Goal: Communication & Community: Answer question/provide support

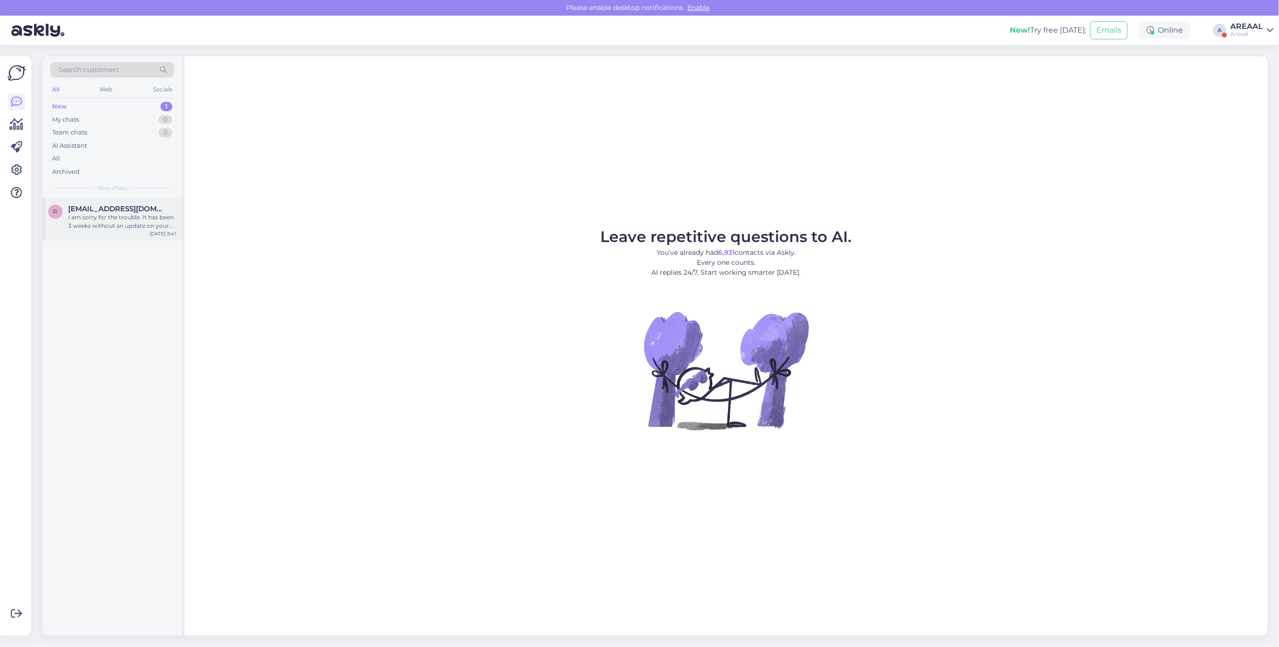
click at [144, 222] on div "I am sorry for the trouble. It has been 3 weeks without an update on your order…" at bounding box center [122, 221] width 108 height 17
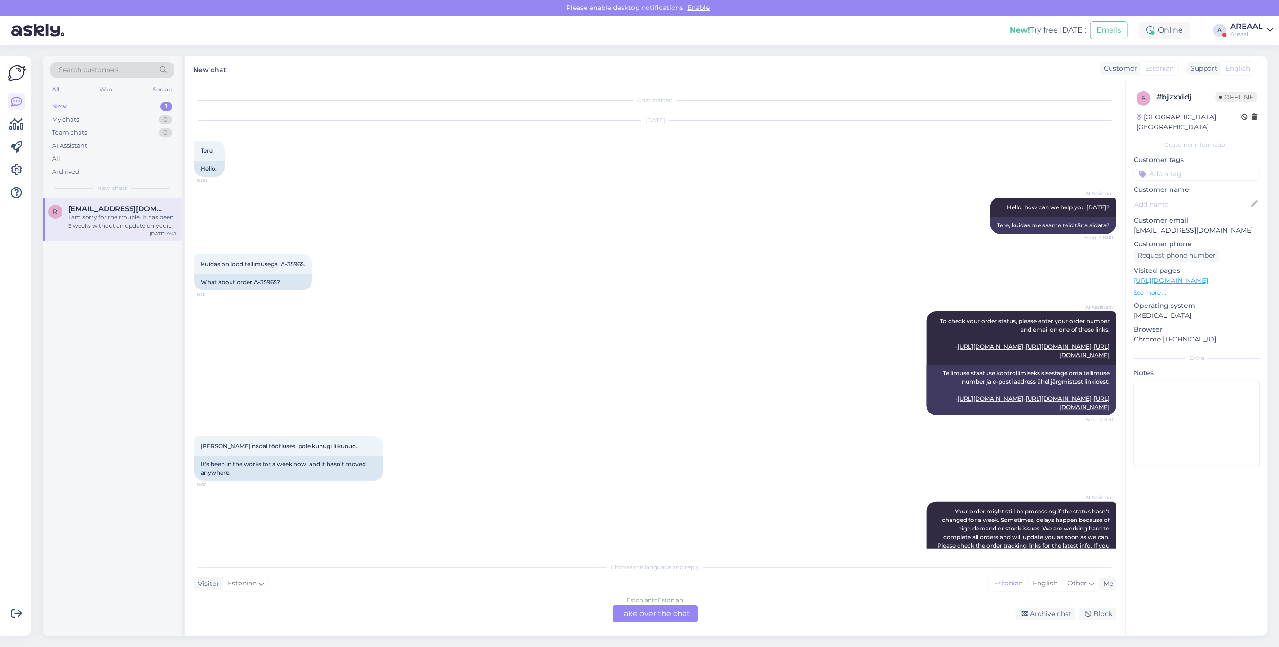
scroll to position [311, 0]
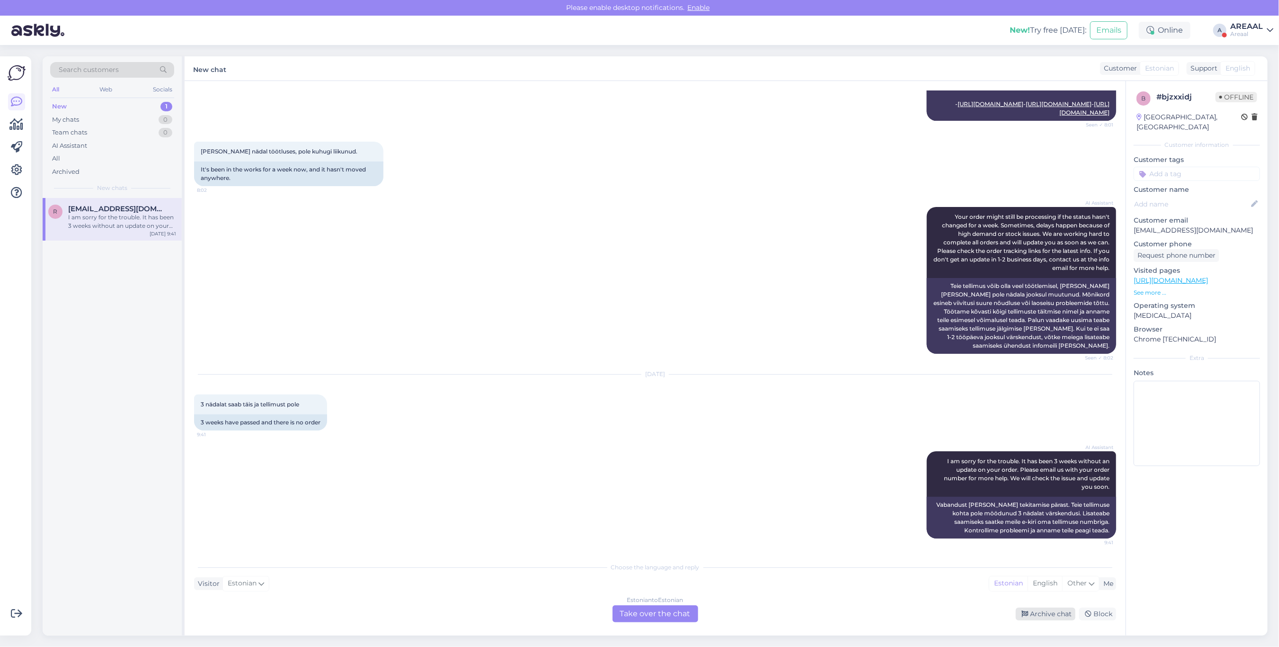
click at [1051, 613] on div "Archive chat" at bounding box center [1046, 613] width 60 height 13
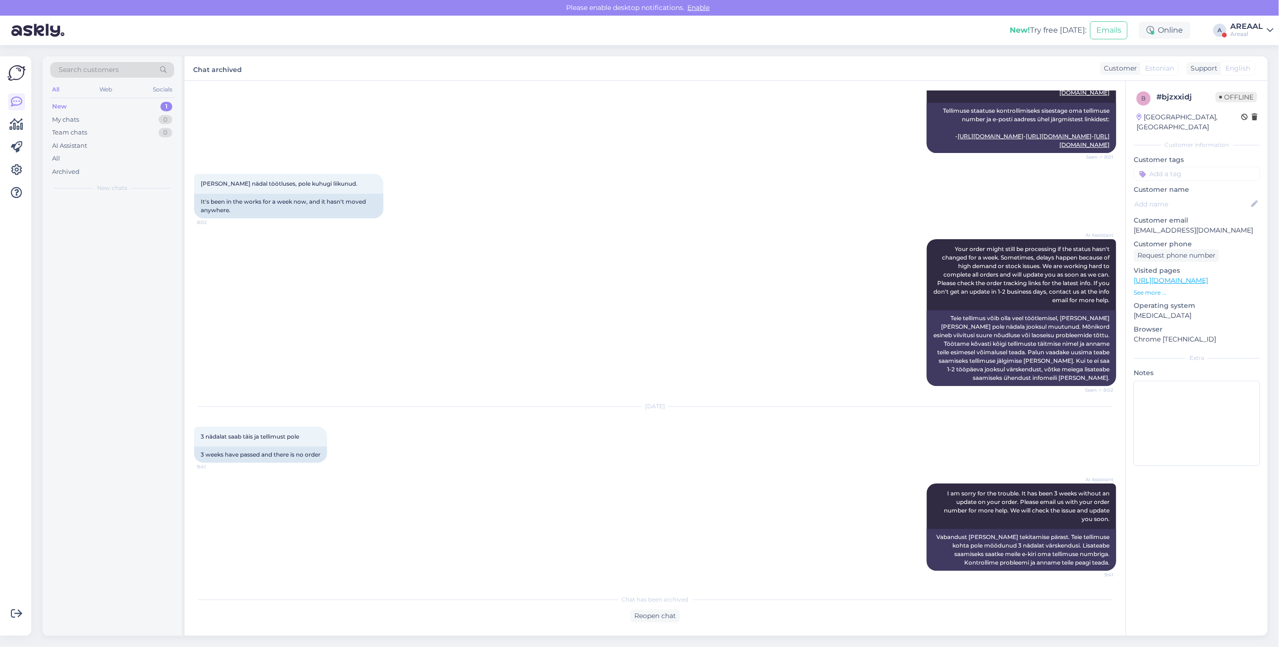
scroll to position [278, 0]
click at [141, 159] on div "All" at bounding box center [112, 158] width 124 height 13
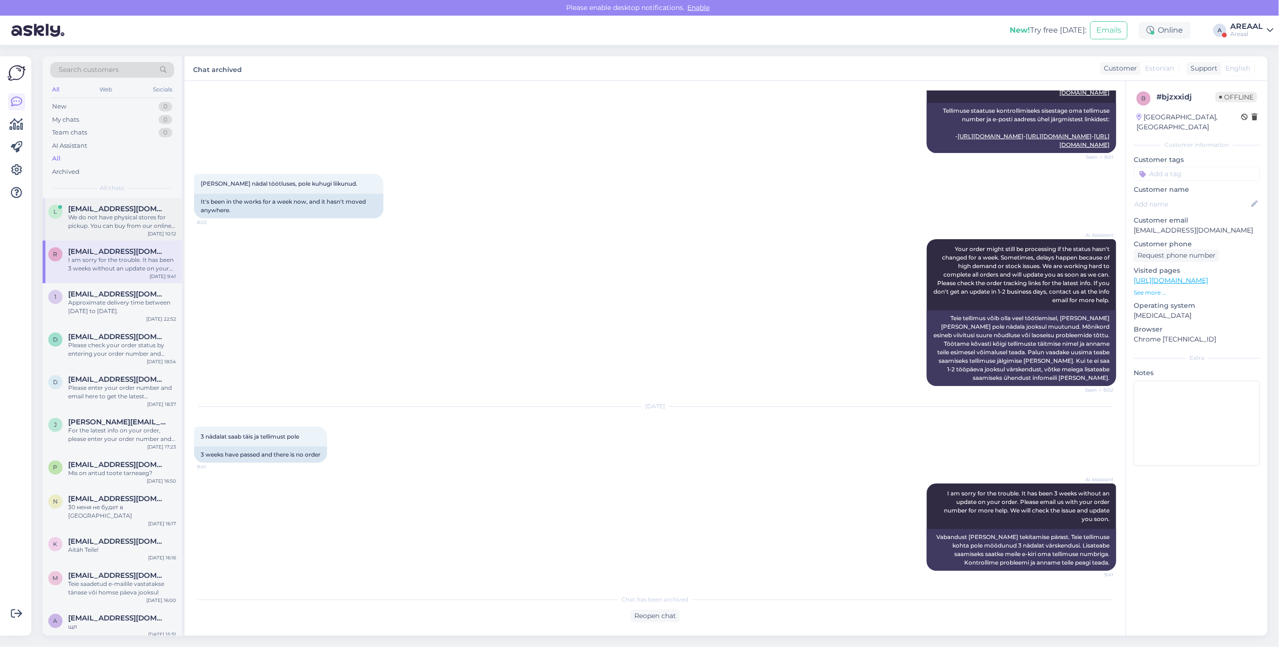
click at [128, 198] on div "l lipstanel@gmail.com We do not have physical stores for pickup. You can buy fr…" at bounding box center [112, 219] width 139 height 43
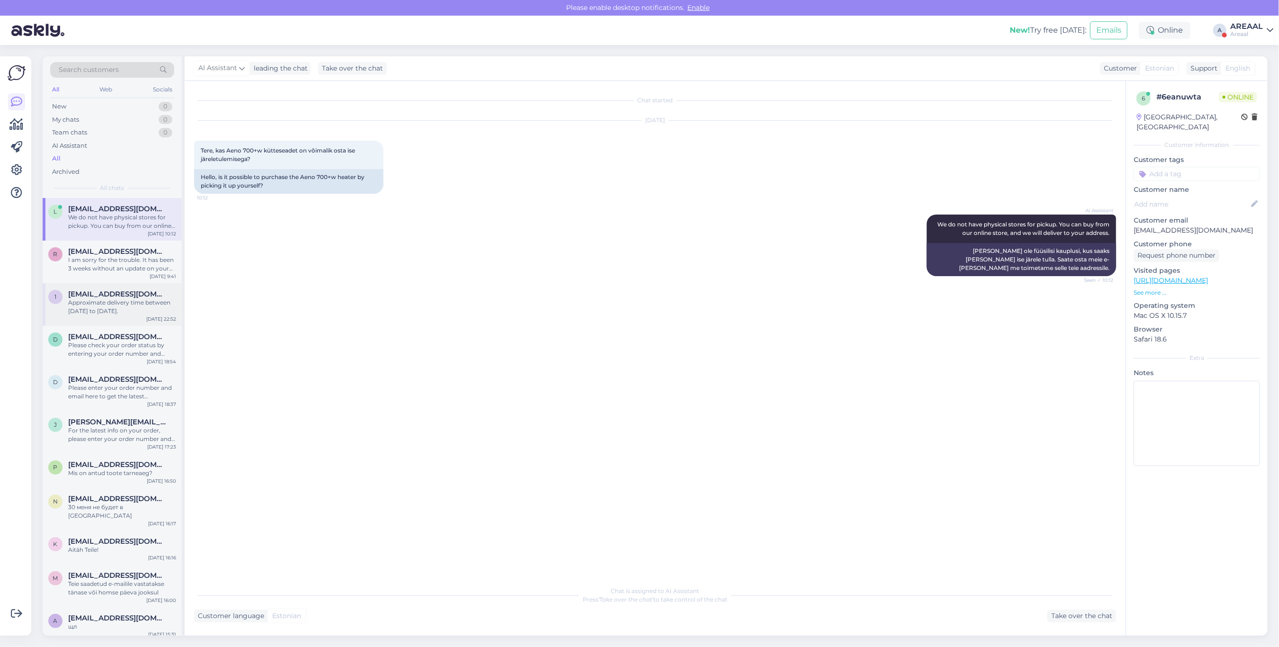
click at [158, 298] on div "Approximate delivery time between [DATE] to [DATE]." at bounding box center [122, 306] width 108 height 17
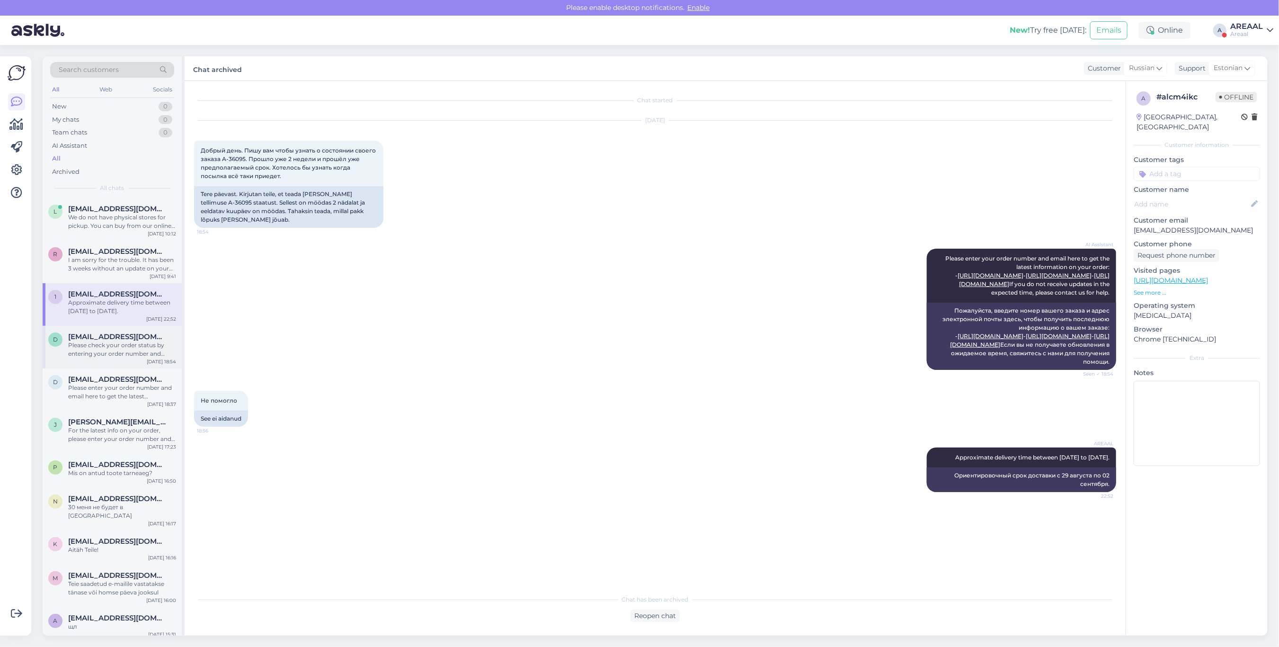
click at [103, 356] on div "Please check your order status by entering your order number and email here: - …" at bounding box center [122, 349] width 108 height 17
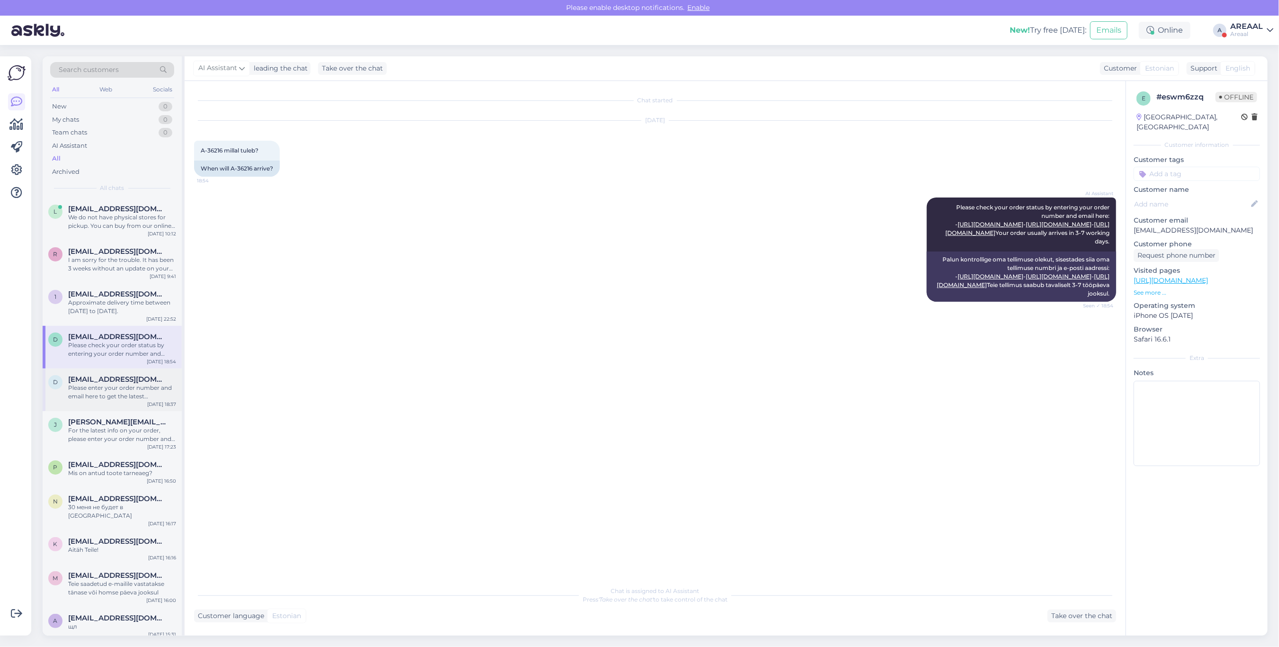
click at [112, 397] on div "Please enter your order number and email here to get the latest information on …" at bounding box center [122, 391] width 108 height 17
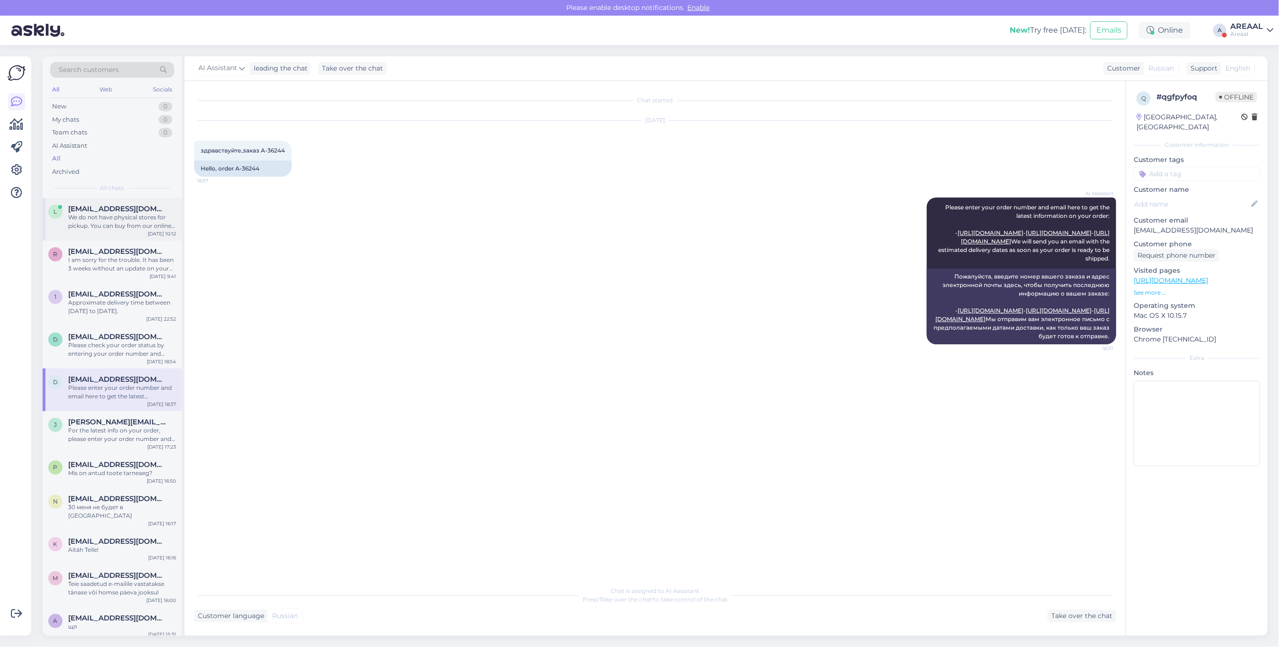
click at [97, 206] on span "[EMAIL_ADDRESS][DOMAIN_NAME]" at bounding box center [117, 209] width 98 height 9
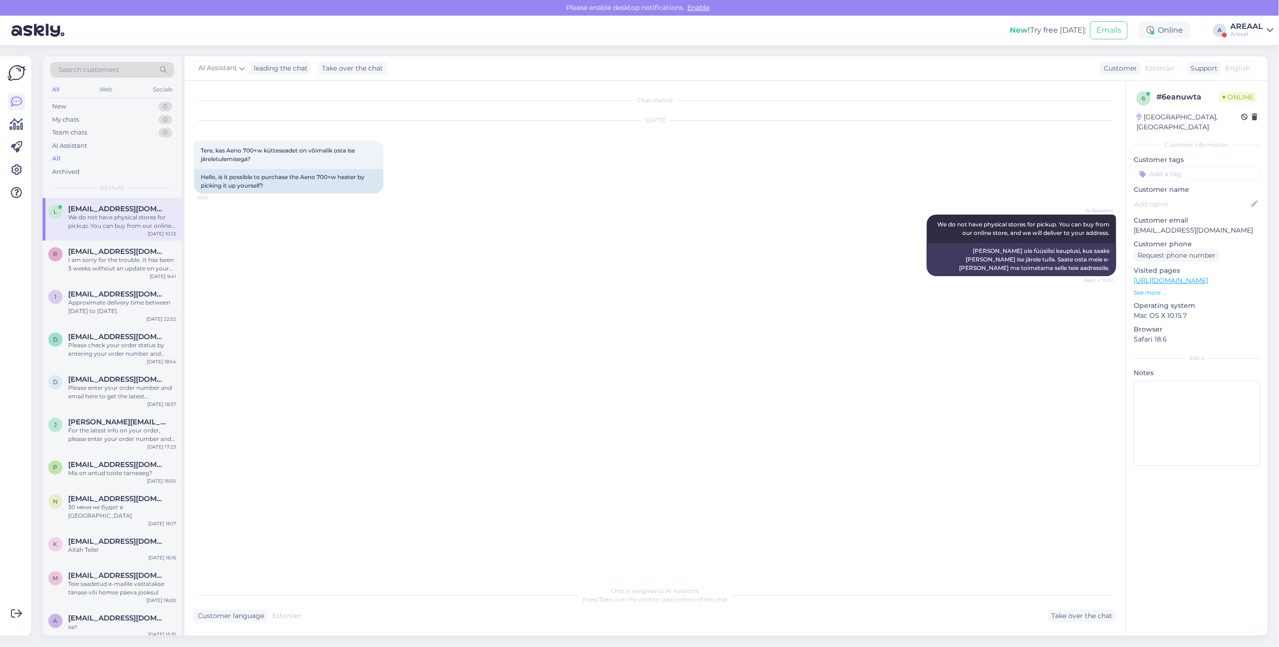
click at [1250, 31] on div "Areaal" at bounding box center [1246, 34] width 33 height 8
click at [1251, 64] on div "Nish Open" at bounding box center [1215, 73] width 116 height 20
click at [1253, 68] on button "Open" at bounding box center [1252, 73] width 27 height 15
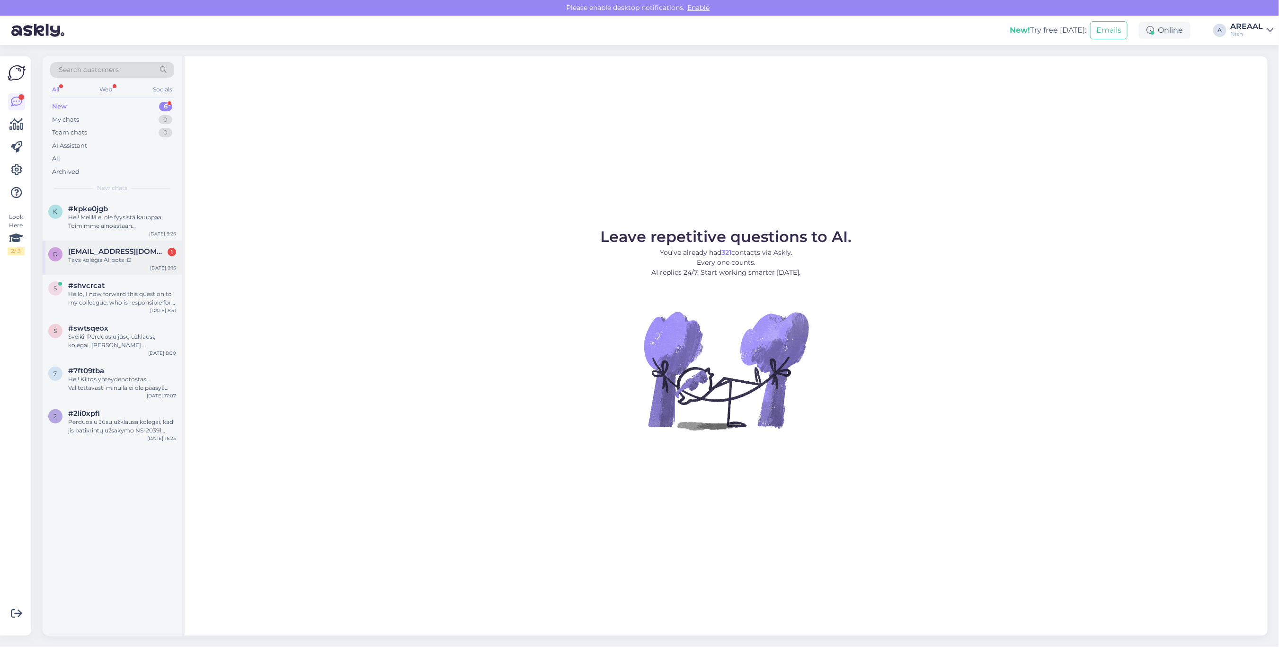
click at [145, 263] on div "Tavs kolēģis AI bots :D" at bounding box center [122, 260] width 108 height 9
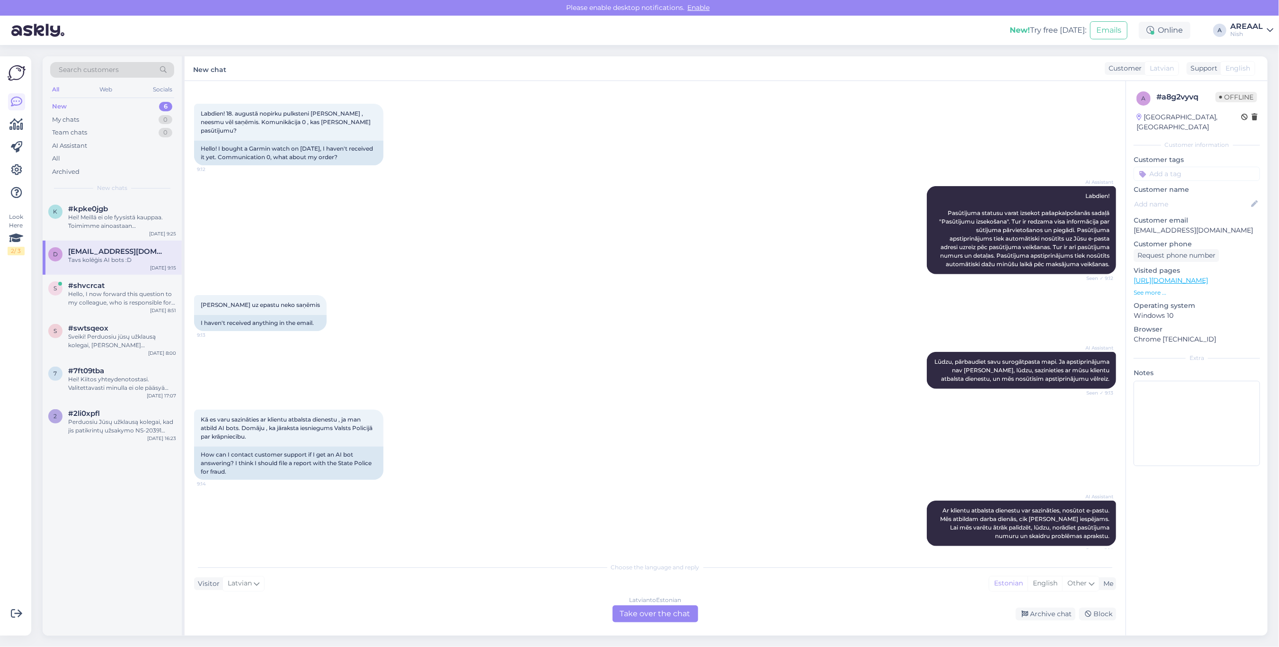
scroll to position [118, 0]
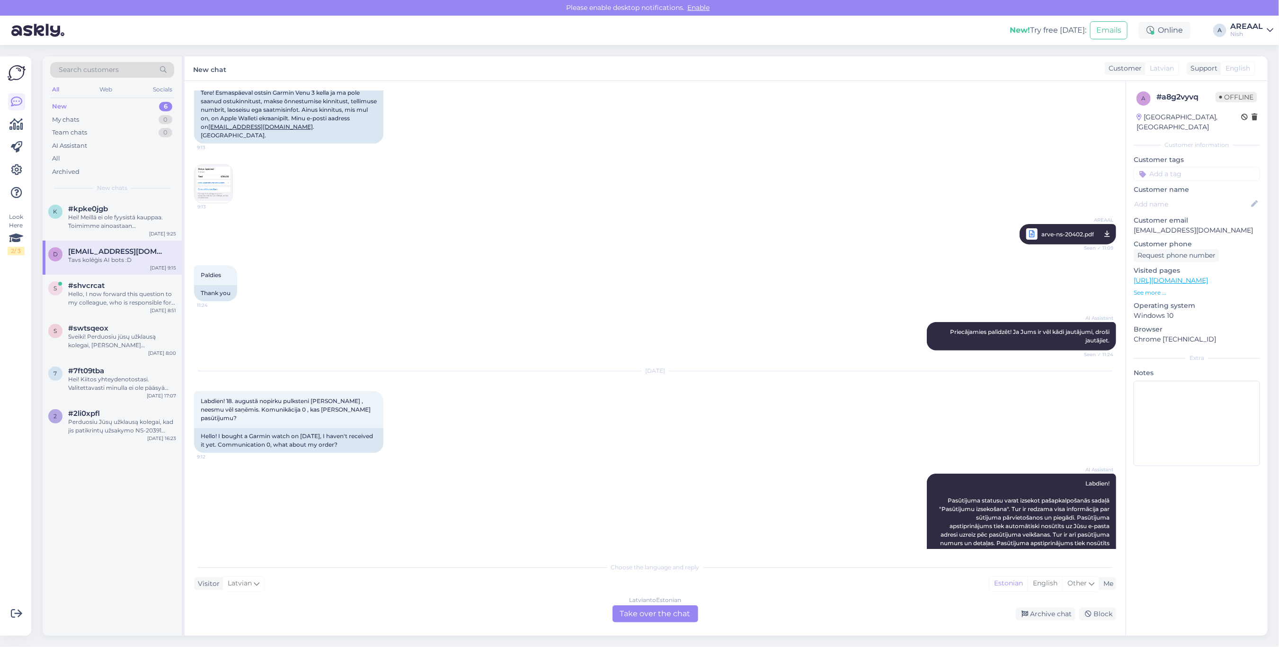
click at [201, 165] on img at bounding box center [214, 184] width 38 height 38
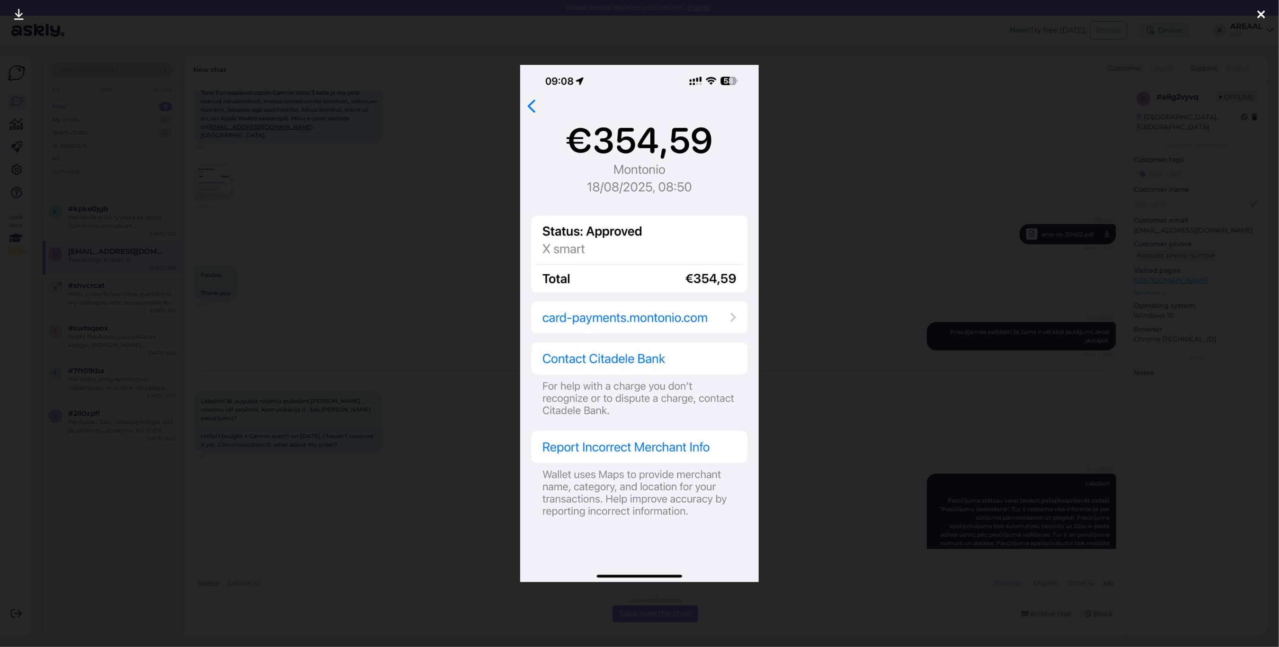
click at [337, 261] on div at bounding box center [639, 323] width 1279 height 647
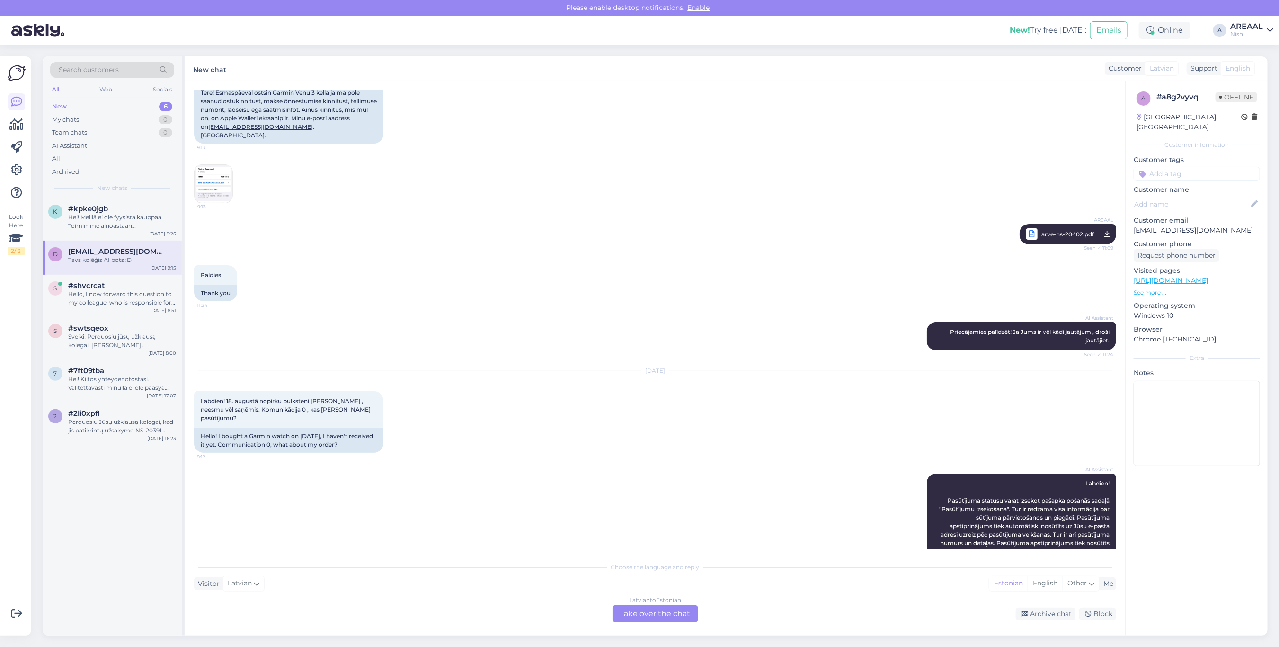
scroll to position [592, 0]
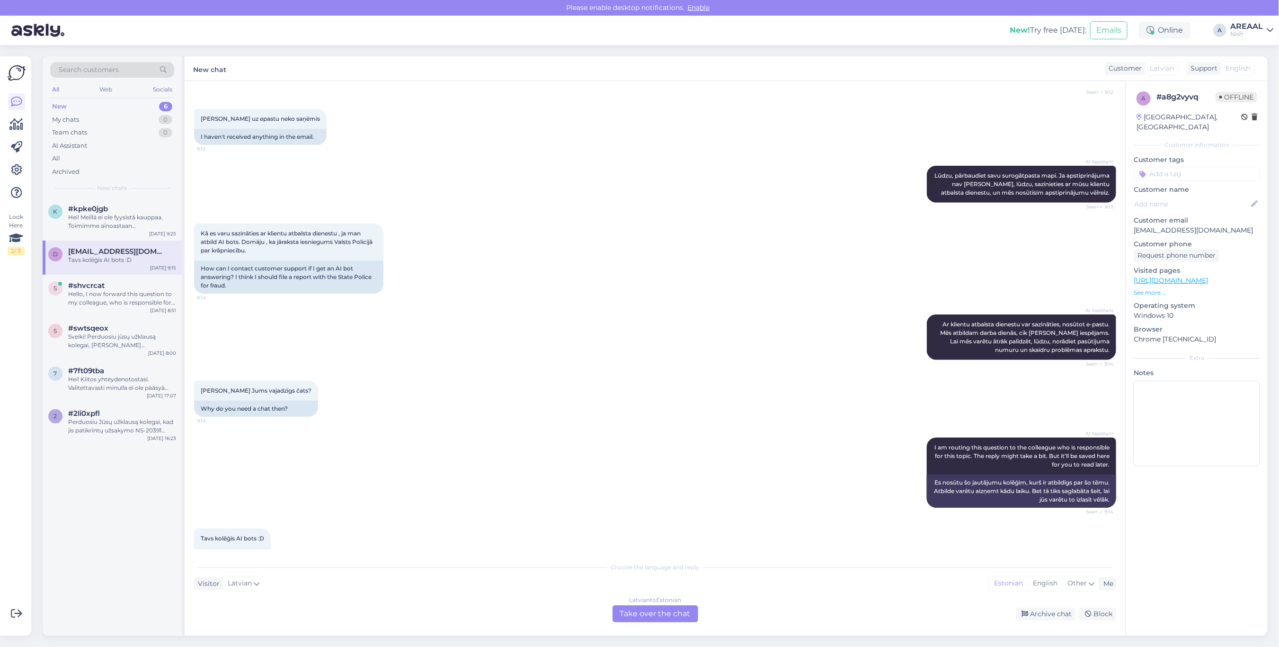
click at [680, 606] on div "Latvian to Estonian Take over the chat" at bounding box center [656, 613] width 86 height 17
click at [678, 613] on div "Latvian to Estonian Take over the chat" at bounding box center [656, 613] width 86 height 17
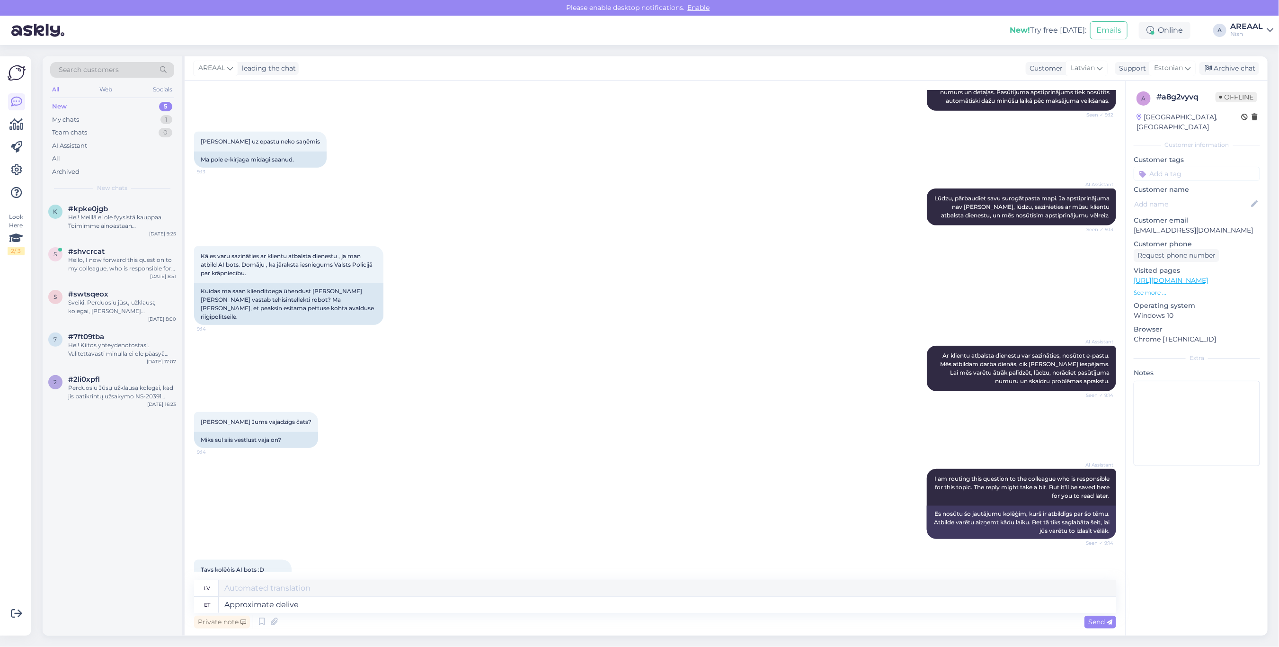
type textarea "Approximate deliver"
type textarea "Aptuvens"
type textarea "Approximate delivery yt"
type textarea "Aptuvenais piegādes laiks"
type textarea "Approximate delivery time for the order is"
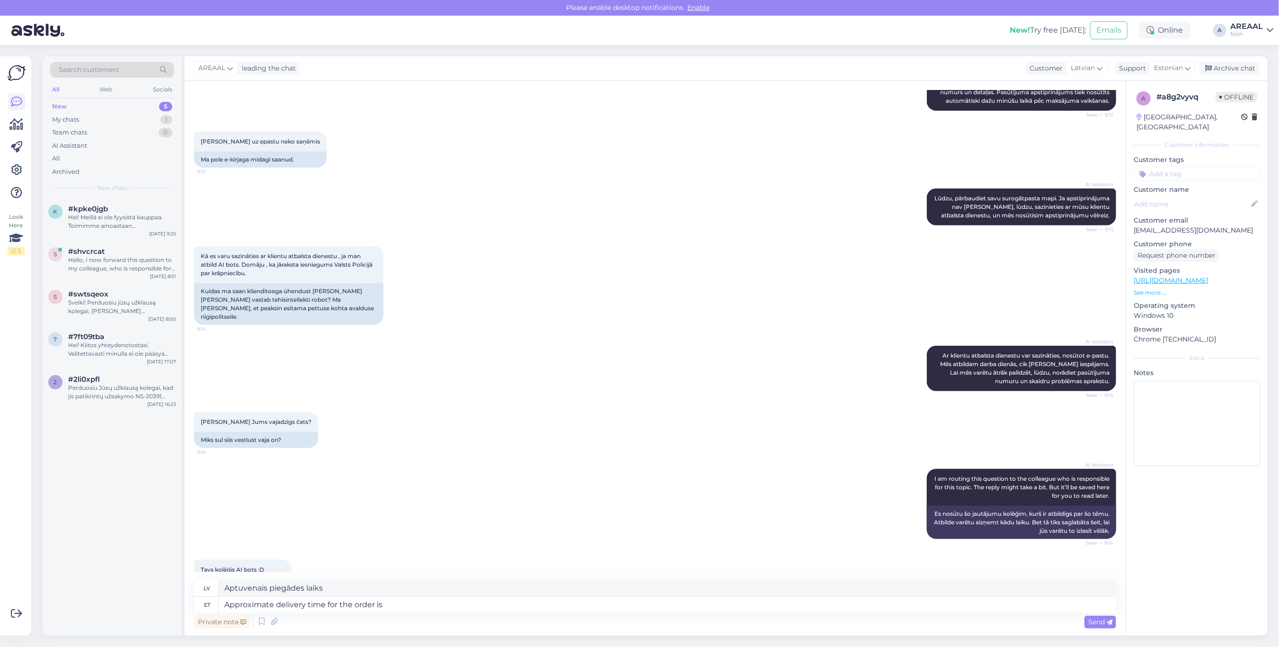
type textarea "Aptuvenais pasūtījuma piegādes laiks"
type textarea "Approximate delivery time for the order is 2-ö"
type textarea "Aptuvenais pasūtījuma piegādes laiks ir"
type textarea "Approximate delivery time for the order is 2-3 we"
type textarea "Aptuvenais pasūtījuma piegādes laiks ir 2–3"
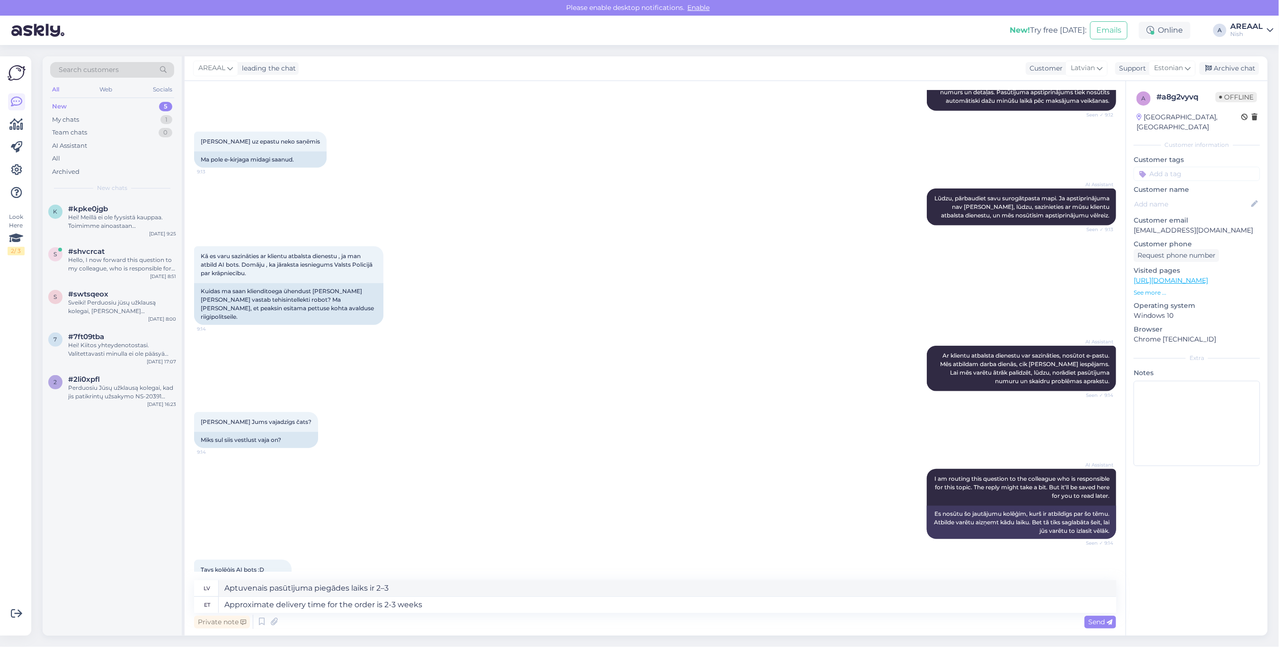
type textarea "Approximate delivery time for the order is 2-3 weeks s"
type textarea "Aptuvenais pasūtījuma piegādes laiks ir 2–3 nedēļas"
type textarea "Approximate delivery time for the order is 2-3 weeks."
type textarea "Aptuvenais pasūtījuma piegādes laiks ir 2–3 nedēļas."
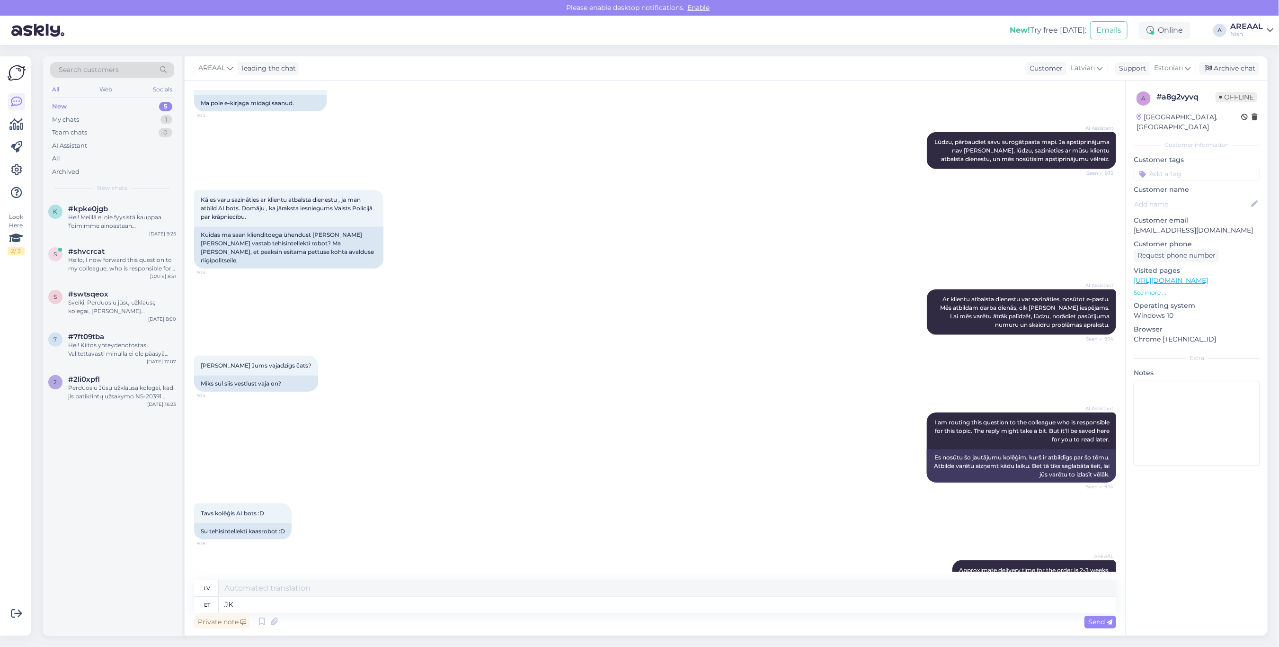
type textarea "J"
click at [115, 242] on div "s #shvcrcat Hello, I now forward this question to my colleague, who is responsi…" at bounding box center [112, 261] width 139 height 43
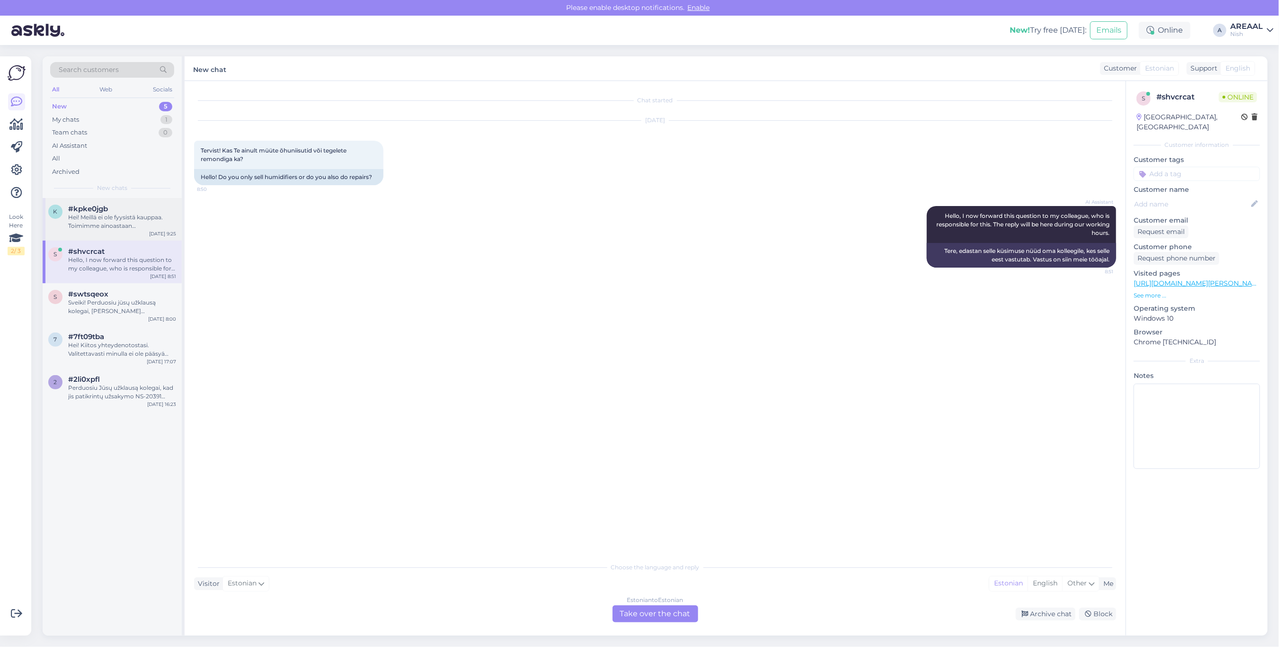
click at [119, 217] on div "Hei! Meillä ei ole fyysistä kauppaa. Toimimme ainoastaan verkkokauppana ja lähe…" at bounding box center [122, 221] width 108 height 17
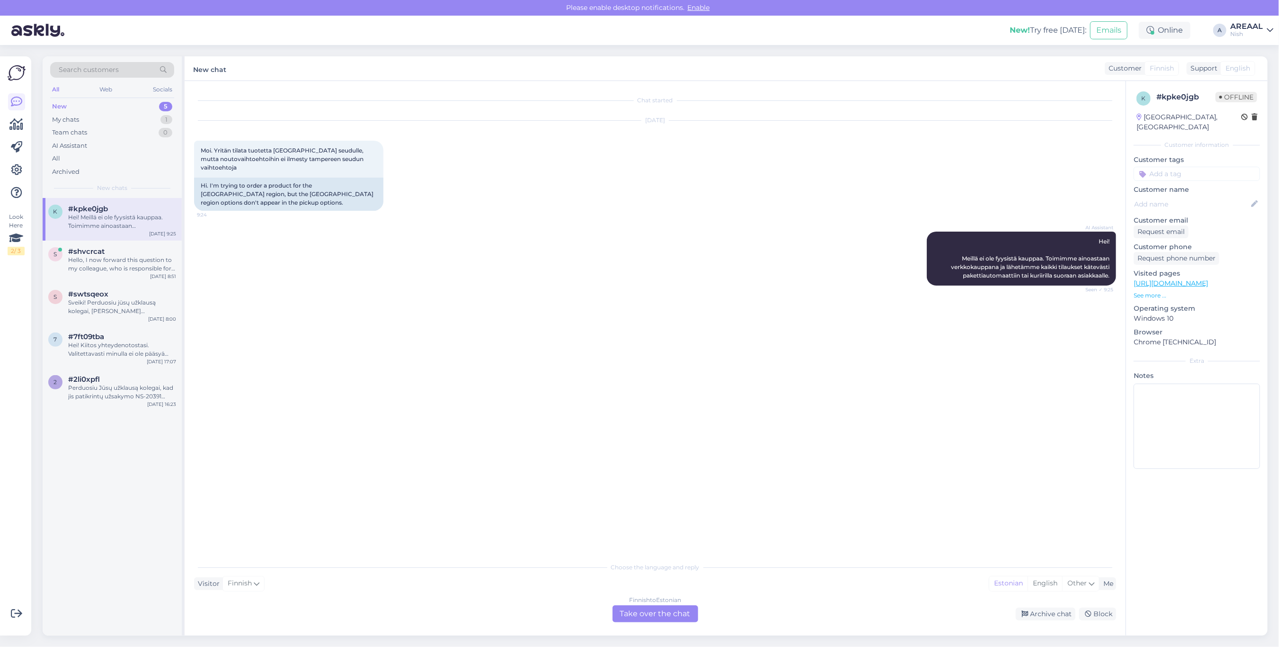
click at [495, 258] on div "AI Assistant Hei! Meillä ei ole fyysistä kauppaa. Toimimme ainoastaan verkkokau…" at bounding box center [655, 258] width 922 height 75
click at [469, 256] on div "AI Assistant Hei! Meillä ei ole fyysistä kauppaa. Toimimme ainoastaan verkkokau…" at bounding box center [655, 258] width 922 height 75
click at [467, 256] on div "AI Assistant Hei! Meillä ei ole fyysistä kauppaa. Toimimme ainoastaan verkkokau…" at bounding box center [655, 258] width 922 height 75
click at [67, 280] on div "s #shvcrcat Hello, I now forward this question to my colleague, who is responsi…" at bounding box center [112, 261] width 139 height 43
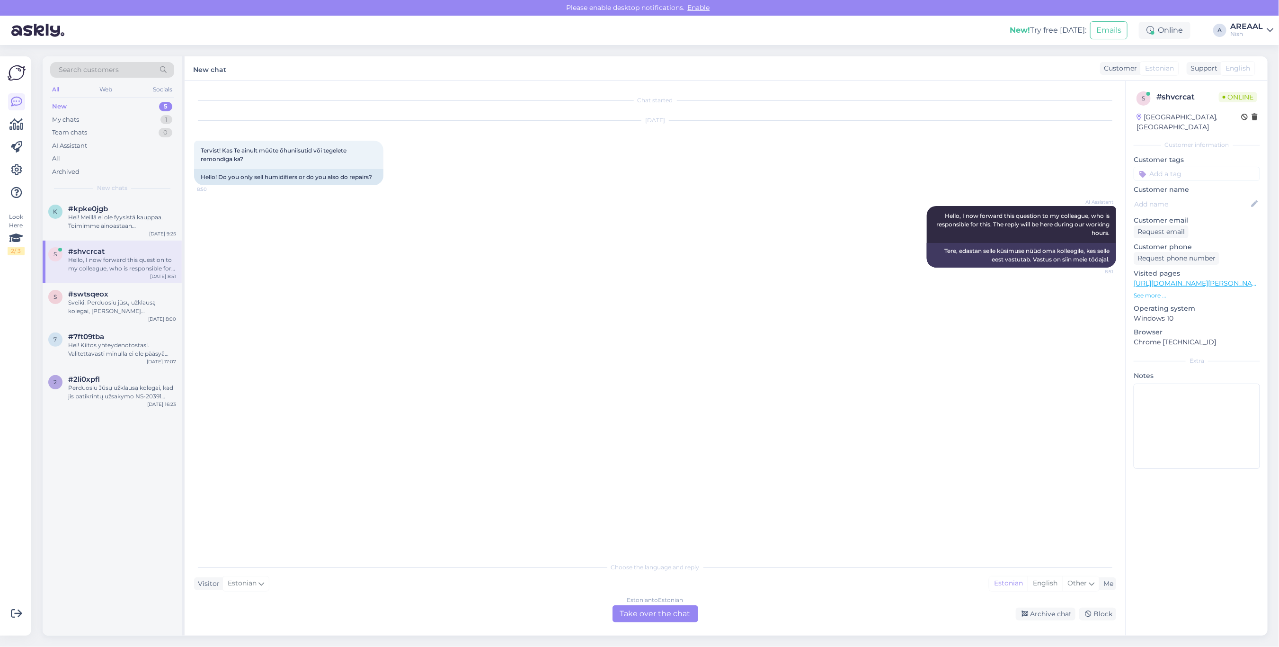
click at [654, 591] on div "Choose the language and reply Visitor Estonian Me Estonian English Other Estoni…" at bounding box center [655, 589] width 922 height 65
click at [663, 613] on div "Estonian to Estonian Take over the chat" at bounding box center [656, 613] width 86 height 17
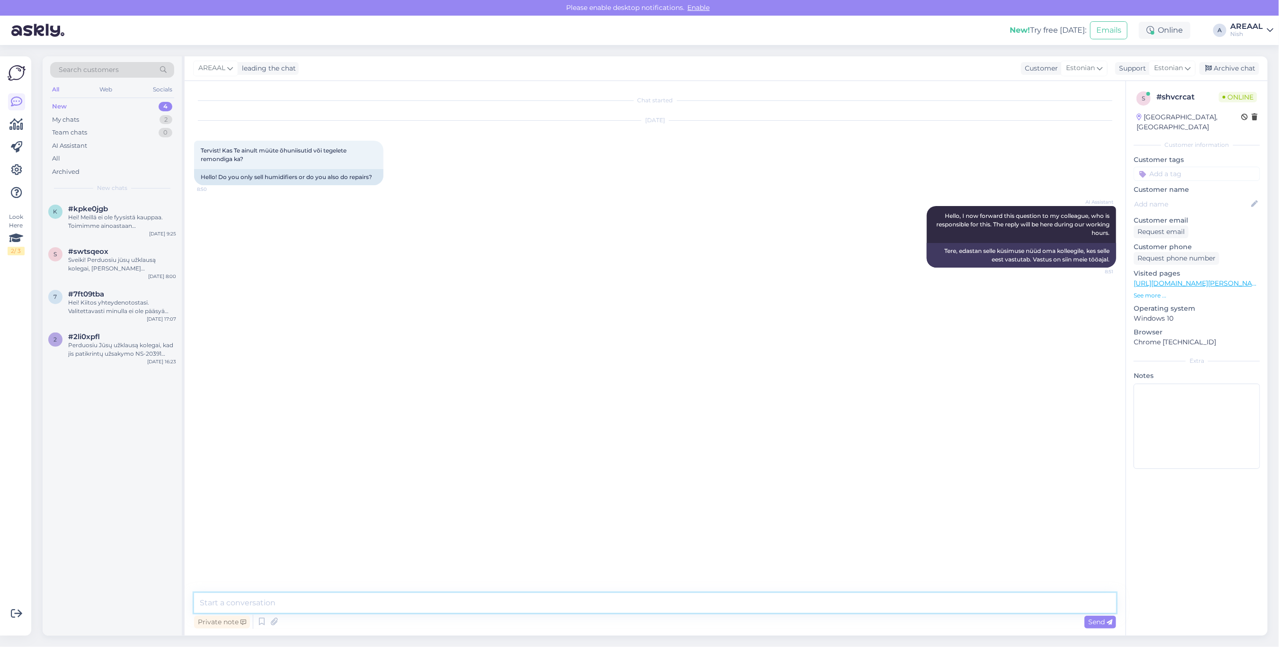
click at [663, 607] on textarea at bounding box center [655, 603] width 922 height 20
type textarea "t"
type textarea "Tere! Me ei tegele remondiga, müüme ainult kaupa."
click at [1249, 70] on div "Archive chat" at bounding box center [1230, 68] width 60 height 13
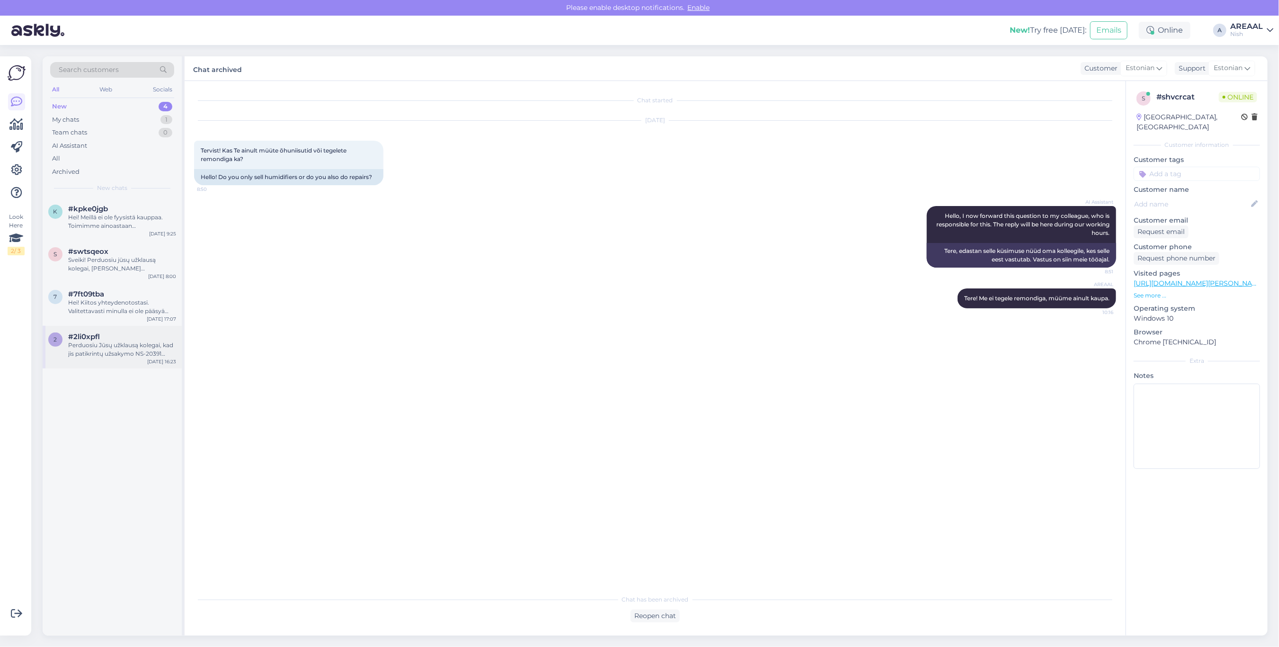
click at [133, 348] on div "Perduosiu Jūsų užklausą kolegai, kad jis patikrintų užsakymo NS-20391 statusą, …" at bounding box center [122, 349] width 108 height 17
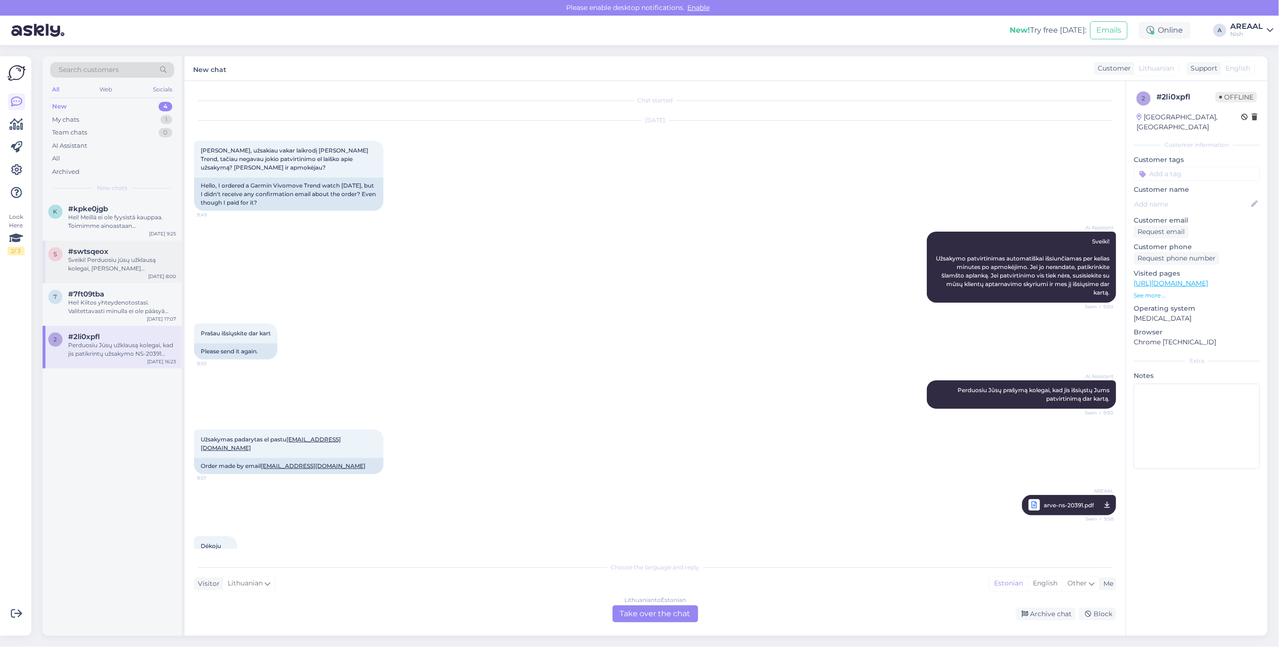
scroll to position [656, 0]
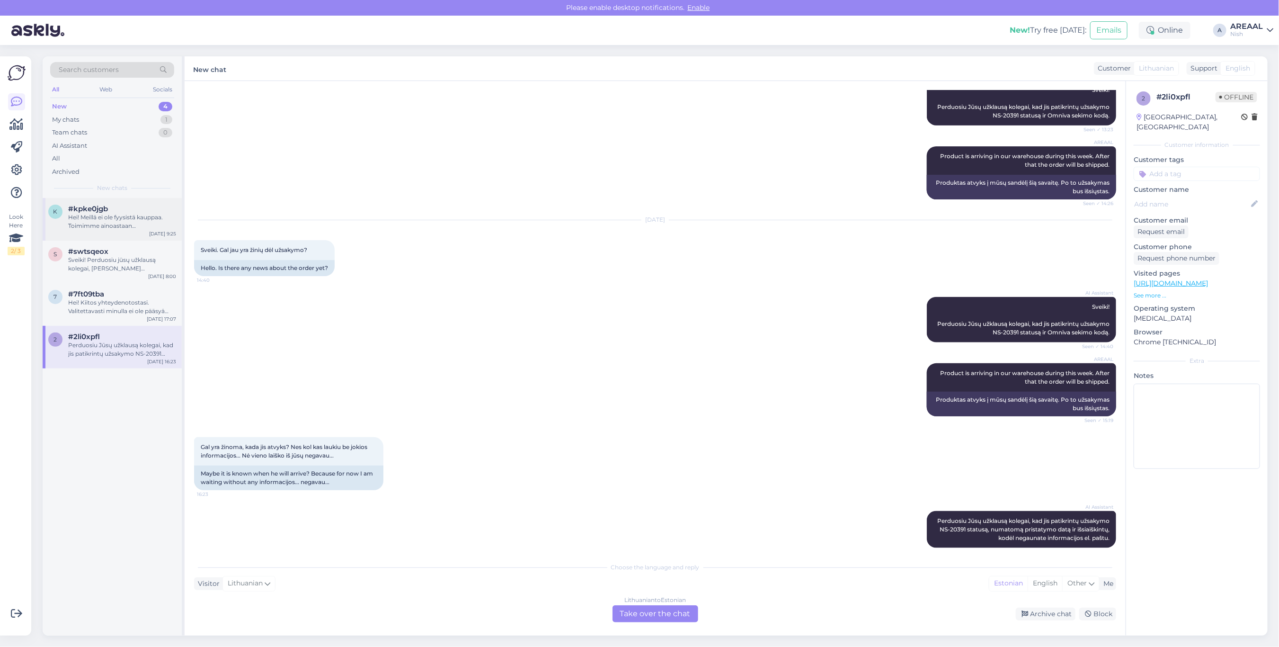
click at [135, 235] on div "k #kpke0jgb Hei! Meillä ei ole fyysistä kauppaa. Toimimme ainoastaan verkkokaup…" at bounding box center [112, 219] width 139 height 43
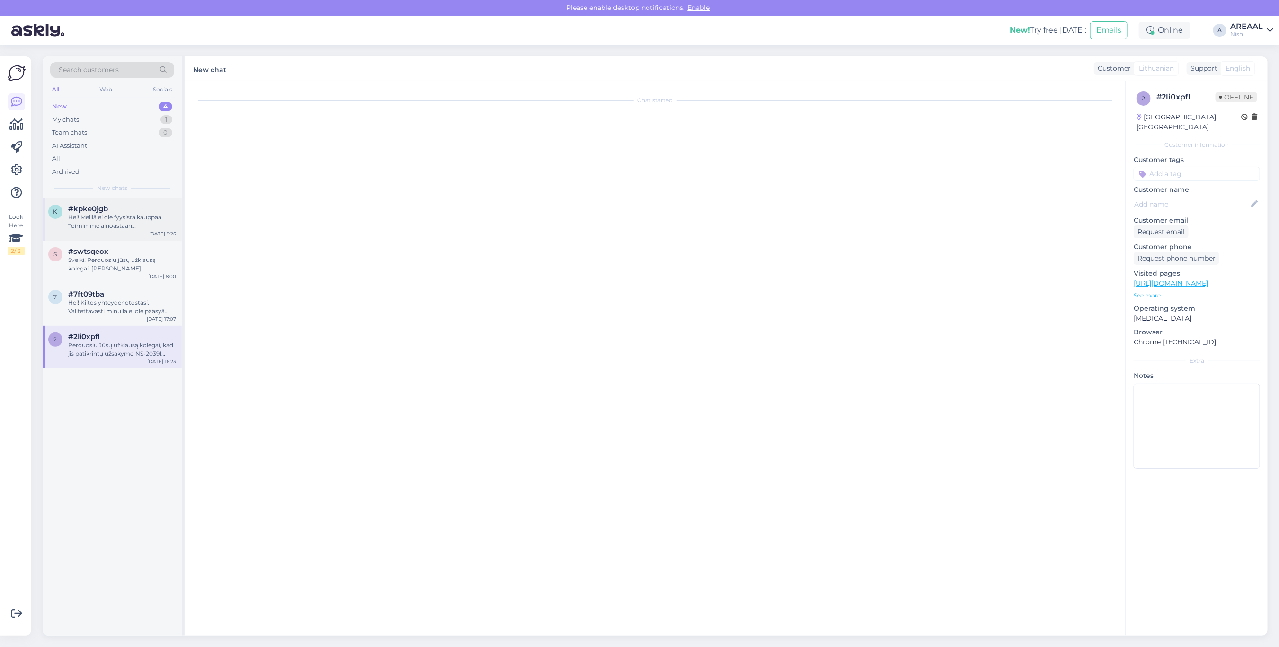
scroll to position [0, 0]
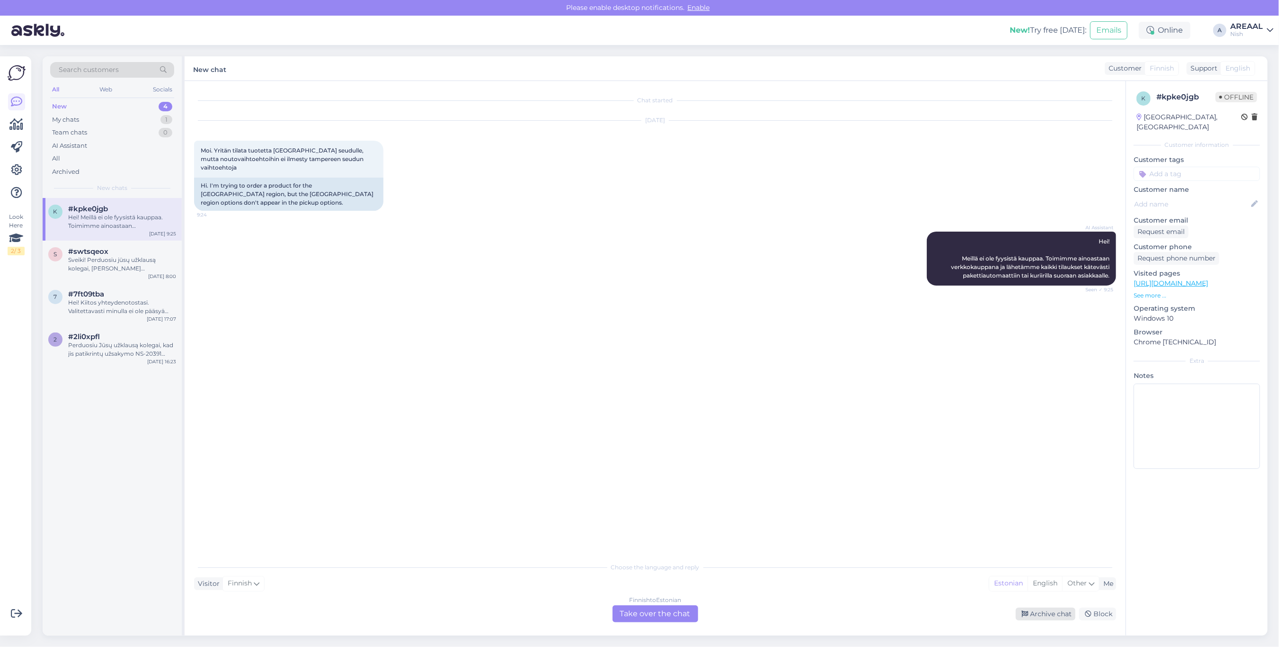
click at [1048, 612] on div "Archive chat" at bounding box center [1046, 613] width 60 height 13
click at [62, 227] on div "s #swtsqeox Sveiki! Perduosiu jūsų užklausą kolegai, kuris galės patikrinti det…" at bounding box center [112, 218] width 128 height 26
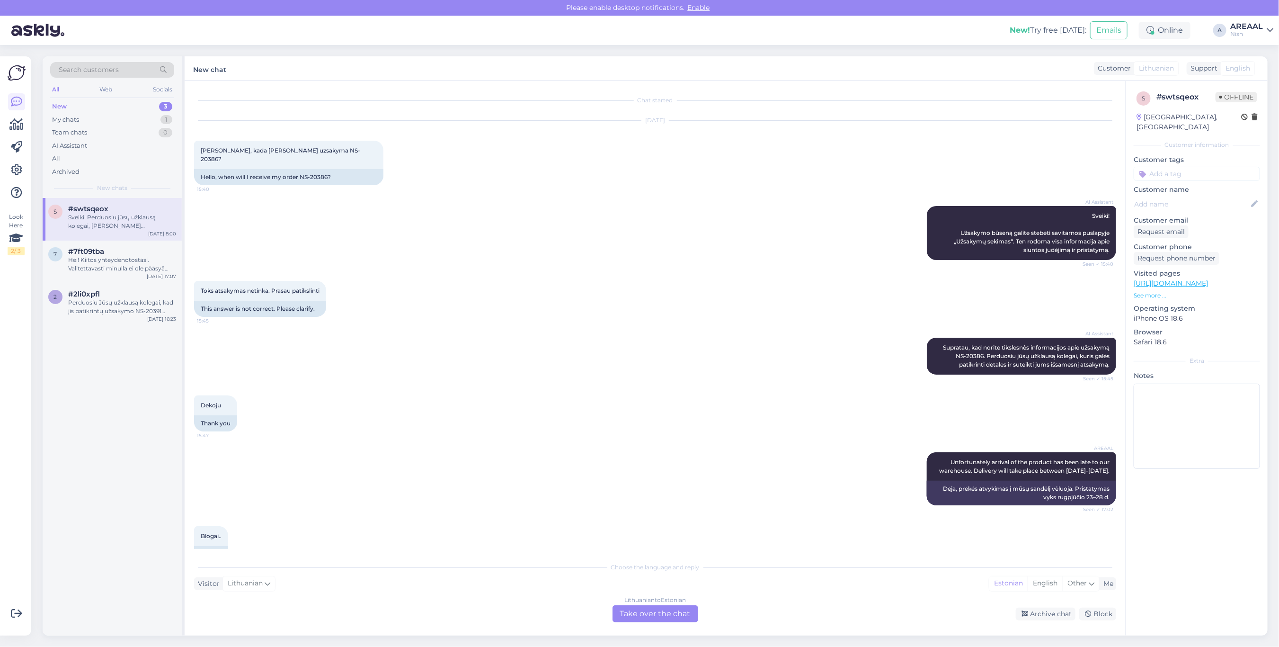
scroll to position [529, 0]
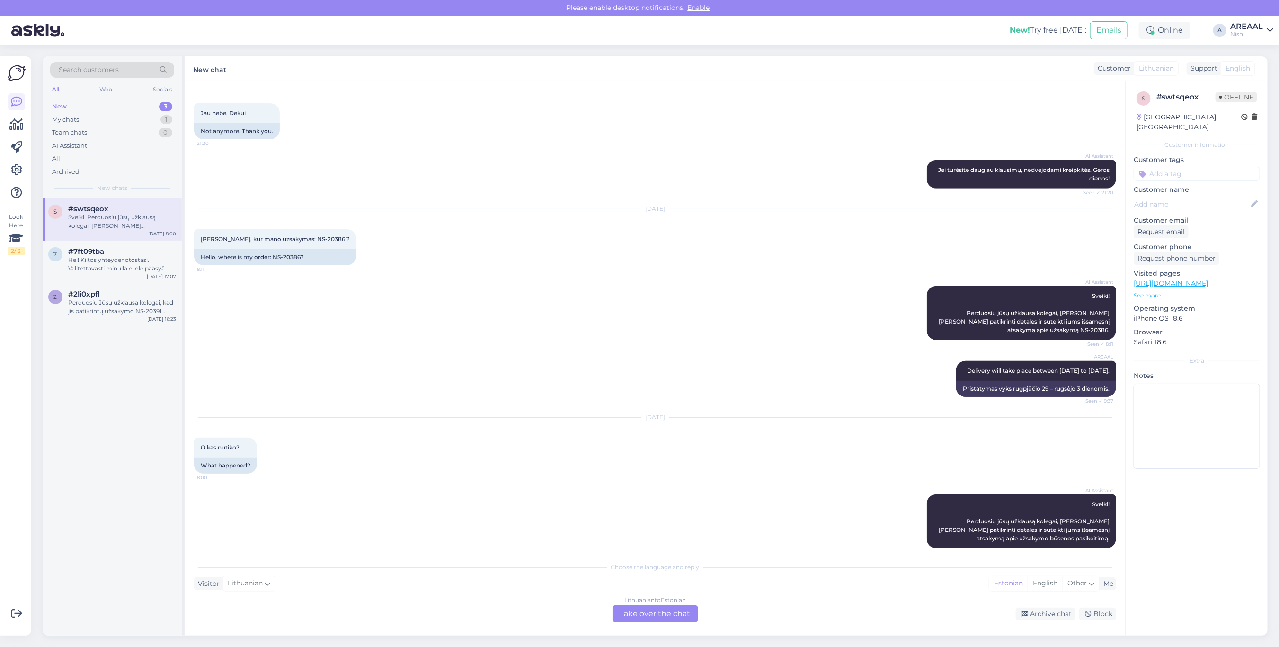
click at [510, 213] on div "Aug 27 2025 Sveiki, kur mano uzsakymas: NS-20386 ? 8:11 Hello, where is my orde…" at bounding box center [655, 237] width 922 height 77
click at [1260, 35] on div "Nish" at bounding box center [1246, 34] width 33 height 8
click at [1256, 53] on button "Open" at bounding box center [1252, 52] width 27 height 15
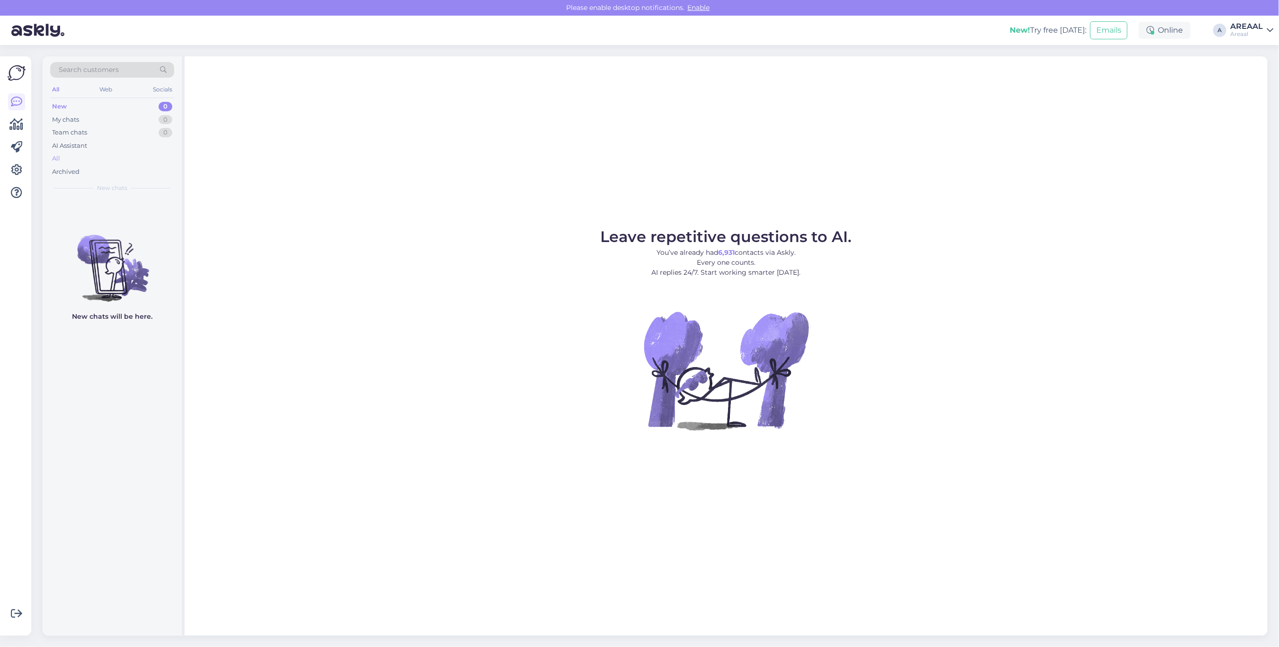
click at [125, 155] on div "All" at bounding box center [112, 158] width 124 height 13
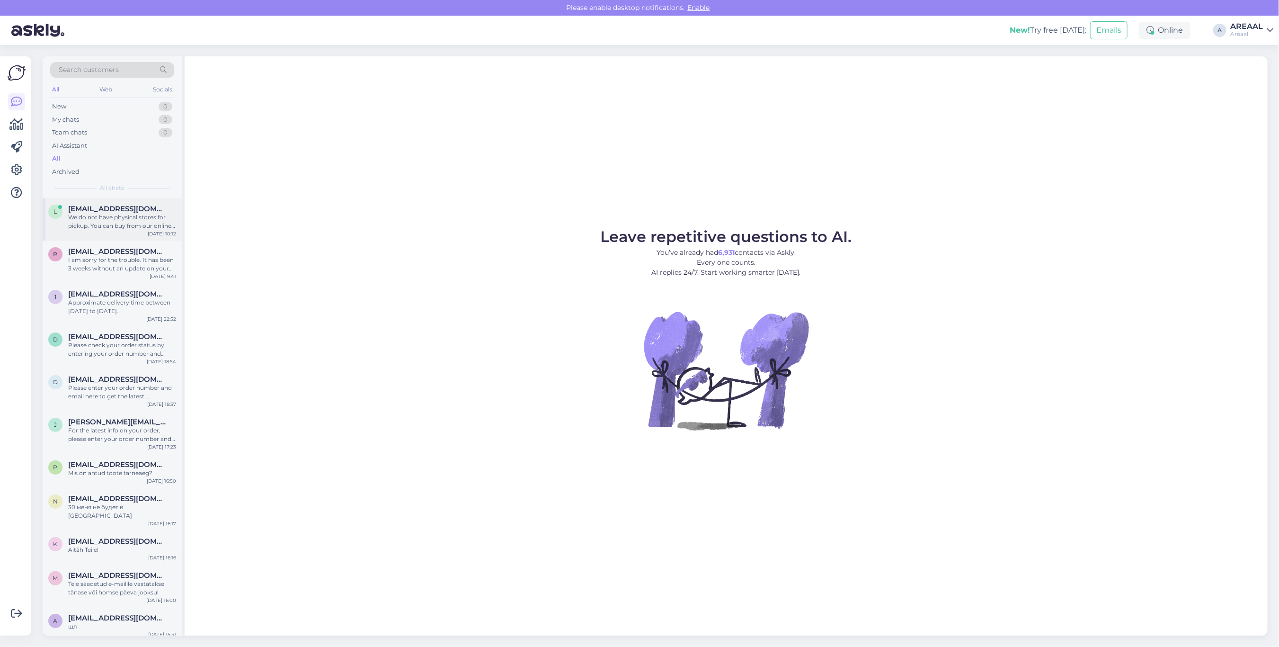
click at [121, 236] on div "l lipstanel@gmail.com We do not have physical stores for pickup. You can buy fr…" at bounding box center [112, 219] width 139 height 43
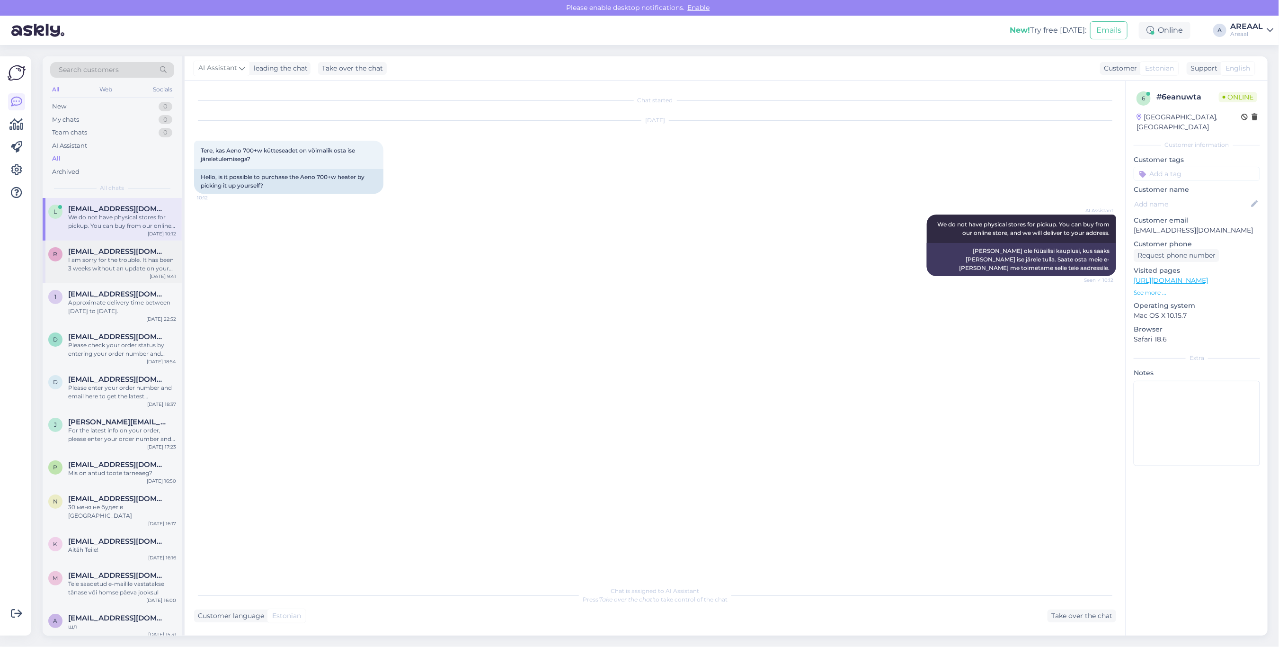
click at [137, 261] on div "I am sorry for the trouble. It has been 3 weeks without an update on your order…" at bounding box center [122, 264] width 108 height 17
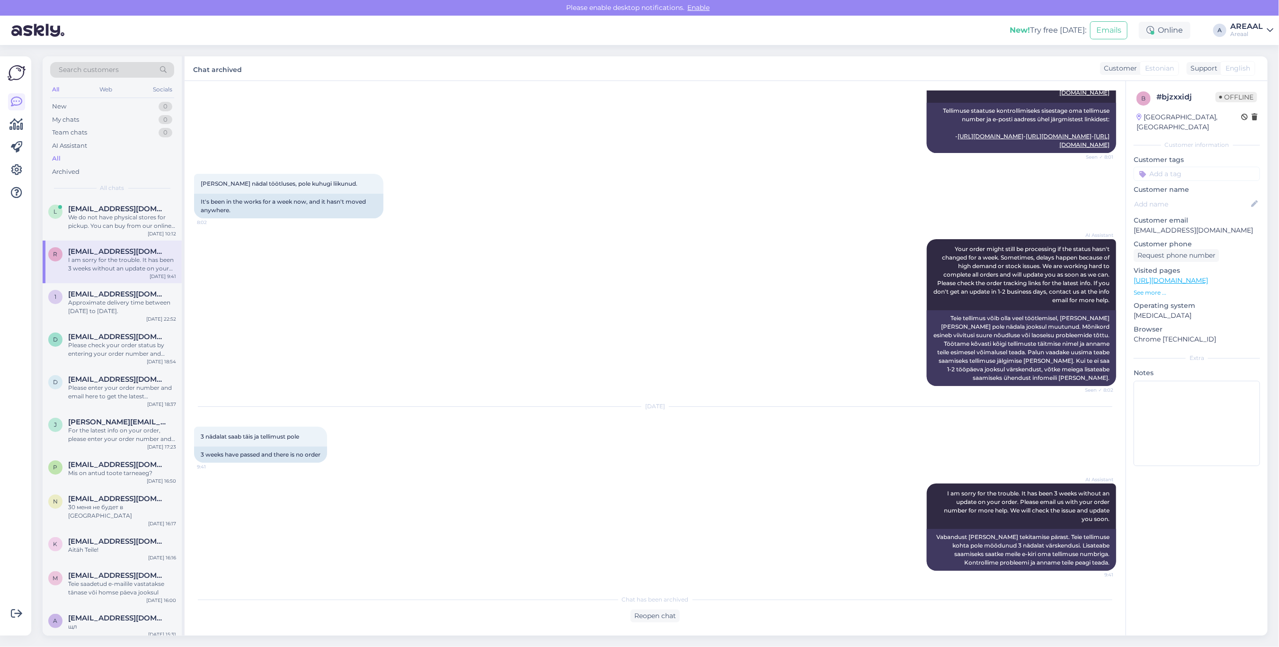
click at [391, 309] on div "AI Assistant Your order might still be processing if the status hasn't changed …" at bounding box center [655, 313] width 922 height 168
click at [581, 161] on div "AI Assistant To check your order status, please enter your order number and ema…" at bounding box center [655, 100] width 922 height 125
click at [125, 303] on div "Approximate delivery time between [DATE] to [DATE]." at bounding box center [122, 306] width 108 height 17
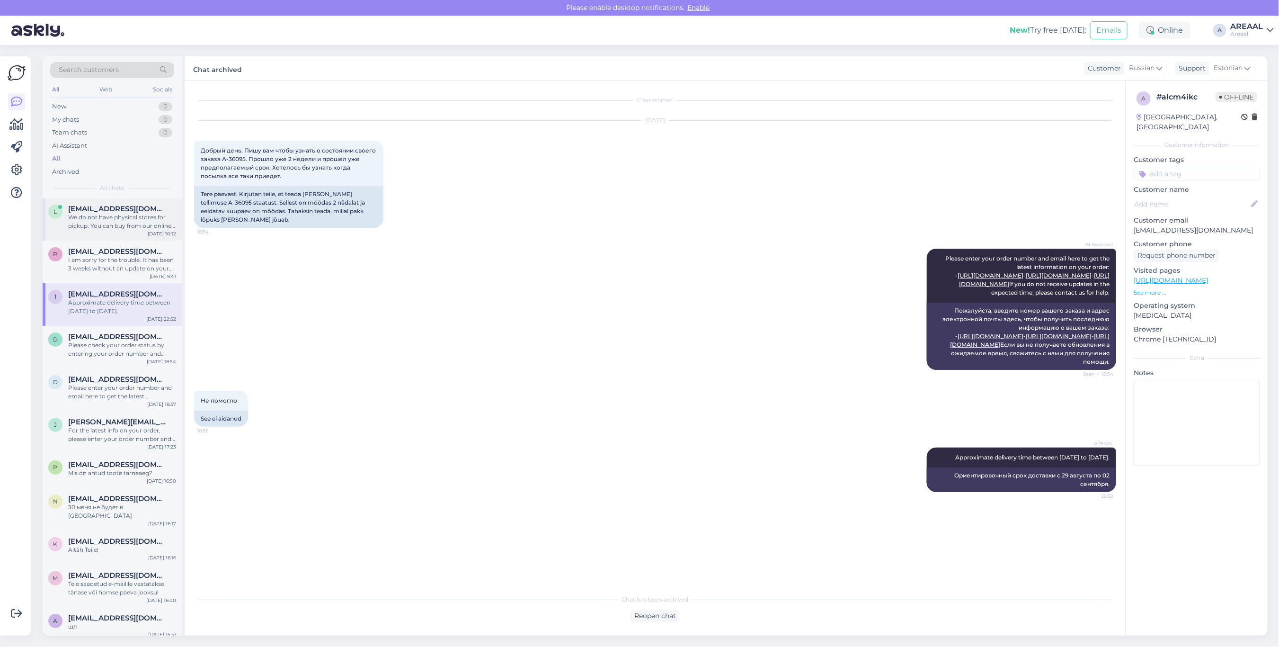
click at [134, 210] on span "[EMAIL_ADDRESS][DOMAIN_NAME]" at bounding box center [117, 209] width 98 height 9
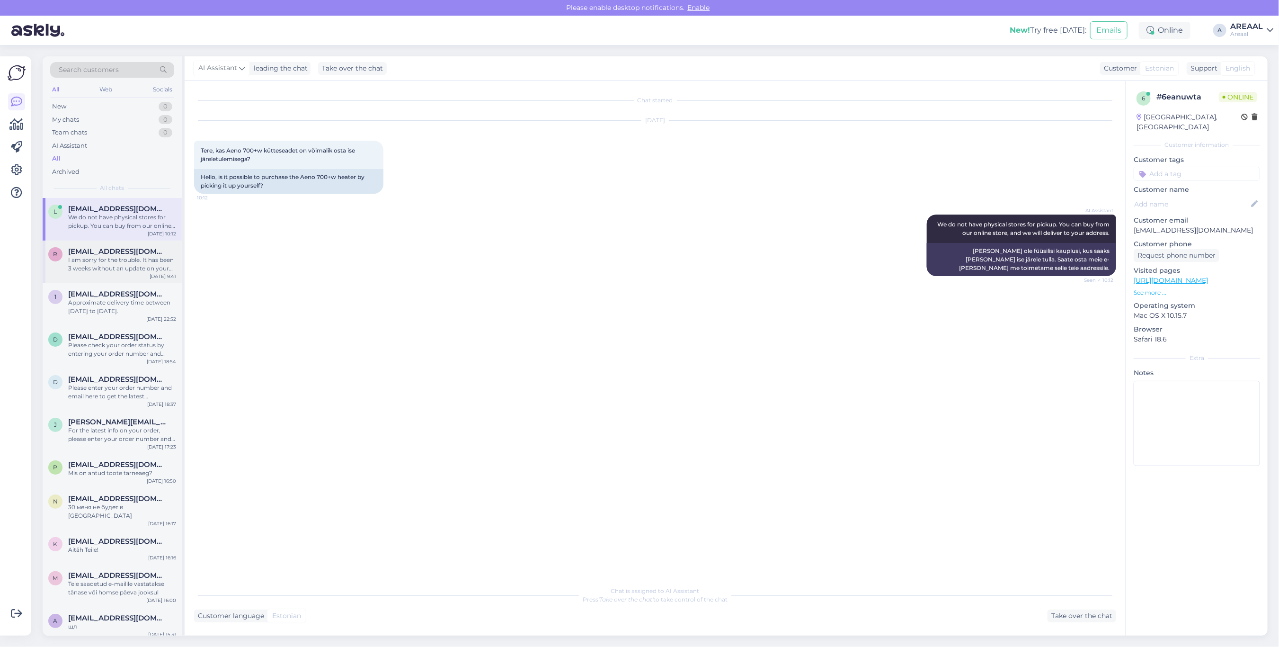
click at [124, 260] on div "I am sorry for the trouble. It has been 3 weeks without an update on your order…" at bounding box center [122, 264] width 108 height 17
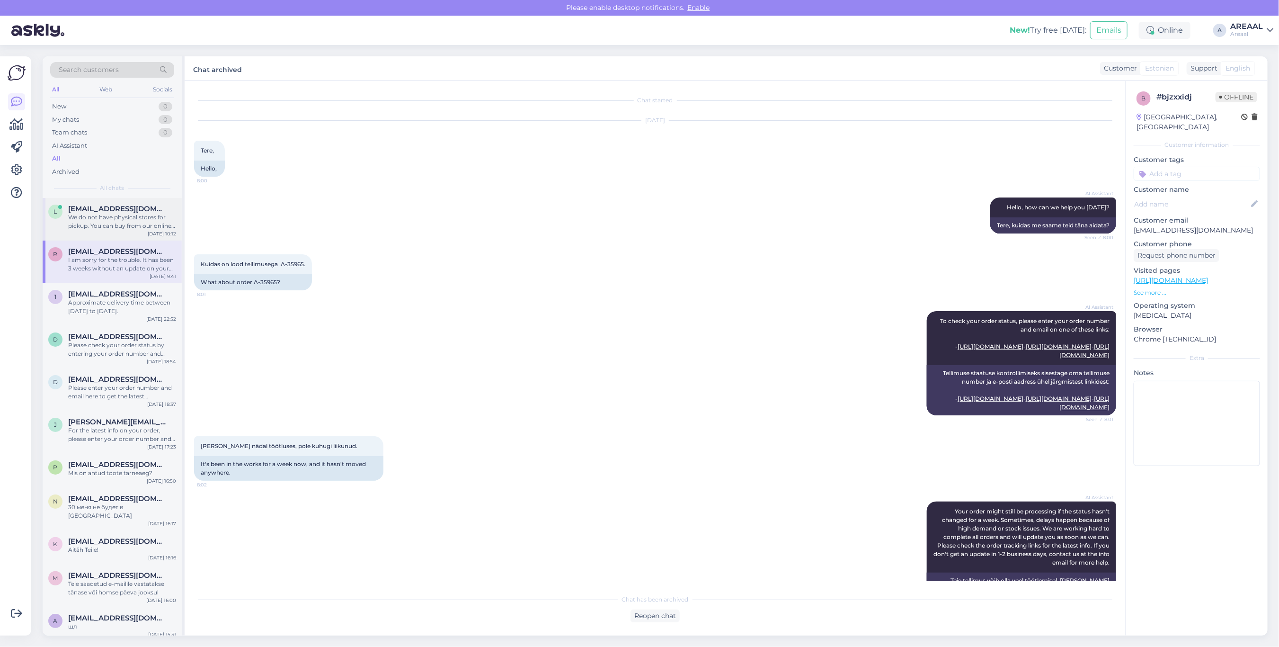
scroll to position [278, 0]
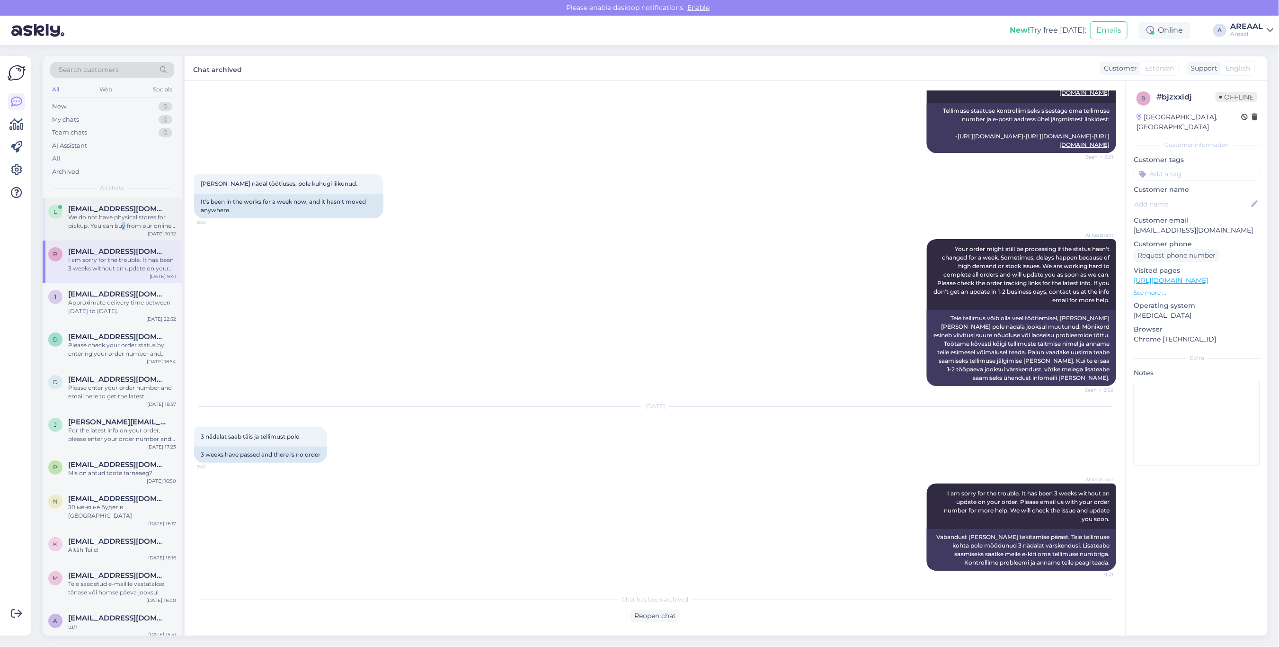
click at [123, 223] on div "We do not have physical stores for pickup. You can buy from our online store, a…" at bounding box center [122, 221] width 108 height 17
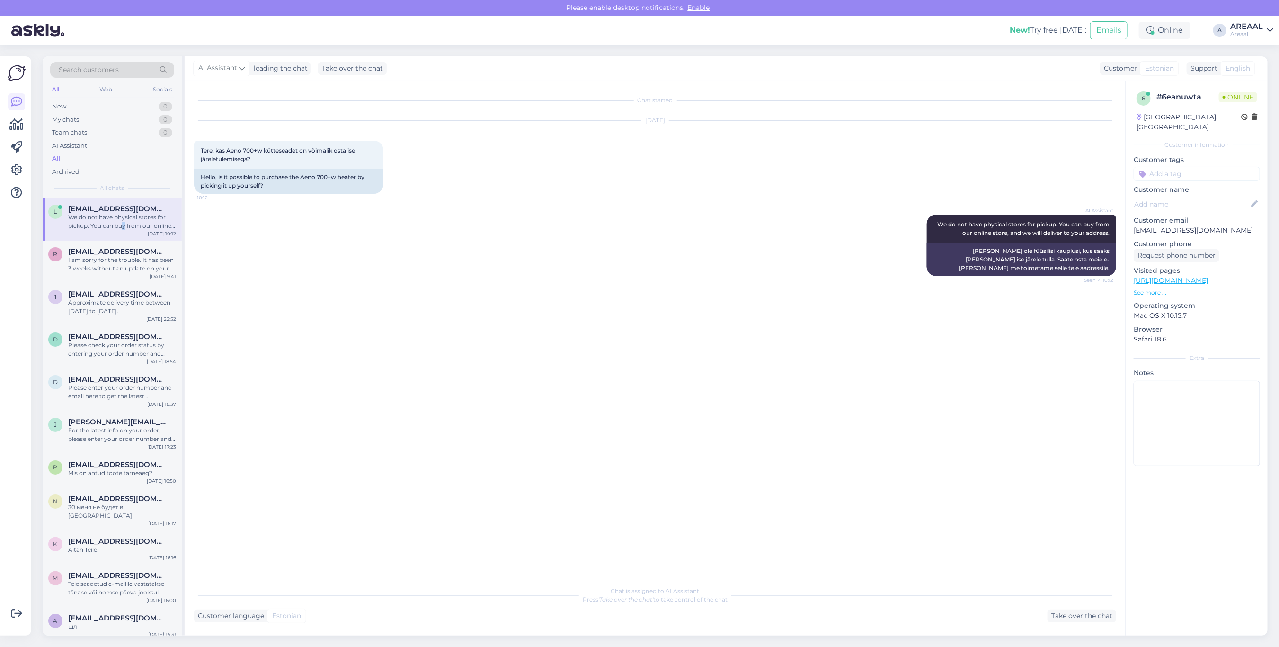
scroll to position [0, 0]
click at [115, 272] on div "I am sorry for the trouble. It has been 3 weeks without an update on your order…" at bounding box center [122, 264] width 108 height 17
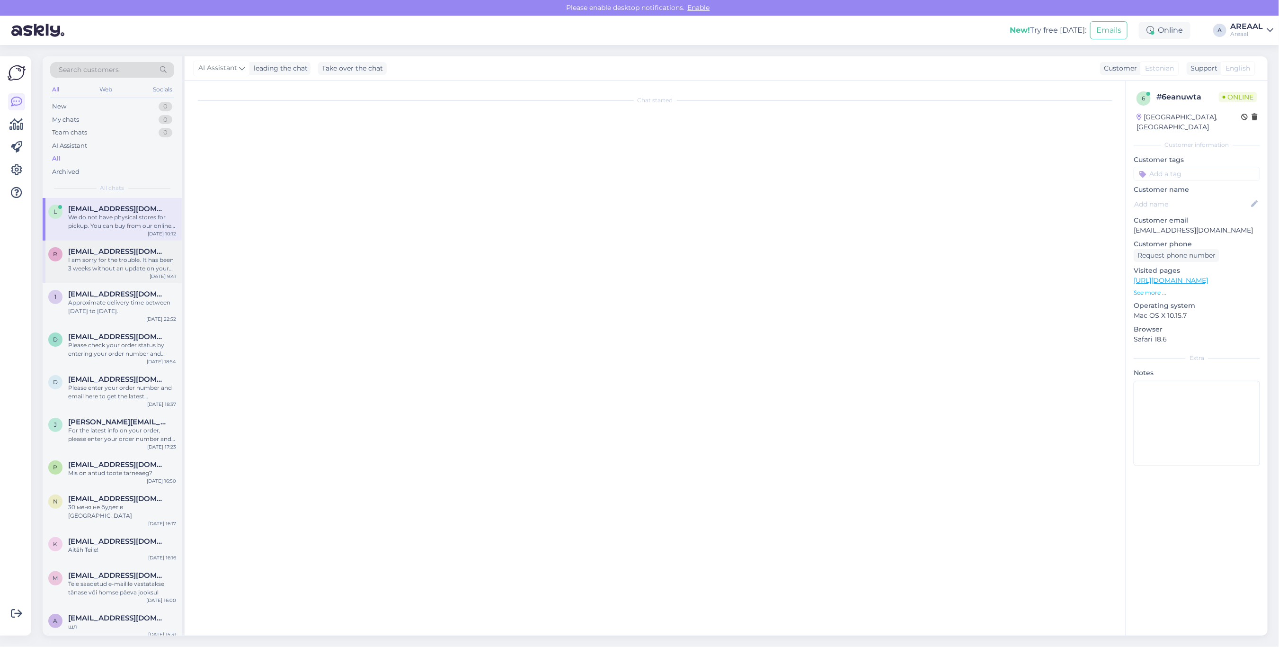
scroll to position [278, 0]
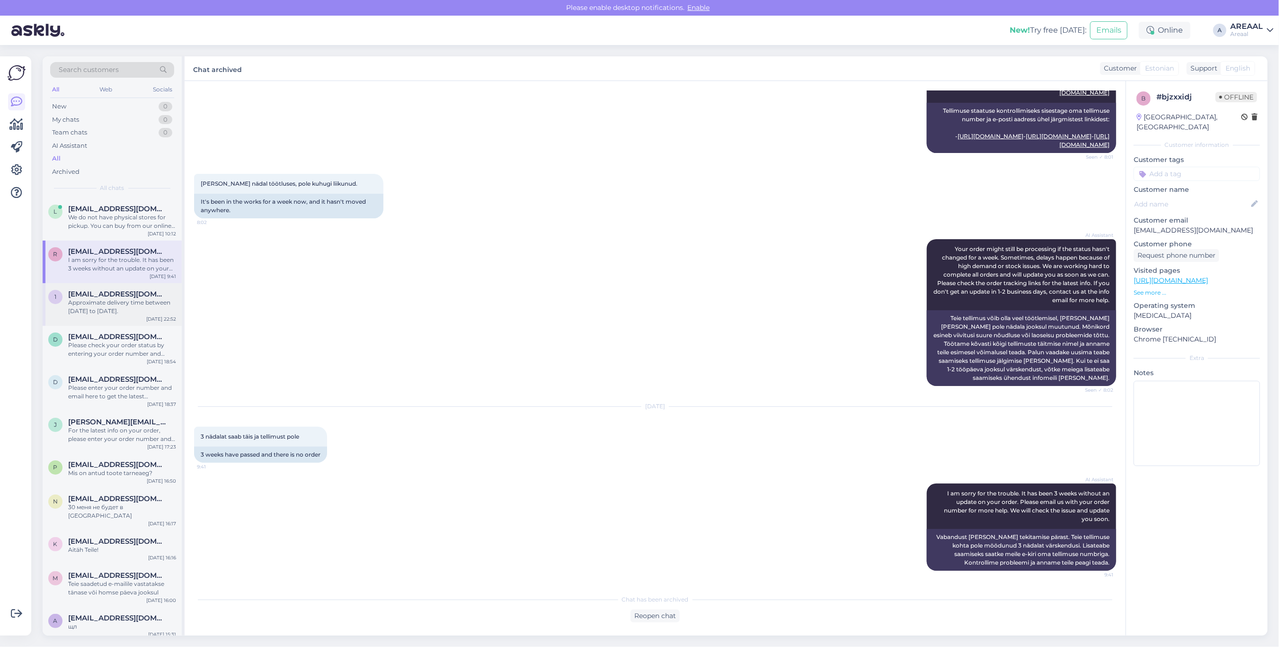
click at [123, 316] on div "1 1cooperwill@gmail.com Approximate delivery time between 29 august to 02 septe…" at bounding box center [112, 304] width 139 height 43
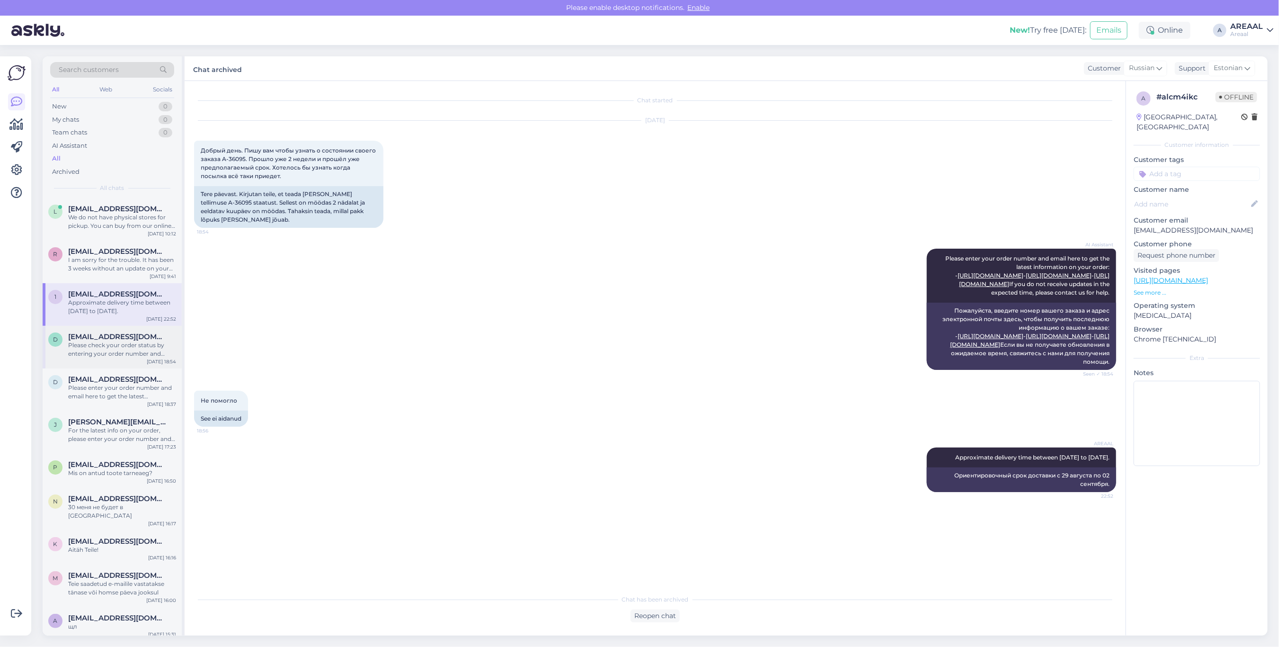
click at [128, 353] on div "Please check your order status by entering your order number and email here: - …" at bounding box center [122, 349] width 108 height 17
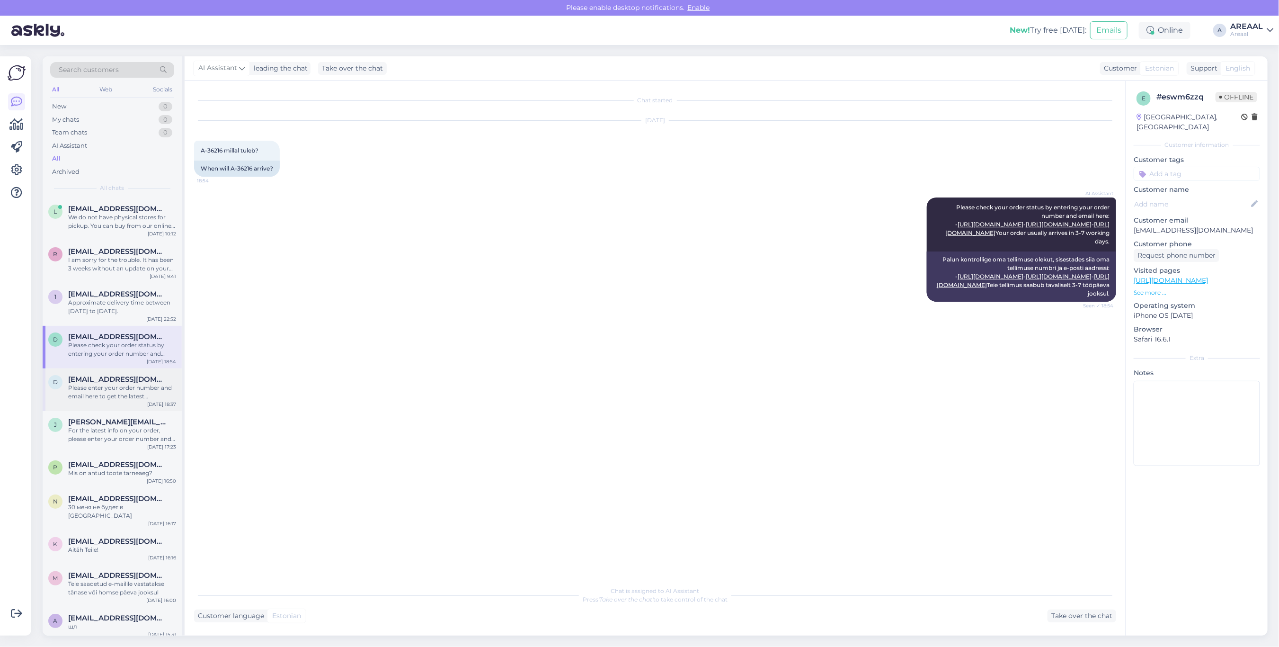
click at [133, 398] on div "Please enter your order number and email here to get the latest information on …" at bounding box center [122, 391] width 108 height 17
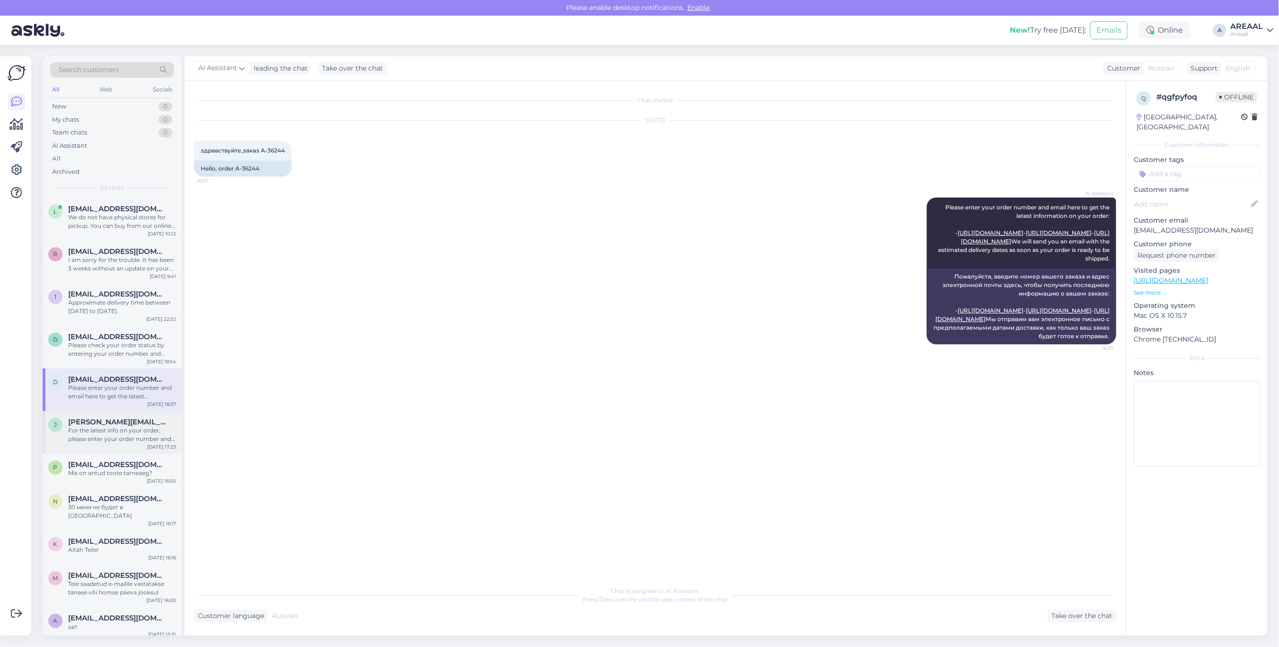
click at [141, 444] on div "j janis.lember@mail.ee For the latest info on your order, please enter your ord…" at bounding box center [112, 432] width 139 height 43
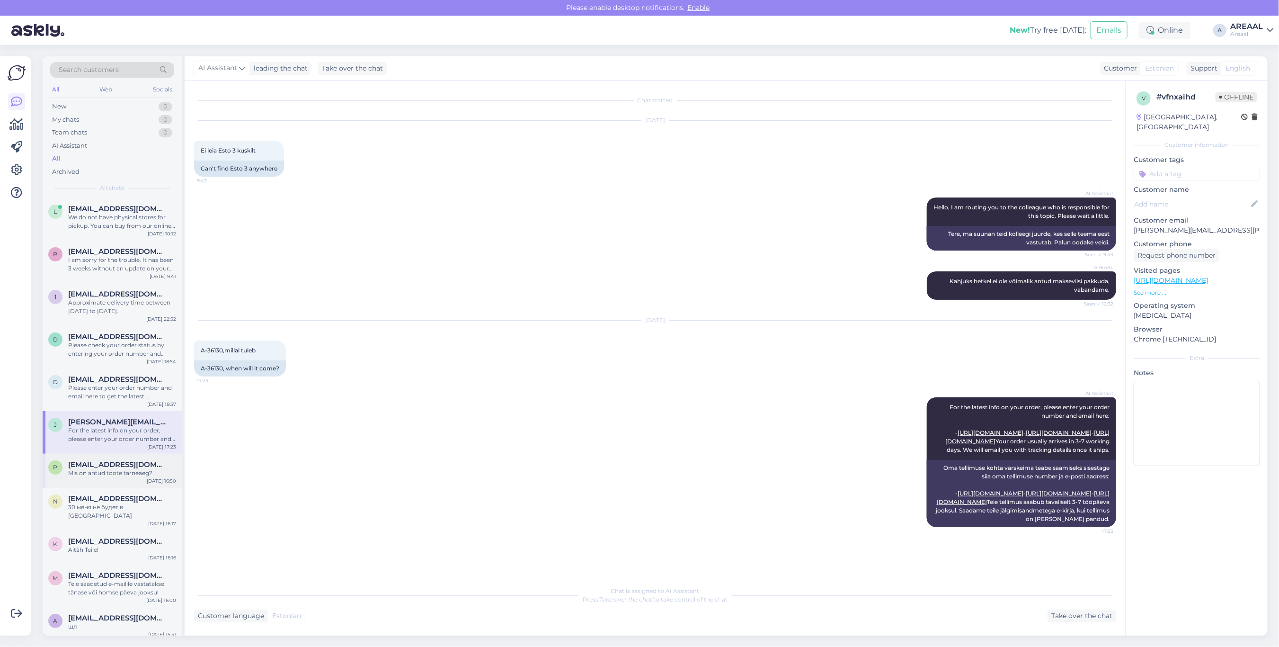
click at [139, 480] on div "p pole@pole.ee Mis on antud toote tarneaeg? Aug 27 16:50" at bounding box center [112, 470] width 139 height 34
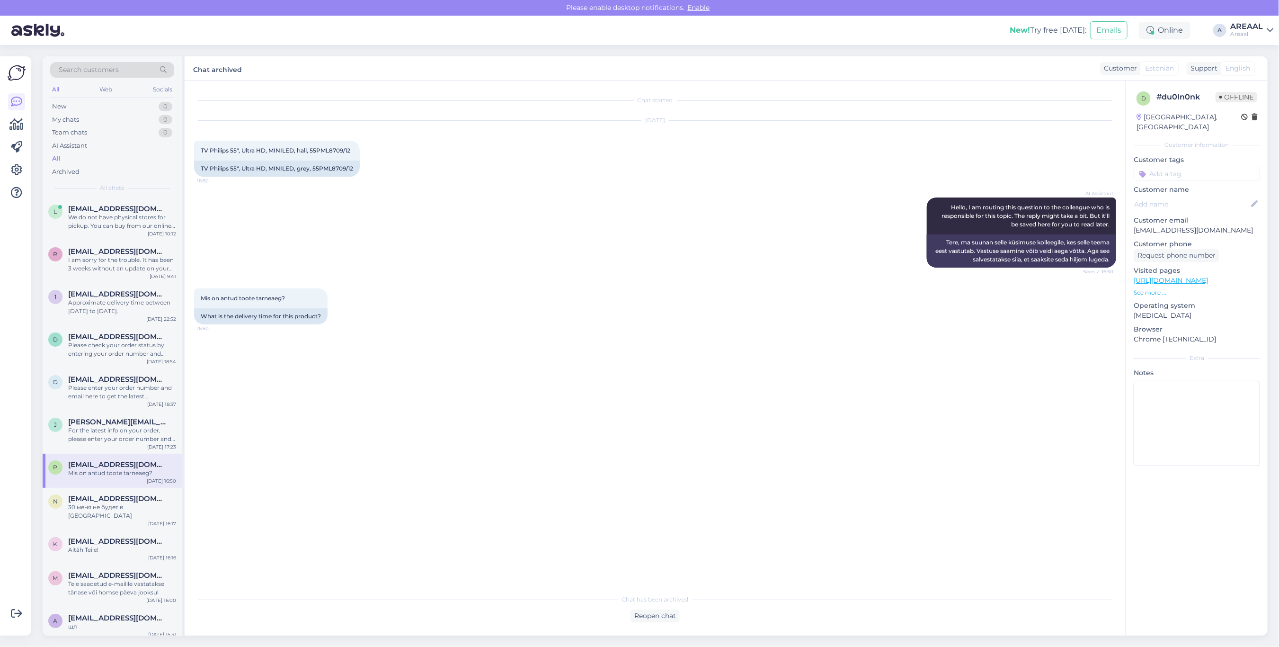
click at [1245, 32] on div "Areaal" at bounding box center [1246, 34] width 33 height 8
click at [1260, 67] on button "Open" at bounding box center [1252, 73] width 27 height 15
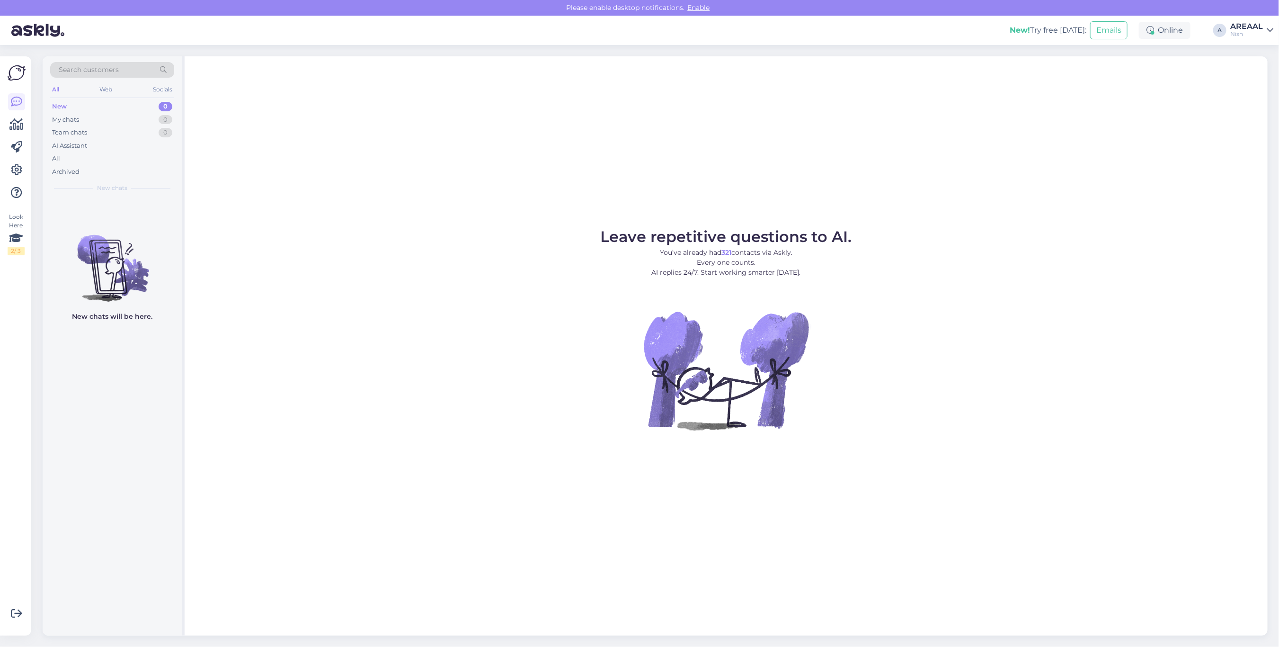
click at [649, 99] on div "Leave repetitive questions to AI. You’ve already had 321 contacts via Askly. Ev…" at bounding box center [726, 345] width 1083 height 579
click at [96, 157] on div "All" at bounding box center [112, 158] width 124 height 13
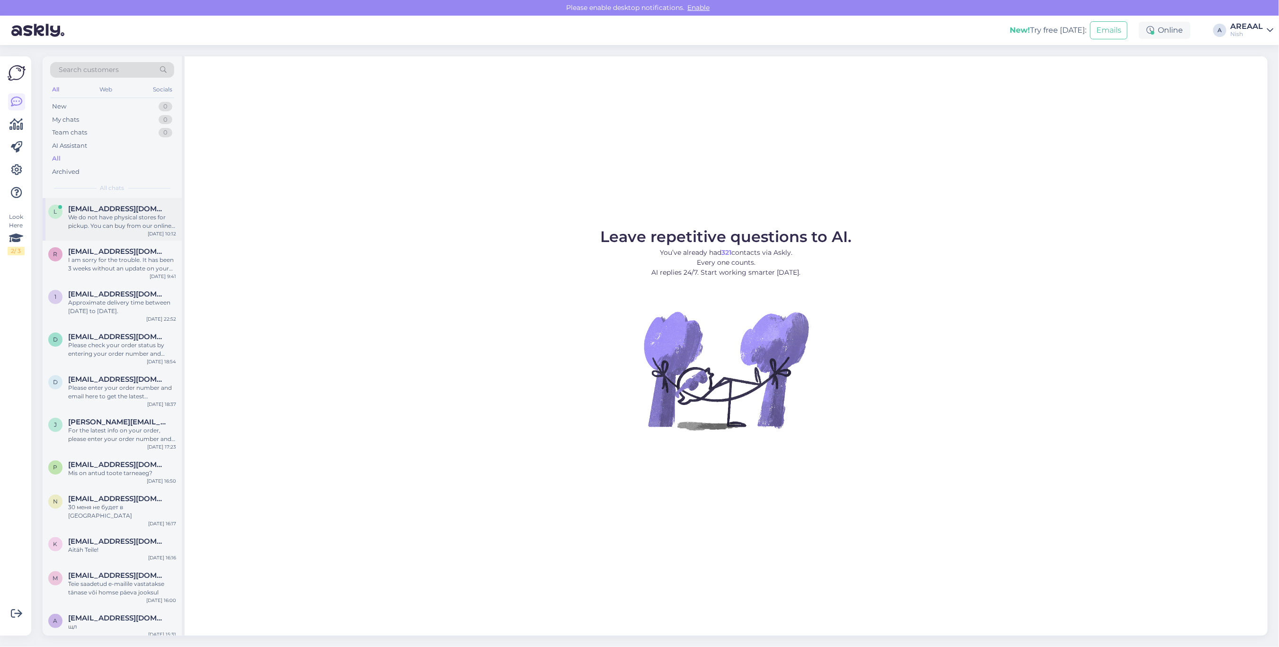
click at [121, 212] on span "lipstanel@gmail.com" at bounding box center [117, 209] width 98 height 9
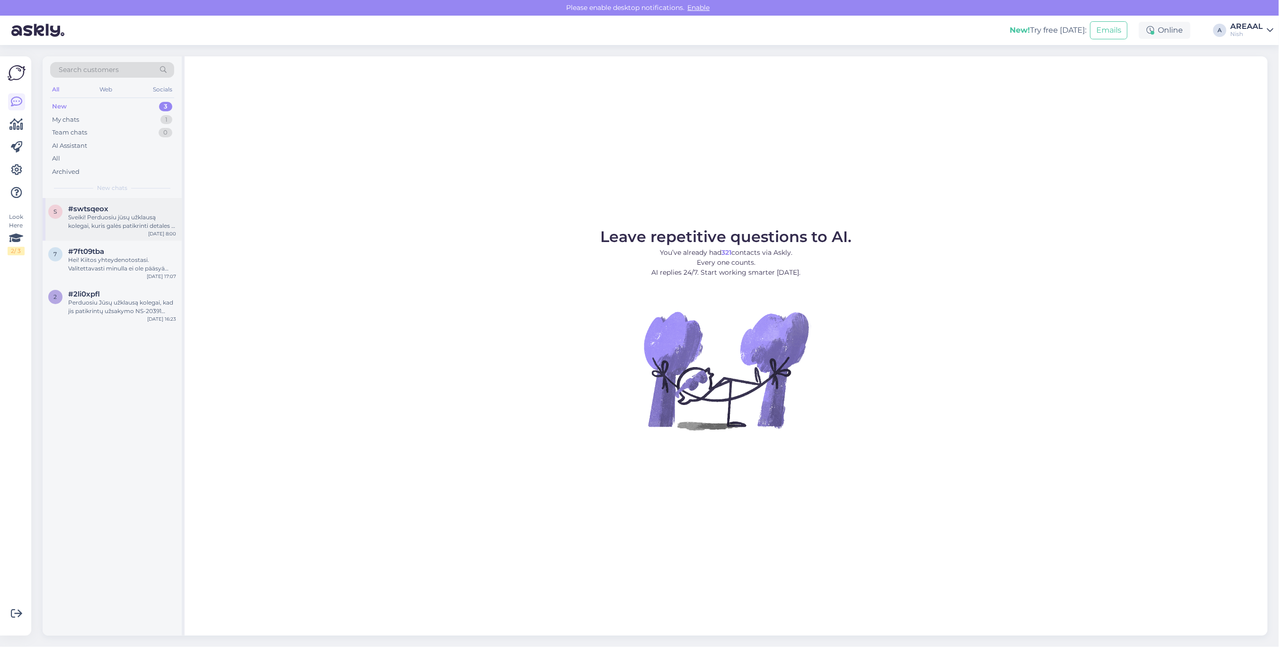
click at [94, 216] on div "Sveiki! Perduosiu jūsų užklausą kolegai, [PERSON_NAME] [PERSON_NAME] patikrinti…" at bounding box center [122, 221] width 108 height 17
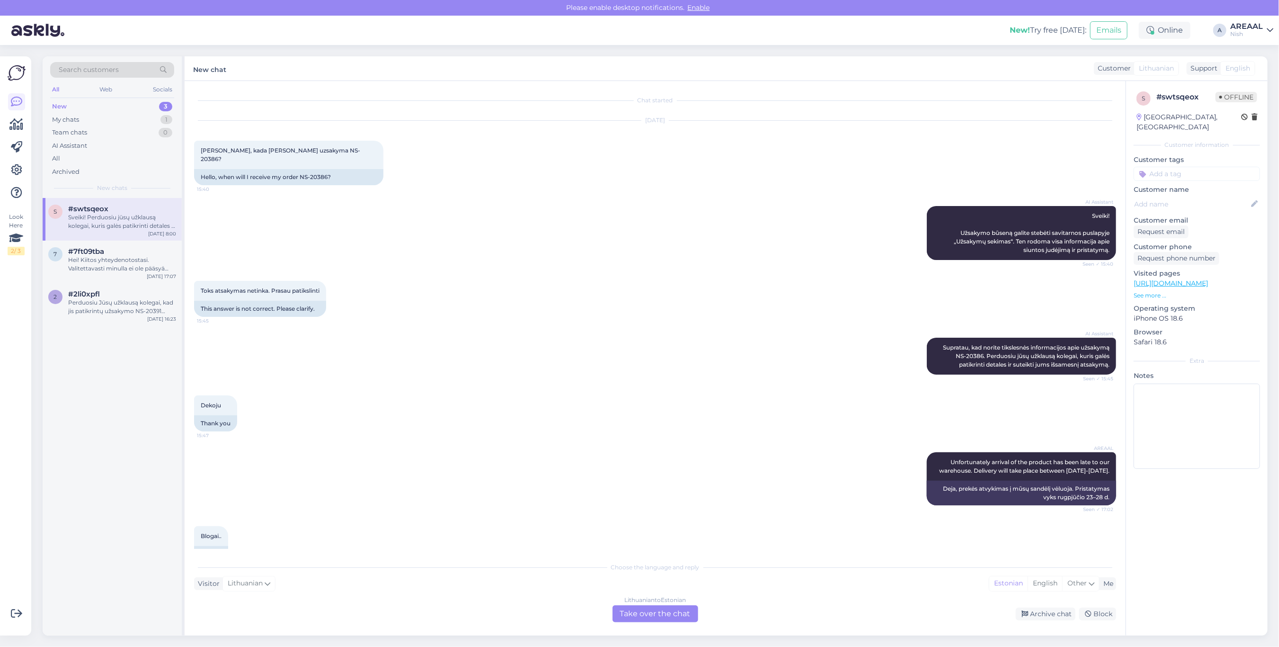
scroll to position [529, 0]
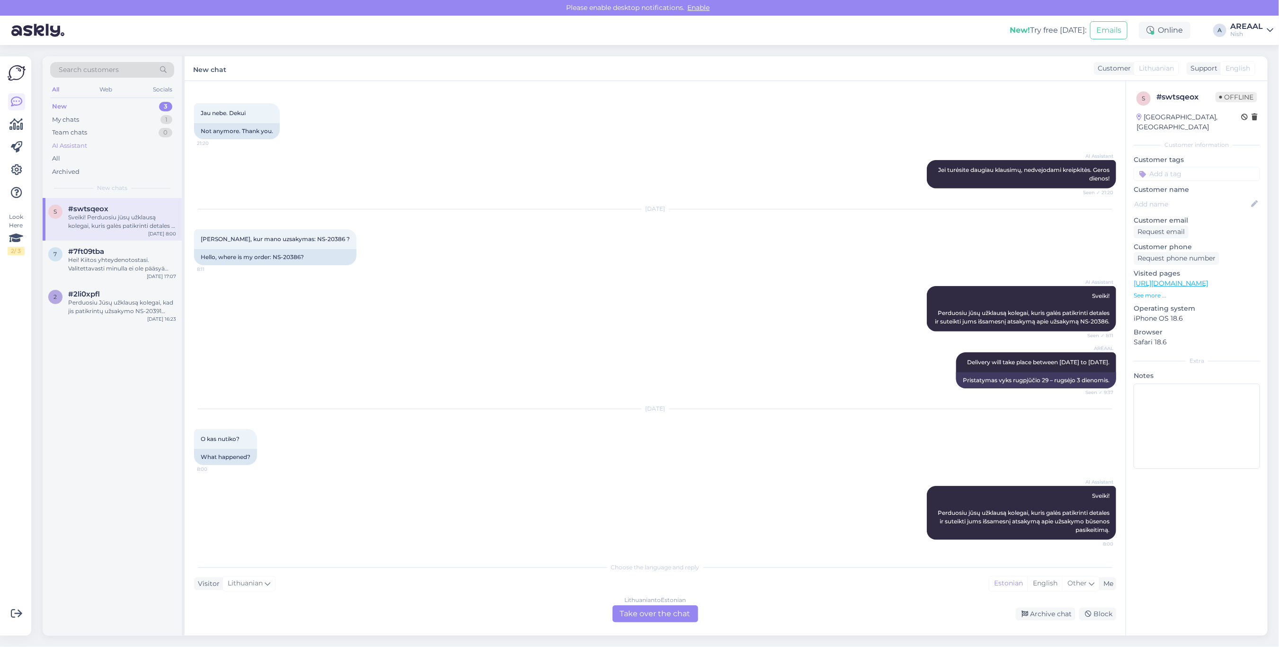
click at [81, 150] on div "AI Assistant" at bounding box center [69, 145] width 35 height 9
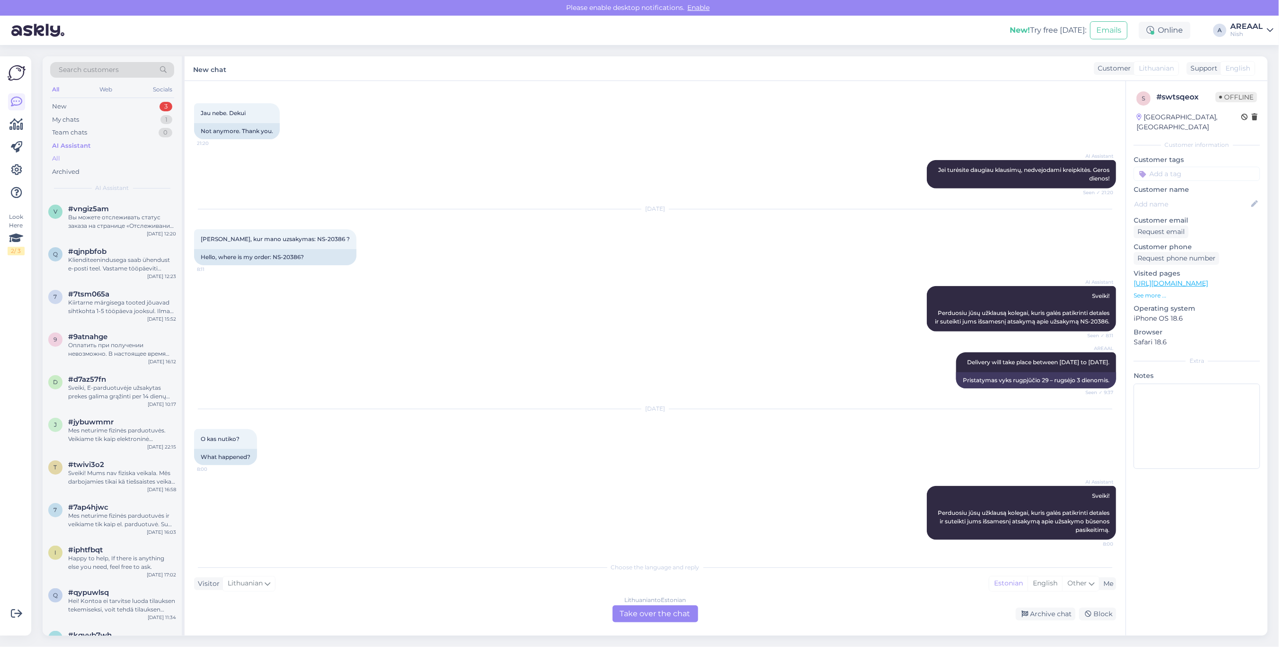
click at [81, 157] on div "All" at bounding box center [112, 158] width 124 height 13
click at [93, 212] on span "#shvcrcat" at bounding box center [86, 209] width 36 height 9
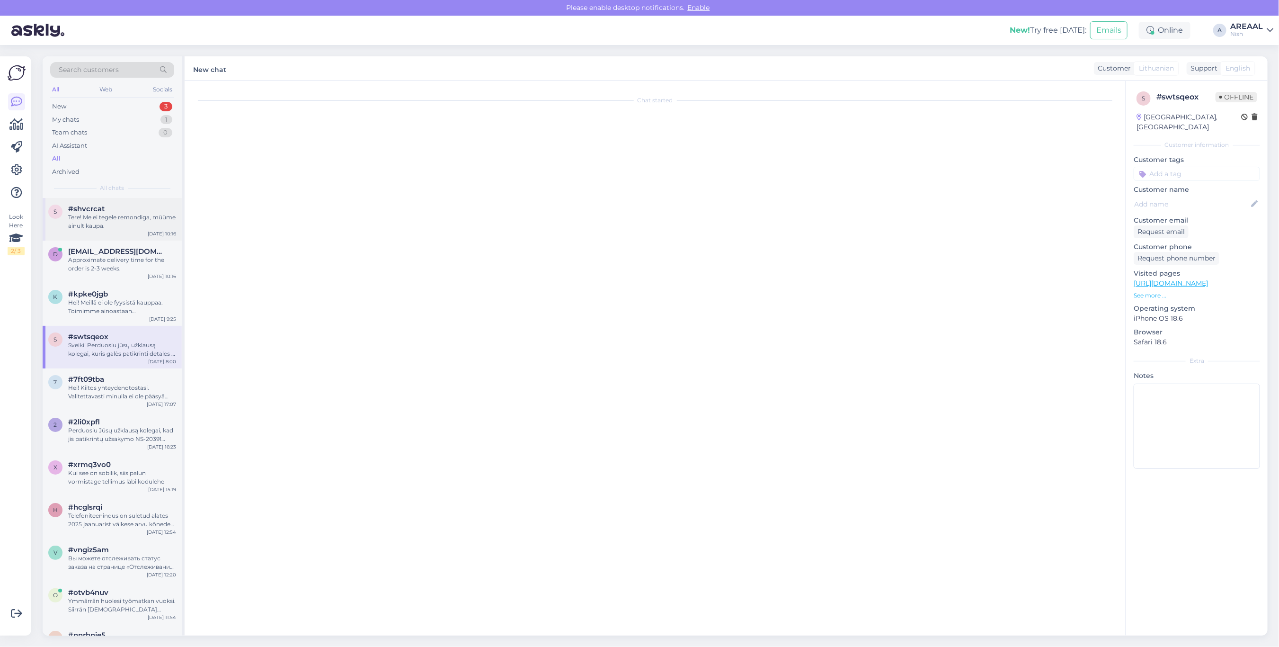
scroll to position [0, 0]
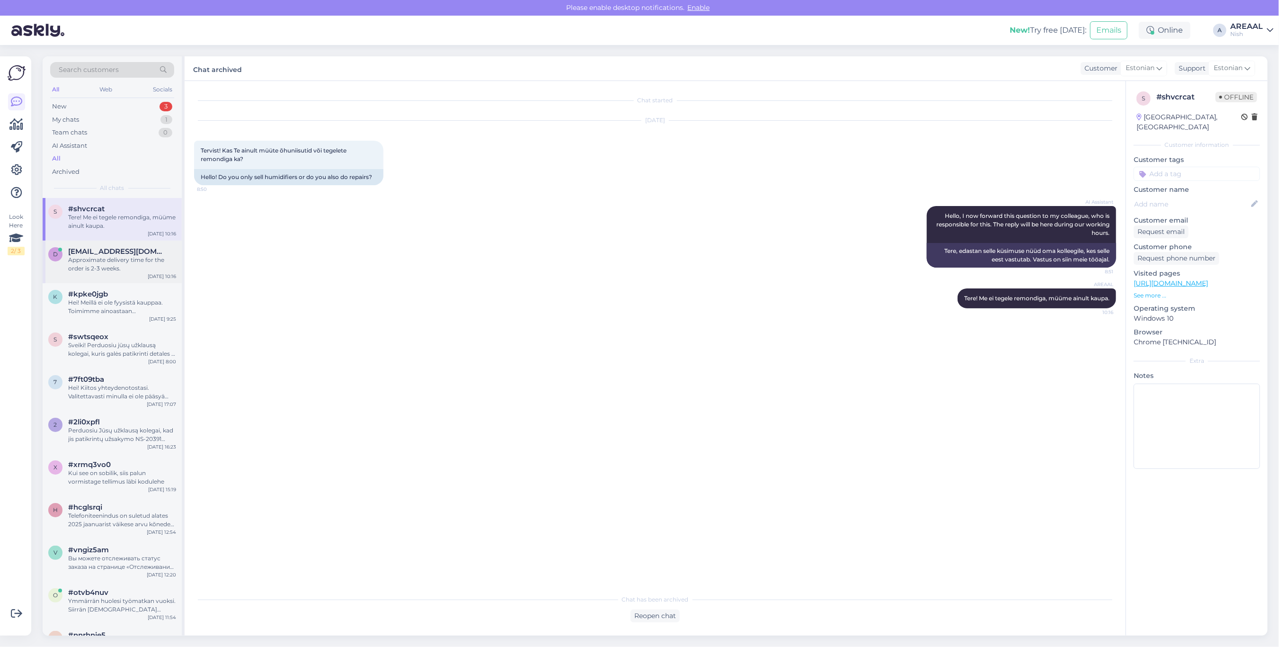
click at [117, 261] on div "Approximate delivery time for the order is 2-3 weeks." at bounding box center [122, 264] width 108 height 17
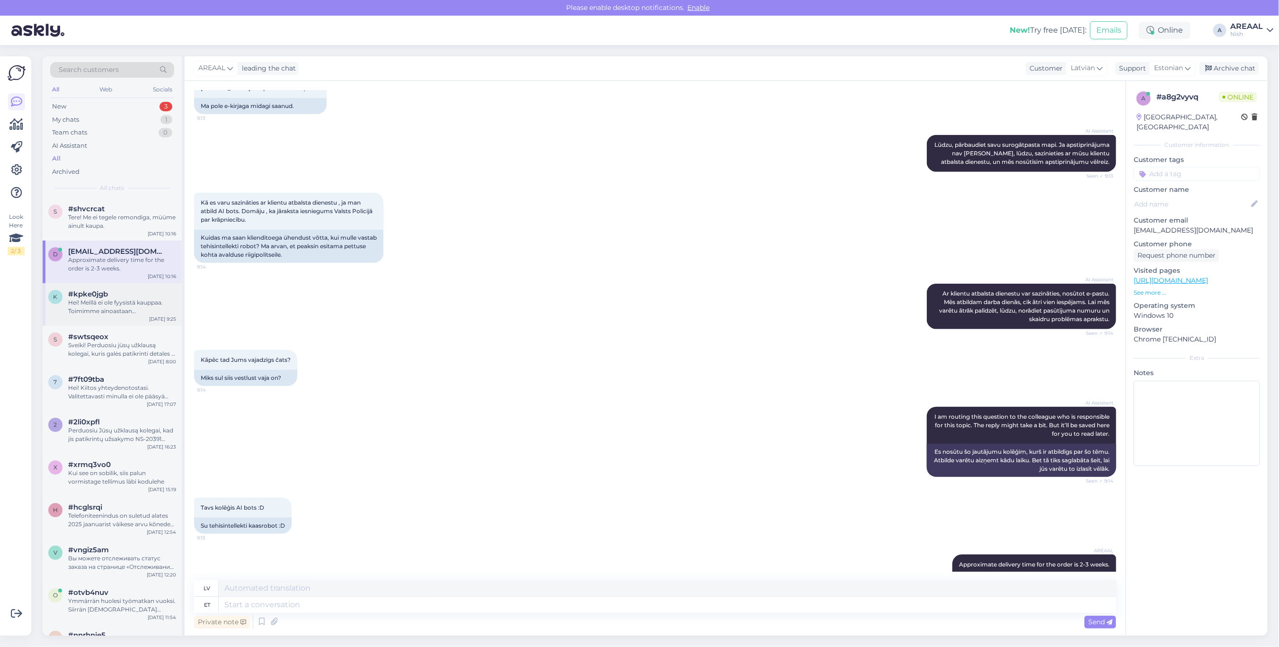
scroll to position [625, 0]
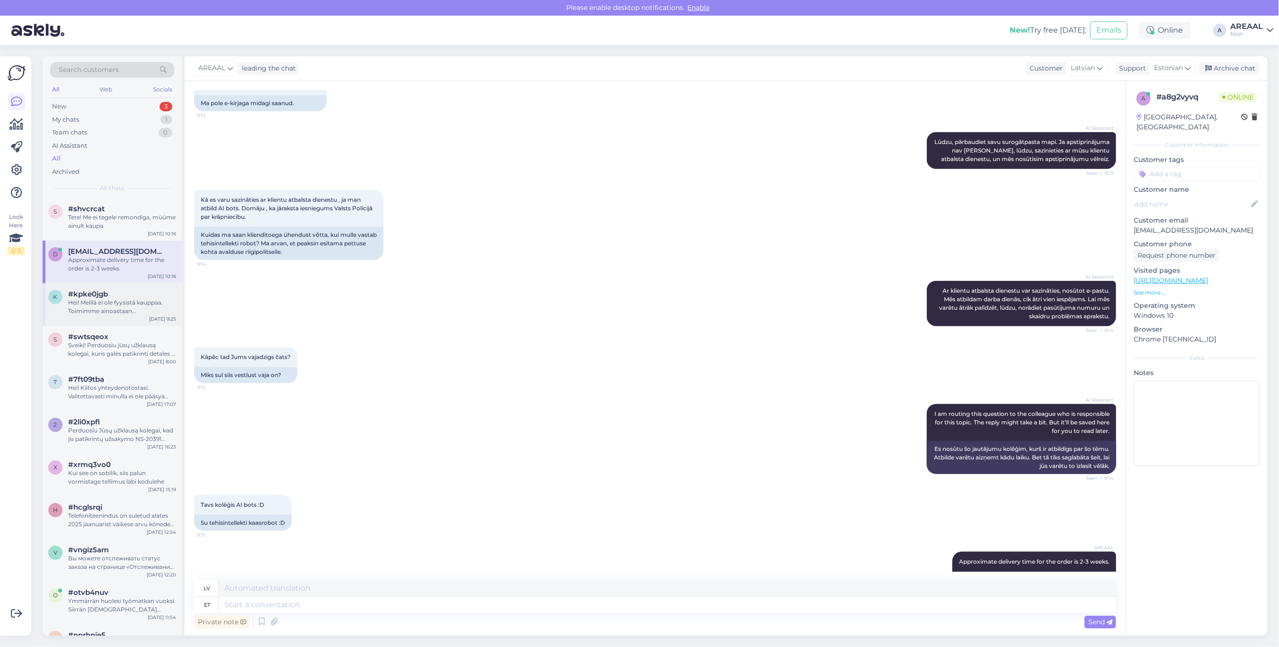
click at [117, 289] on div "k #kpke0jgb Hei! Meillä ei ole fyysistä kauppaa. Toimimme ainoastaan verkkokaup…" at bounding box center [112, 304] width 139 height 43
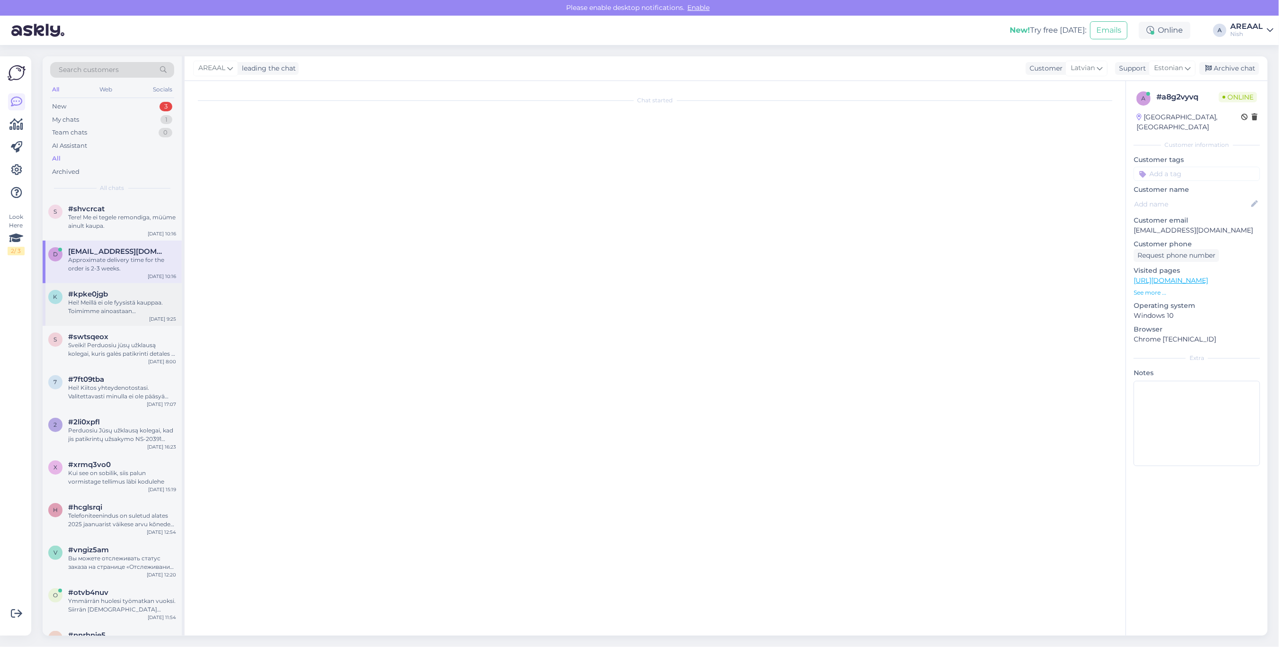
scroll to position [0, 0]
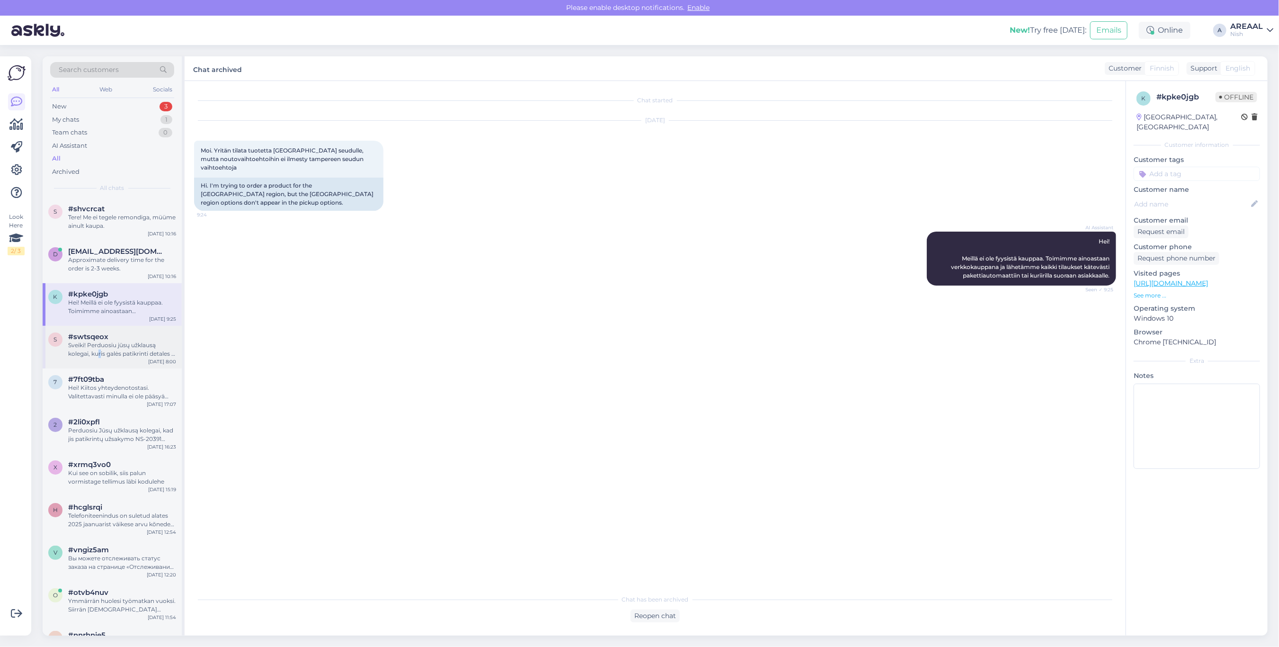
click at [99, 350] on div "Sveiki! Perduosiu jūsų užklausą kolegai, kuris galės patikrinti detales ir sute…" at bounding box center [122, 349] width 108 height 17
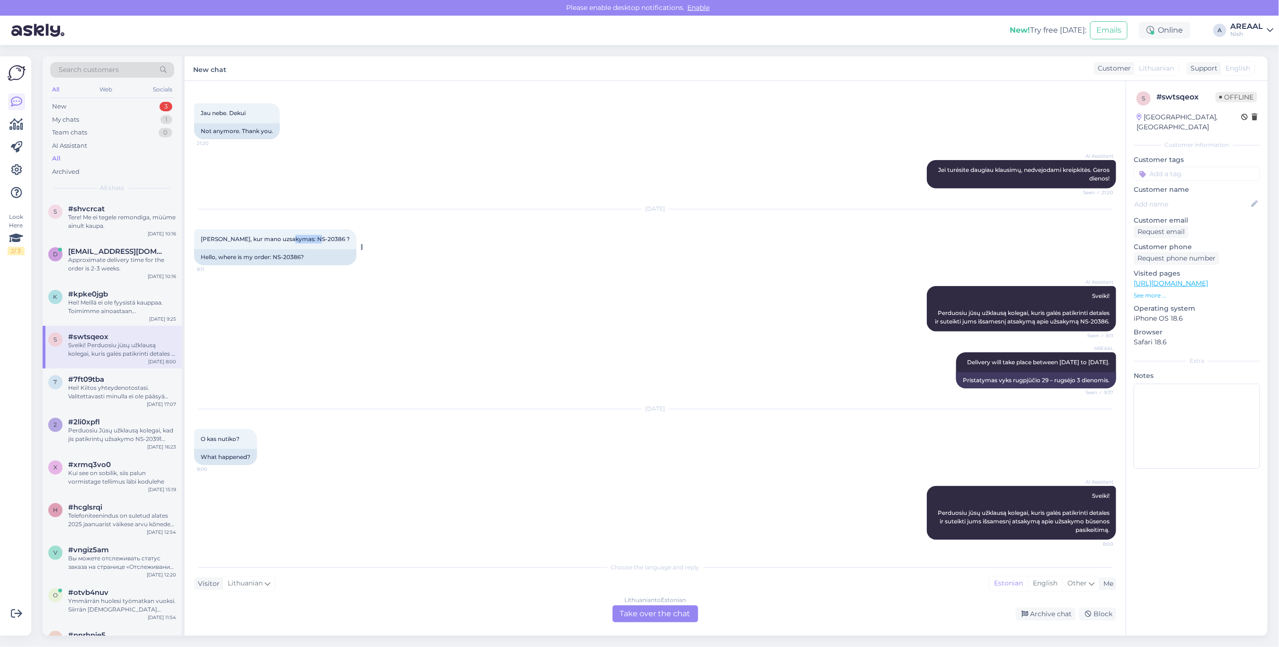
copy span "NS-20386"
drag, startPoint x: 312, startPoint y: 229, endPoint x: 285, endPoint y: 229, distance: 27.0
click at [285, 235] on span "Sveiki, kur mano uzsakymas: NS-20386 ?" at bounding box center [275, 238] width 149 height 7
copy span "Delivery will take place between 29 august to 03"
copy span "Delivery will take place between 29 august to 03 september."
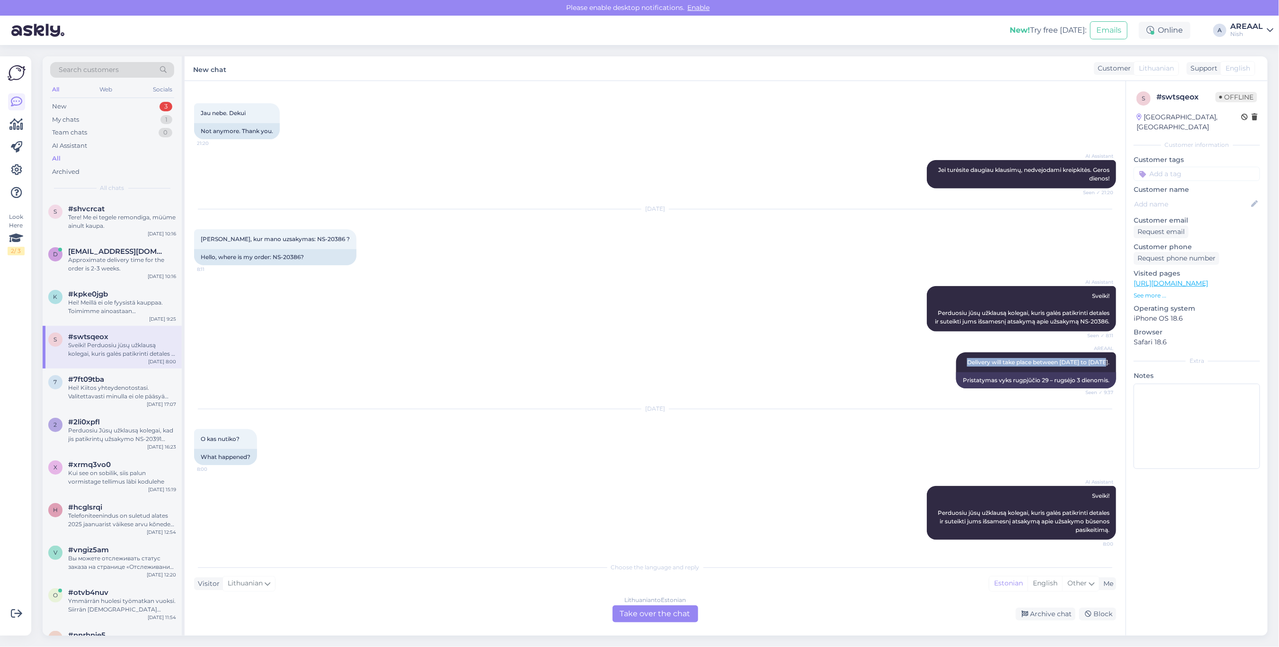
drag, startPoint x: 943, startPoint y: 360, endPoint x: 1122, endPoint y: 360, distance: 179.4
click at [1122, 360] on div "Chat started Aug 21 2025 Sveiki, kada gausiu uzsakyma NS-20386? 15:40 Hello, wh…" at bounding box center [659, 319] width 931 height 458
click at [654, 607] on div "Lithuanian to Estonian Take over the chat" at bounding box center [656, 613] width 86 height 17
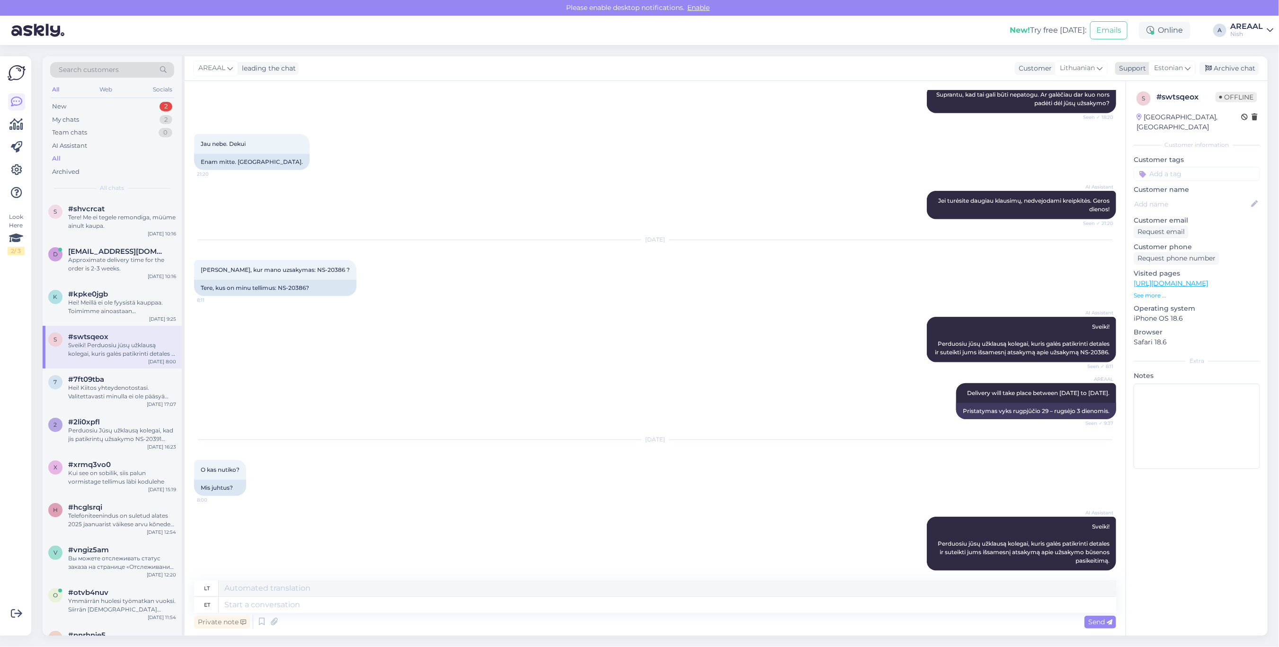
click at [1188, 67] on icon at bounding box center [1188, 68] width 6 height 10
type input "eng"
drag, startPoint x: 1141, startPoint y: 104, endPoint x: 1127, endPoint y: 129, distance: 28.4
click at [1141, 104] on link "English" at bounding box center [1155, 110] width 104 height 15
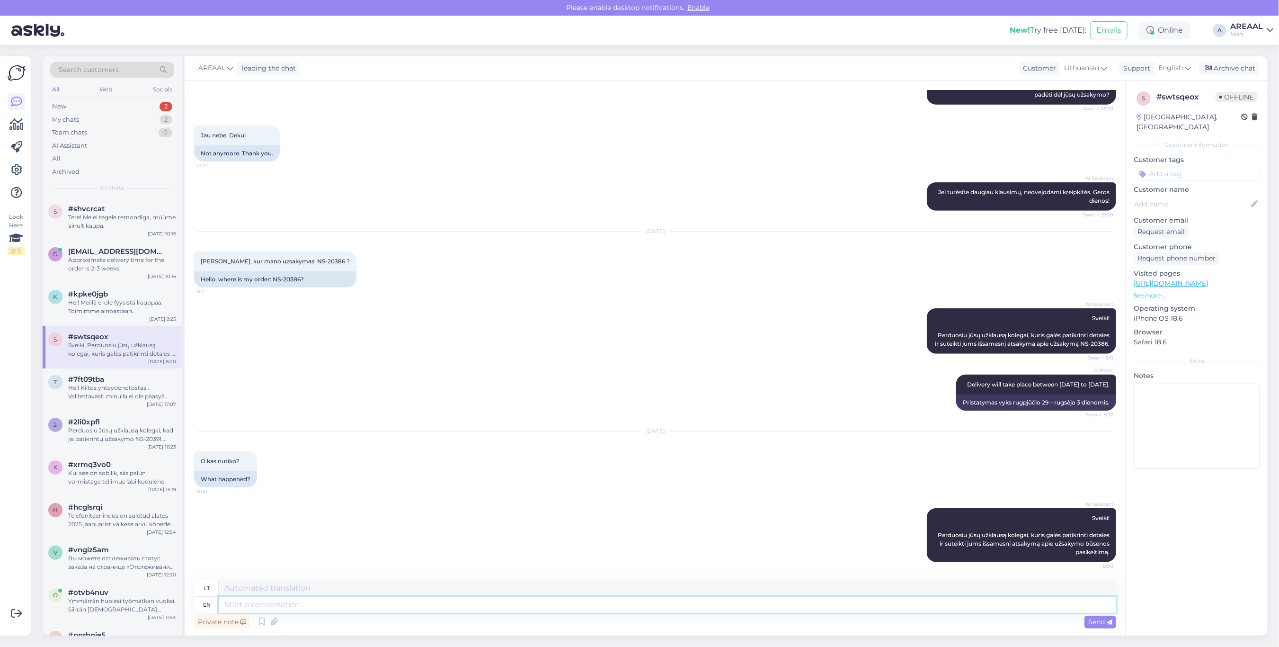
click at [666, 602] on textarea at bounding box center [668, 604] width 898 height 16
paste textarea "Delivery will take place between 29 august to 03 september."
type textarea "Delivery will take place between 29 august to 03 september."
type textarea "Pristatymas vyks rugpjūčio 29 – rugsėjo 3 dienomis."
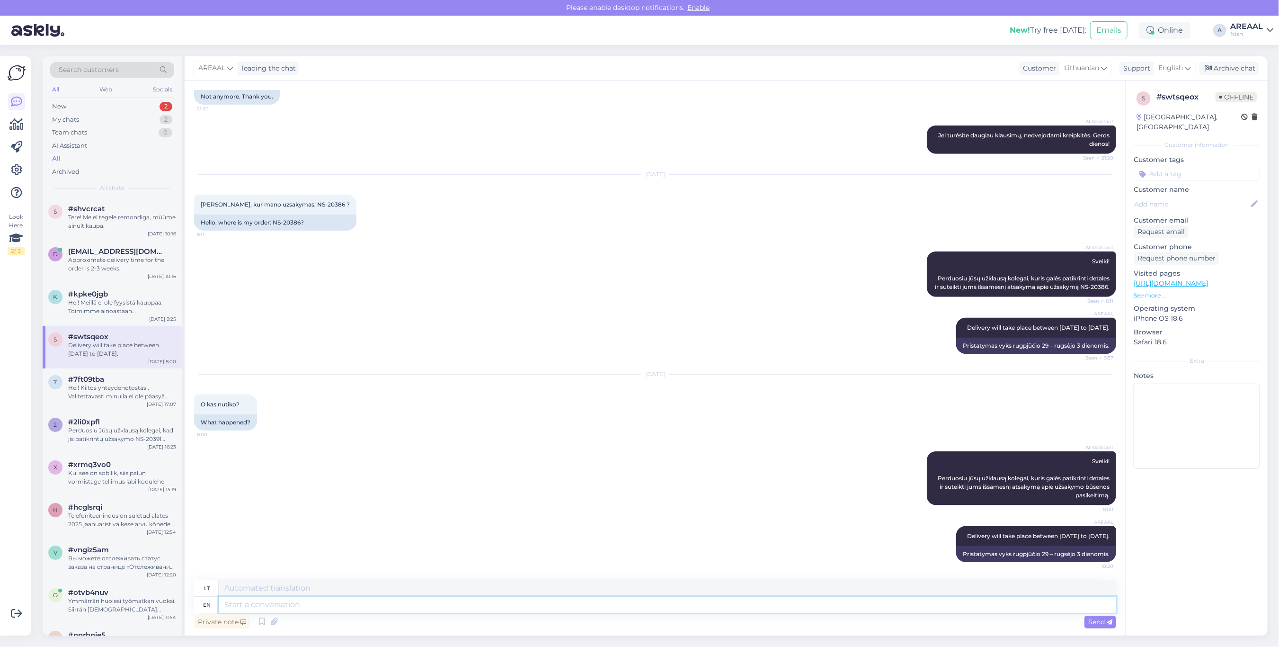
click at [650, 607] on textarea at bounding box center [668, 604] width 898 height 16
paste textarea "https://www.posti.fi/en/tracking?lang=en#/lahetys/00664300421958754387"
type textarea "https://www.posti.fi/en/tracking?lang=en#/lahetys/00664300421958754387"
click at [639, 580] on textarea at bounding box center [668, 588] width 898 height 16
paste textarea "https://www.posti.fi/en/tracking?lang=en#/lahetys/00664300421958754387"
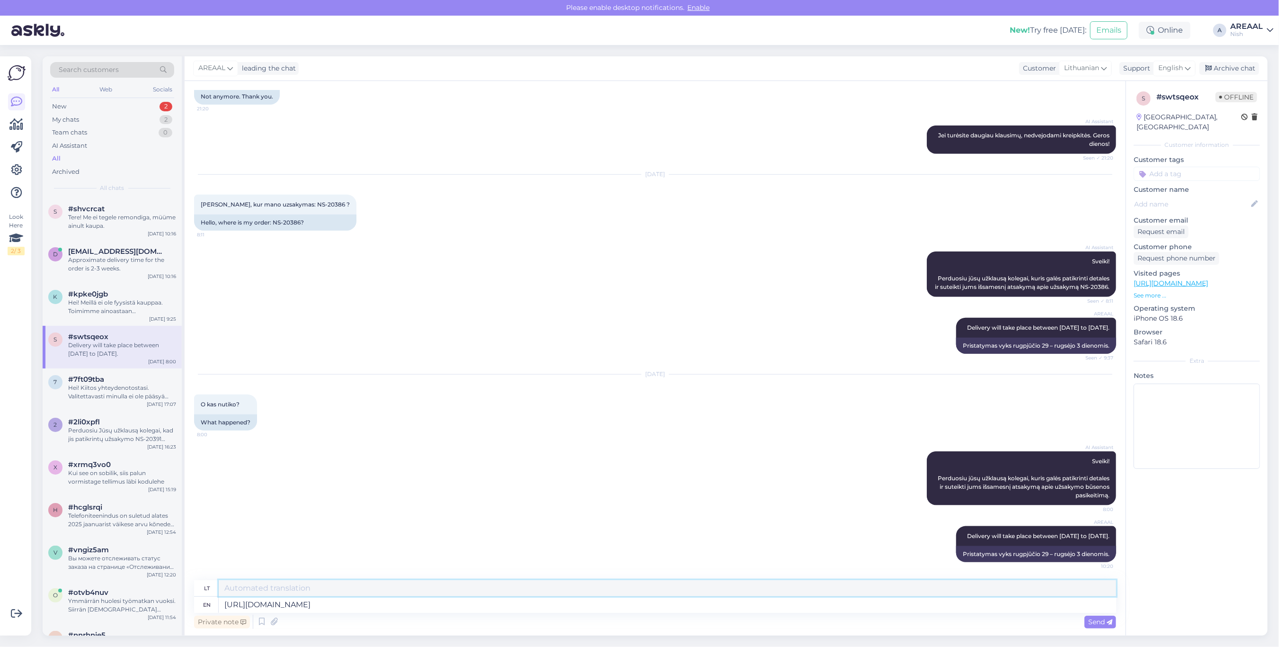
type textarea "https://www.posti.fi/en/tracking?lang=en#/lahetys/00664300421958754387"
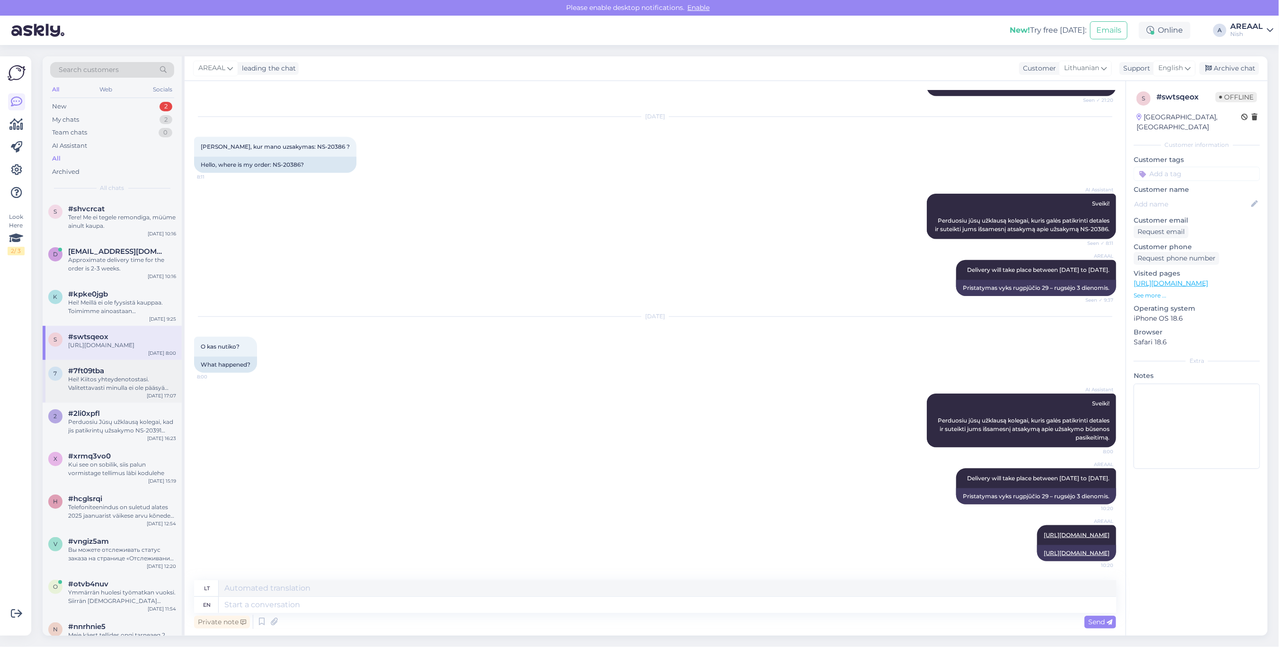
click at [101, 392] on div "Hei! Kiitos yhteydenotostasi. Valitettavasti minulla ei ole pääsyä tuotetietoih…" at bounding box center [122, 383] width 108 height 17
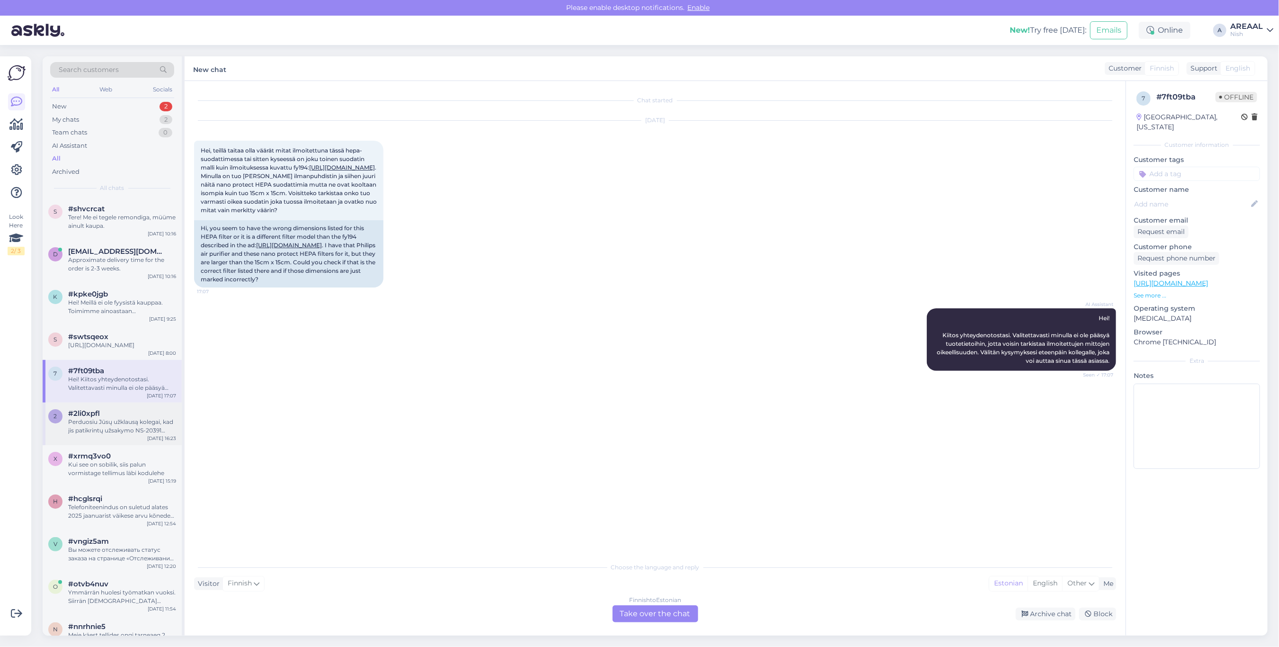
click at [107, 432] on div "Perduosiu Jūsų užklausą kolegai, kad jis patikrintų užsakymo NS-20391 statusą, …" at bounding box center [122, 426] width 108 height 17
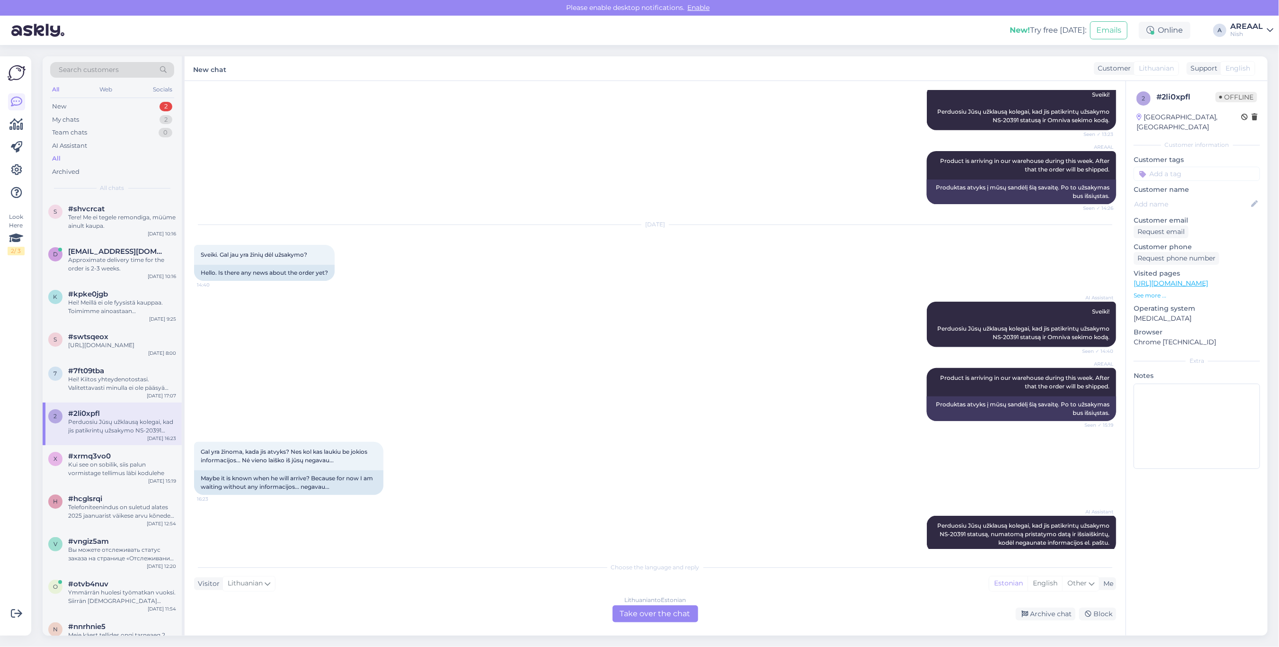
scroll to position [656, 0]
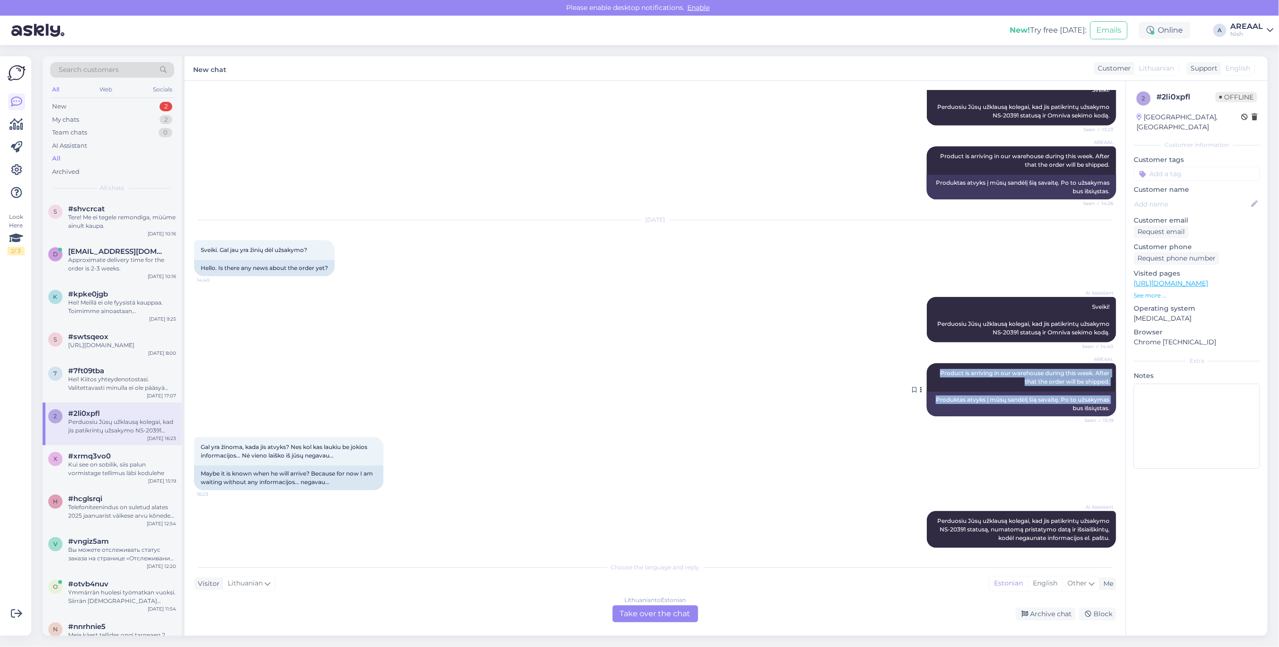
copy div "Product is arriving in our warehouse during this week. After that the order wil…"
drag, startPoint x: 925, startPoint y: 359, endPoint x: 1109, endPoint y: 384, distance: 185.8
click at [1109, 384] on div "Chat started Aug 15 2025 Sveiki, užsakiau vakar laikrodį Garmin Vivomove Trend,…" at bounding box center [659, 319] width 931 height 458
click at [1108, 373] on div "Chat started Aug 15 2025 Sveiki, užsakiau vakar laikrodį Garmin Vivomove Trend,…" at bounding box center [659, 319] width 931 height 458
copy span "be shipped."
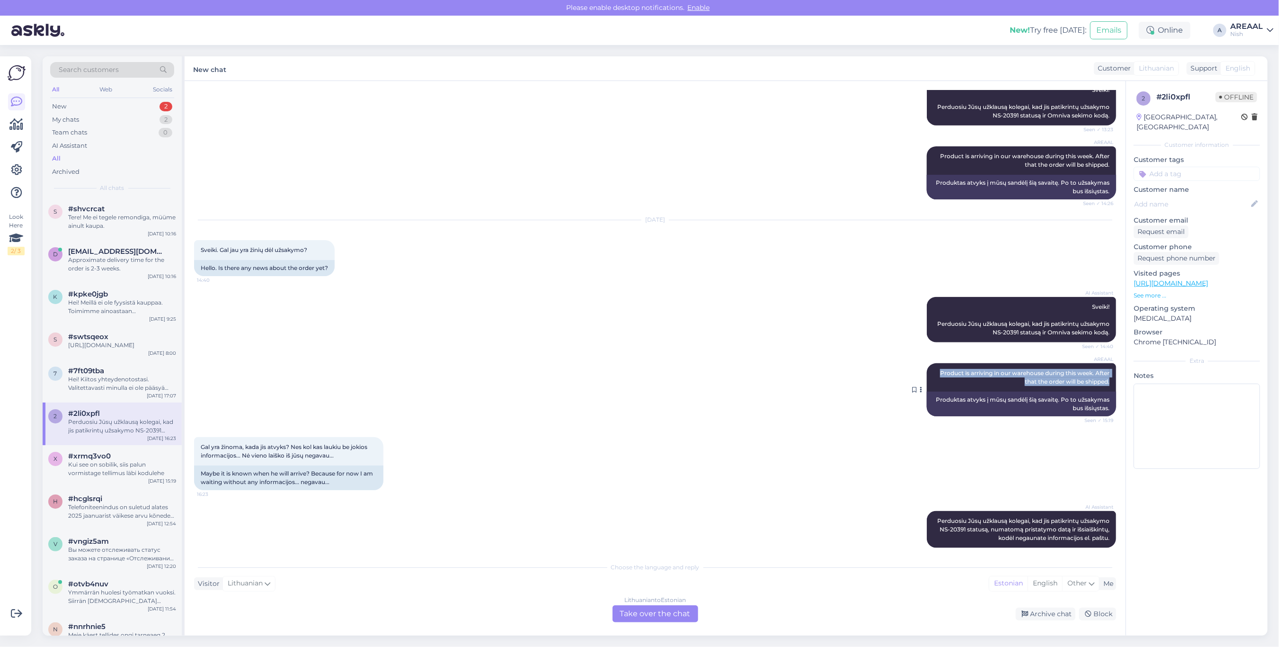
copy span "Product is arriving in our warehouse during this week. After that the order wil…"
drag, startPoint x: 1084, startPoint y: 373, endPoint x: 921, endPoint y: 358, distance: 163.5
click at [927, 363] on div "AREAAL Product is arriving in our warehouse during this week. After that the or…" at bounding box center [1021, 377] width 189 height 28
click at [638, 618] on div "Lithuanian to Estonian Take over the chat" at bounding box center [656, 613] width 86 height 17
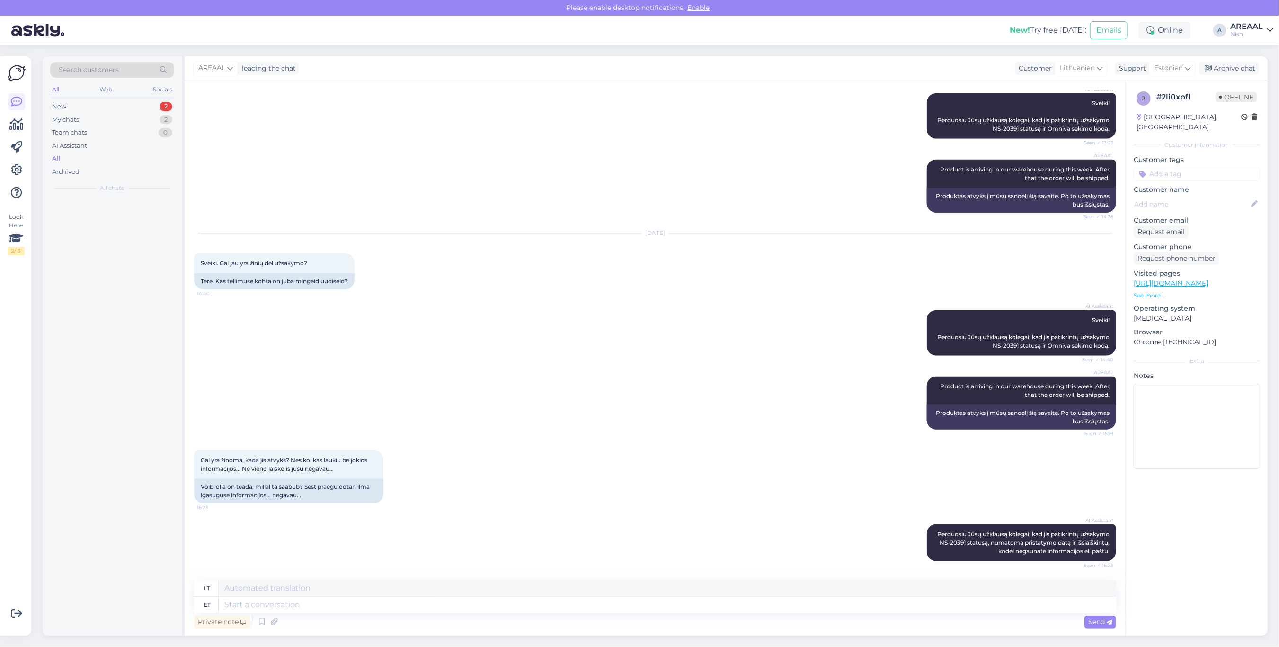
scroll to position [641, 0]
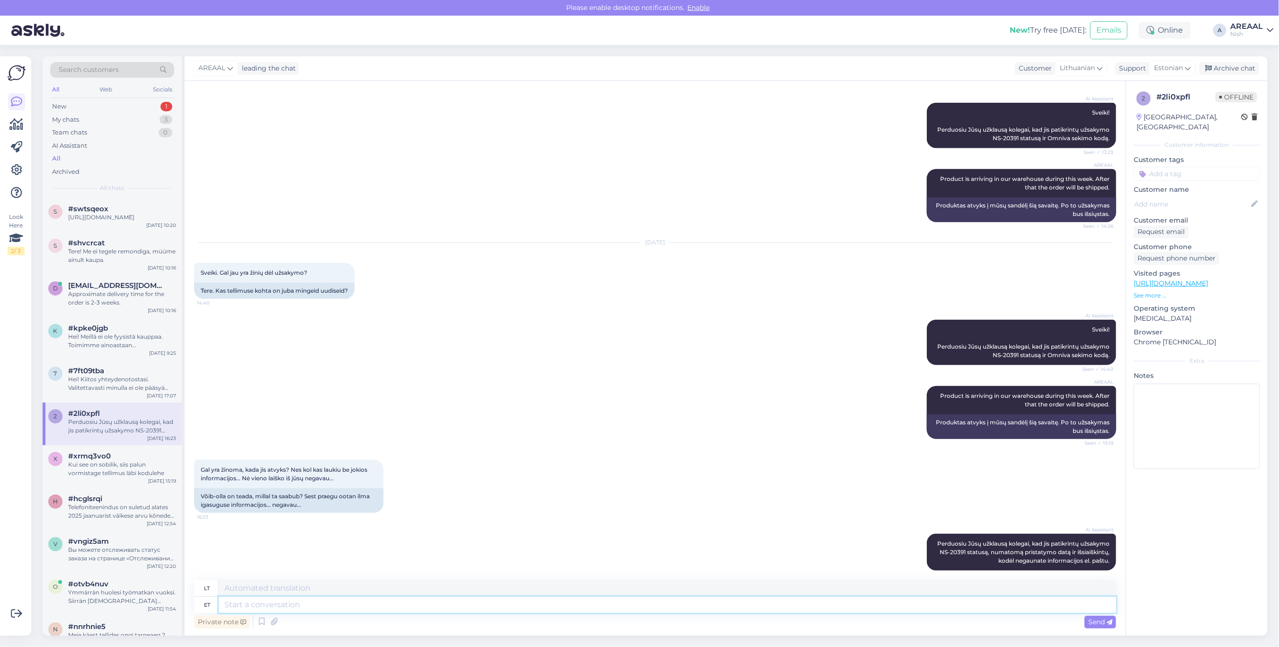
click at [631, 611] on textarea at bounding box center [668, 604] width 898 height 16
paste textarea "Product is arriving in our warehouse during this week. After that the order wil…"
type textarea "Product is arriving in our warehouse during this week. After that the order wil…"
click at [1172, 65] on span "Estonian" at bounding box center [1168, 68] width 29 height 10
click at [1140, 109] on link "English" at bounding box center [1155, 110] width 104 height 15
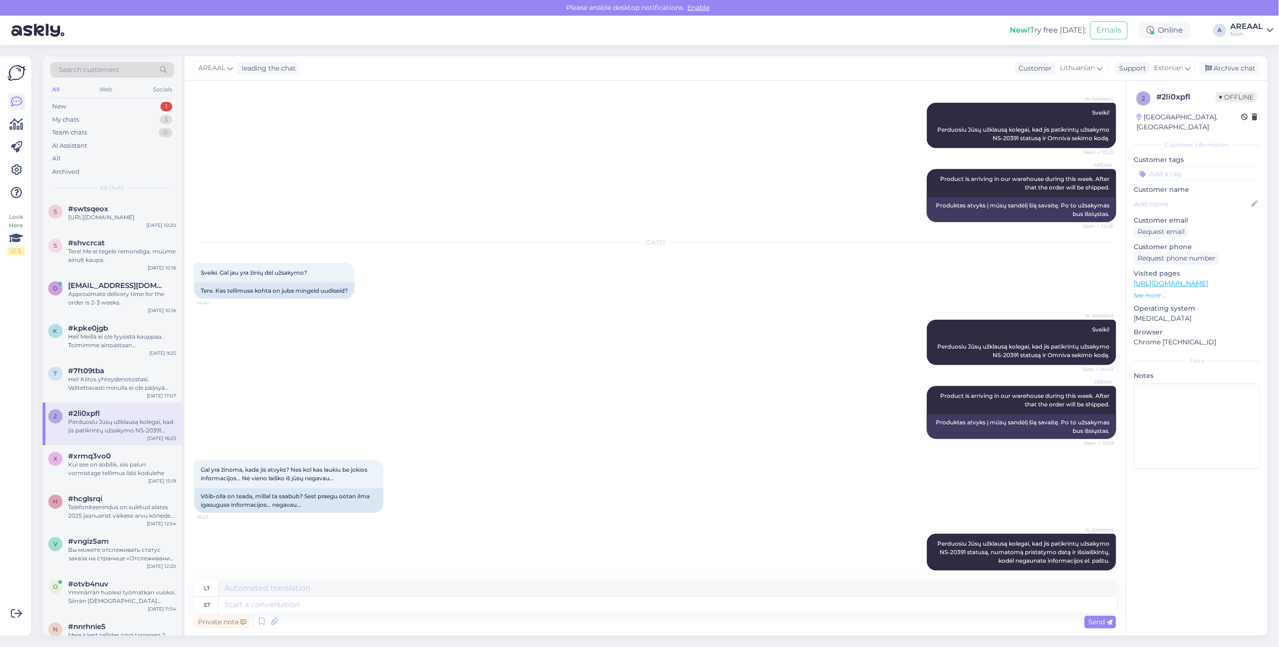
scroll to position [633, 0]
click at [523, 602] on textarea at bounding box center [668, 604] width 898 height 16
paste textarea "Product is arriving in our warehouse during this week. After that the order wil…"
type textarea "Product is arriving in our warehouse during this week. After that the order wil…"
type textarea "Produktas atvyks į mūsų sandėlį šią savaitę. Po to užsakymas bus išsiųstas."
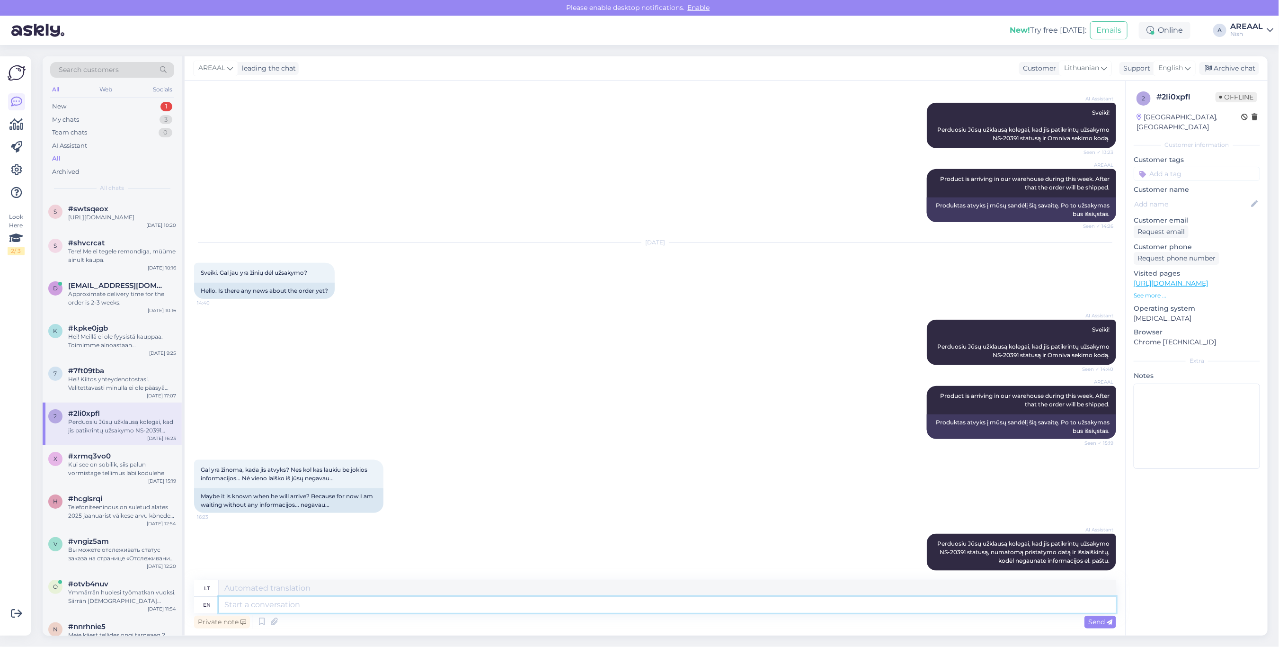
scroll to position [727, 0]
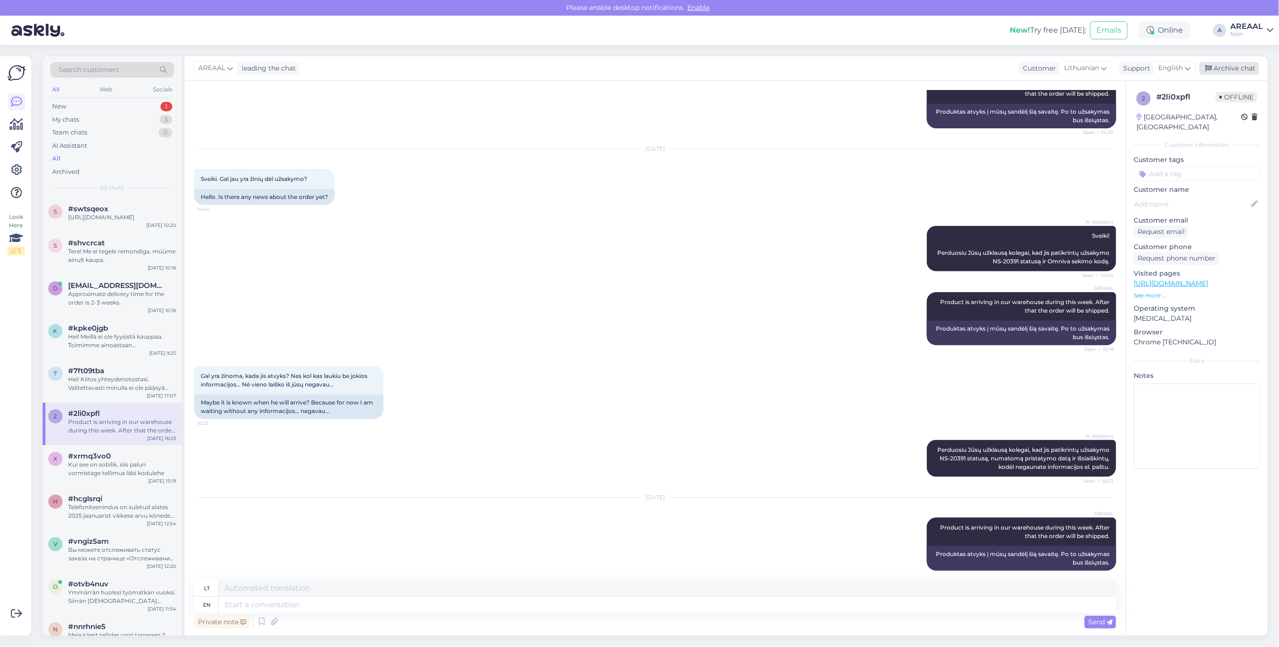
click at [1242, 62] on div "Archive chat" at bounding box center [1230, 68] width 60 height 13
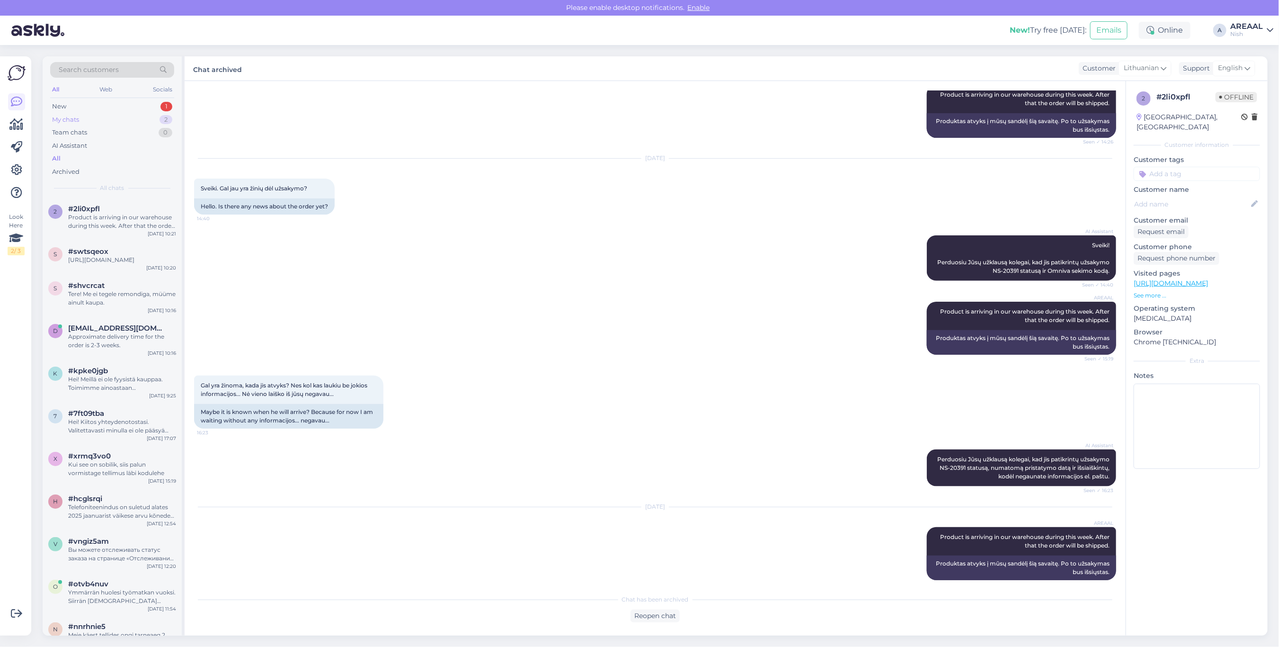
click at [171, 121] on div "2" at bounding box center [166, 119] width 13 height 9
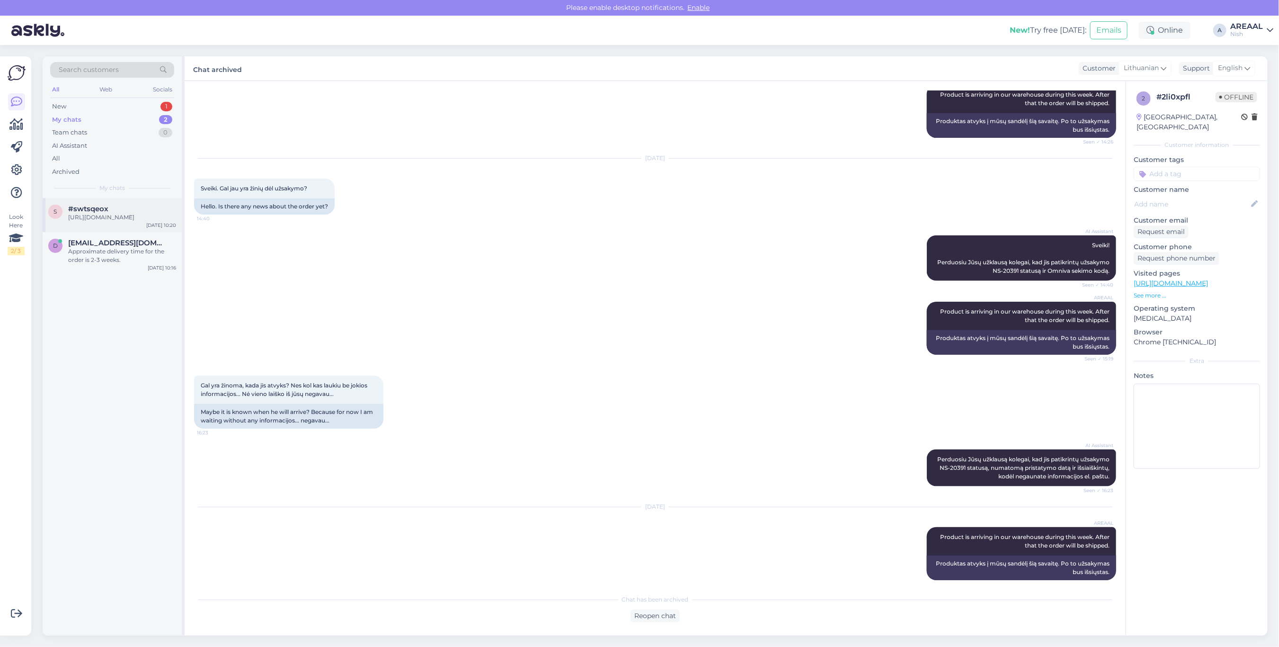
click at [114, 232] on div "s #swtsqeox https://www.posti.fi/en/tracking?lang=en#/lahetys/00664300421958754…" at bounding box center [112, 215] width 139 height 34
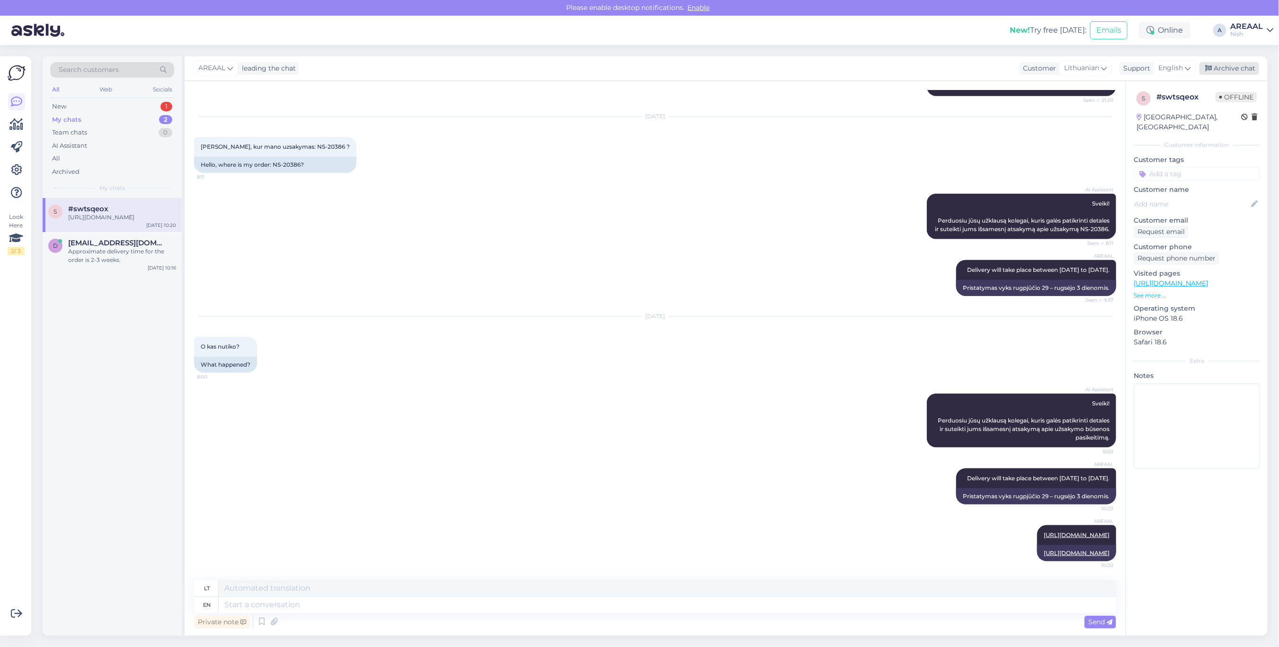
click at [1255, 64] on div "Archive chat" at bounding box center [1230, 68] width 60 height 13
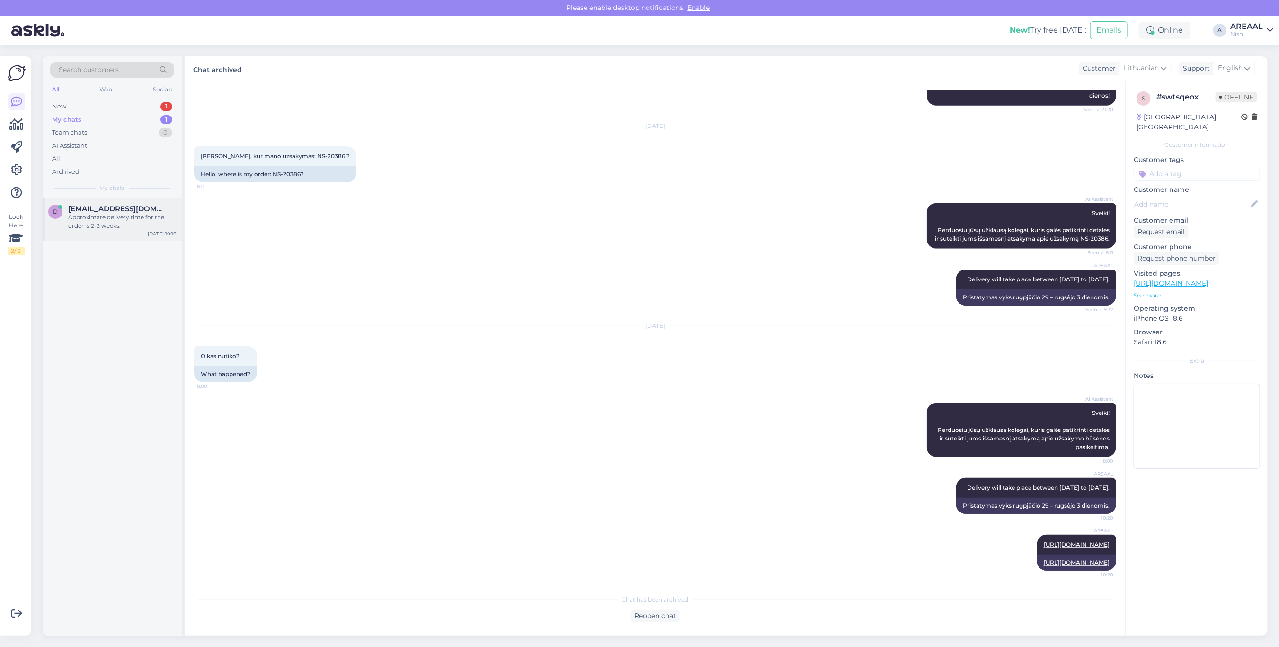
click at [159, 216] on div "Approximate delivery time for the order is 2-3 weeks." at bounding box center [122, 221] width 108 height 17
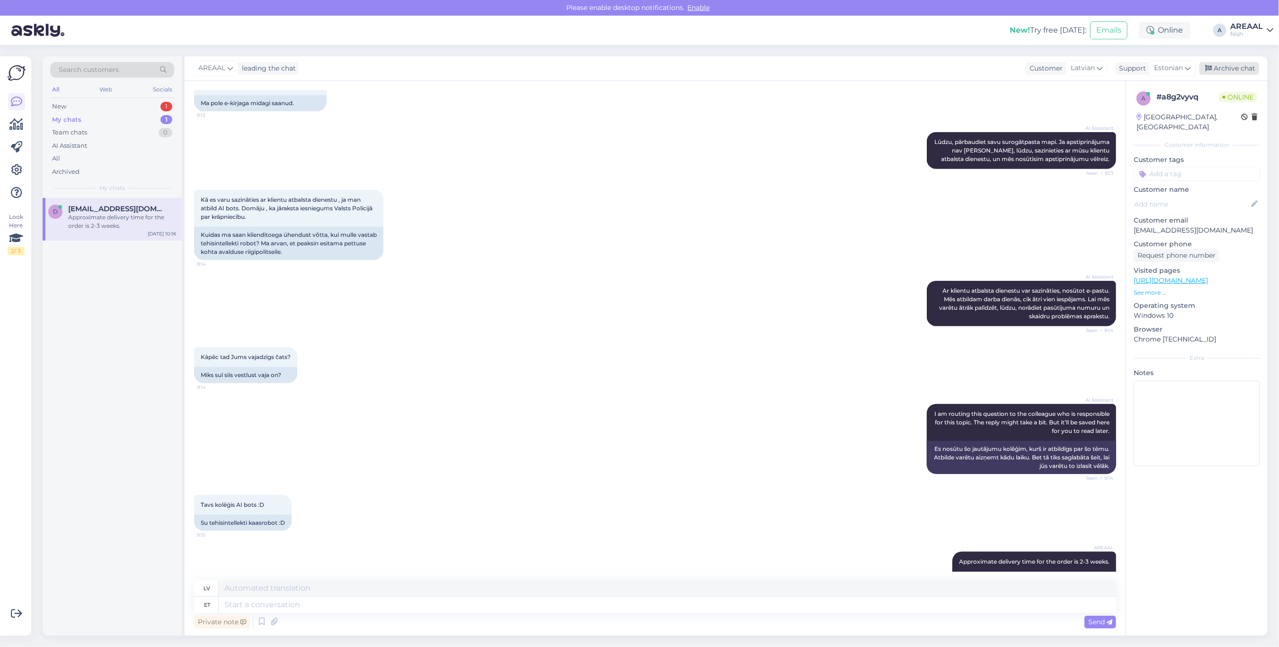
click at [1222, 63] on div "Archive chat" at bounding box center [1230, 68] width 60 height 13
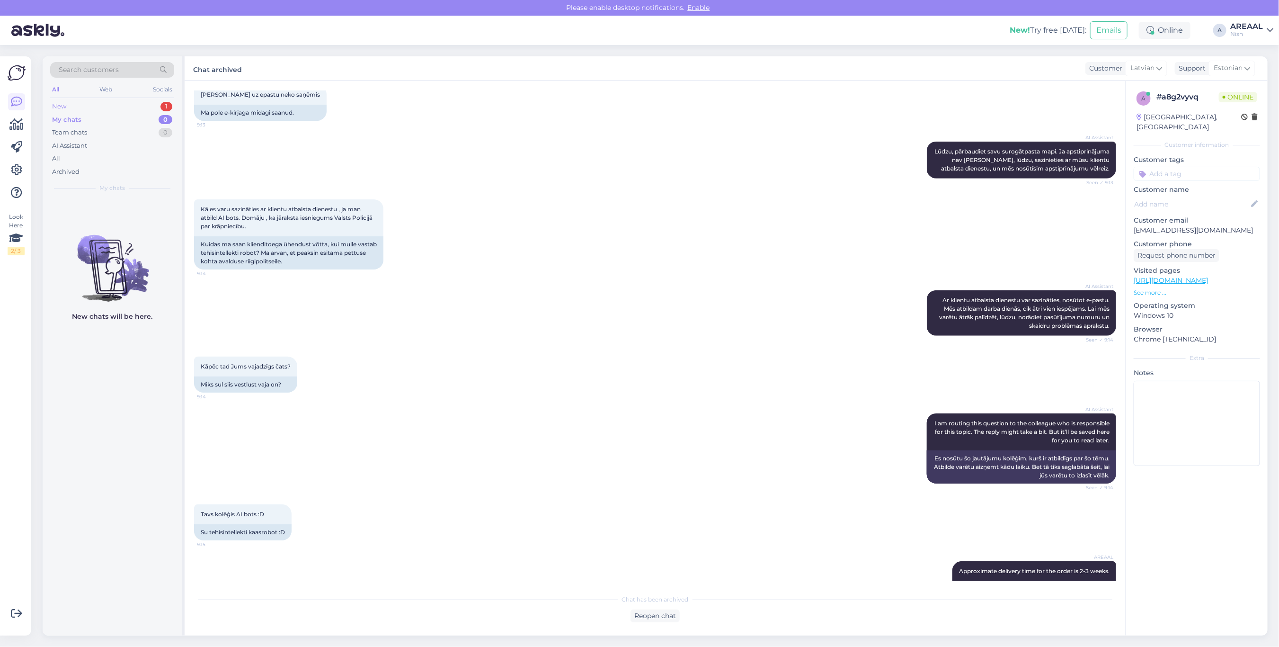
click at [131, 112] on div "New 1" at bounding box center [112, 106] width 124 height 13
click at [131, 213] on div "Hei! Kiitos yhteydenotostasi. Valitettavasti minulla ei ole pääsyä tuotetietoih…" at bounding box center [122, 221] width 108 height 17
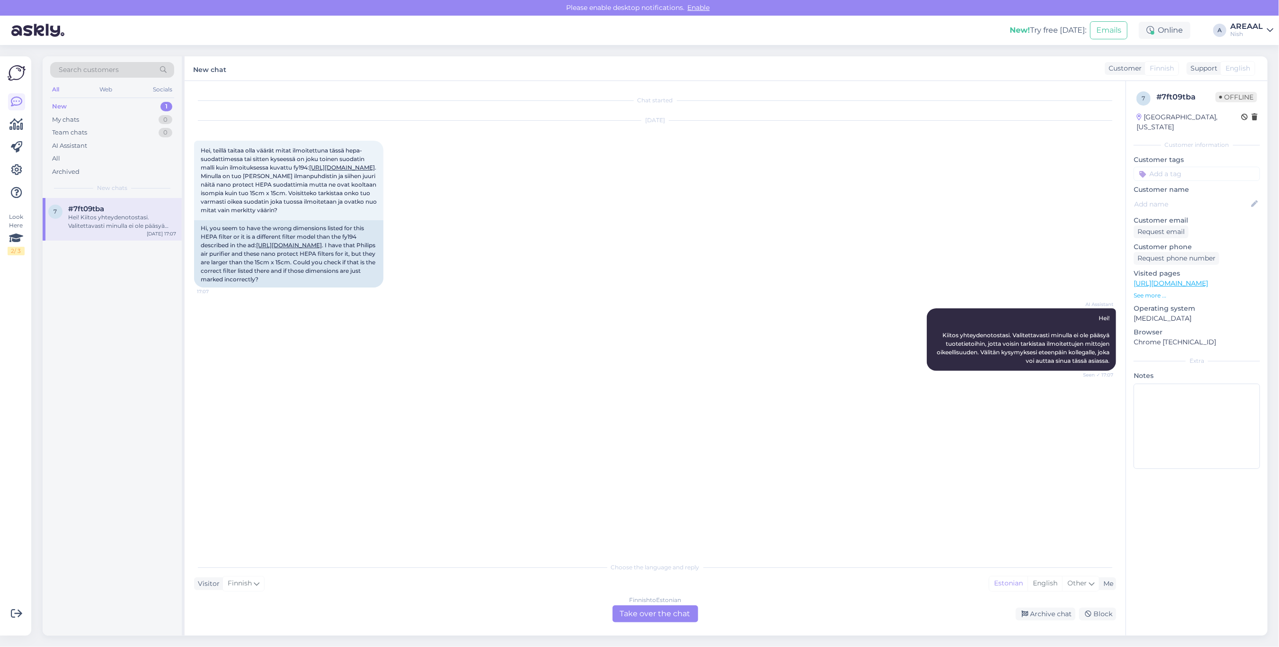
click at [1038, 606] on div "Finnish to Estonian Take over the chat Archive chat Block" at bounding box center [655, 613] width 922 height 17
click at [1043, 611] on div "Archive chat" at bounding box center [1046, 613] width 60 height 13
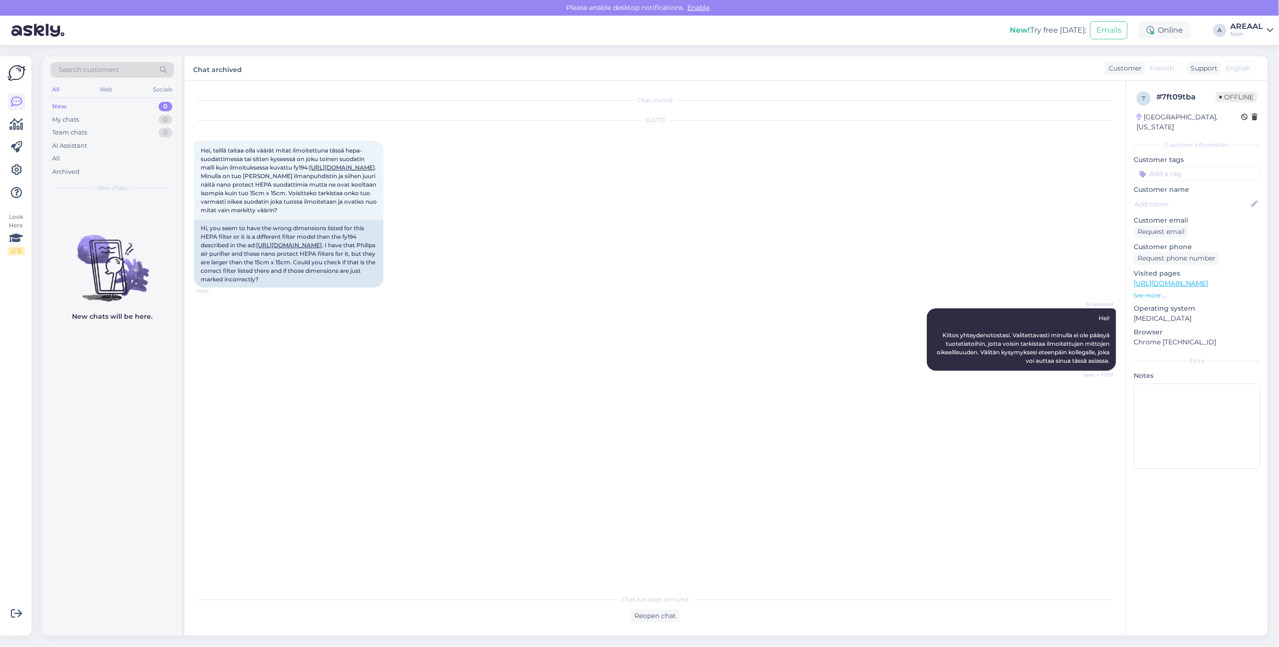
click at [1255, 16] on div "New! Try free today: Emails Online A AREAAL Nish" at bounding box center [639, 30] width 1279 height 29
click at [1254, 25] on div "AREAAL" at bounding box center [1246, 27] width 33 height 8
click at [1256, 45] on div "Areaal Open" at bounding box center [1215, 53] width 116 height 20
click at [1257, 49] on button "Open" at bounding box center [1252, 52] width 27 height 15
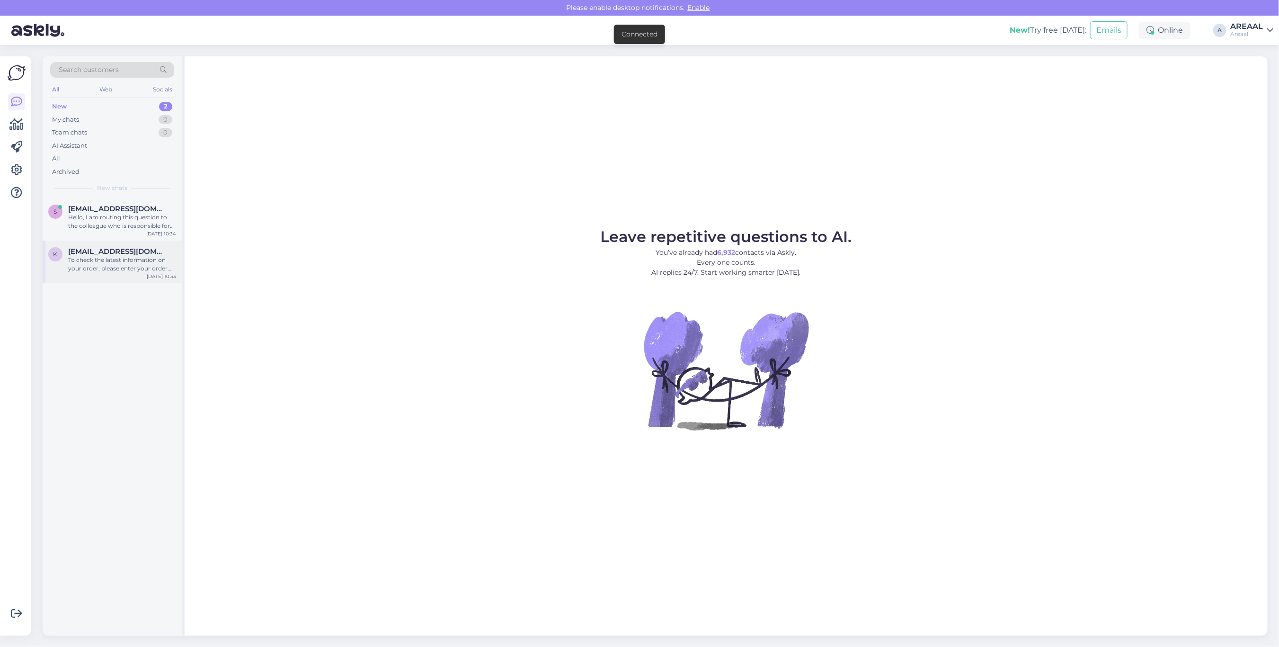
click at [129, 249] on span "[EMAIL_ADDRESS][DOMAIN_NAME]" at bounding box center [117, 251] width 98 height 9
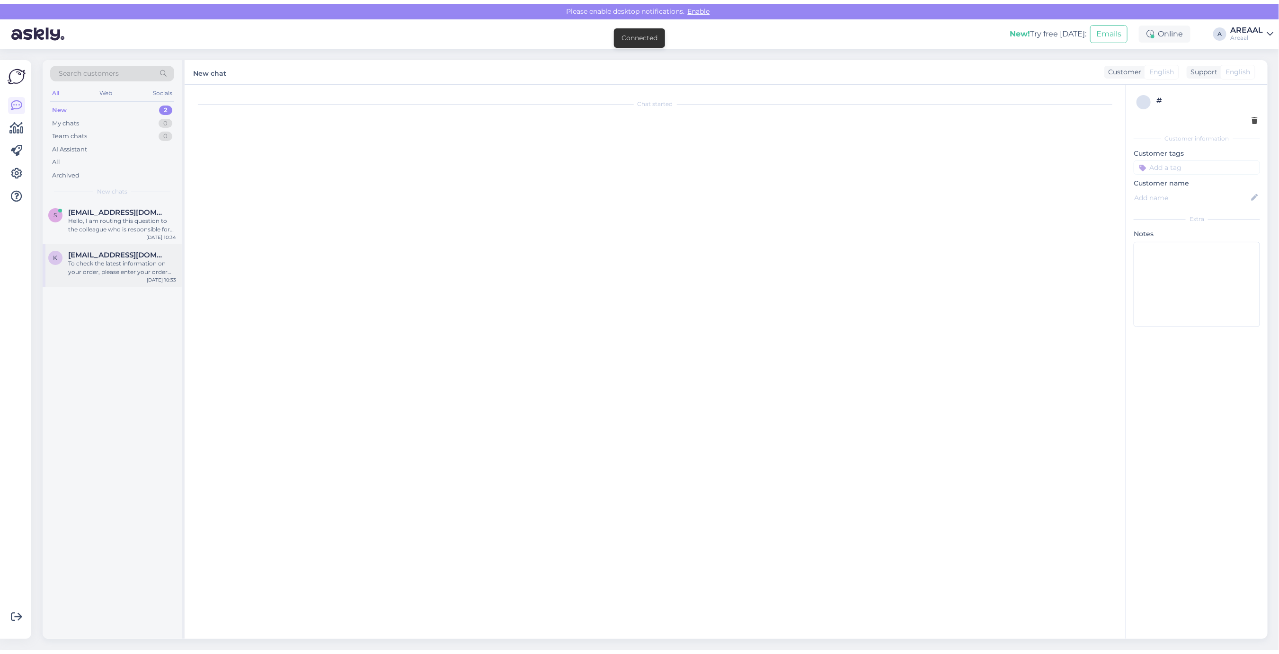
scroll to position [279, 0]
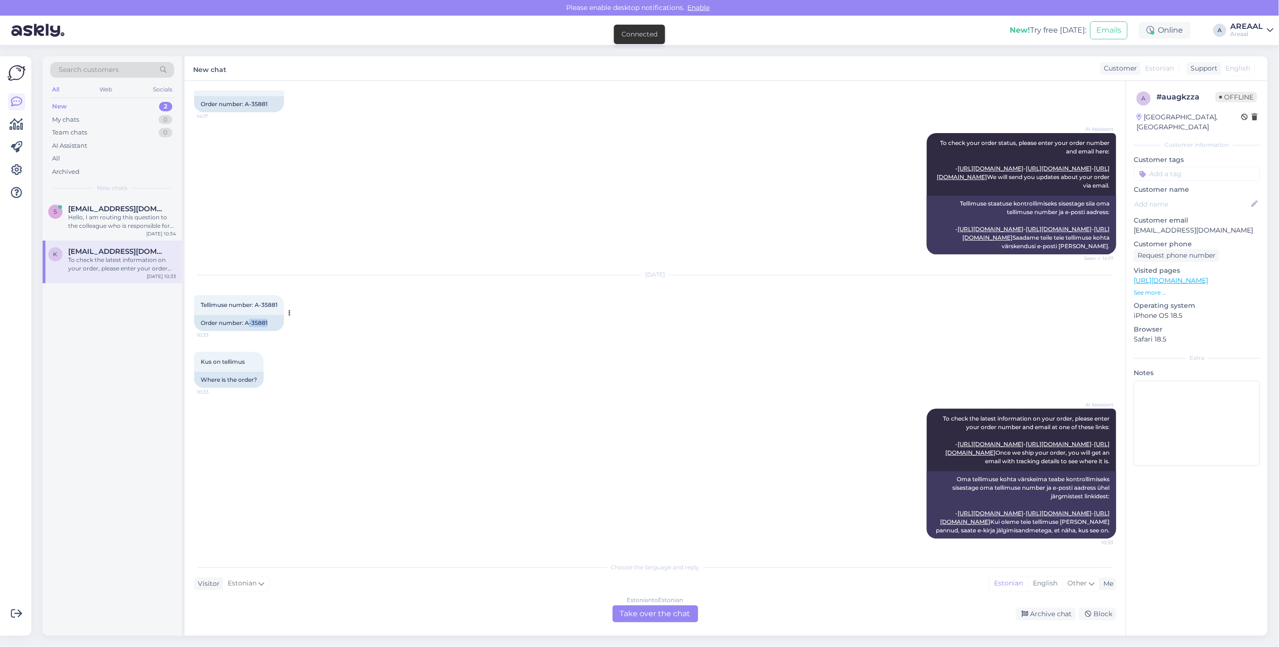
copy div "-35881"
copy div "A-35881"
drag, startPoint x: 273, startPoint y: 272, endPoint x: 245, endPoint y: 277, distance: 27.9
click at [245, 315] on div "Order number: A-35881" at bounding box center [239, 323] width 90 height 16
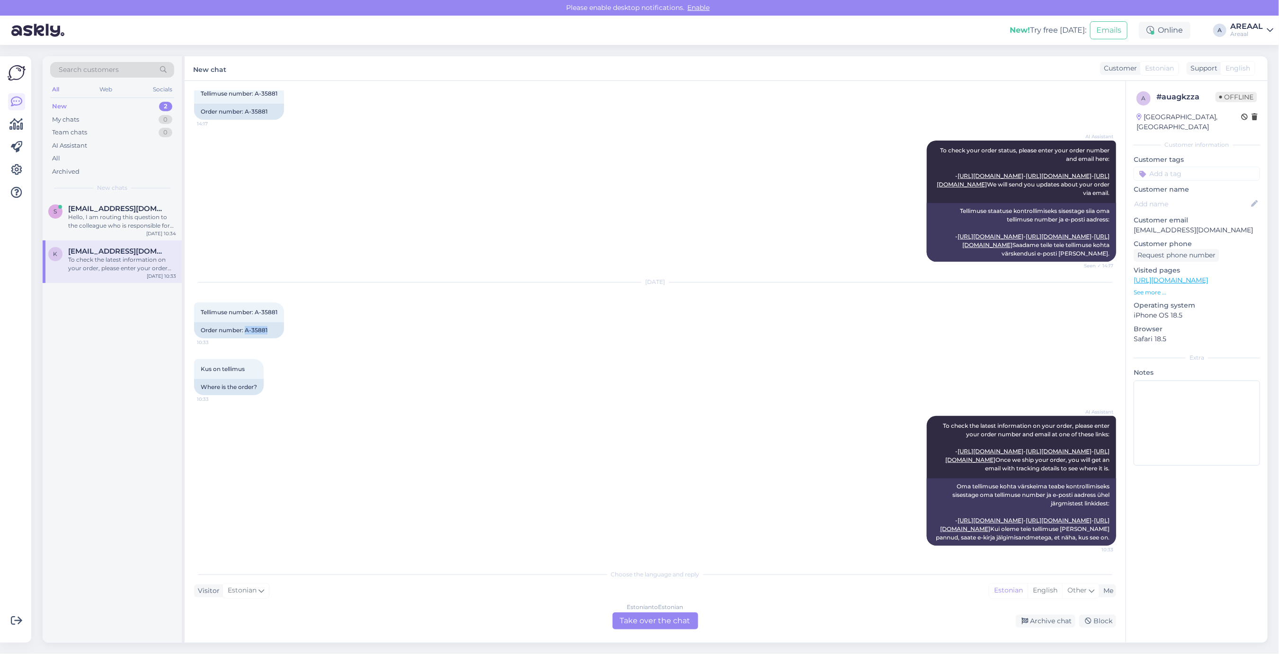
scroll to position [271, 0]
click at [94, 220] on div "Hello, I am routing this question to the colleague who is responsible for this …" at bounding box center [122, 221] width 108 height 17
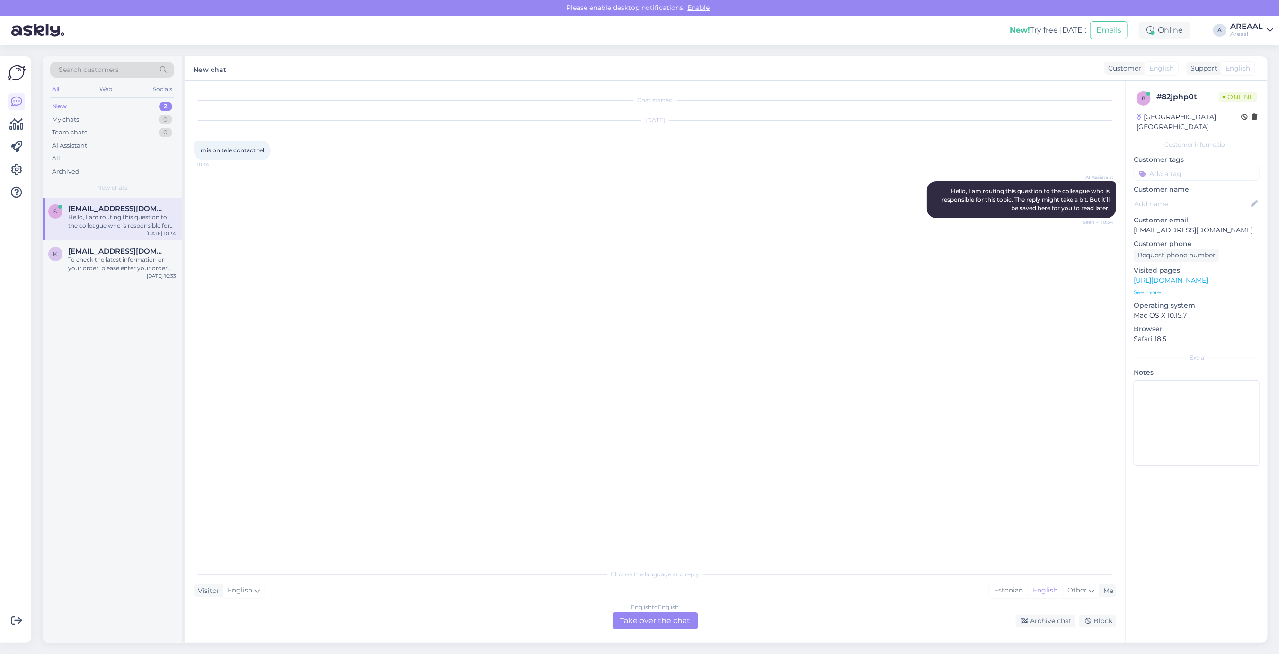
click at [619, 593] on div "Visitor English Me Estonian English Other" at bounding box center [655, 591] width 922 height 13
click at [630, 624] on div "English to English Take over the chat" at bounding box center [656, 621] width 86 height 17
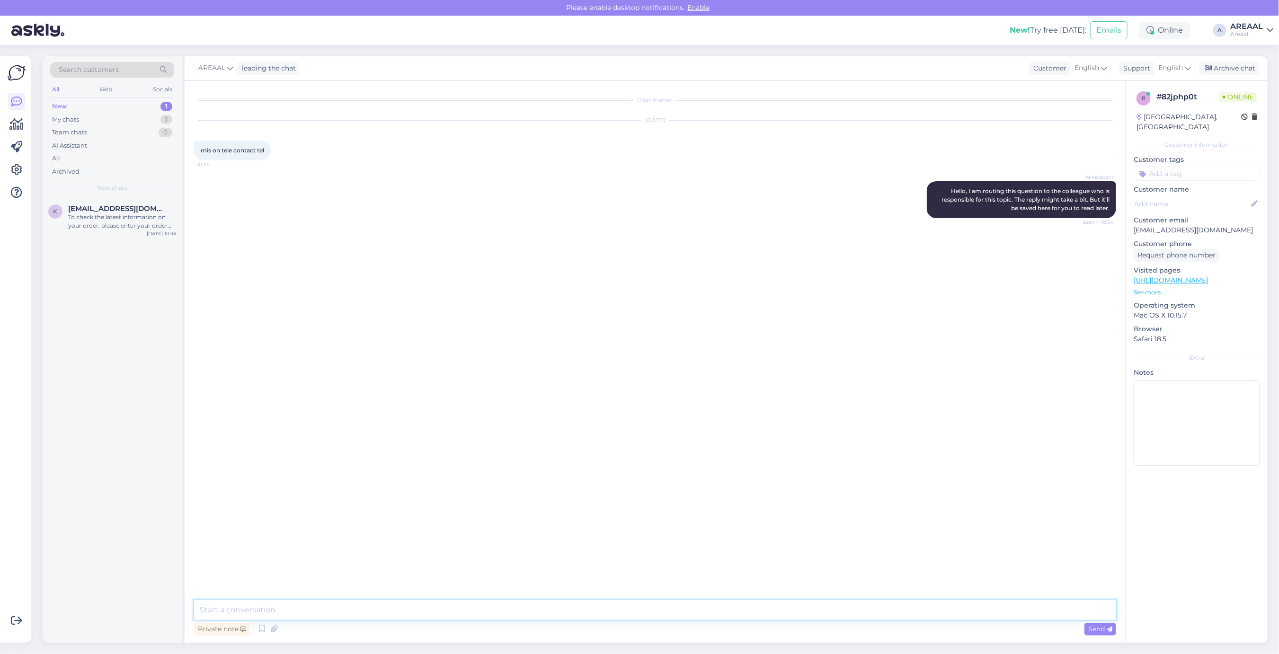
click at [626, 609] on textarea at bounding box center [655, 610] width 922 height 20
type textarea "e"
type textarea "Telefoniteenidus on suletud alates 2025 jaanuarist"
type textarea "Kui teil on küsimusi, siis palun saatke kiri [EMAIL_ADDRESS][DOMAIN_NAME]"
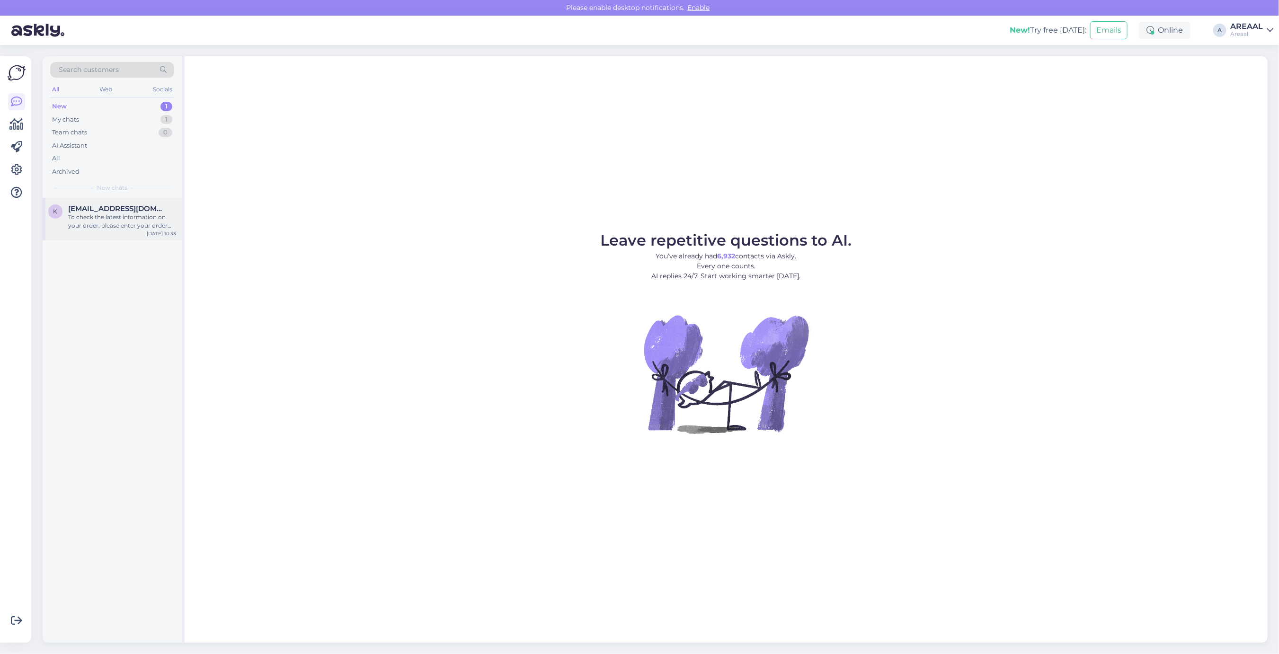
click at [115, 208] on span "[EMAIL_ADDRESS][DOMAIN_NAME]" at bounding box center [117, 209] width 98 height 9
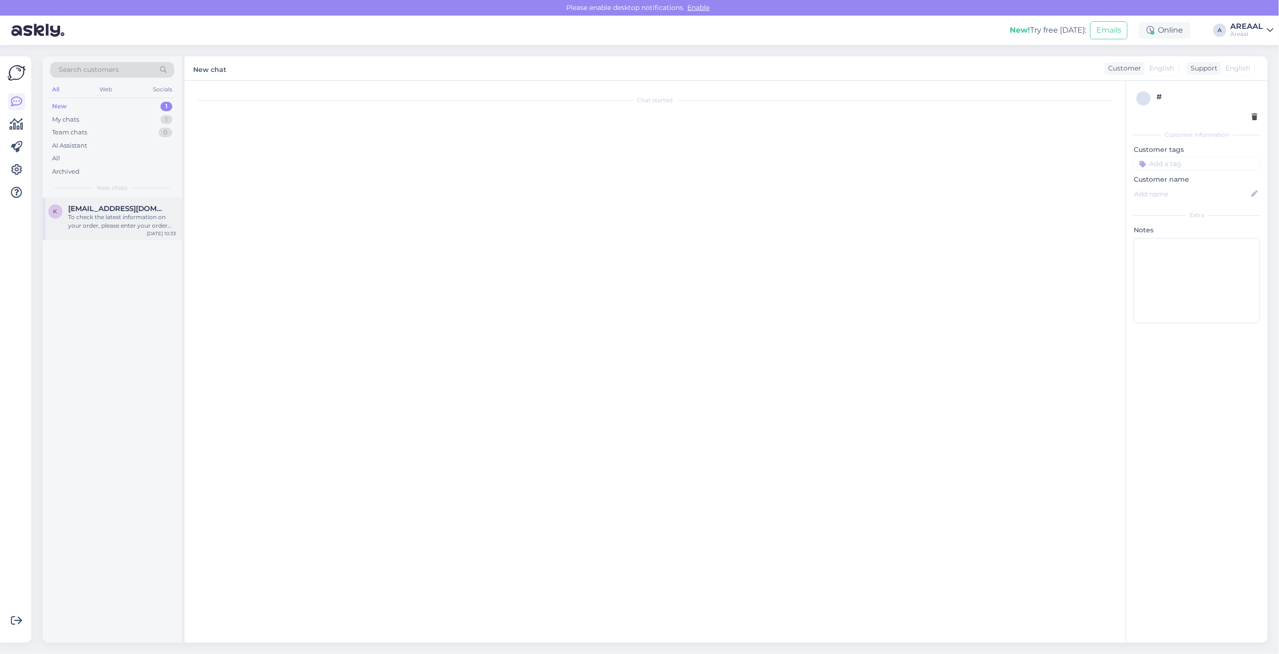
scroll to position [271, 0]
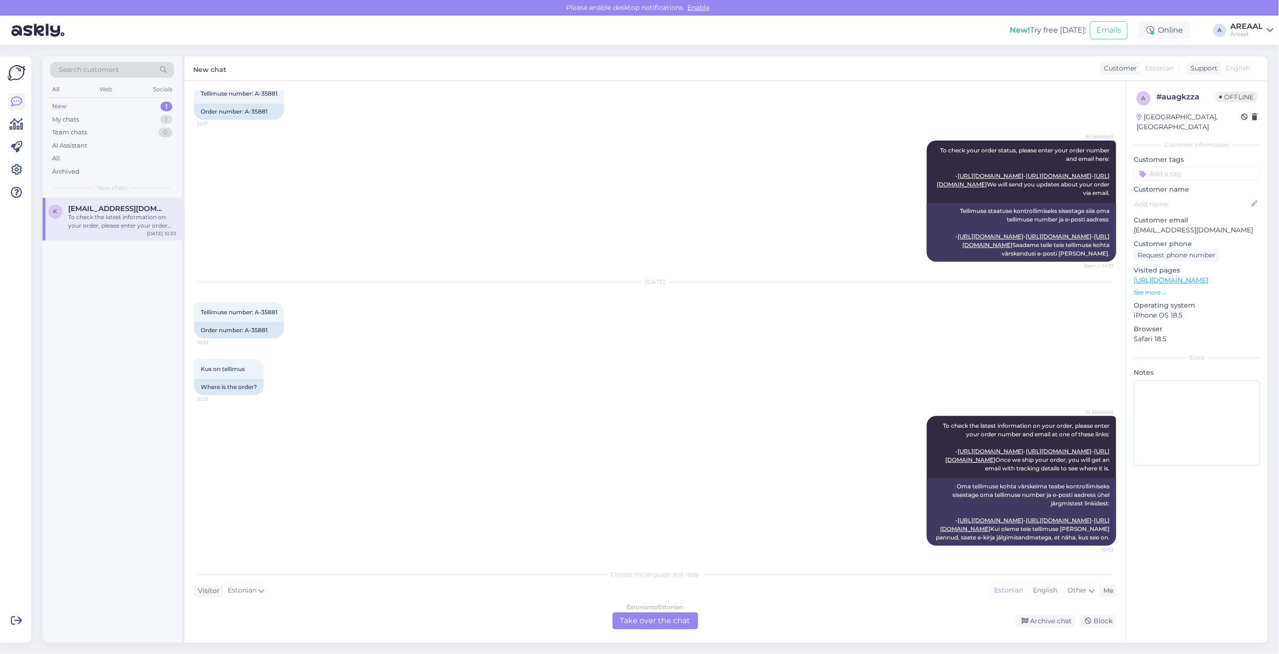
click at [1057, 631] on div "Chat started [DATE] Tere! Kaugel on minu tellimus 14:17 Hello! My order is on i…" at bounding box center [655, 362] width 941 height 562
click at [1051, 620] on div "Archive chat" at bounding box center [1046, 621] width 60 height 13
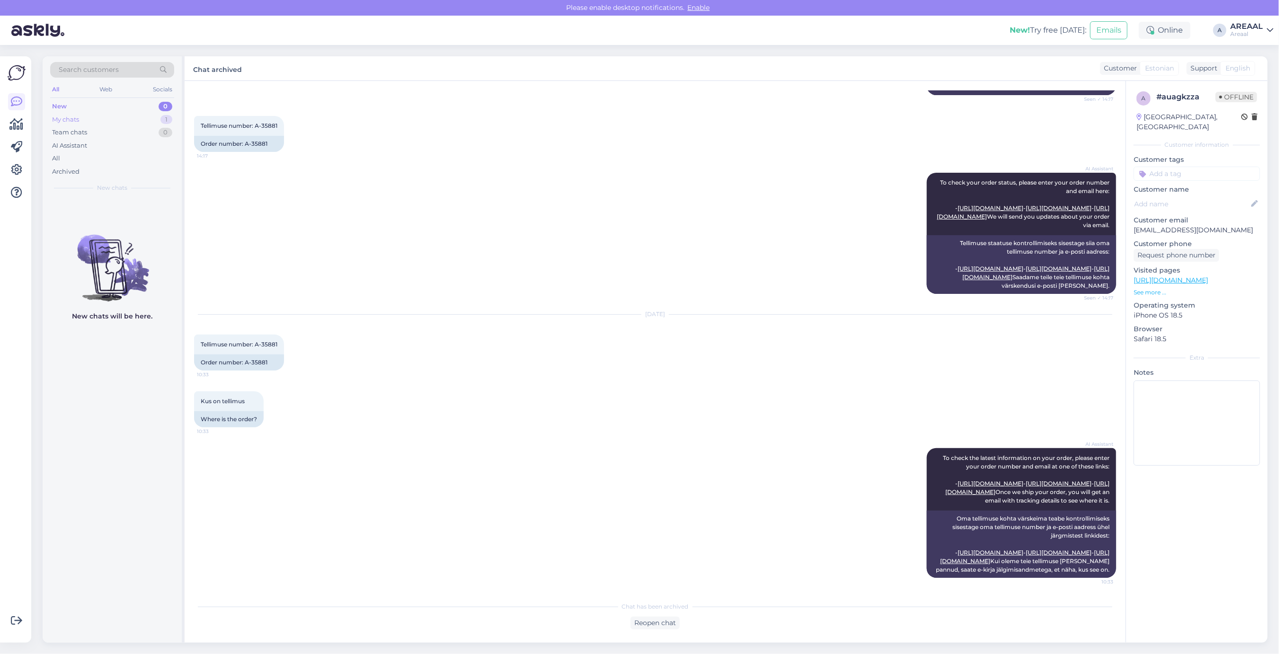
click at [150, 116] on div "My chats 1" at bounding box center [112, 119] width 124 height 13
click at [129, 227] on div "Kui teil on küsimusi, siis palun saatke kiri [EMAIL_ADDRESS][DOMAIN_NAME]" at bounding box center [122, 221] width 108 height 17
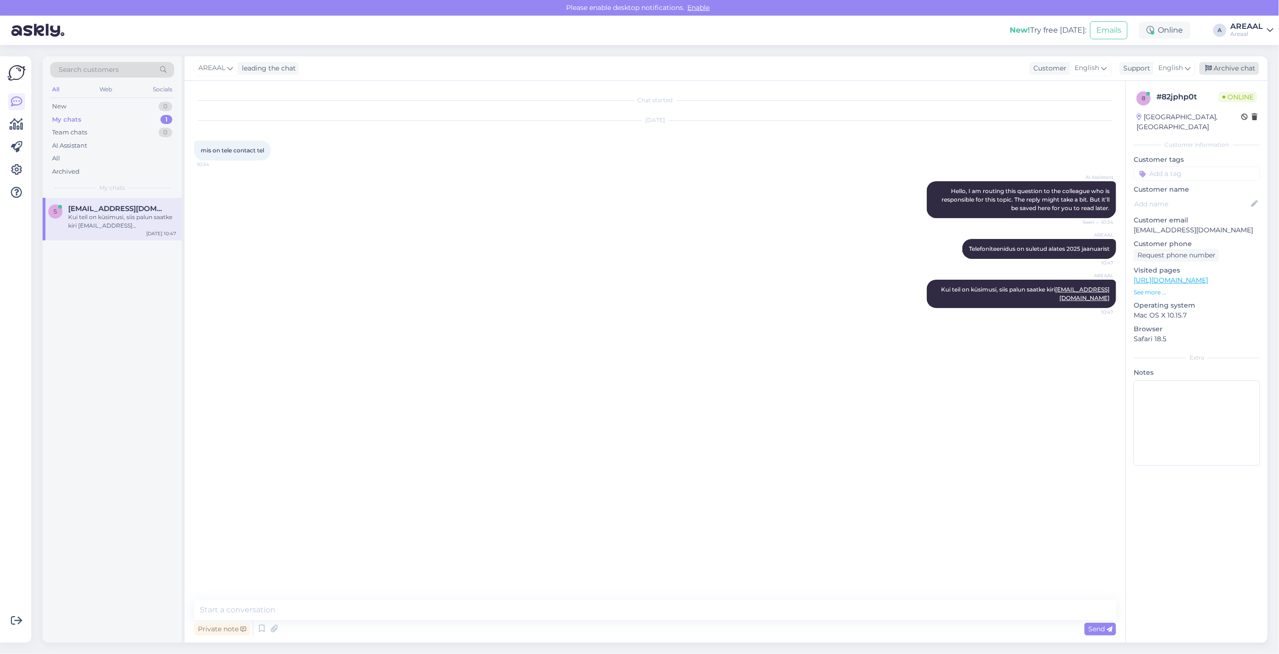
click at [1236, 67] on div "Archive chat" at bounding box center [1230, 68] width 60 height 13
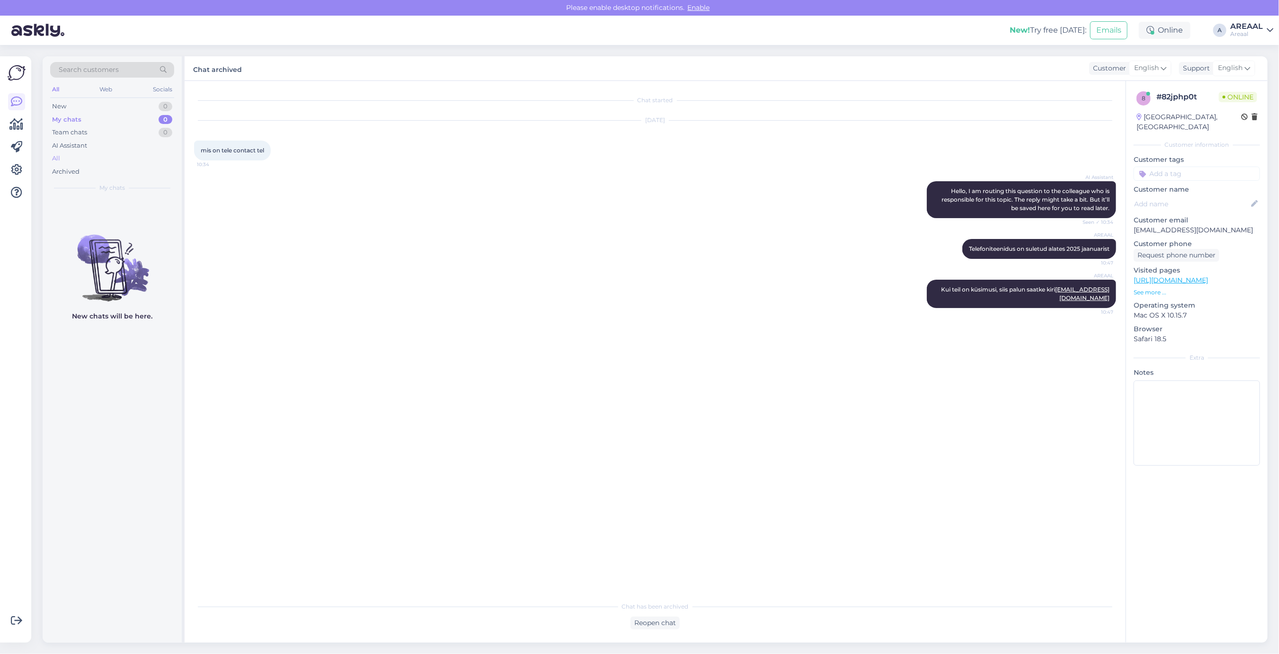
click at [128, 159] on div "All" at bounding box center [112, 158] width 124 height 13
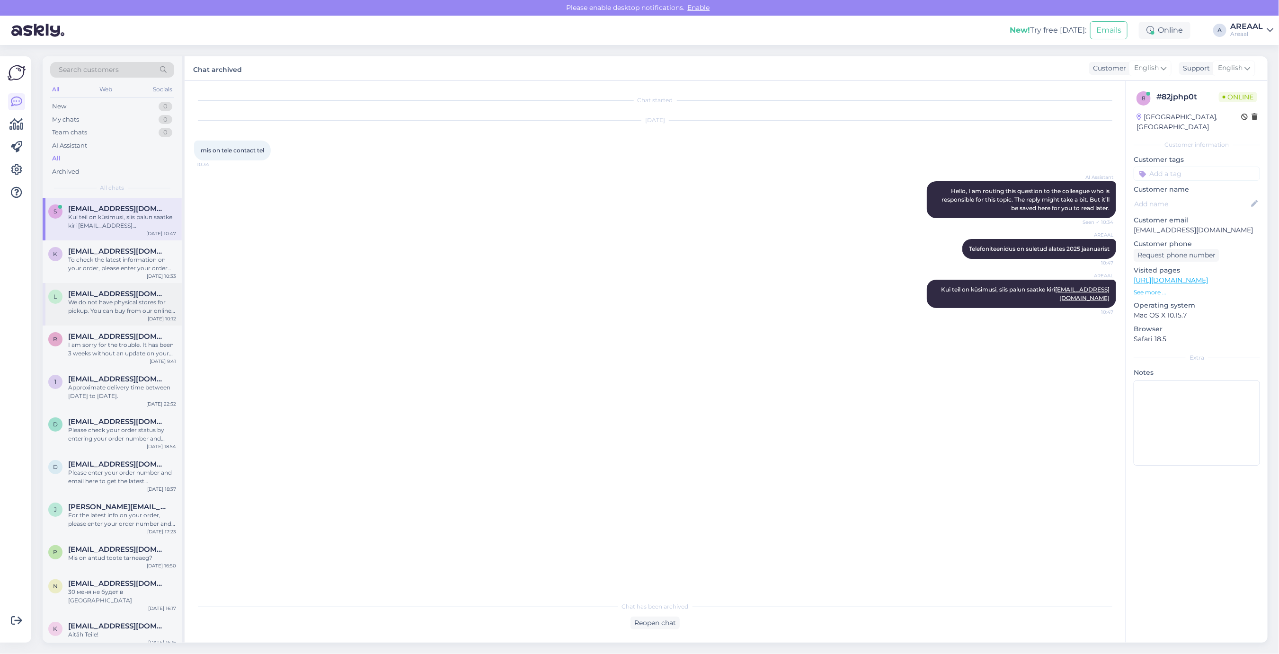
click at [140, 302] on div "We do not have physical stores for pickup. You can buy from our online store, a…" at bounding box center [122, 306] width 108 height 17
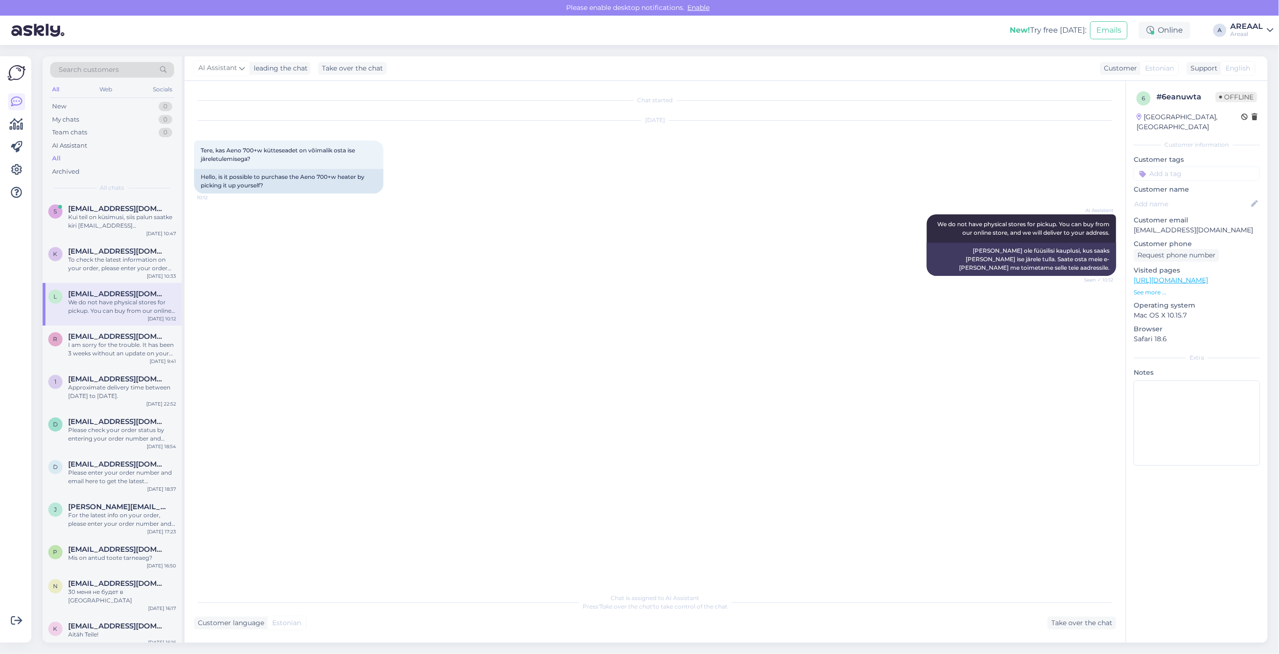
click at [491, 292] on div "Chat started [DATE] Tere, kas Aeno 700+w kütteseadet on võimalik osta ise järel…" at bounding box center [659, 334] width 931 height 489
click at [1243, 38] on div "New! Try free [DATE]: Emails Online A AREAAL Areaal" at bounding box center [639, 30] width 1279 height 29
click at [1247, 27] on div "AREAAL" at bounding box center [1246, 27] width 33 height 8
click at [1253, 73] on button "Open" at bounding box center [1252, 73] width 27 height 15
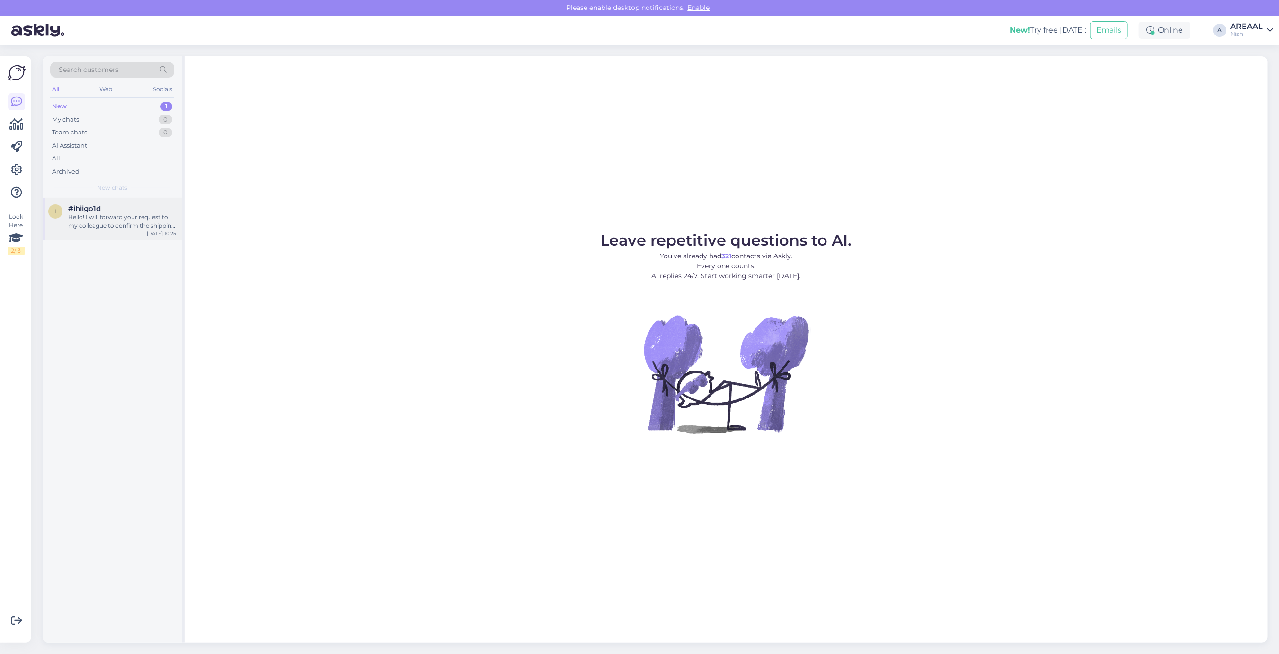
click at [124, 202] on div "i #ihiigo1d Hello! I will forward your request to my colleague to confirm the s…" at bounding box center [112, 219] width 139 height 43
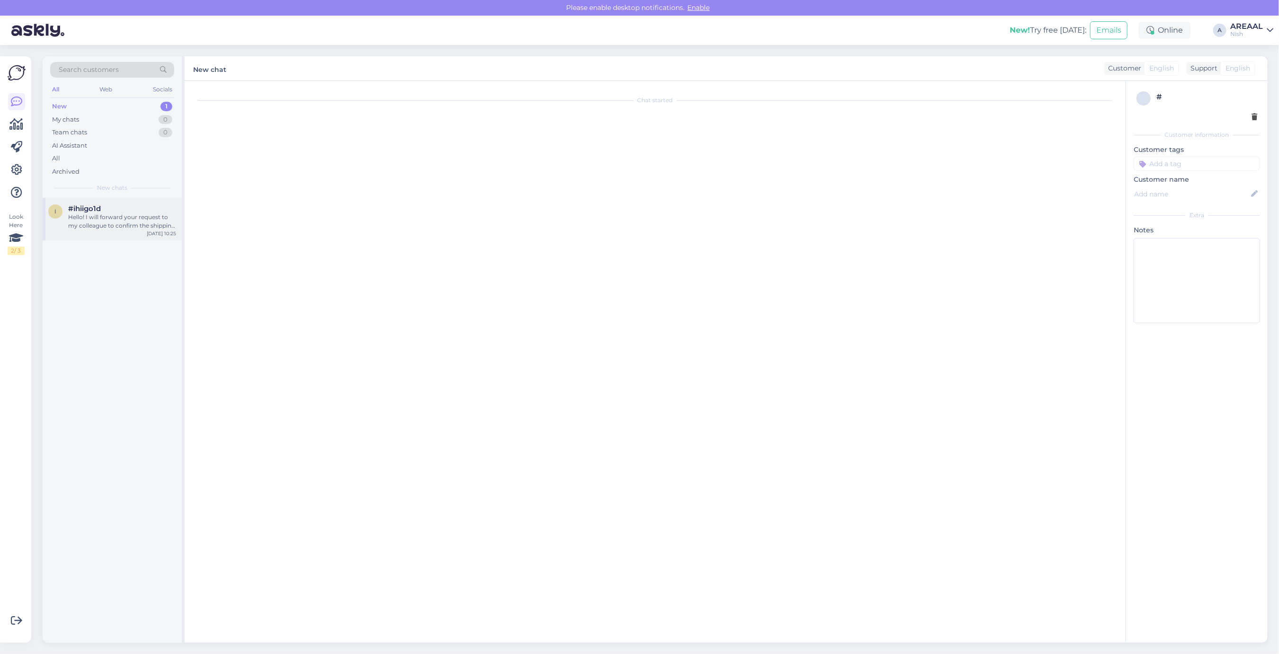
scroll to position [267, 0]
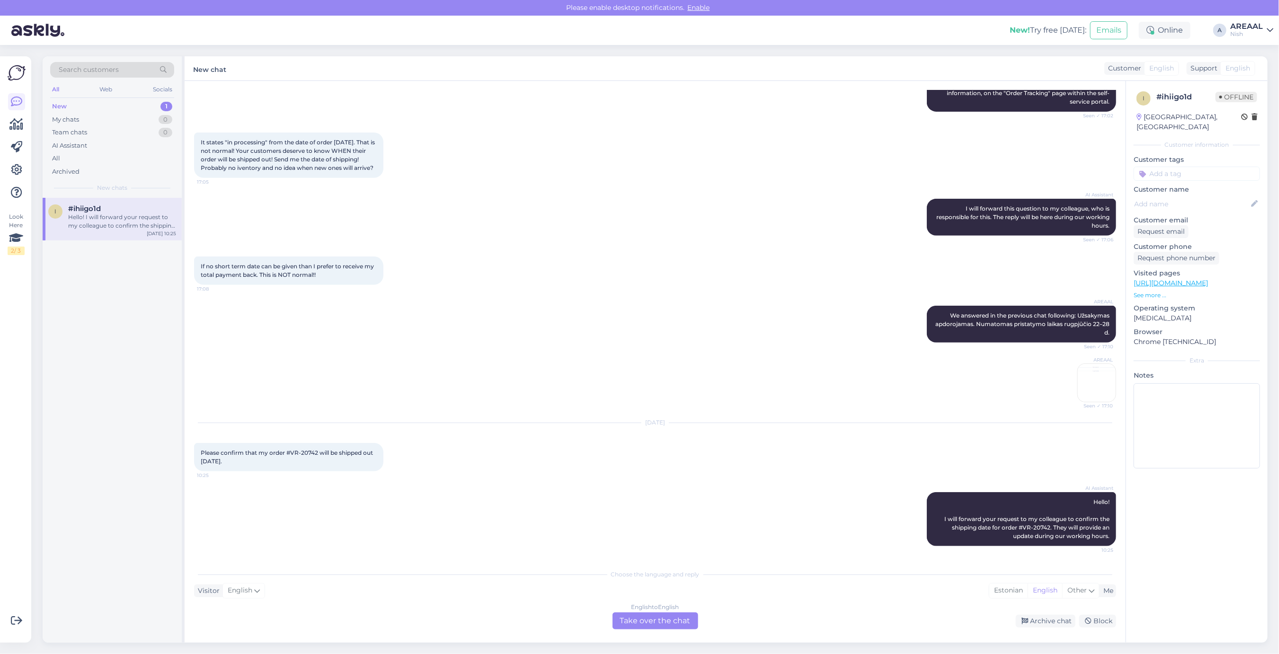
click at [518, 232] on div "AI Assistant I will forward this question to my colleague, who is responsible f…" at bounding box center [655, 217] width 922 height 58
click at [671, 623] on div "English to English Take over the chat" at bounding box center [656, 621] width 86 height 17
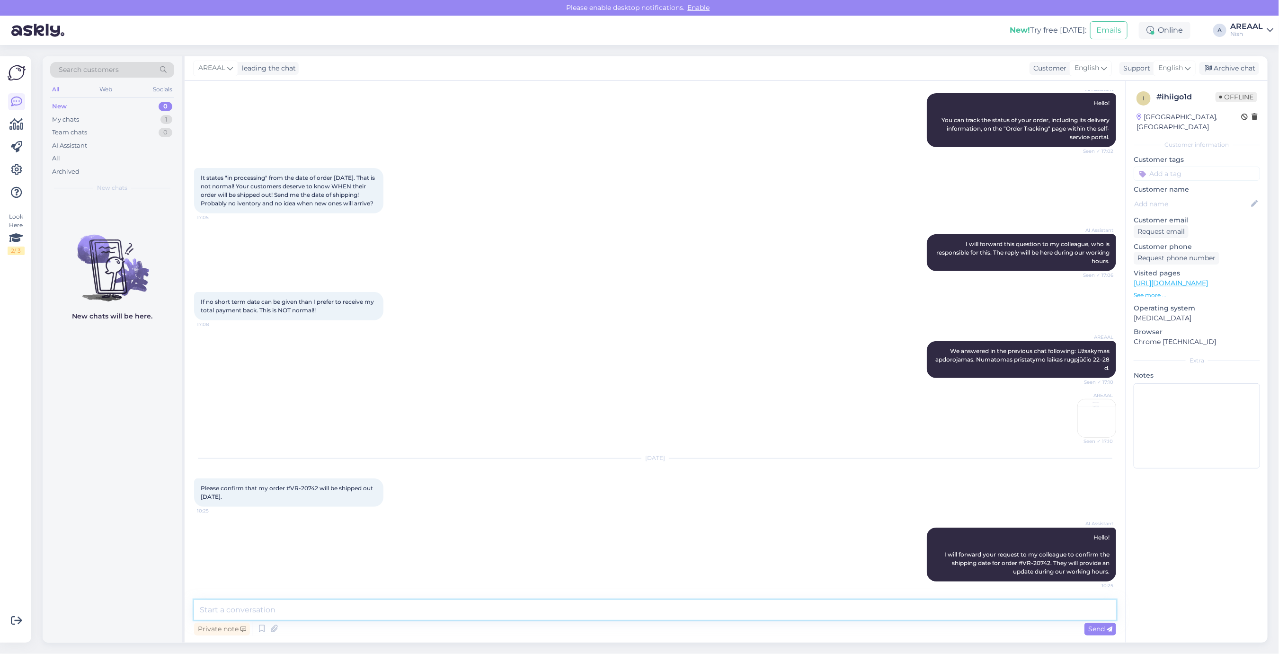
click at [664, 615] on textarea at bounding box center [655, 610] width 922 height 20
type textarea "W"
type textarea "The product hasn't arrived in the warehouse yet. We are waiting shipment during…"
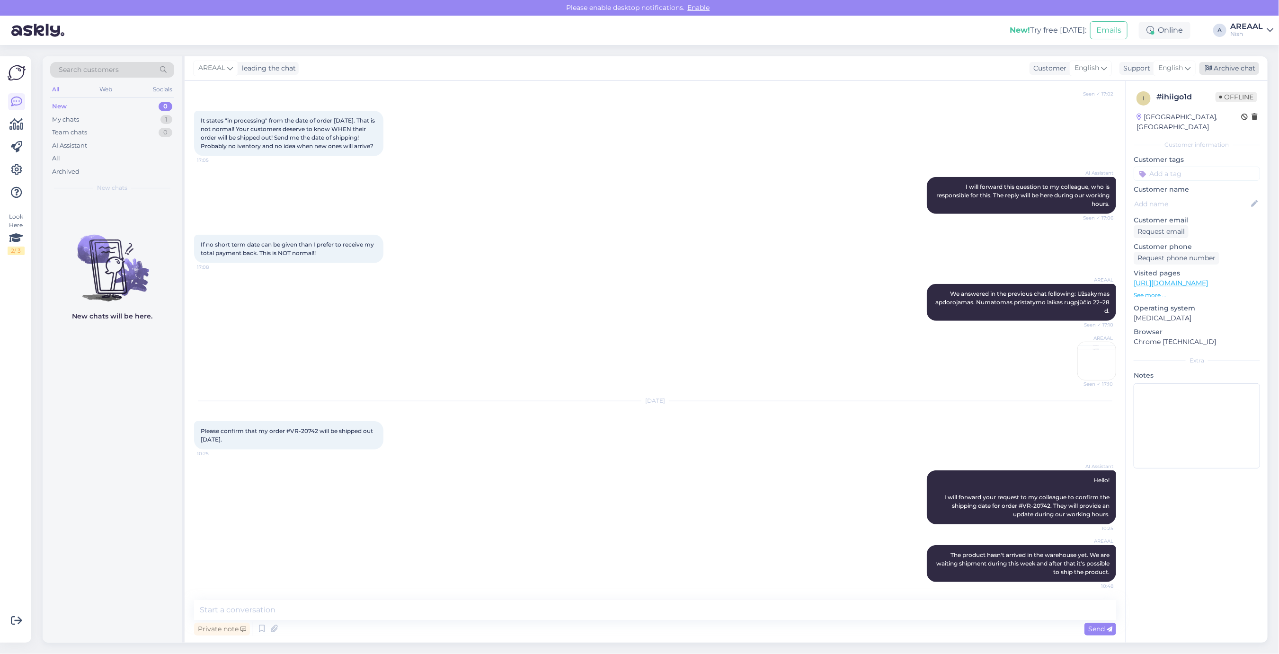
click at [1237, 66] on div "Archive chat" at bounding box center [1230, 68] width 60 height 13
click at [1251, 30] on div "Nish" at bounding box center [1246, 34] width 33 height 8
click at [1254, 58] on button "Open" at bounding box center [1252, 52] width 27 height 15
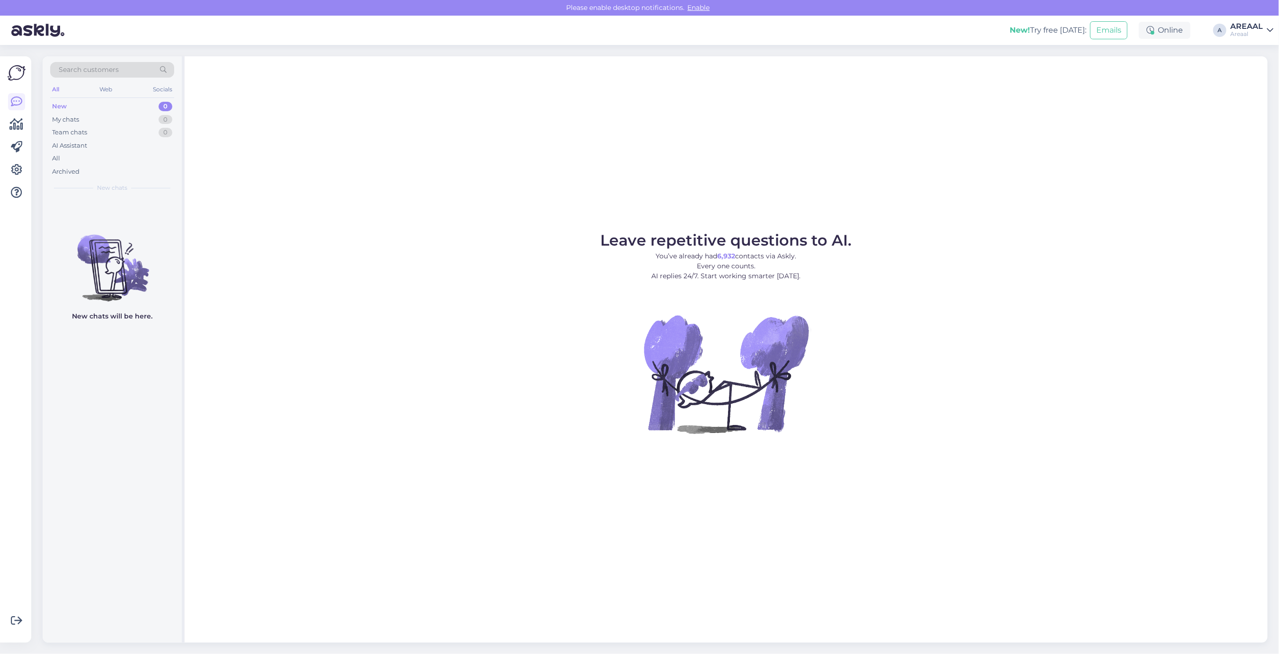
click at [850, 332] on figure "Leave repetitive questions to AI. You’ve already had 6,932 contacts via Askly. …" at bounding box center [726, 346] width 1066 height 226
click at [101, 278] on div "m margustammemaa@gmail.com Please email us your order number and the reason for…" at bounding box center [112, 261] width 139 height 43
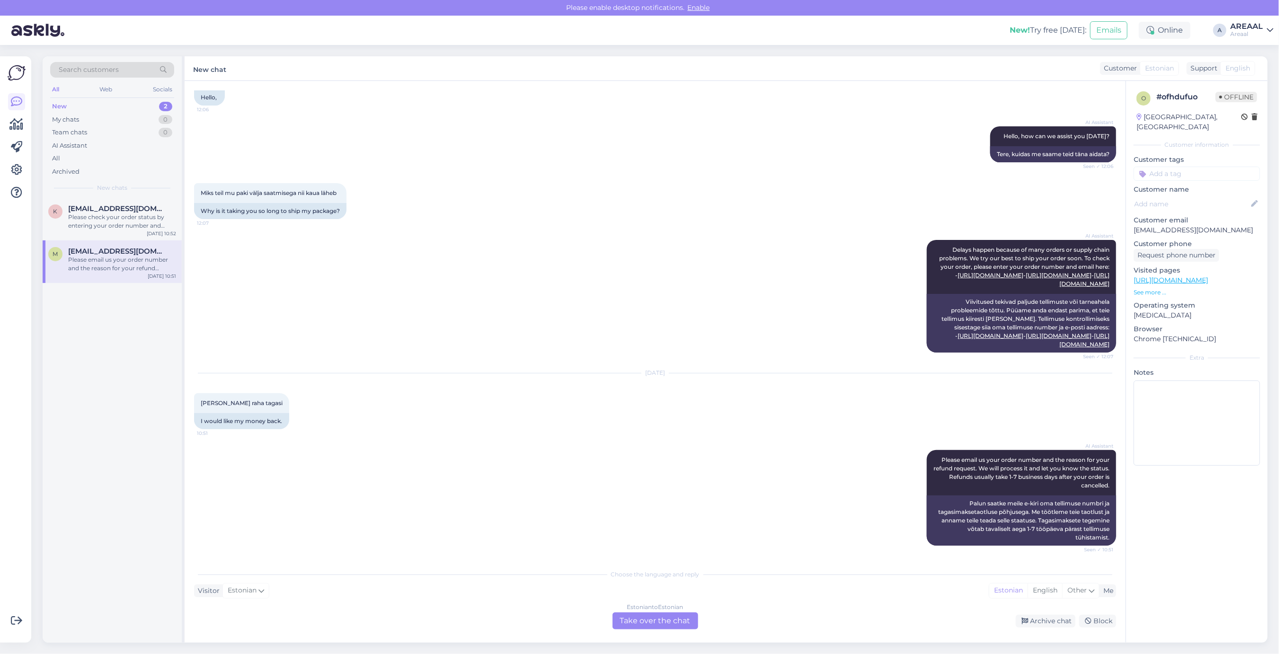
scroll to position [87, 0]
click at [1040, 620] on div "Archive chat" at bounding box center [1046, 621] width 60 height 13
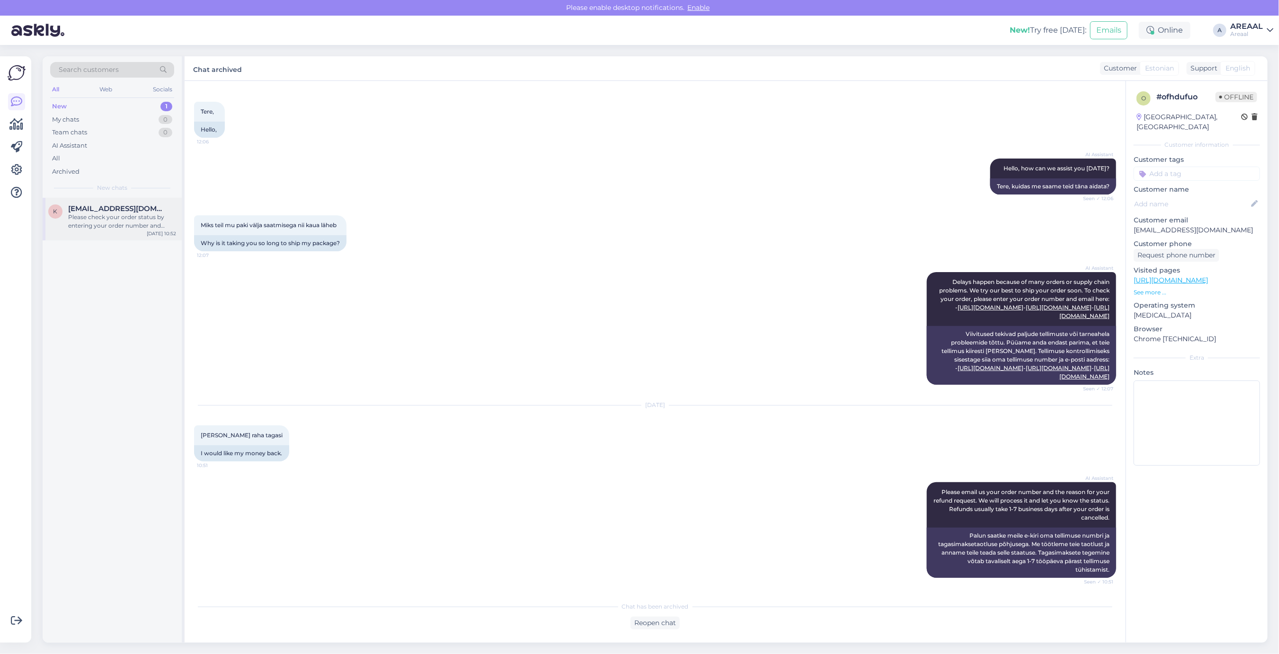
click at [140, 214] on div "Please check your order status by entering your order number and email here: - …" at bounding box center [122, 221] width 108 height 17
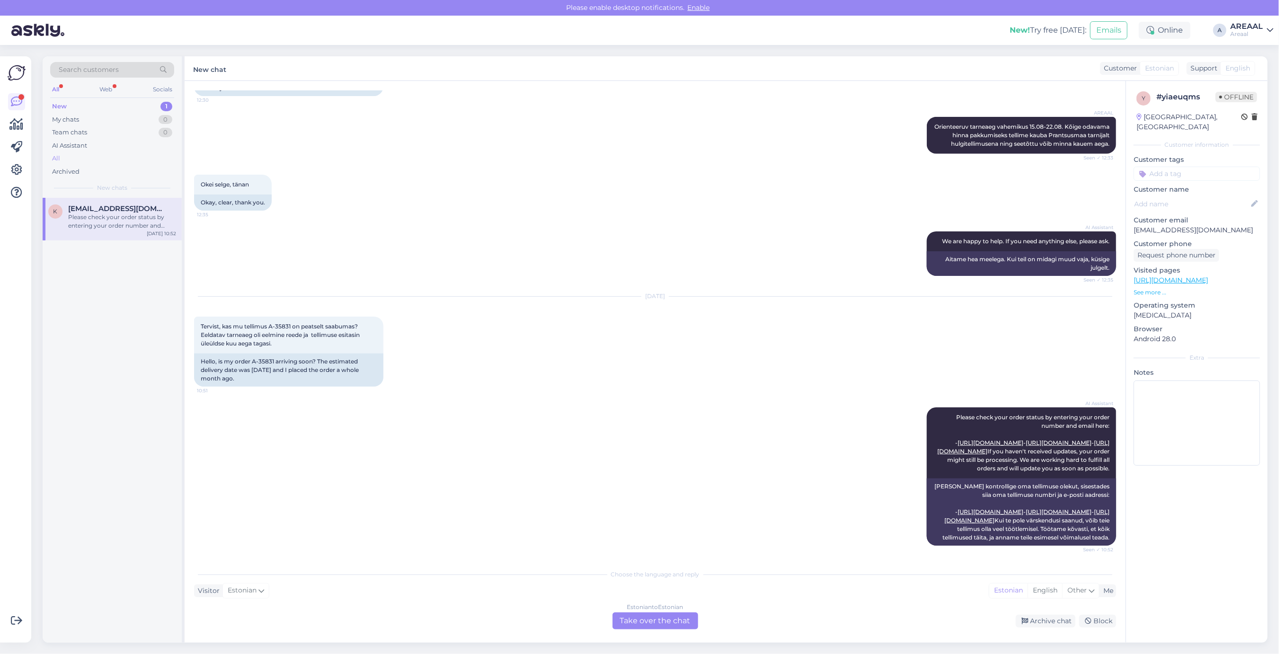
click at [114, 155] on div "All" at bounding box center [112, 158] width 124 height 13
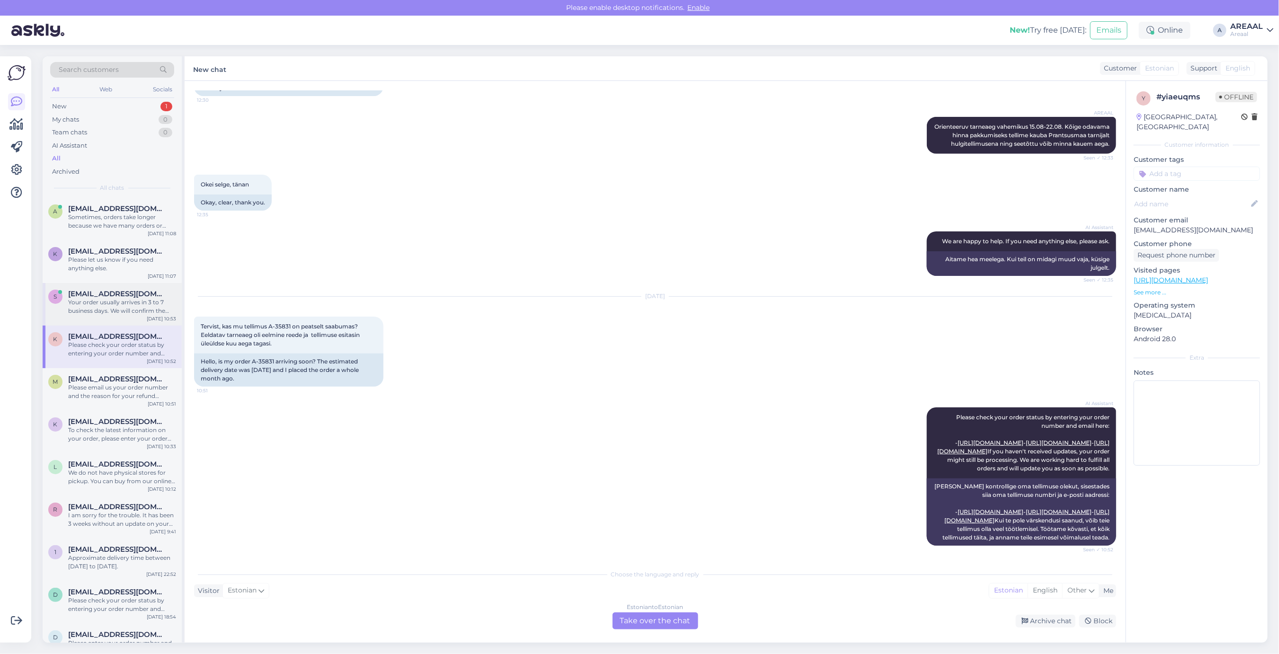
click at [127, 292] on span "[EMAIL_ADDRESS][DOMAIN_NAME]" at bounding box center [117, 294] width 98 height 9
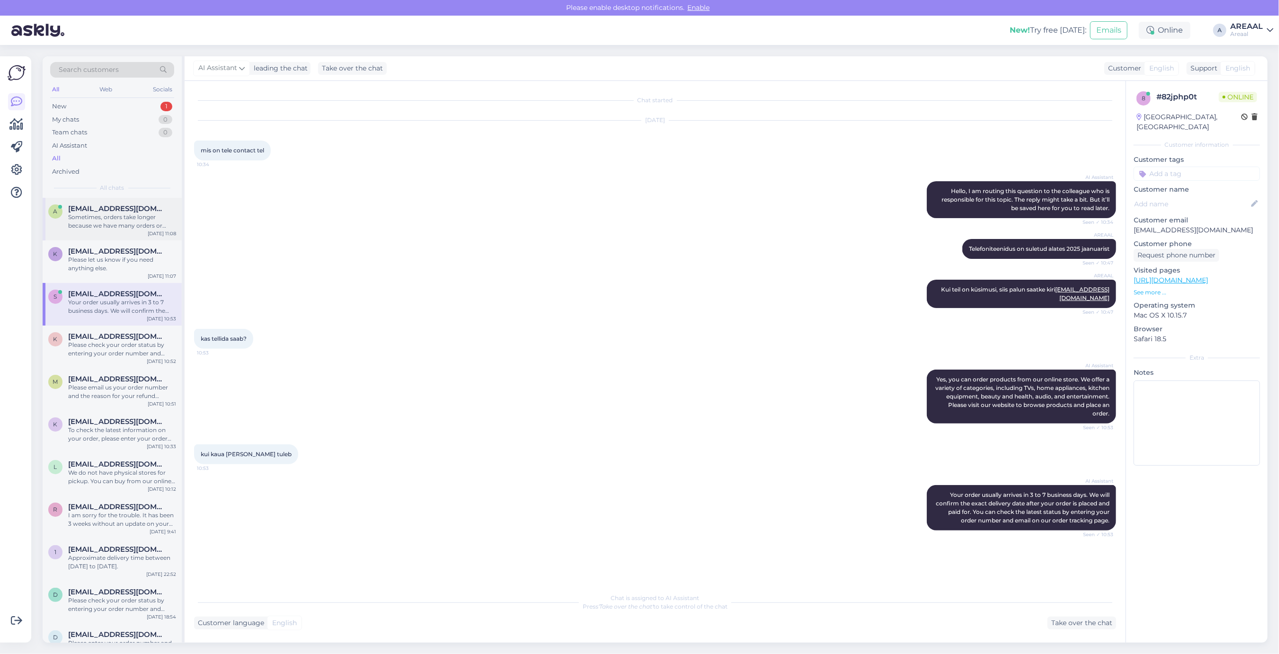
click at [144, 232] on div "a annaostleb@gmail.com Sometimes, orders take longer because we have many order…" at bounding box center [112, 219] width 139 height 43
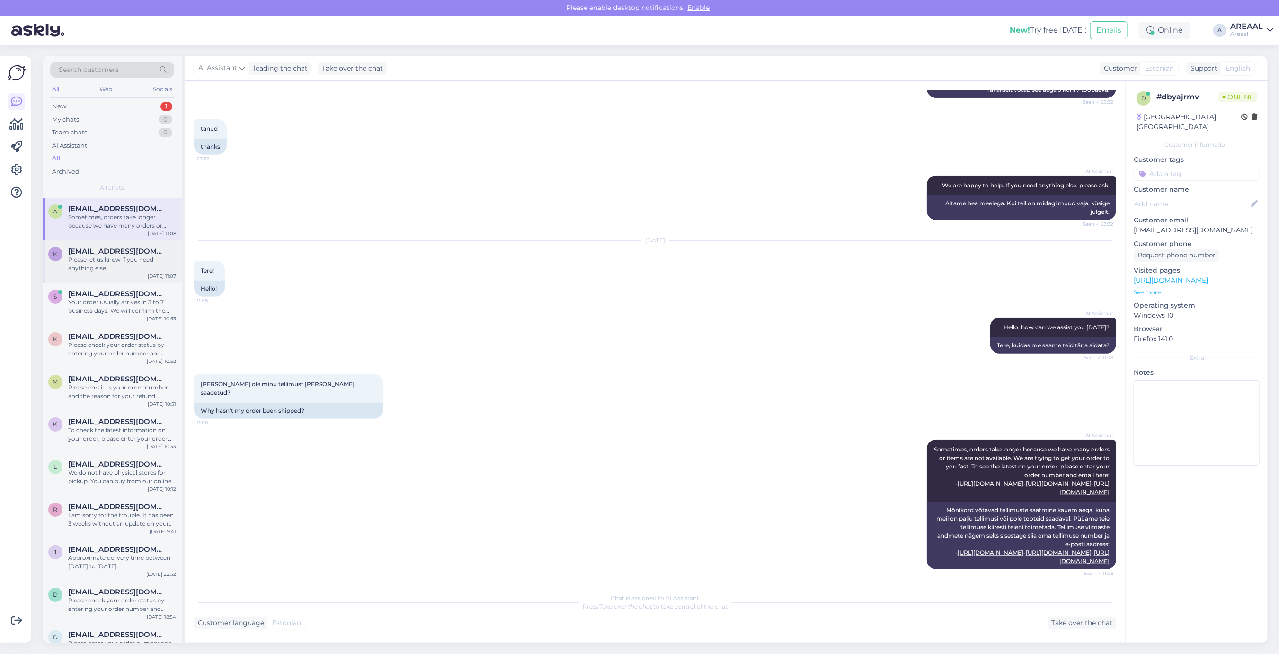
click at [140, 280] on div "k kangrokaur@gmail.com Please let us know if you need anything else. Aug 28 11:…" at bounding box center [112, 261] width 139 height 43
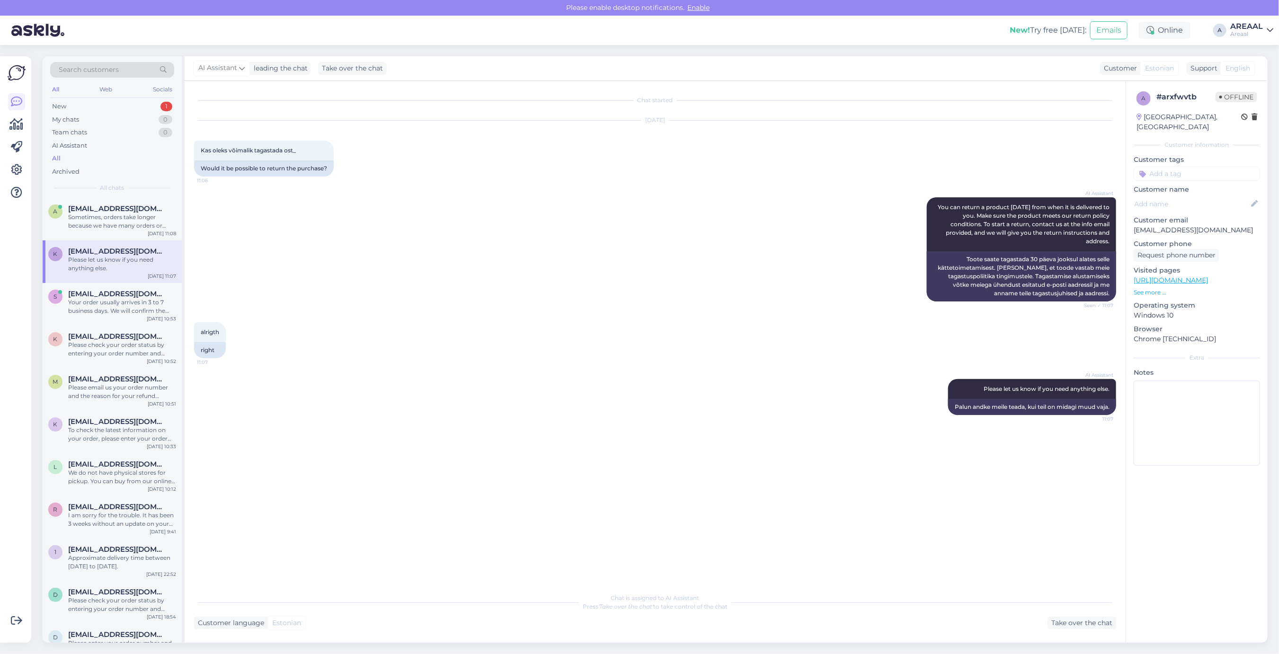
scroll to position [0, 0]
click at [75, 213] on div "Sorry for the trouble. If you haven't heard from us in the time you expected, p…" at bounding box center [122, 221] width 108 height 17
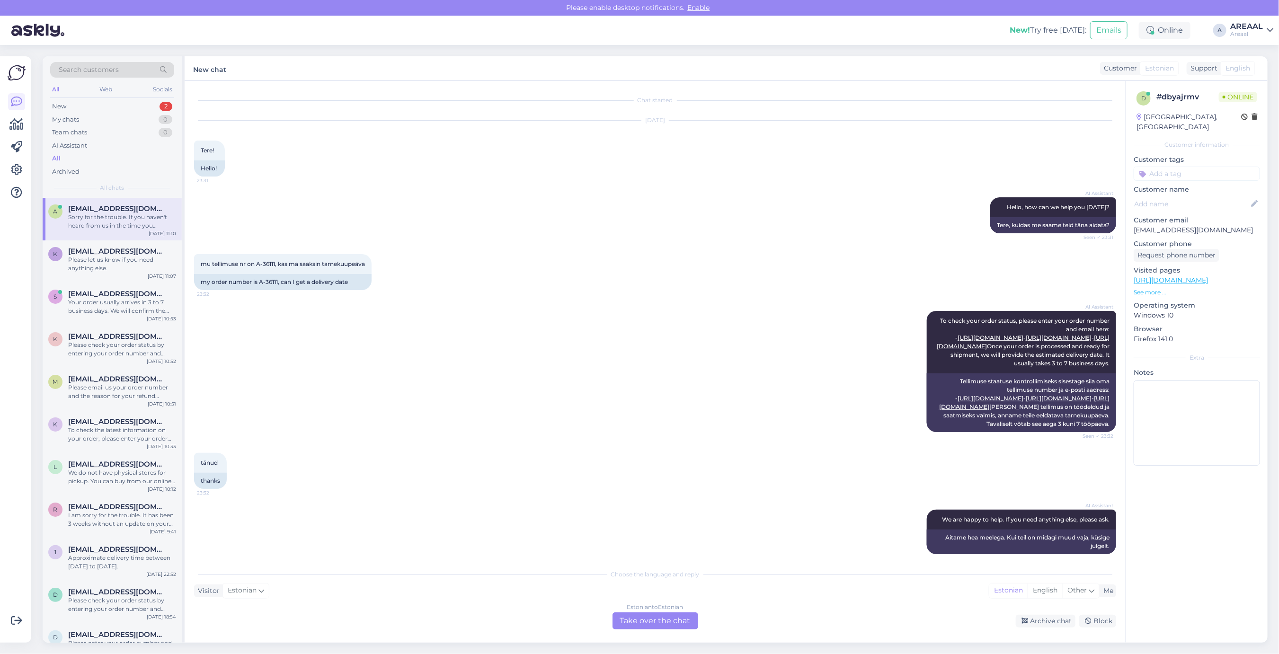
click at [638, 625] on div "Estonian to Estonian Take over the chat" at bounding box center [656, 621] width 86 height 17
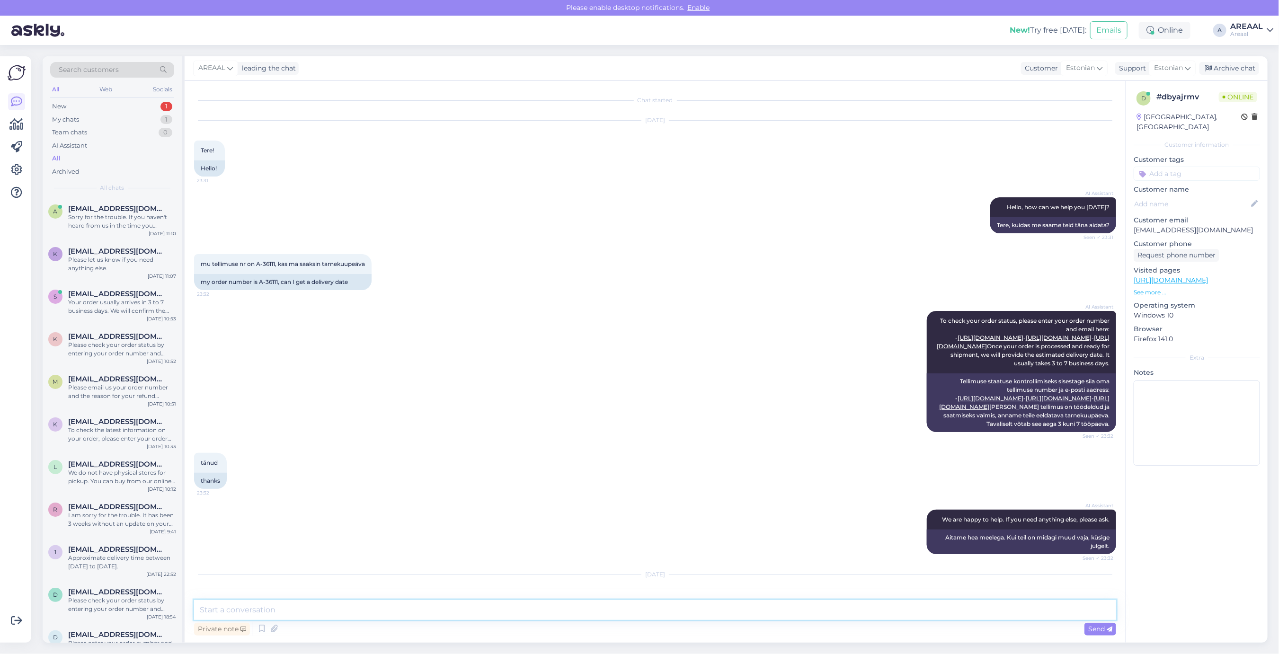
click at [569, 608] on textarea at bounding box center [655, 610] width 922 height 20
paste textarea "Tere, Täname Teid kirja eest! Meie tarnetingimustes kehtib 7 tööpäevane tarneae…"
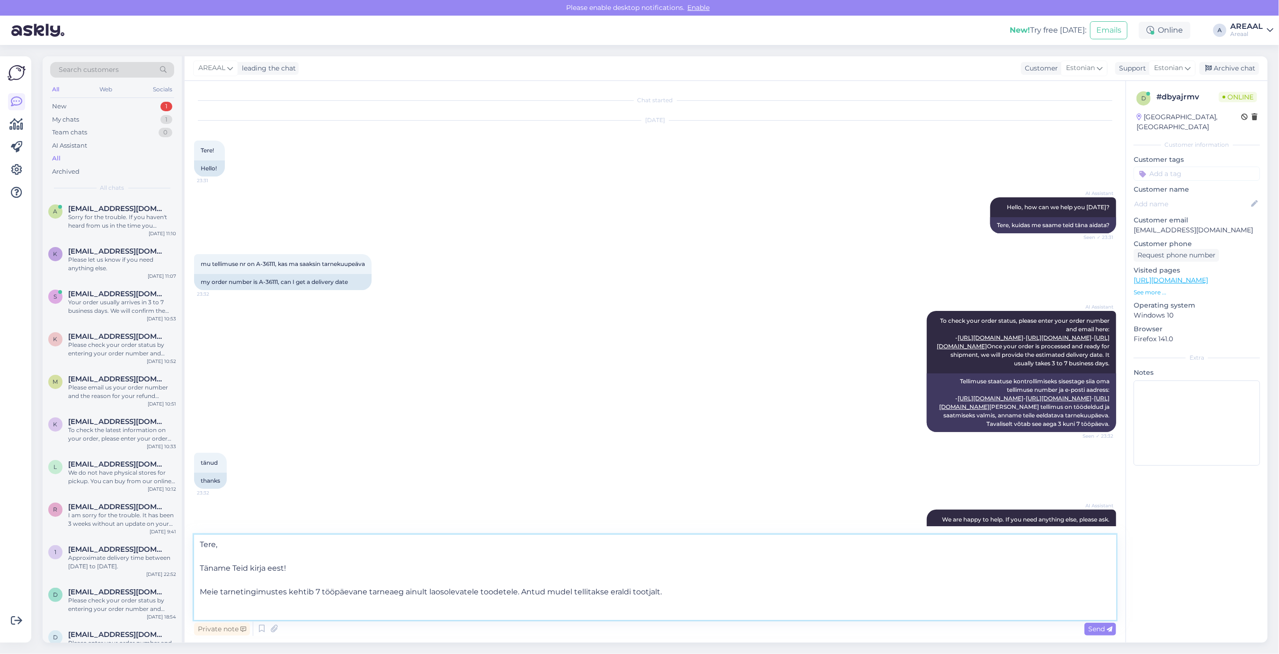
drag, startPoint x: 301, startPoint y: 556, endPoint x: 346, endPoint y: 576, distance: 49.6
click at [346, 576] on textarea "Tere, Täname Teid kirja eest! Meie tarnetingimustes kehtib 7 tööpäevane tarneae…" at bounding box center [655, 577] width 922 height 85
drag, startPoint x: 271, startPoint y: 561, endPoint x: 199, endPoint y: 552, distance: 72.0
click at [198, 552] on textarea "Tere, Täname Teid kirja eest! Meie tarnetingimustes kehtib 7 tööpäevane tarneae…" at bounding box center [655, 577] width 922 height 85
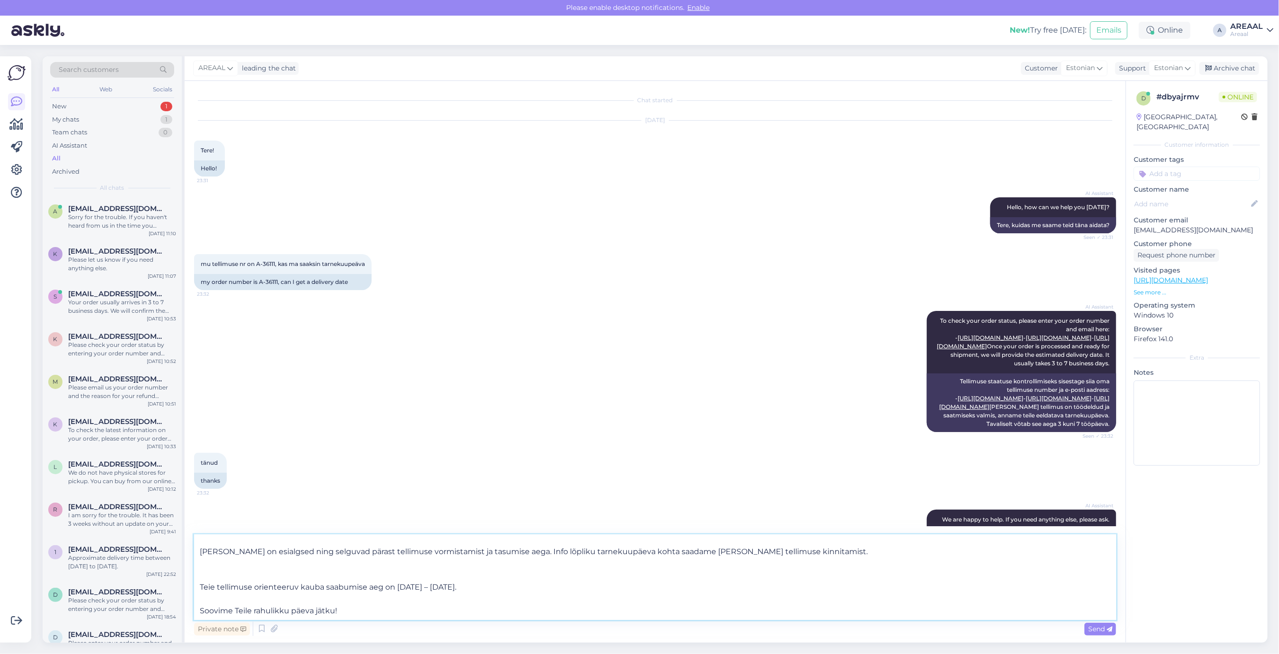
scroll to position [76, 0]
click at [502, 588] on textarea "Tere, Meie tarnetingimustes kehtib 7 tööpäevane tarneaeg ainult laosolevatele t…" at bounding box center [655, 577] width 922 height 85
drag, startPoint x: 510, startPoint y: 589, endPoint x: 521, endPoint y: 622, distance: 33.8
click at [521, 622] on div "Tere, Meie tarnetingimustes kehtib 7 tööpäevane tarneaeg ainult laosolevatele t…" at bounding box center [655, 586] width 922 height 103
type textarea "Tere, Meie tarnetingimustes kehtib 7 tööpäevane tarneaeg ainult laosolevatele t…"
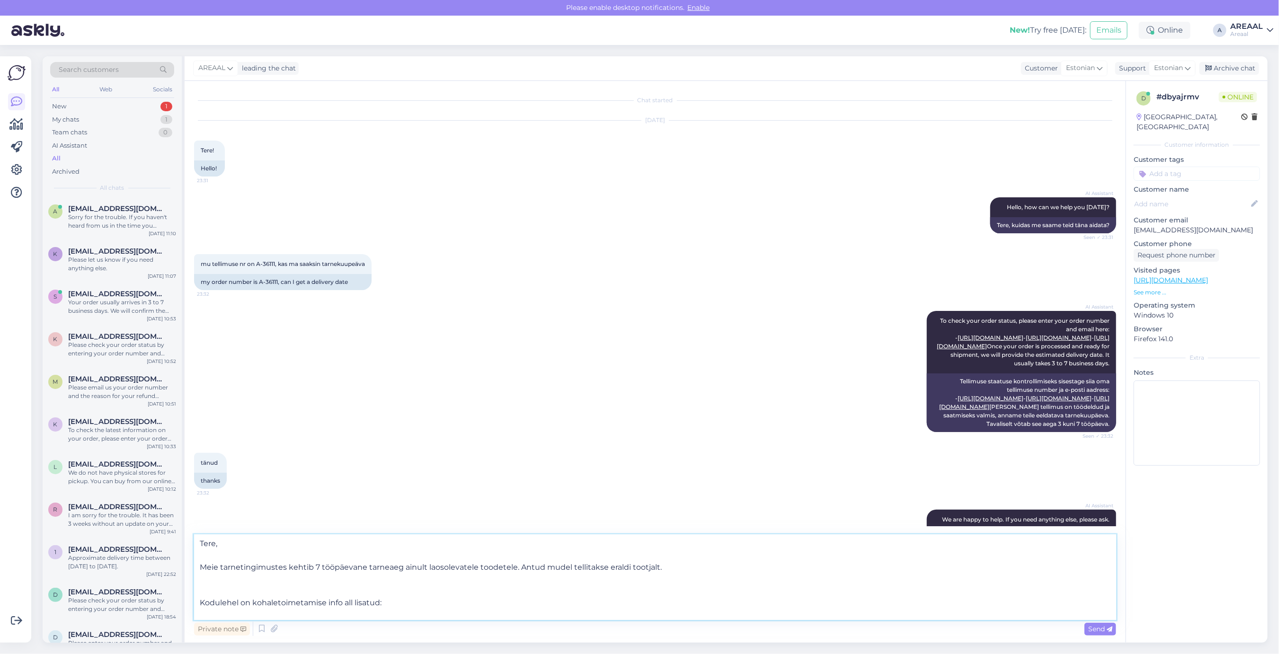
scroll to position [0, 0]
click at [365, 580] on textarea "Tere, Meie tarnetingimustes kehtib 7 tööpäevane tarneaeg ainult laosolevatele t…" at bounding box center [655, 577] width 922 height 85
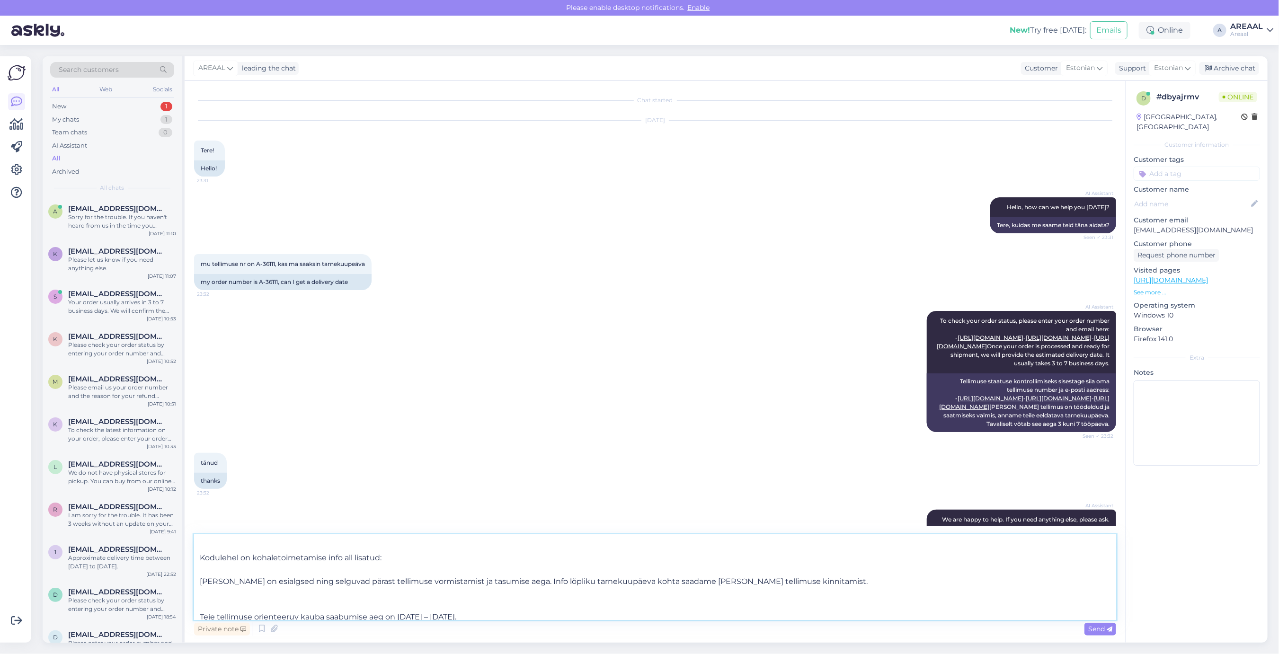
scroll to position [53, 0]
click at [351, 592] on textarea "Tere, Meie tarnetingimustes kehtib 7 tööpäevane tarneaeg ainult laosolevatele t…" at bounding box center [655, 577] width 922 height 85
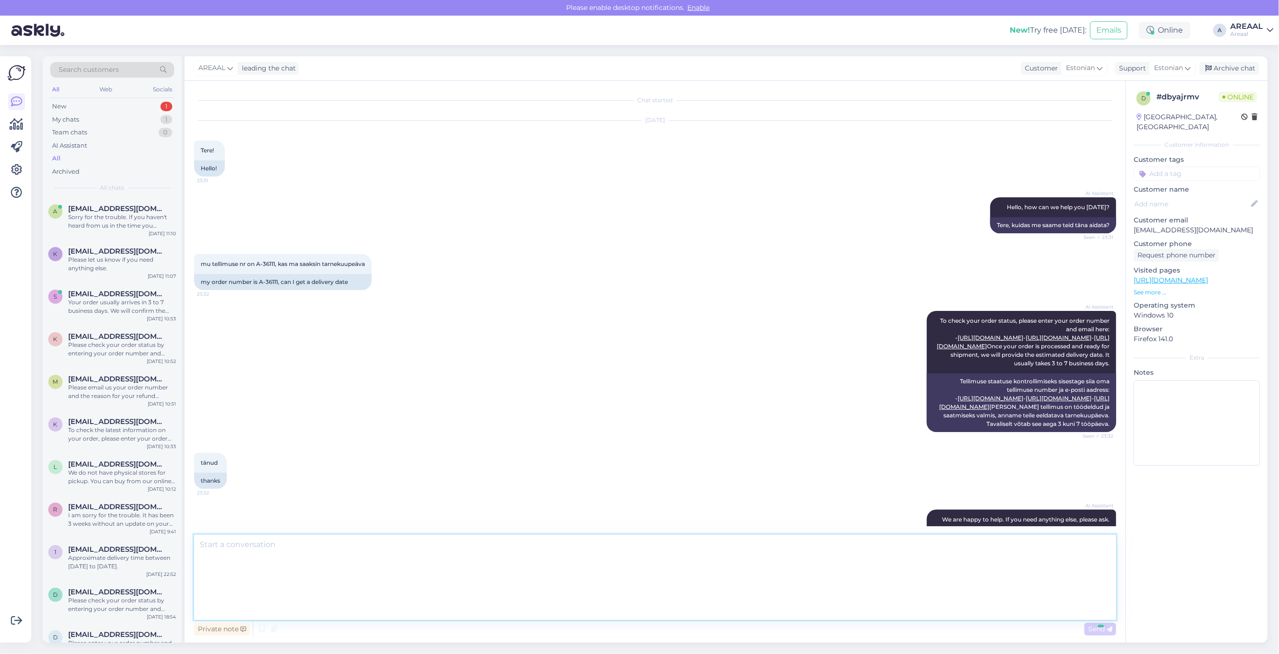
scroll to position [0, 0]
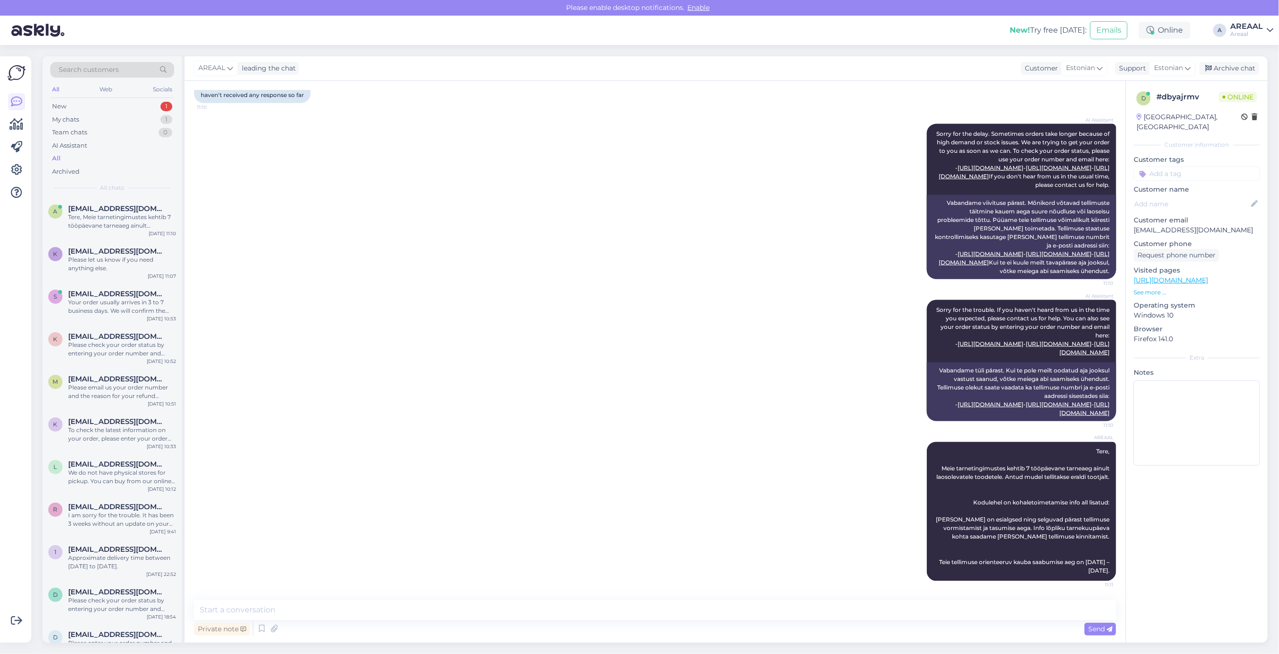
drag, startPoint x: 382, startPoint y: 338, endPoint x: 353, endPoint y: 325, distance: 31.4
click at [382, 338] on div "AI Assistant Sorry for the trouble. If you haven't heard from us in the time yo…" at bounding box center [655, 361] width 922 height 142
click at [134, 242] on div "k kangrokaur@gmail.com Please let us know if you need anything else. Aug 28 11:…" at bounding box center [112, 261] width 139 height 43
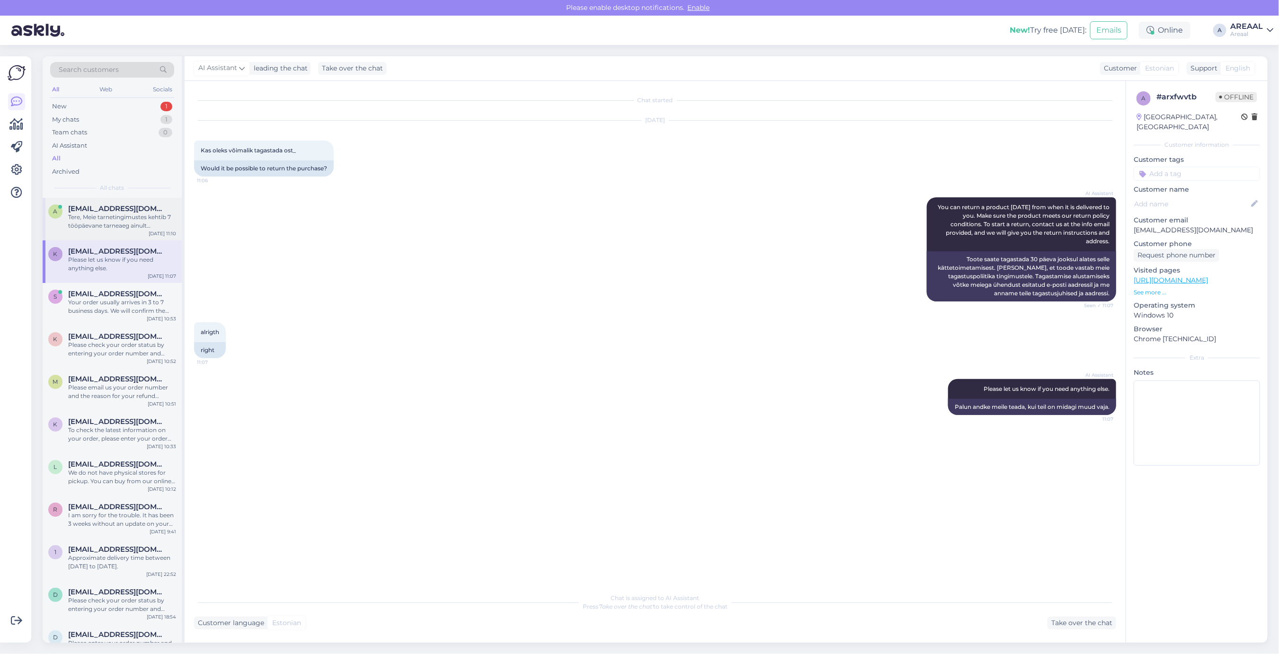
click at [136, 204] on div "a annaostleb@gmail.com Tere, Meie tarnetingimustes kehtib 7 tööpäevane tarneaeg…" at bounding box center [112, 219] width 139 height 43
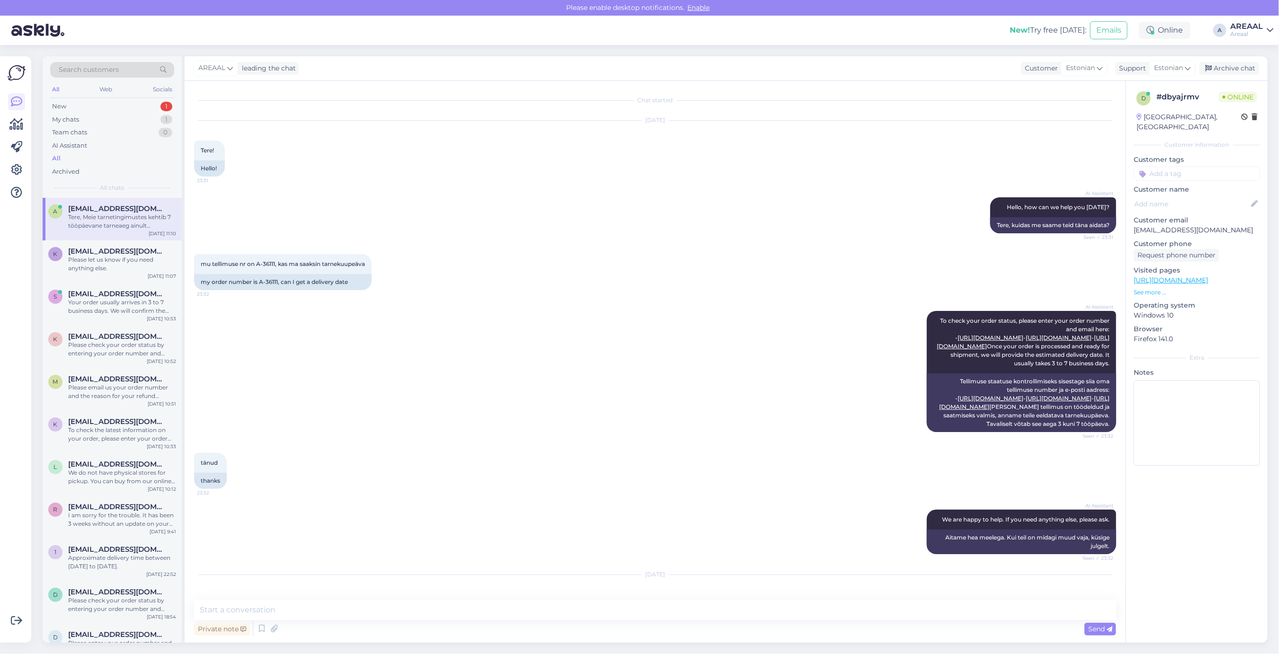
scroll to position [1066, 0]
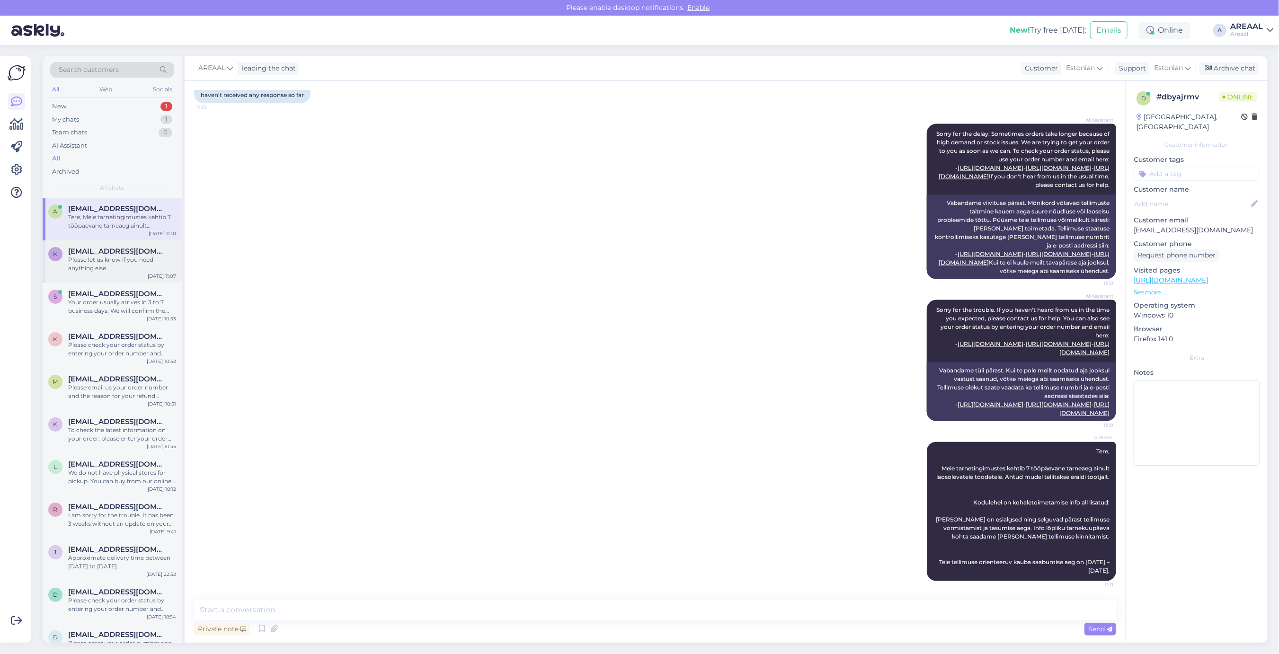
click at [140, 271] on div "Please let us know if you need anything else." at bounding box center [122, 264] width 108 height 17
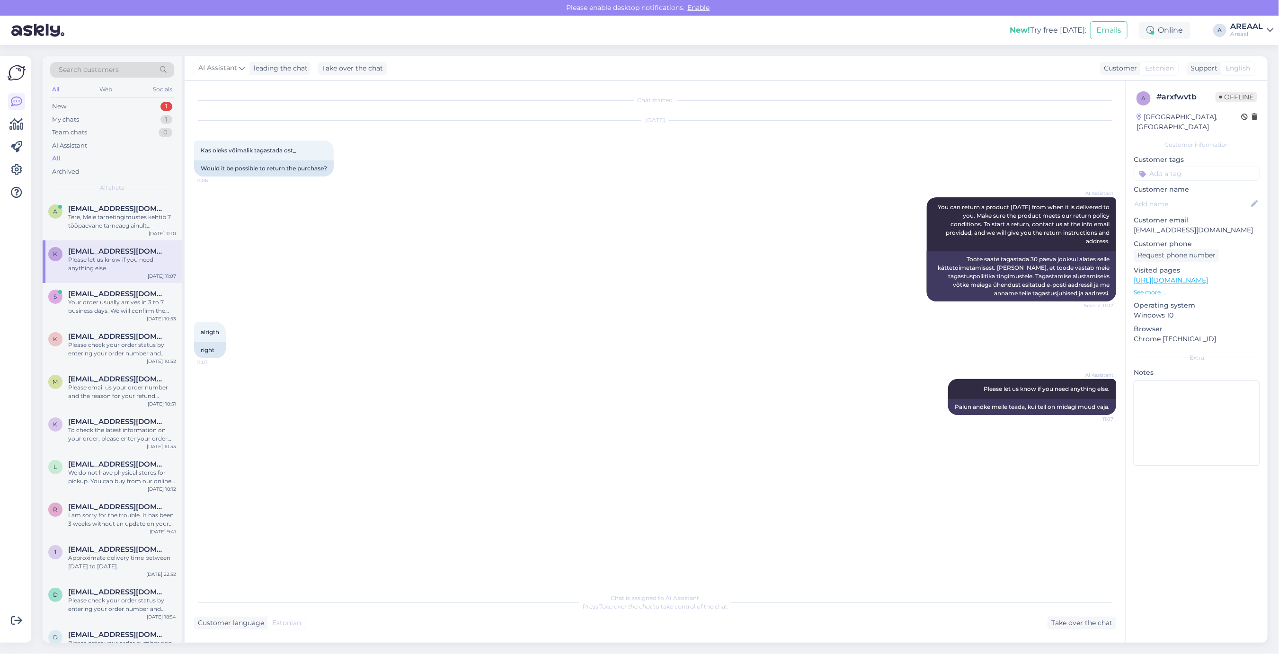
scroll to position [0, 0]
click at [126, 216] on div "Tere, Meie tarnetingimustes kehtib 7 tööpäevane tarneaeg ainult laosolevatele t…" at bounding box center [122, 221] width 108 height 17
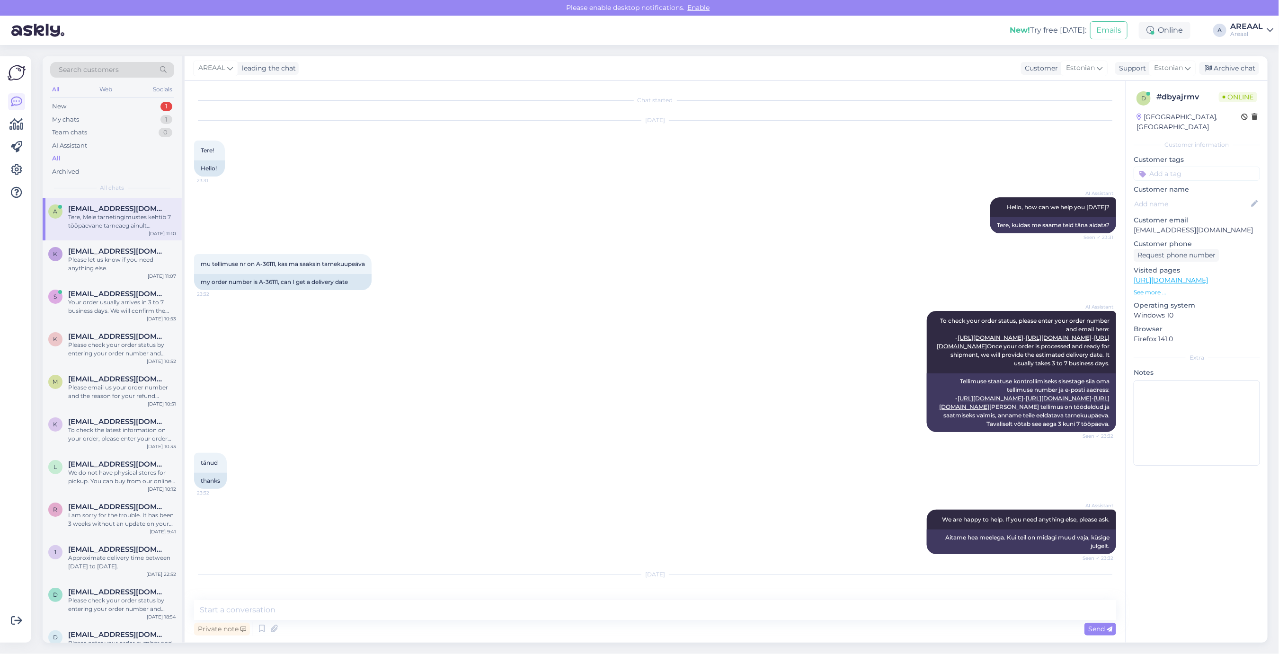
scroll to position [1066, 0]
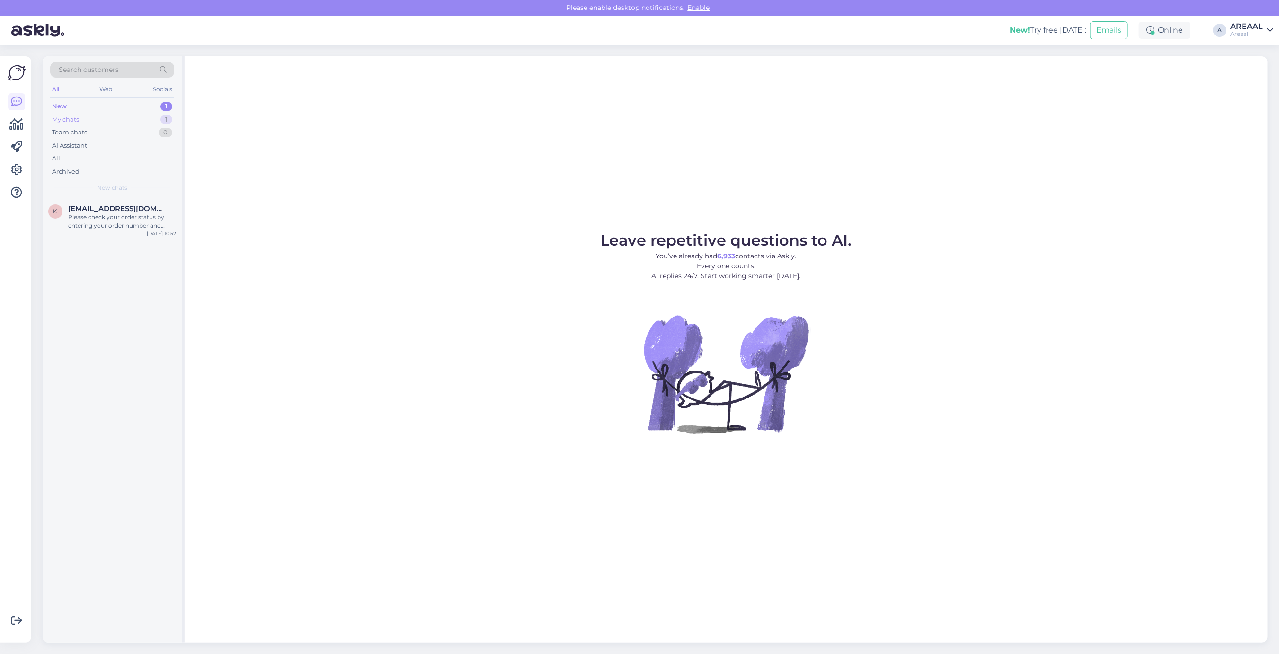
click at [155, 121] on div "My chats 1" at bounding box center [112, 119] width 124 height 13
click at [138, 195] on div "Search customers All Web Socials New 1 My chats 1 Team chats 0 AI Assistant All…" at bounding box center [112, 127] width 139 height 142
click at [140, 214] on div "Tere, Meie tarnetingimustes kehtib 7 tööpäevane tarneaeg ainult laosolevatele t…" at bounding box center [122, 221] width 108 height 17
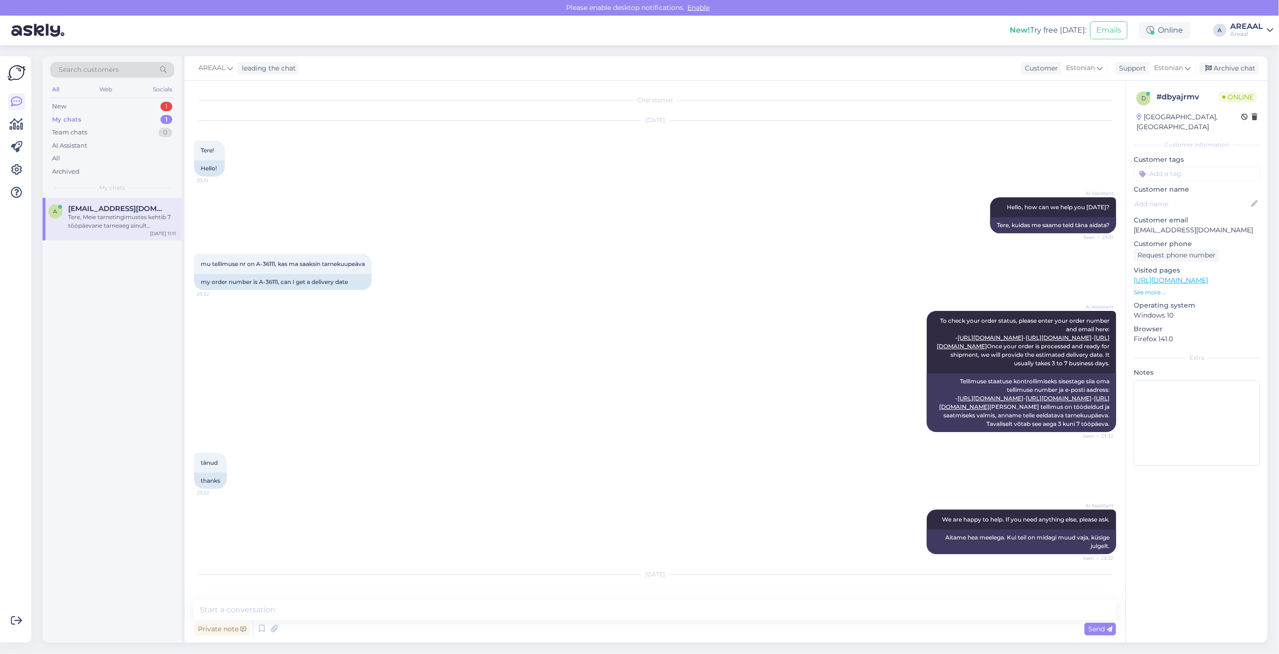
scroll to position [1066, 0]
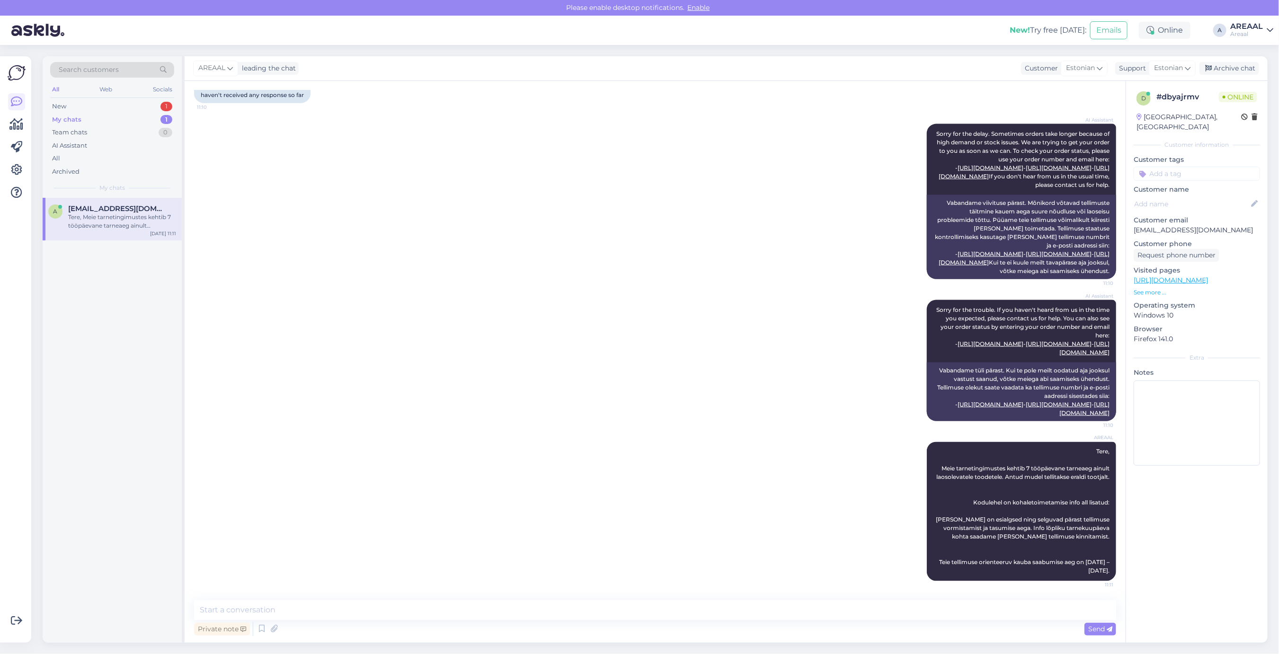
click at [1236, 61] on div "AREAAL leading the chat Customer Estonian Support Estonian Archive chat" at bounding box center [726, 68] width 1083 height 25
click at [516, 290] on div "AI Assistant Sorry for the trouble. If you haven't heard from us in the time yo…" at bounding box center [655, 361] width 922 height 142
drag, startPoint x: 617, startPoint y: 271, endPoint x: 612, endPoint y: 270, distance: 4.8
click at [612, 290] on div "AI Assistant Sorry for the trouble. If you haven't heard from us in the time yo…" at bounding box center [655, 361] width 922 height 142
click at [504, 218] on div "AI Assistant Sorry for the delay. Sometimes orders take longer because of high …" at bounding box center [655, 202] width 922 height 176
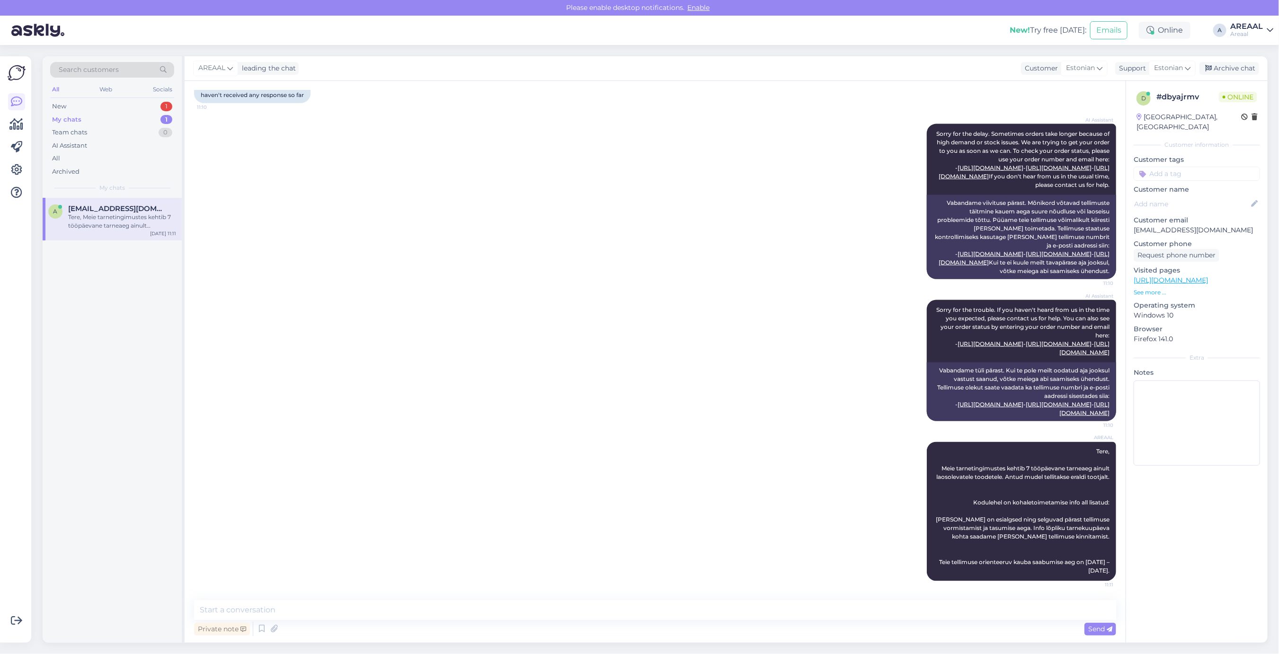
click at [651, 419] on div "AI Assistant Sorry for the trouble. If you haven't heard from us in the time yo…" at bounding box center [655, 361] width 922 height 142
click at [775, 235] on div "AI Assistant Sorry for the delay. Sometimes orders take longer because of high …" at bounding box center [655, 202] width 922 height 176
click at [597, 311] on div "AI Assistant Sorry for the trouble. If you haven't heard from us in the time yo…" at bounding box center [655, 361] width 922 height 142
click at [613, 194] on div "AI Assistant Sorry for the delay. Sometimes orders take longer because of high …" at bounding box center [655, 202] width 922 height 176
click at [150, 103] on div "New 2" at bounding box center [112, 106] width 124 height 13
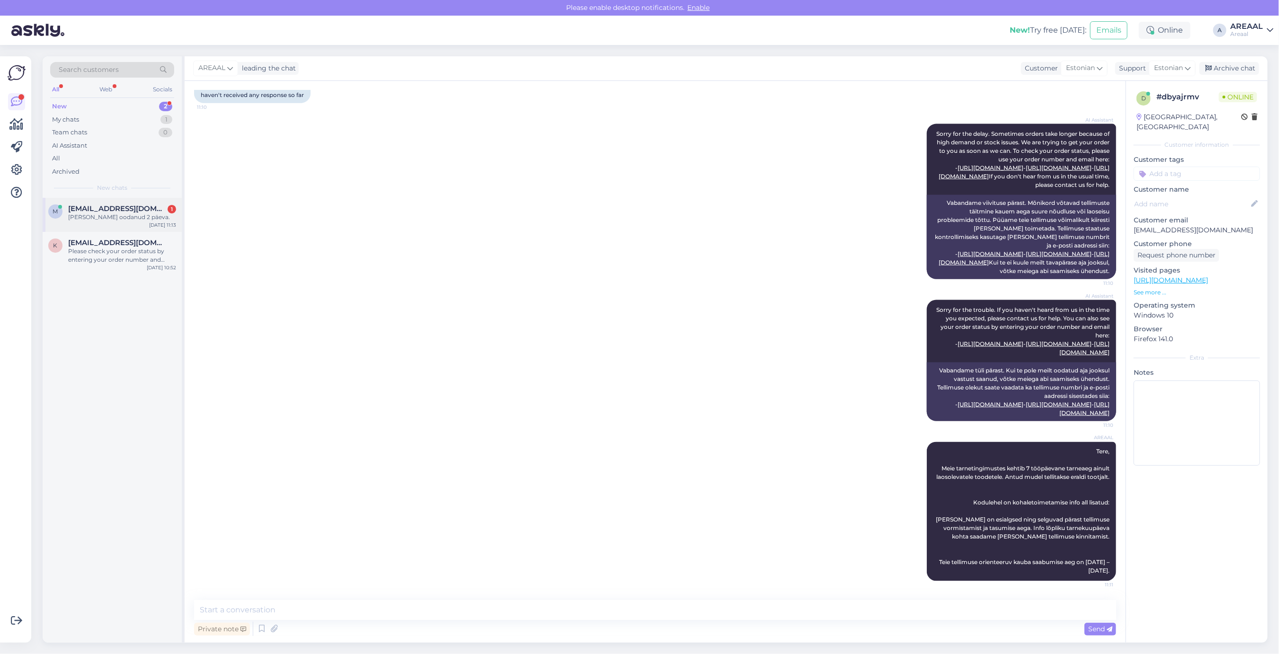
click at [138, 221] on div "[PERSON_NAME] oodanud 2 päeva." at bounding box center [122, 217] width 108 height 9
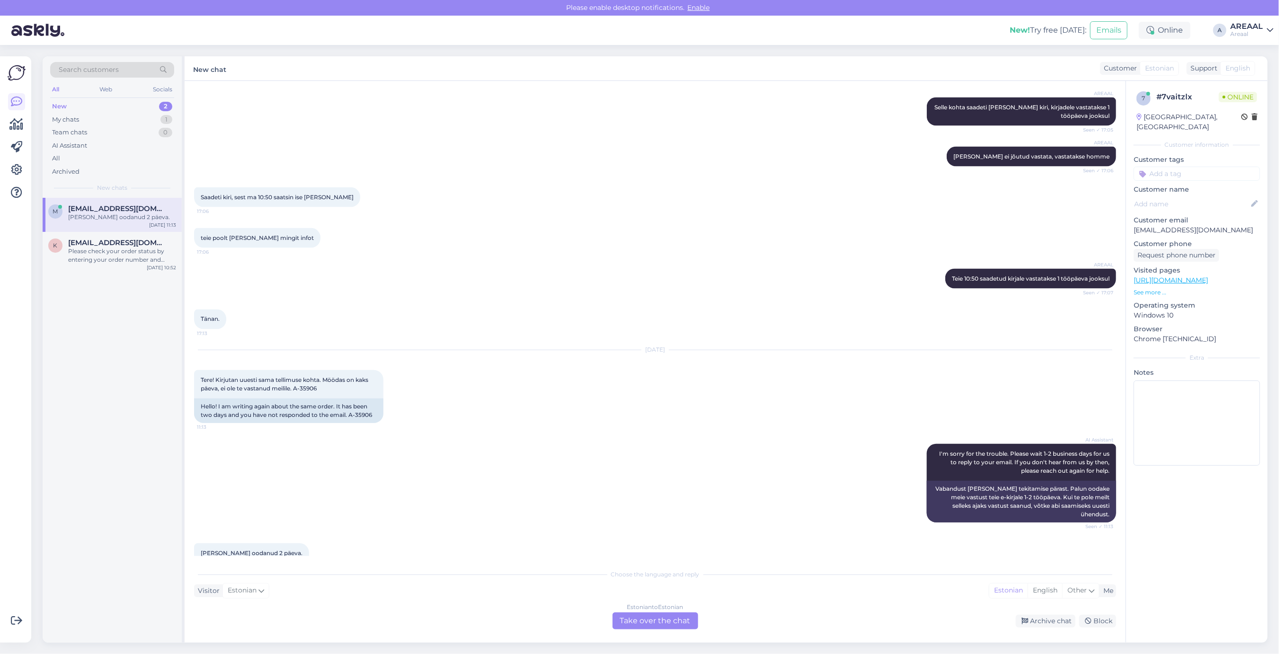
scroll to position [1140, 0]
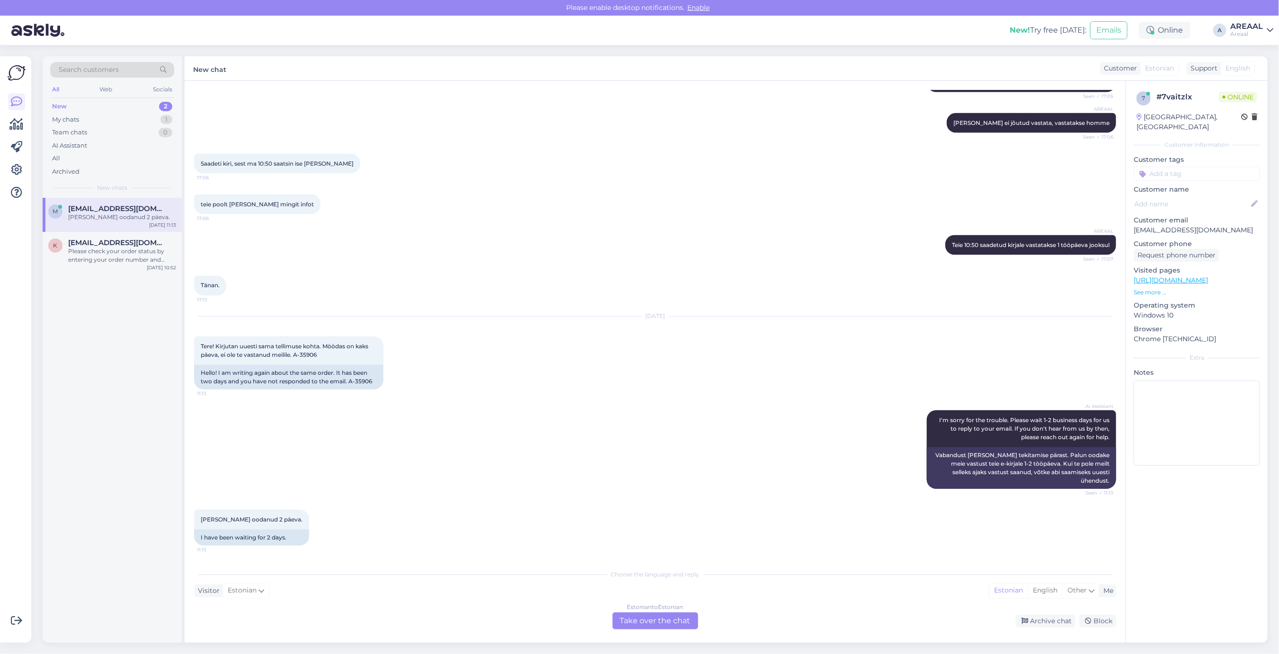
click at [629, 623] on div "Estonian to Estonian Take over the chat" at bounding box center [656, 621] width 86 height 17
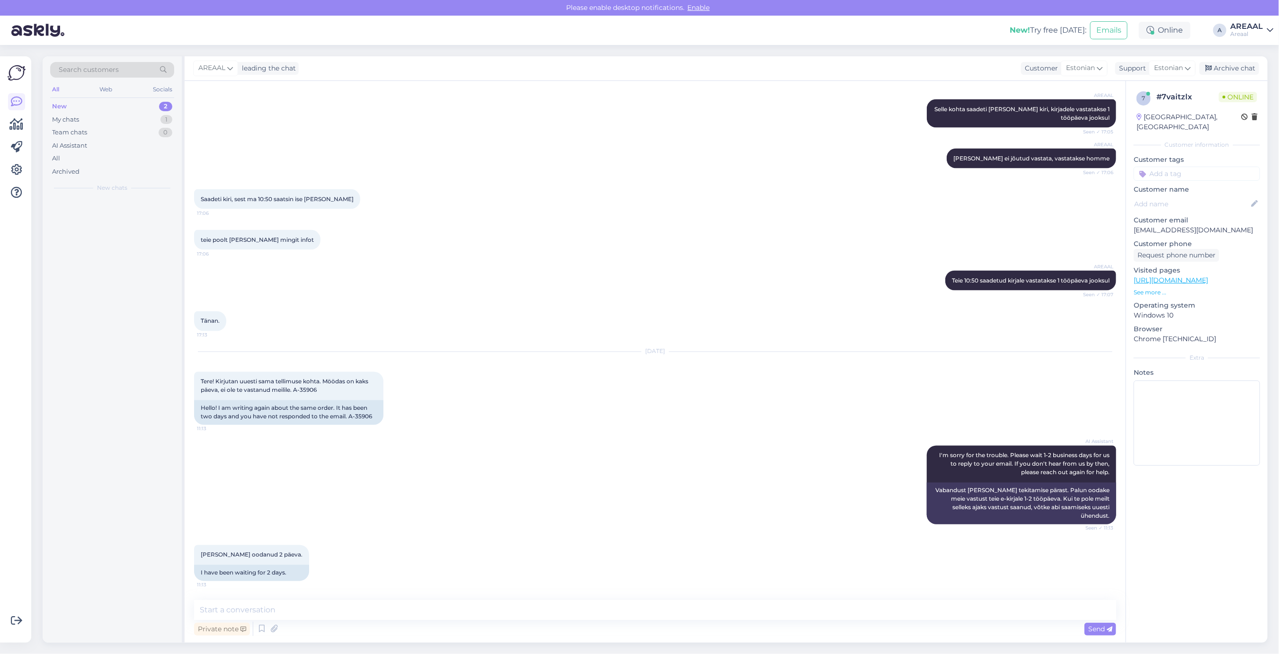
scroll to position [1104, 0]
click at [629, 620] on div "Private note Send" at bounding box center [655, 629] width 922 height 18
click at [633, 599] on div "Chat started [DATE] Tere! Kaugel on mu tellimus A-3590? 16:35 Hello! How far is…" at bounding box center [655, 362] width 941 height 562
click at [640, 602] on textarea at bounding box center [655, 610] width 922 height 20
click at [645, 606] on textarea at bounding box center [655, 610] width 922 height 20
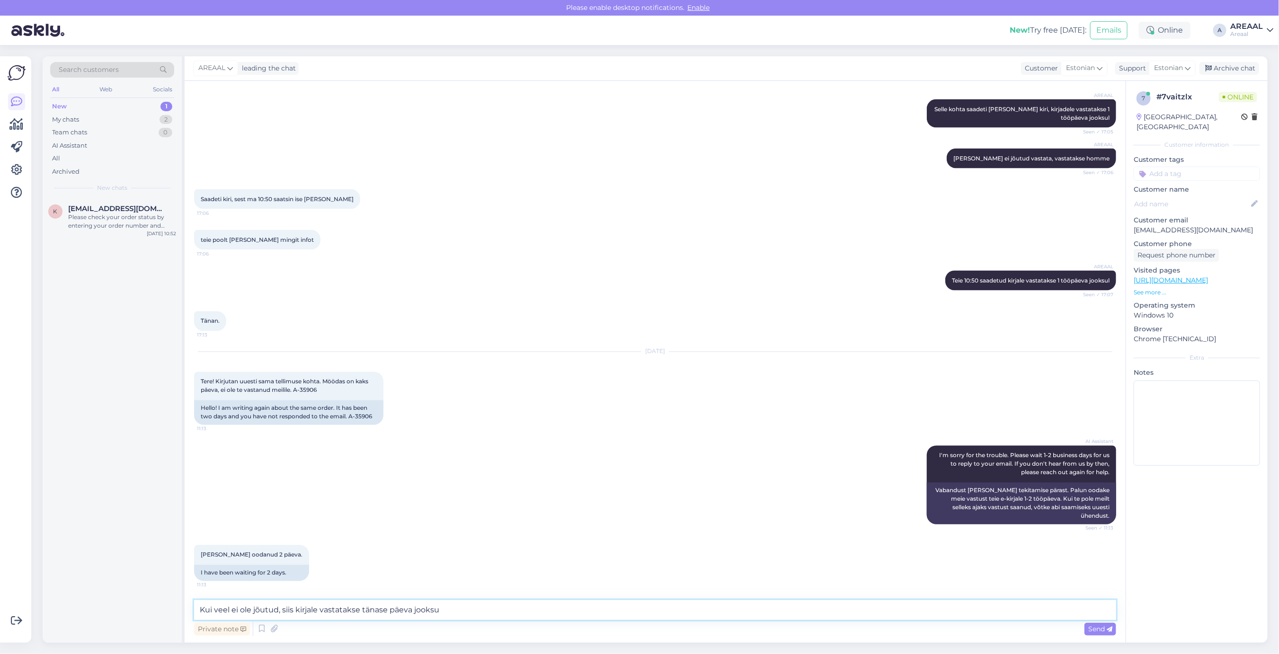
type textarea "Kui veel ei ole jõutud, siis kirjale vastatakse tänase päeva jooksul"
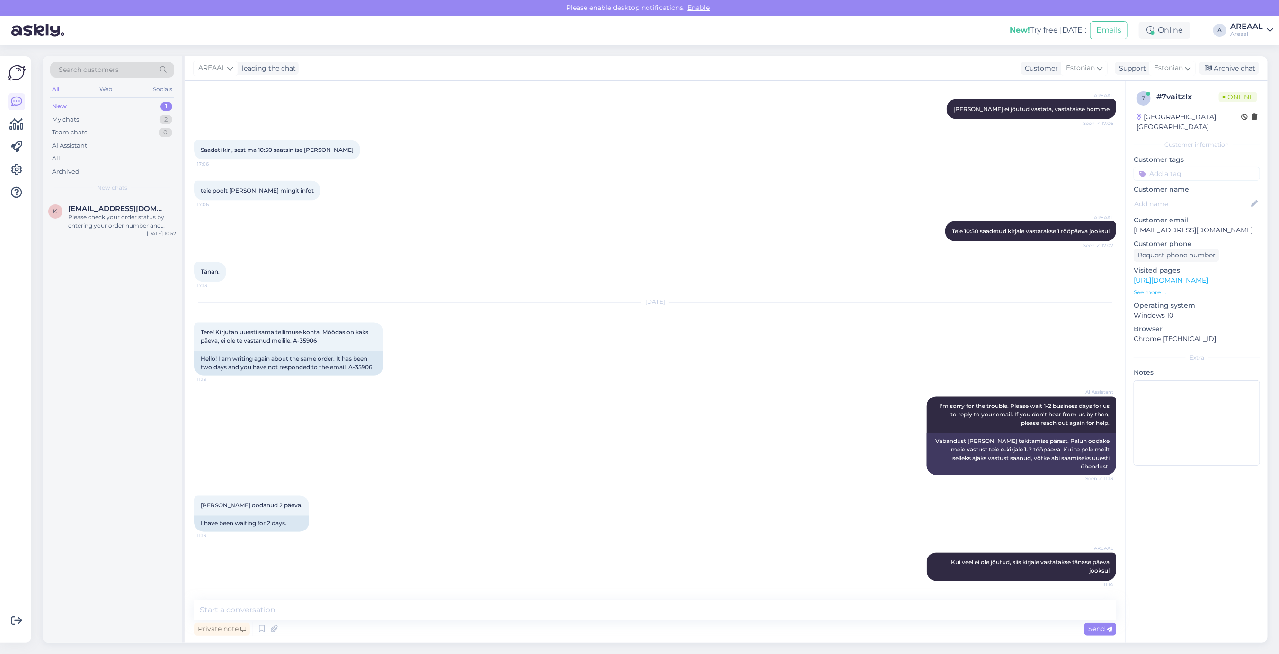
click at [143, 252] on div "k [EMAIL_ADDRESS][DOMAIN_NAME] Please check your order status by entering your …" at bounding box center [112, 420] width 139 height 445
click at [131, 226] on div "Please check your order status by entering your order number and email here: - …" at bounding box center [122, 221] width 108 height 17
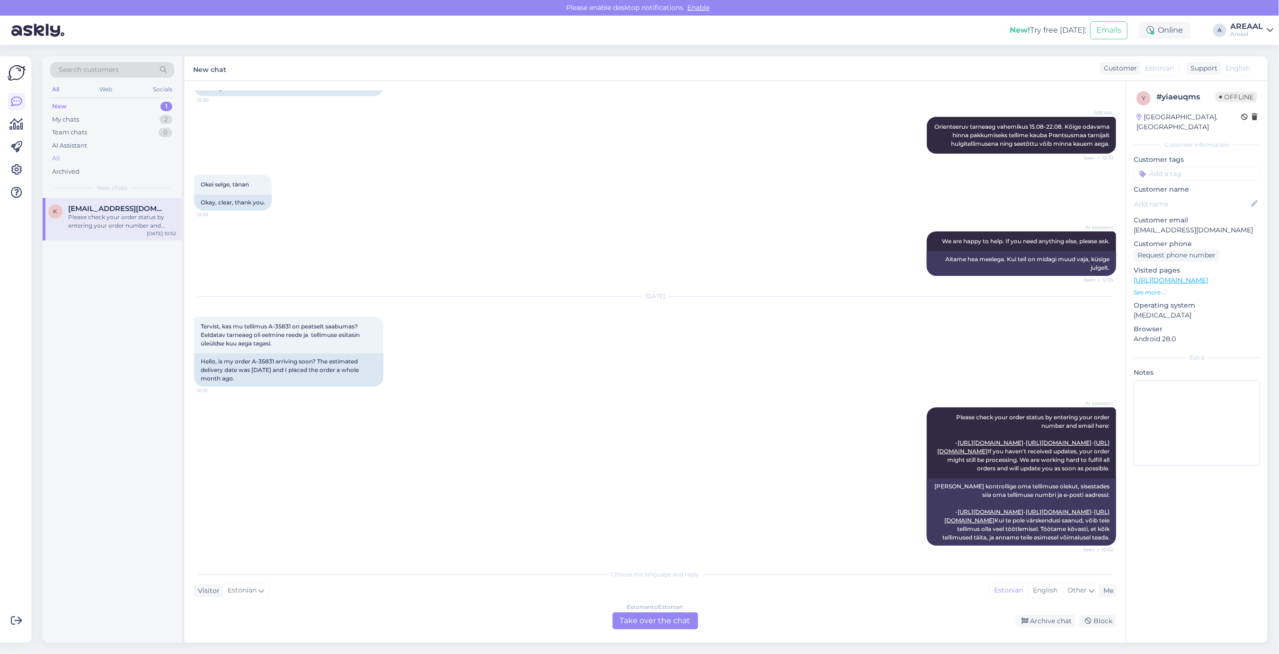
click at [114, 162] on div "All" at bounding box center [112, 158] width 124 height 13
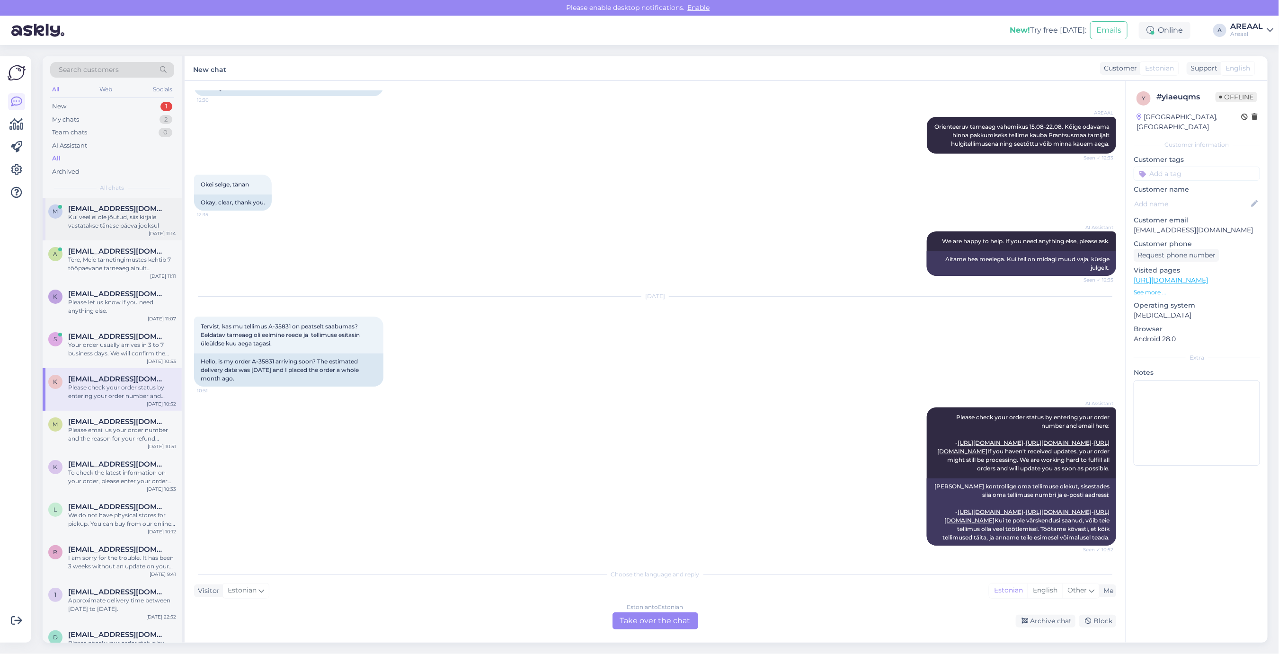
click at [134, 223] on div "Kui veel ei ole jõutud, siis kirjale vastatakse tänase päeva jooksul" at bounding box center [122, 221] width 108 height 17
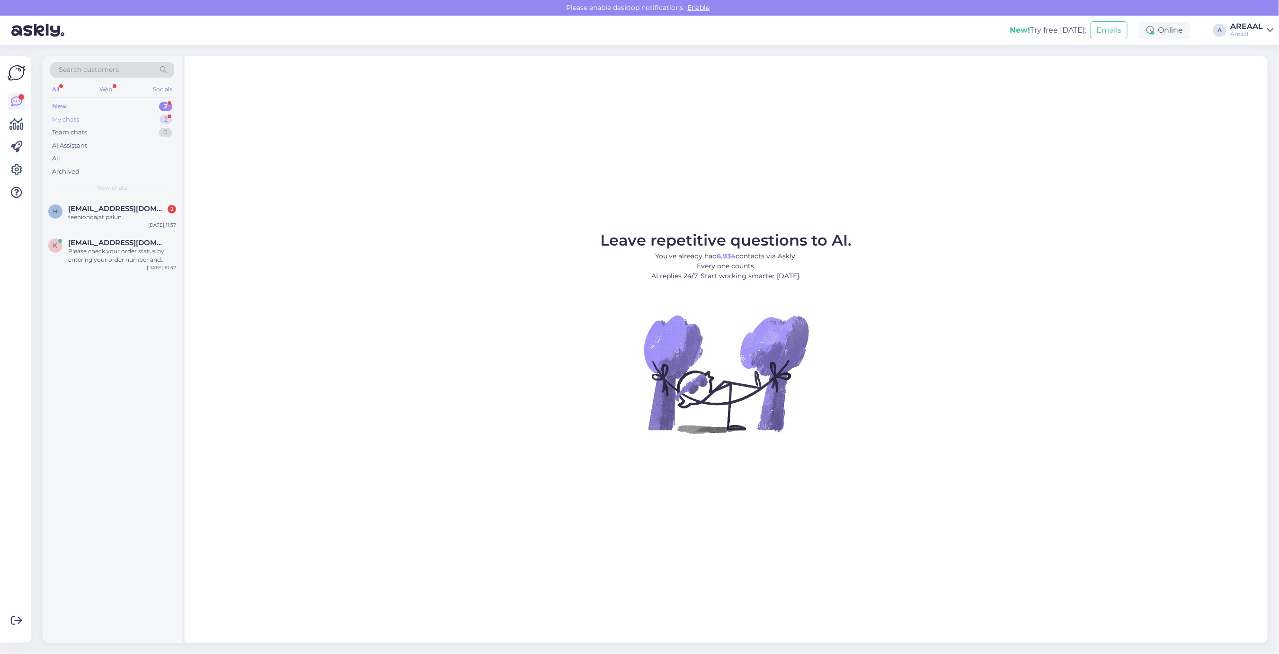
click at [154, 119] on div "My chats 2" at bounding box center [112, 119] width 124 height 13
click at [257, 267] on figure "Leave repetitive questions to AI. You’ve already had 6,934 contacts via Askly. …" at bounding box center [726, 346] width 1066 height 226
click at [131, 273] on div "a annaostleb@gmail.com Tere, Meie tarnetingimustes kehtib 7 tööpäevane tarneaeg…" at bounding box center [112, 253] width 139 height 43
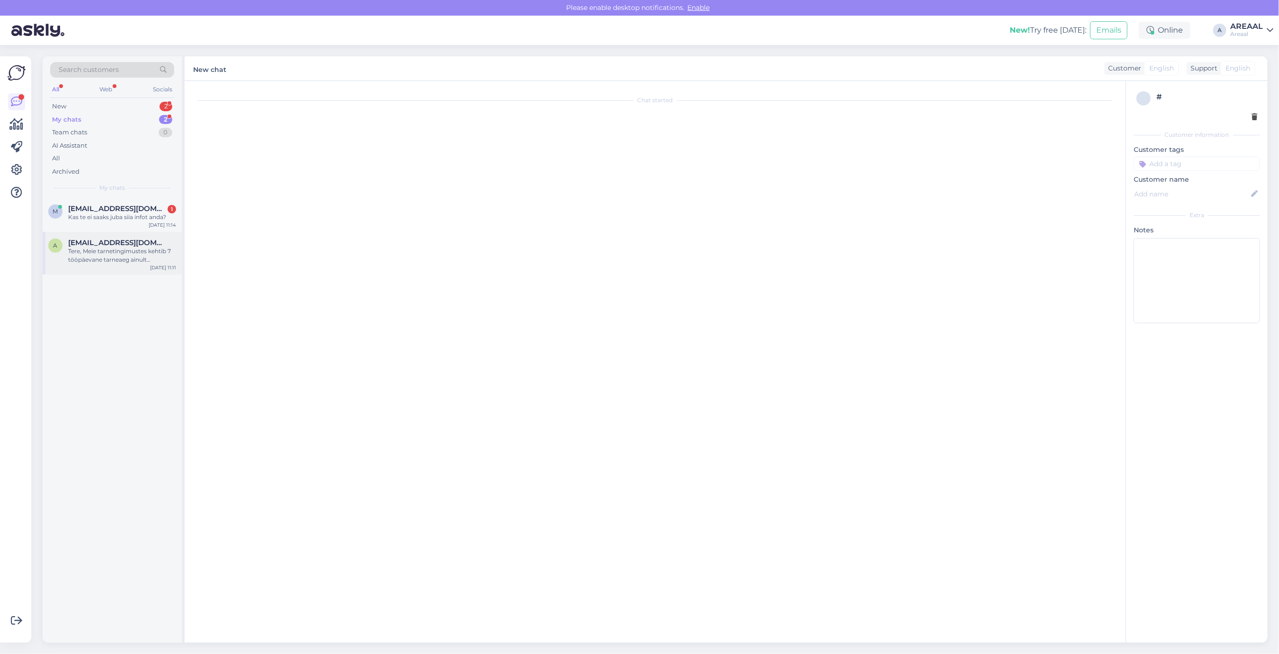
scroll to position [1066, 0]
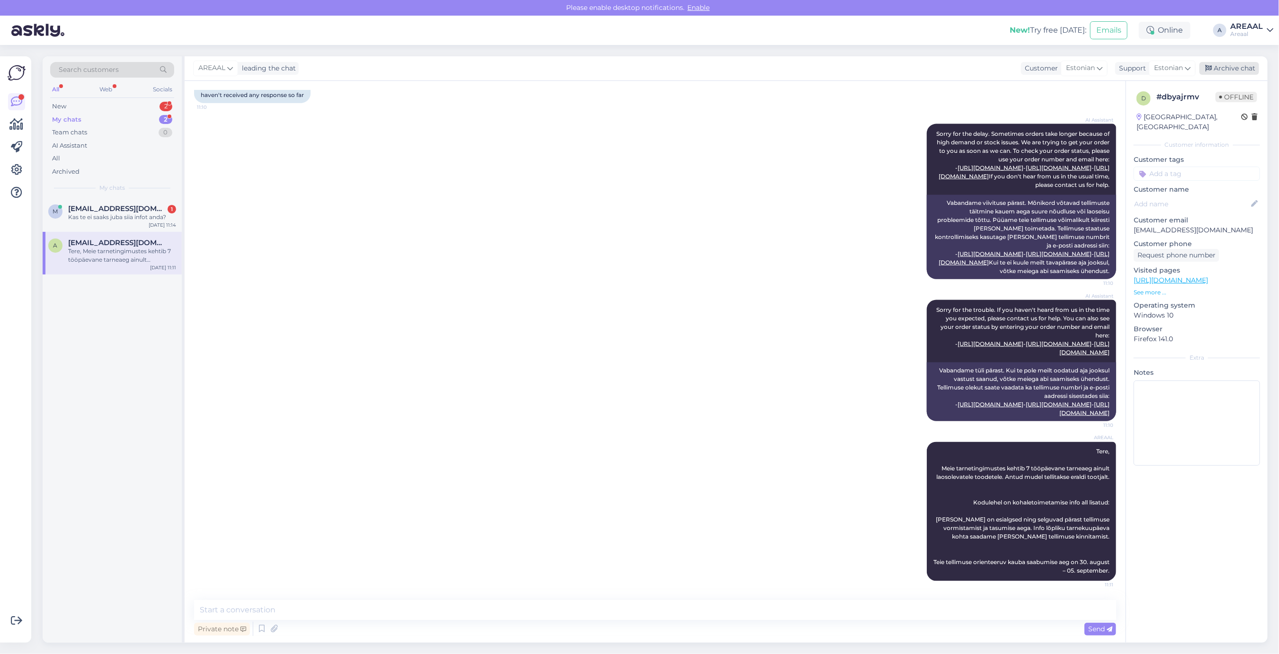
click at [1243, 63] on div "Archive chat" at bounding box center [1230, 68] width 60 height 13
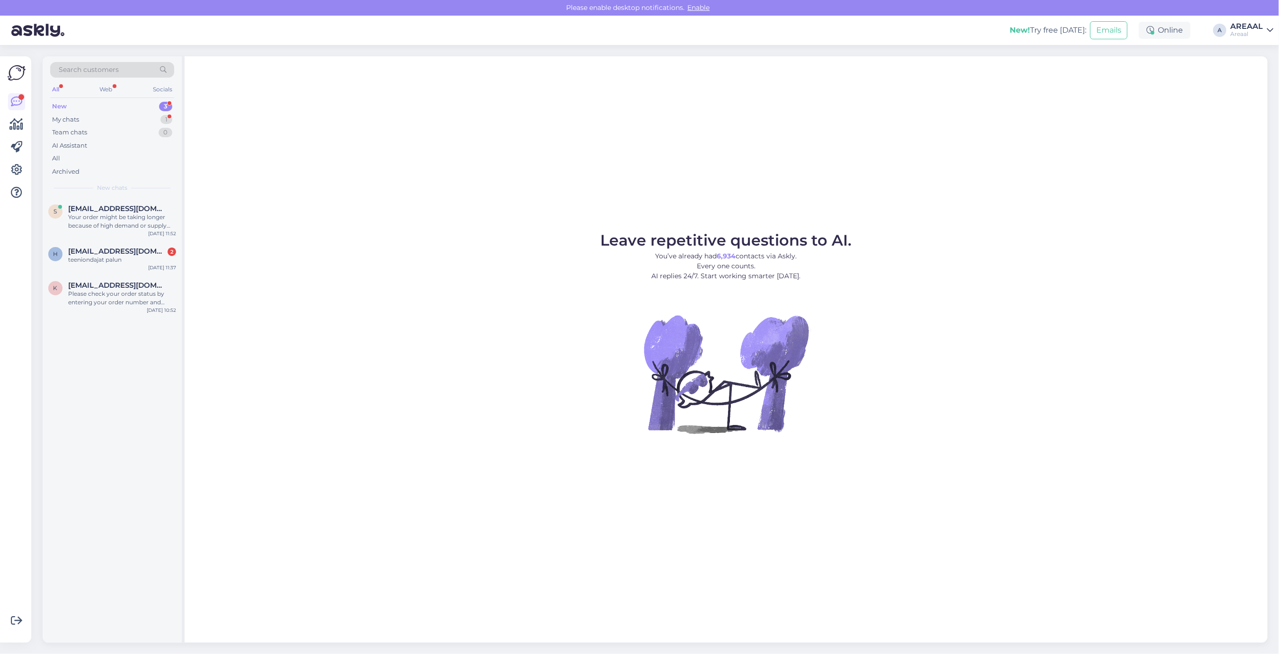
click at [542, 159] on div "Leave repetitive questions to AI. You’ve already had 6,934 contacts via Askly. …" at bounding box center [726, 349] width 1083 height 587
click at [151, 200] on div "s shukurovumid859@gmail.com Your order might be taking longer because of high d…" at bounding box center [112, 219] width 139 height 43
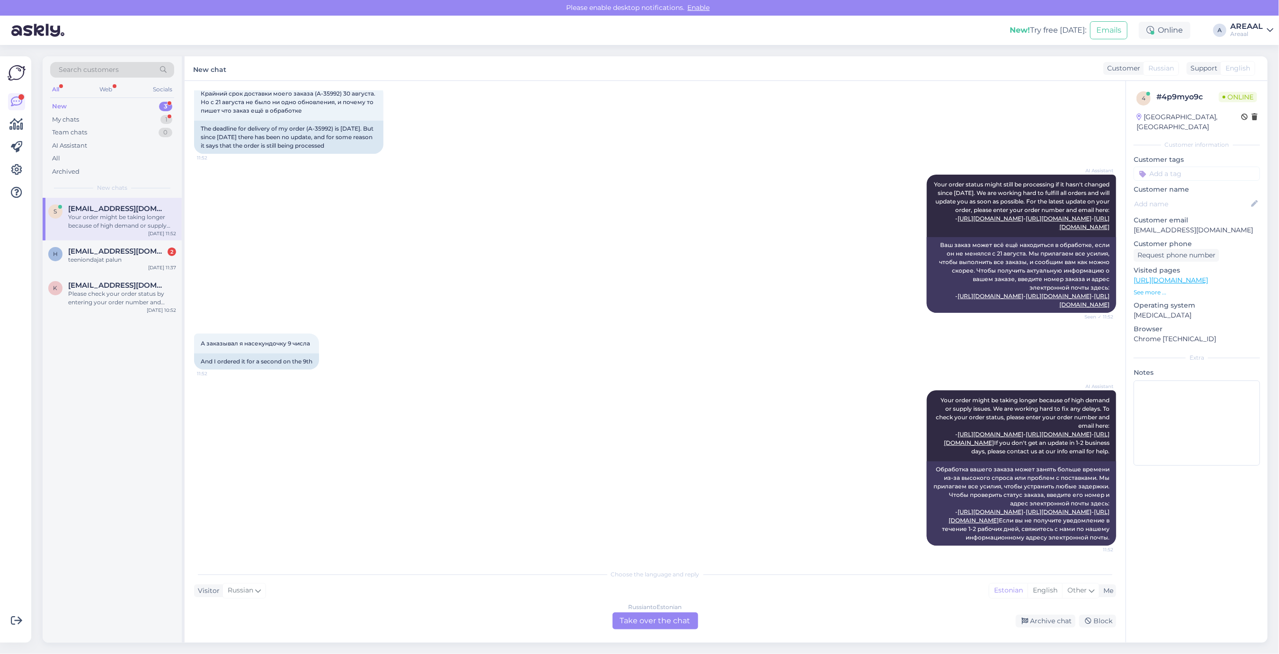
scroll to position [1529, 0]
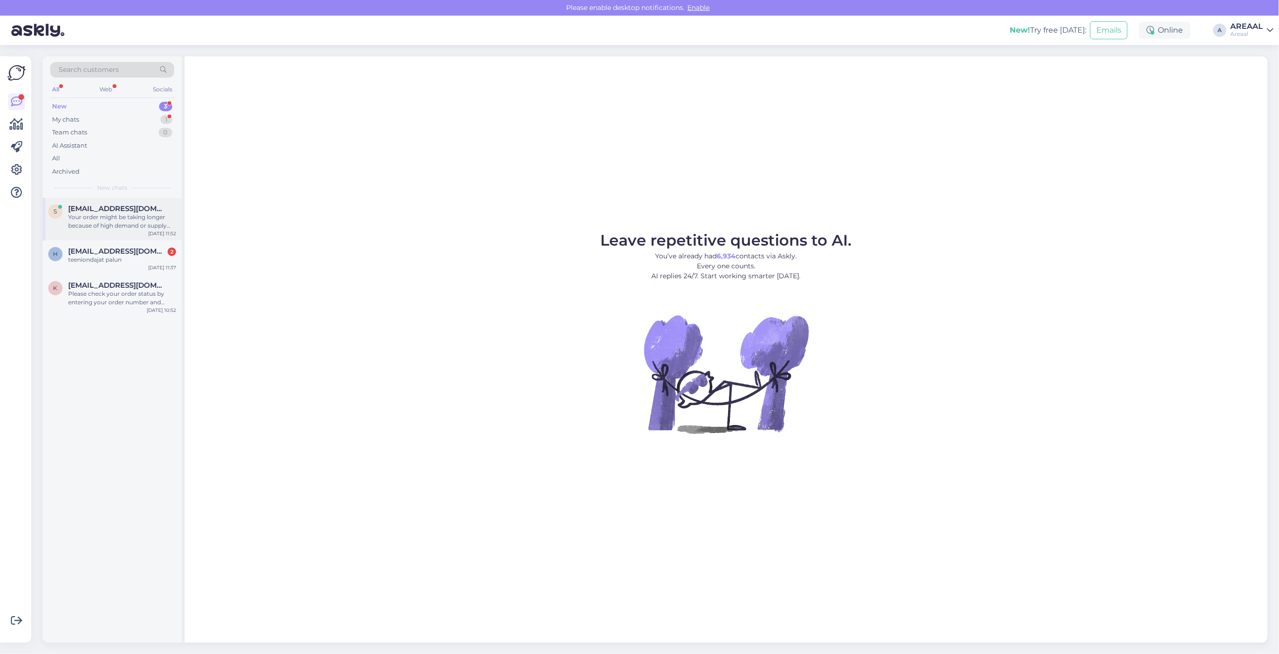
click at [124, 212] on span "[EMAIL_ADDRESS][DOMAIN_NAME]" at bounding box center [117, 209] width 98 height 9
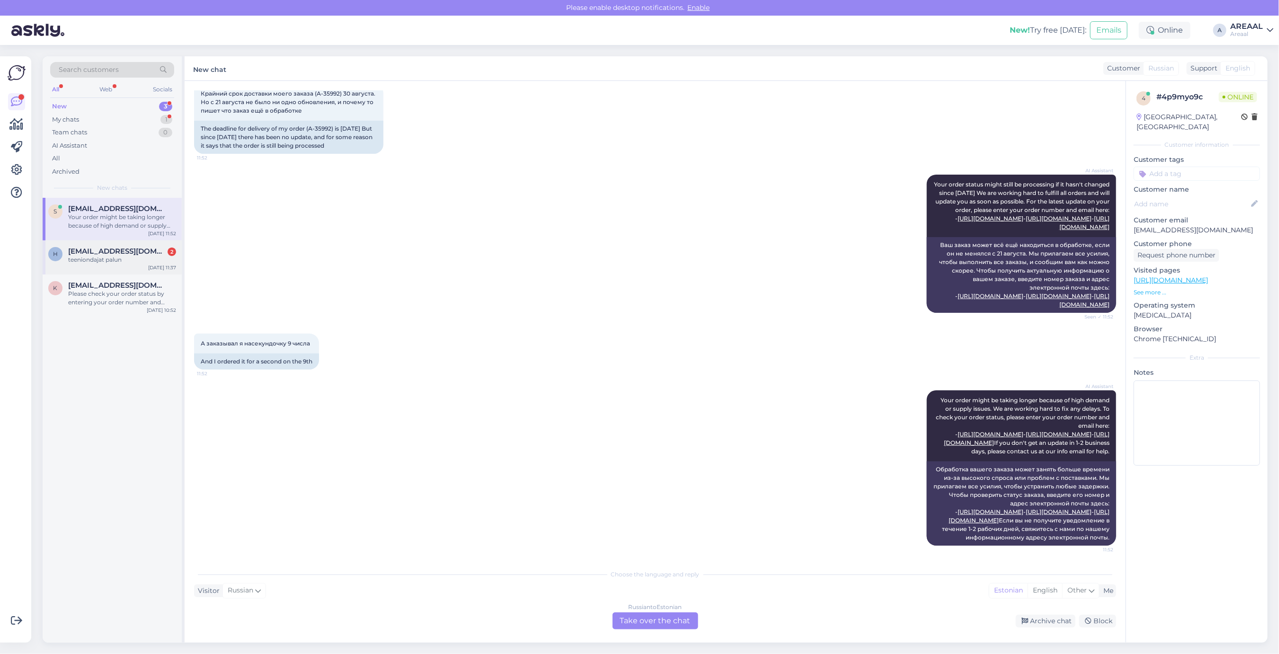
click at [119, 264] on div "teeniondajat palun" at bounding box center [122, 260] width 108 height 9
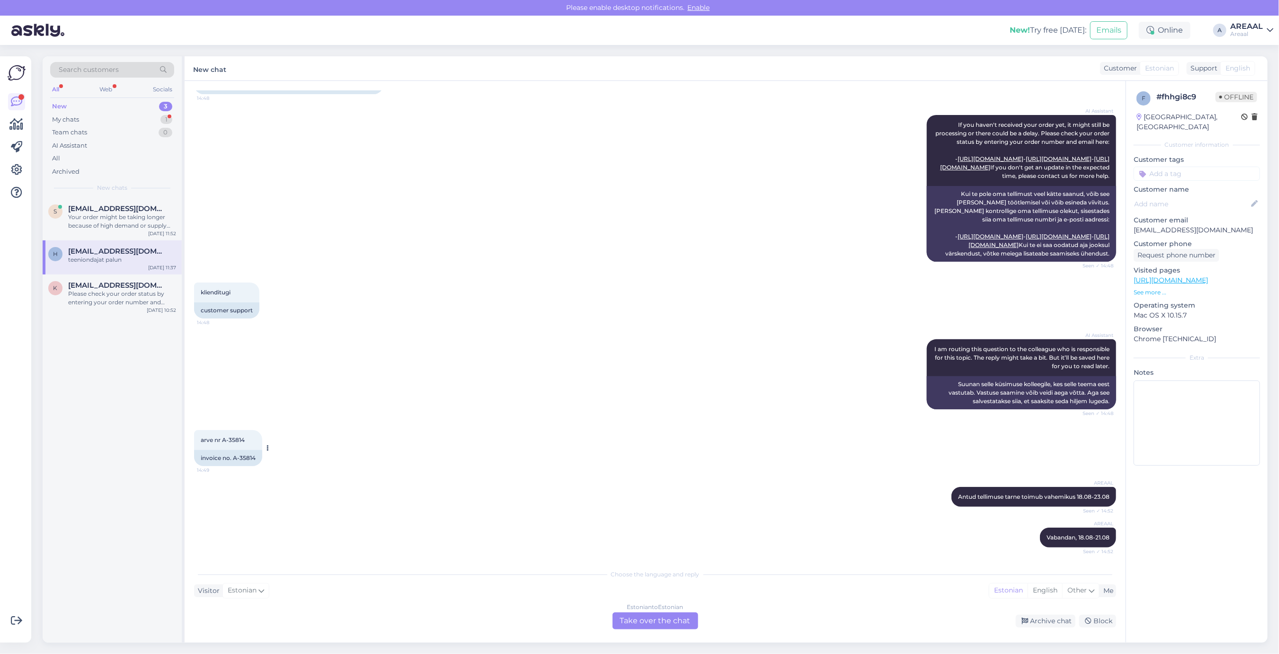
scroll to position [355, 0]
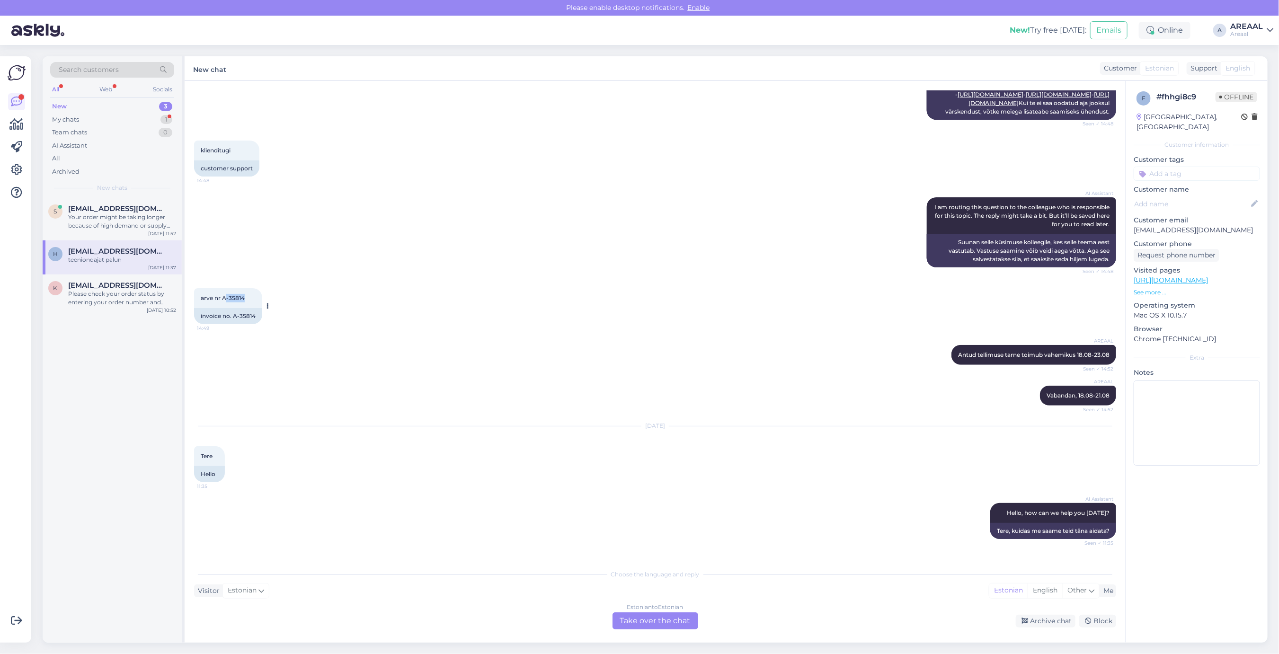
copy span "-35814"
copy span "A-35814"
drag, startPoint x: 252, startPoint y: 340, endPoint x: 222, endPoint y: 345, distance: 30.2
click at [222, 308] on div "arve nr A-35814 14:49" at bounding box center [228, 298] width 68 height 20
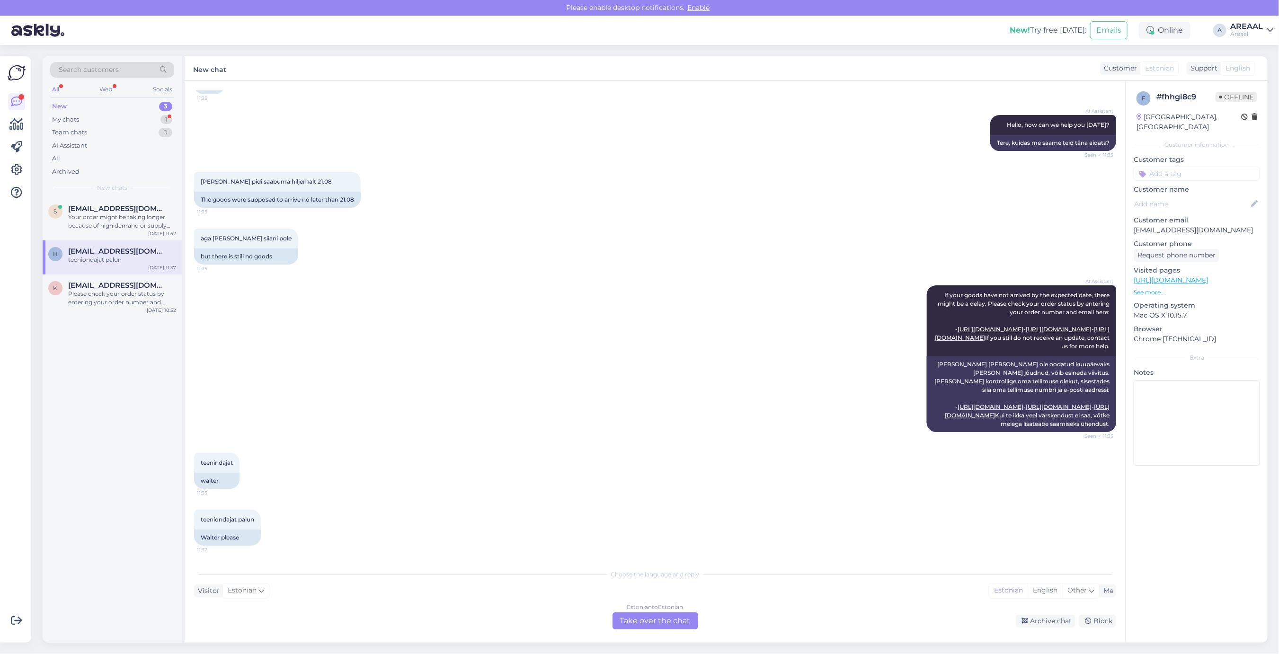
click at [650, 613] on div "Estonian to Estonian Take over the chat" at bounding box center [656, 621] width 86 height 17
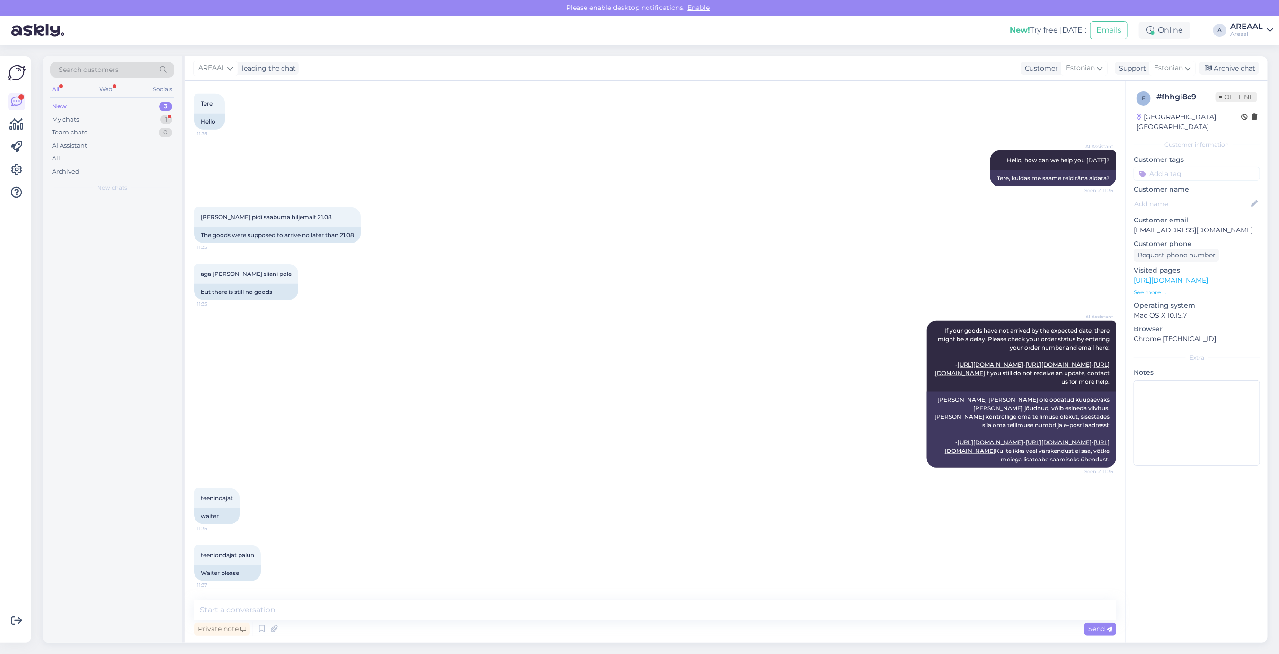
scroll to position [782, 0]
click at [662, 614] on textarea at bounding box center [655, 610] width 922 height 20
paste textarea "A-35814"
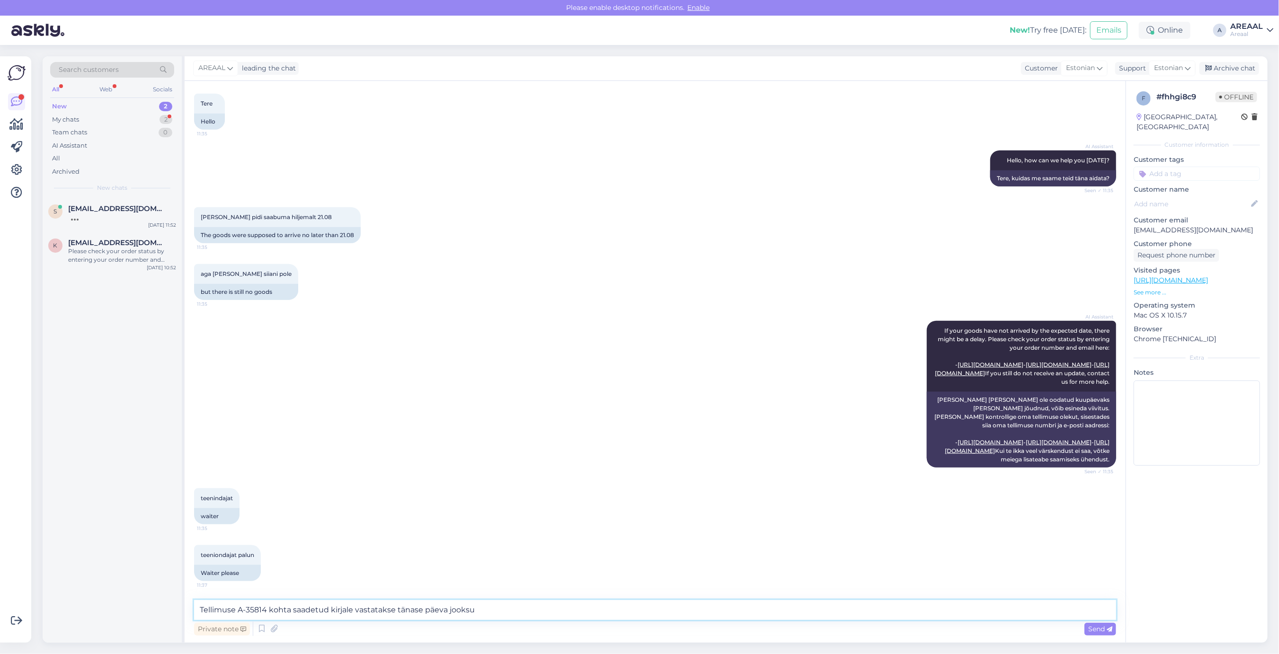
type textarea "Tellimuse A-35814 kohta saadetud kirjale vastatakse tänase päeva jooksul"
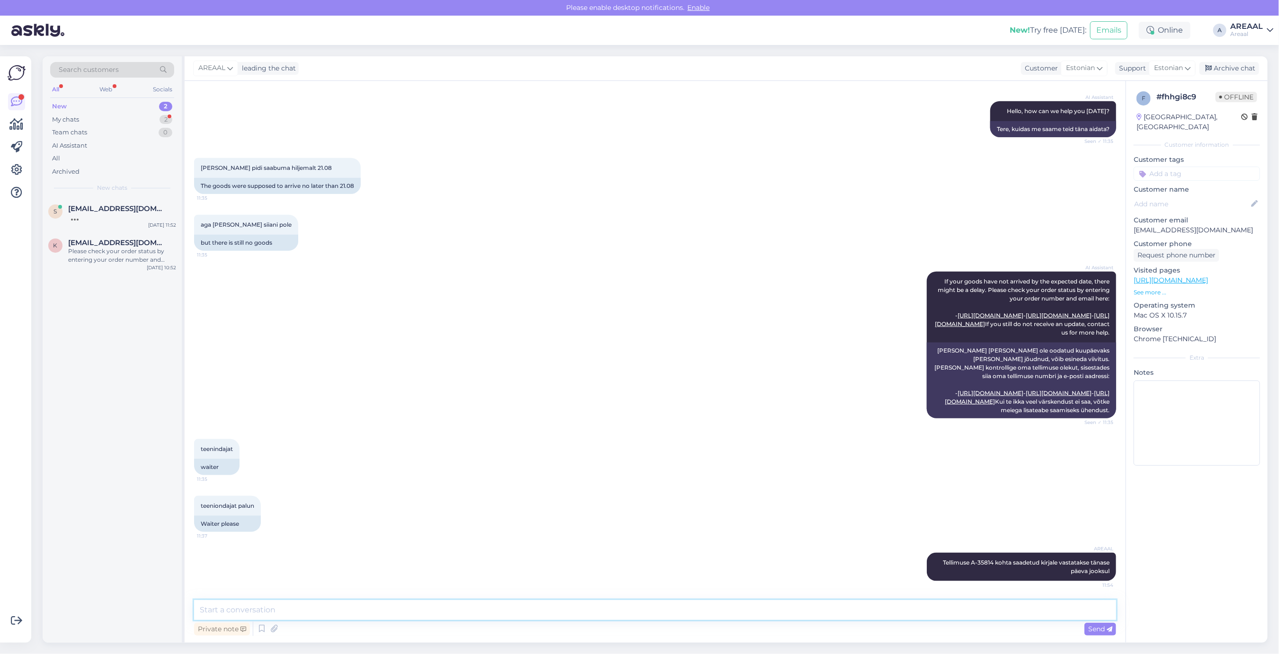
scroll to position [832, 0]
click at [1240, 68] on div "Archive chat" at bounding box center [1230, 68] width 60 height 13
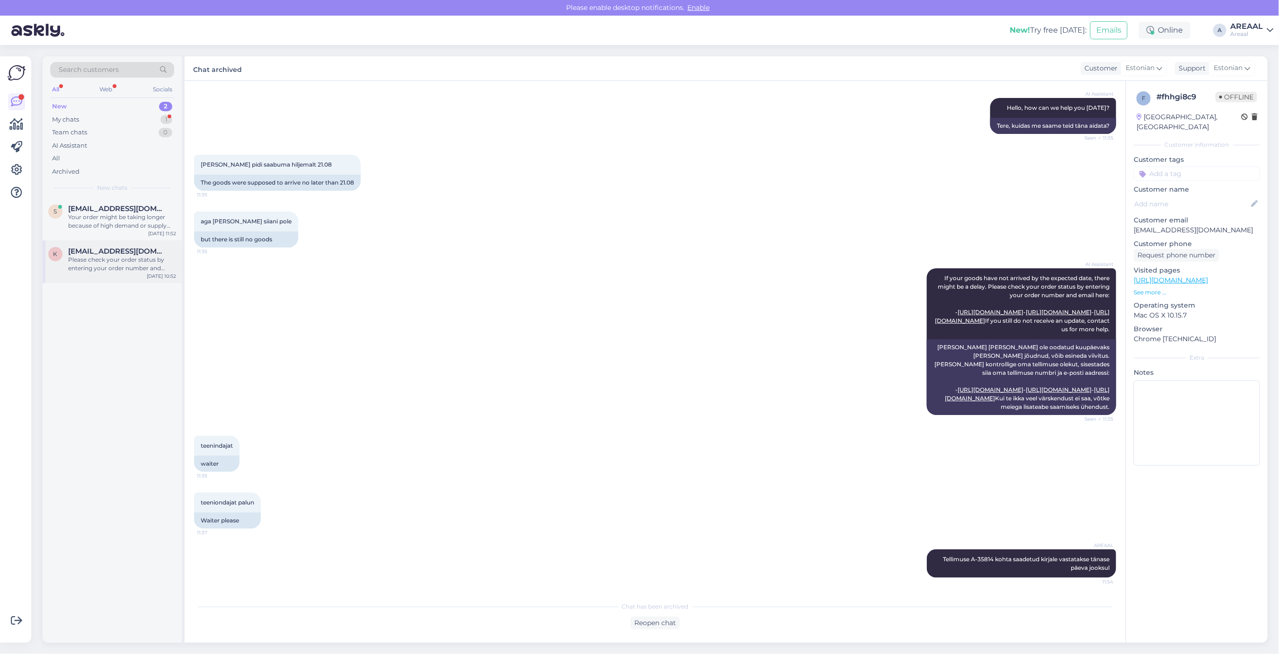
click at [90, 271] on div "Please check your order status by entering your order number and email here: - …" at bounding box center [122, 264] width 108 height 17
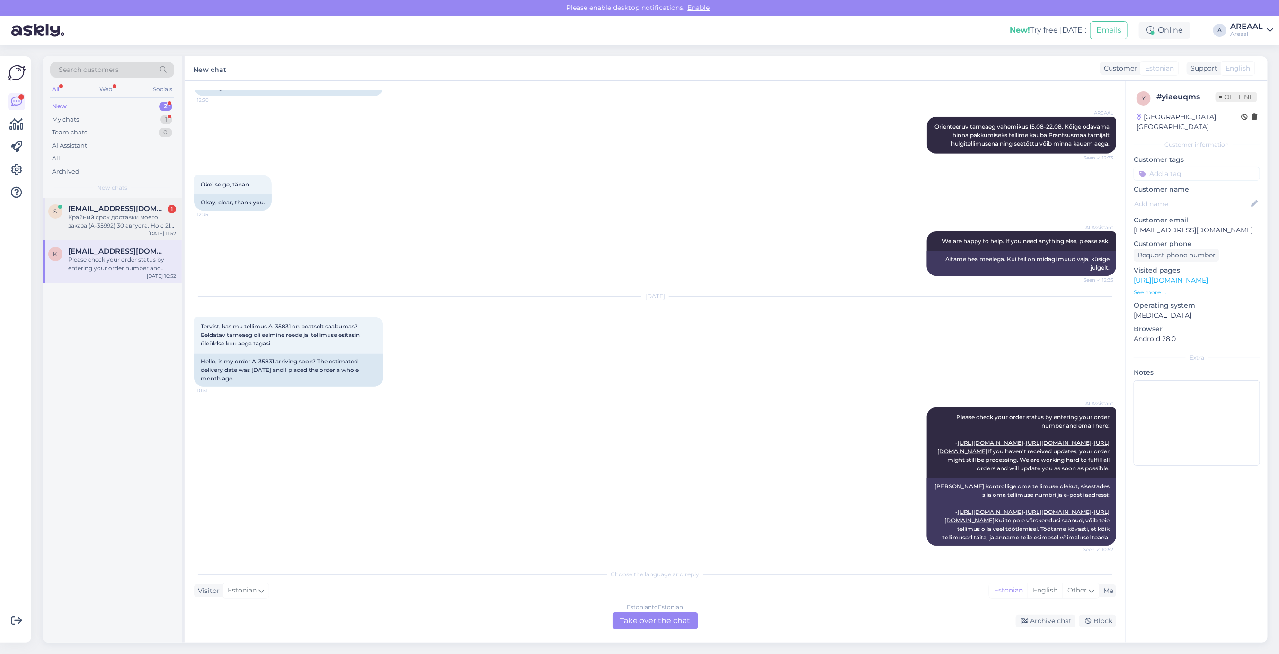
click at [154, 230] on div "Крайний срок доставки моего заказа (A-35992) 30 августа. Но с 21 августа не был…" at bounding box center [122, 221] width 108 height 17
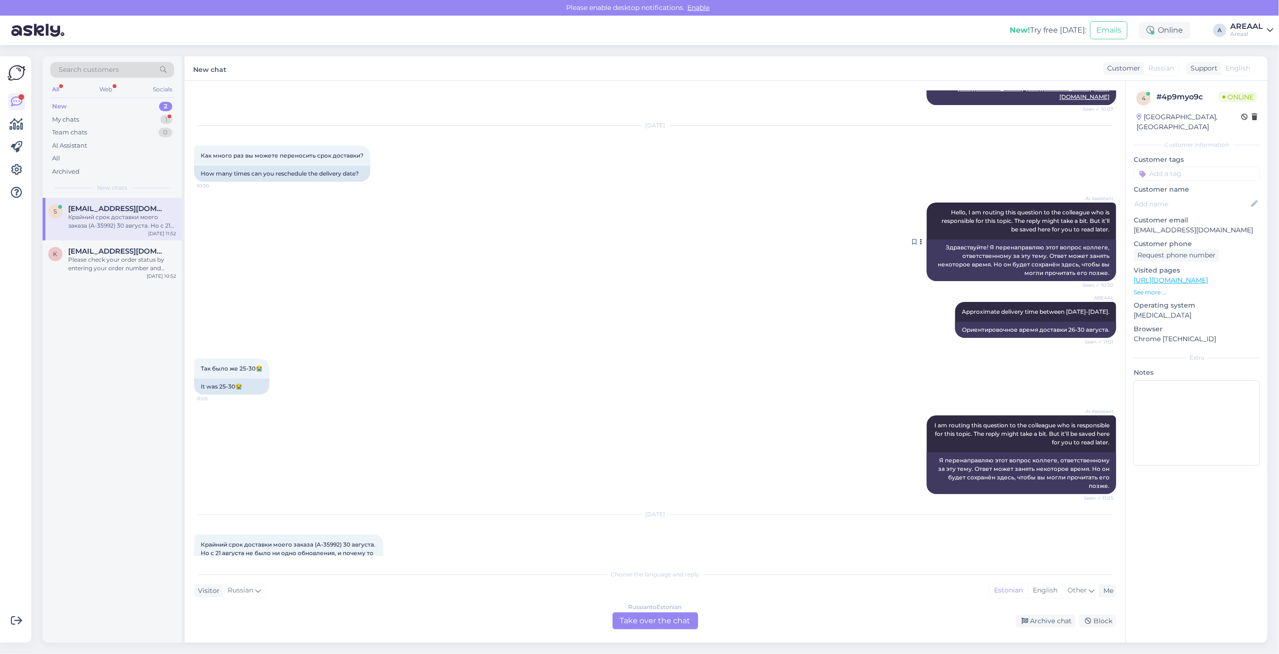
scroll to position [986, 0]
click at [985, 316] on span "Approximate delivery time between [DATE]-[DATE]." at bounding box center [1036, 312] width 148 height 7
copy div "Approximate delivery time between 26-30 August. Seen ✓ 11:01"
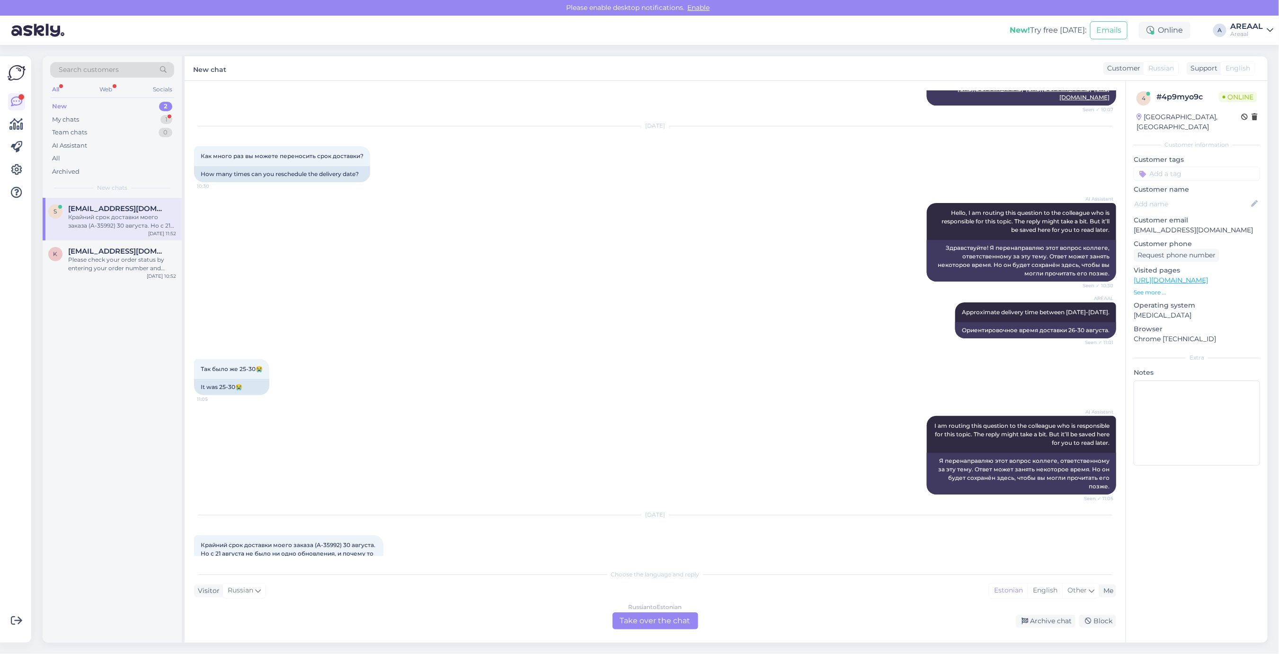
click at [654, 616] on div "Russian to Estonian Take over the chat" at bounding box center [656, 621] width 86 height 17
click at [646, 609] on div "Russian to Estonian" at bounding box center [655, 607] width 53 height 9
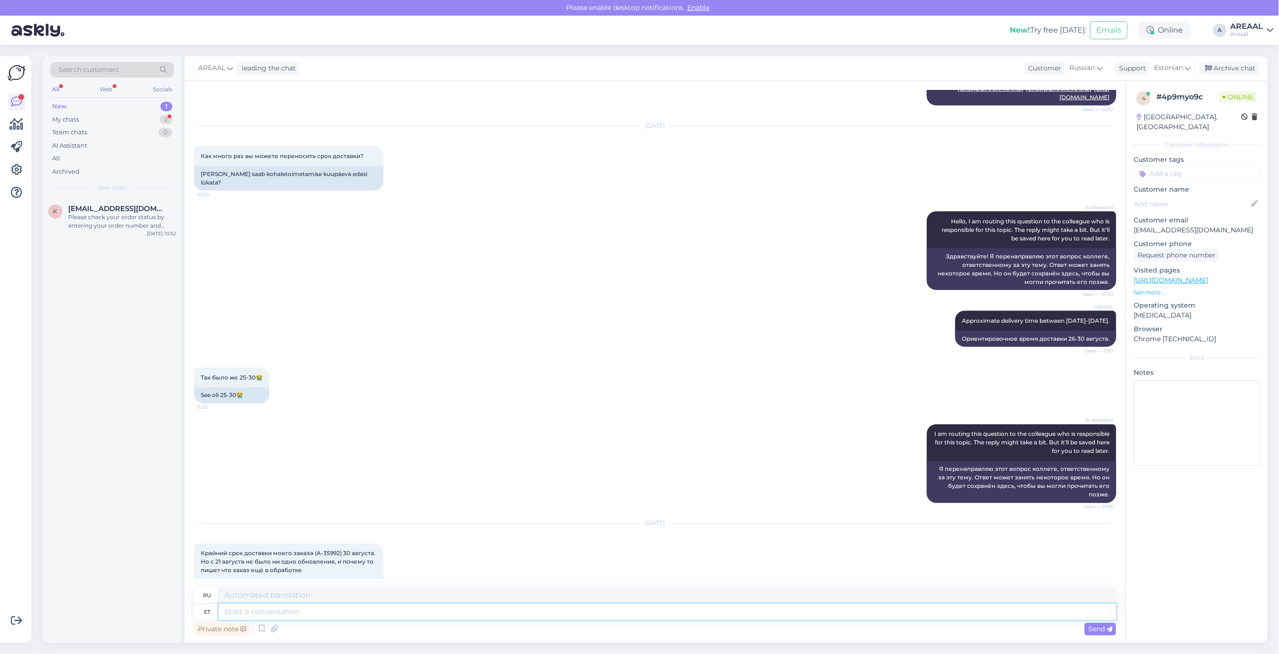
click at [646, 609] on textarea at bounding box center [668, 612] width 898 height 16
click at [1176, 71] on span "Estonian" at bounding box center [1168, 68] width 29 height 10
type input "eng"
click at [1141, 109] on link "English" at bounding box center [1155, 110] width 104 height 15
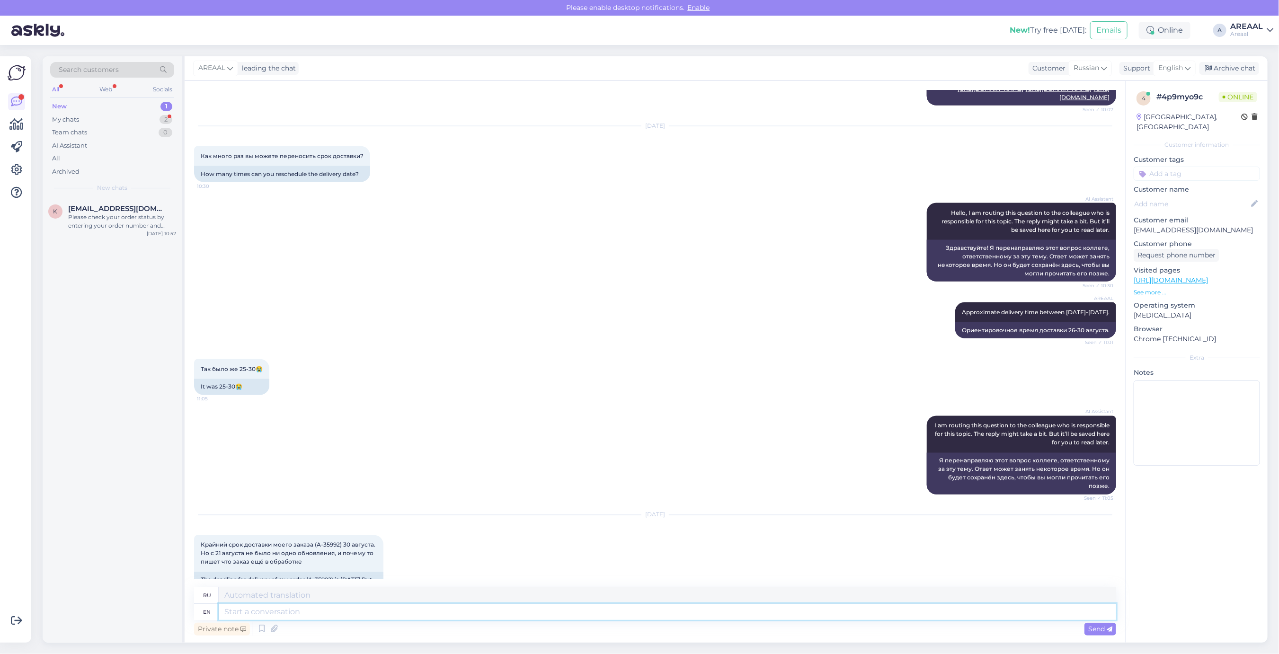
click at [815, 609] on textarea at bounding box center [668, 612] width 898 height 16
paste textarea "Approximate delivery time between [DATE]-[DATE]."
type textarea "Approximate delivery time between [DATE]-[DATE]."
click at [363, 602] on textarea "Approximate delivery time between [DATE]-[DATE]." at bounding box center [668, 608] width 898 height 25
type textarea "Ориентировочное время доставки 26-30 августа."
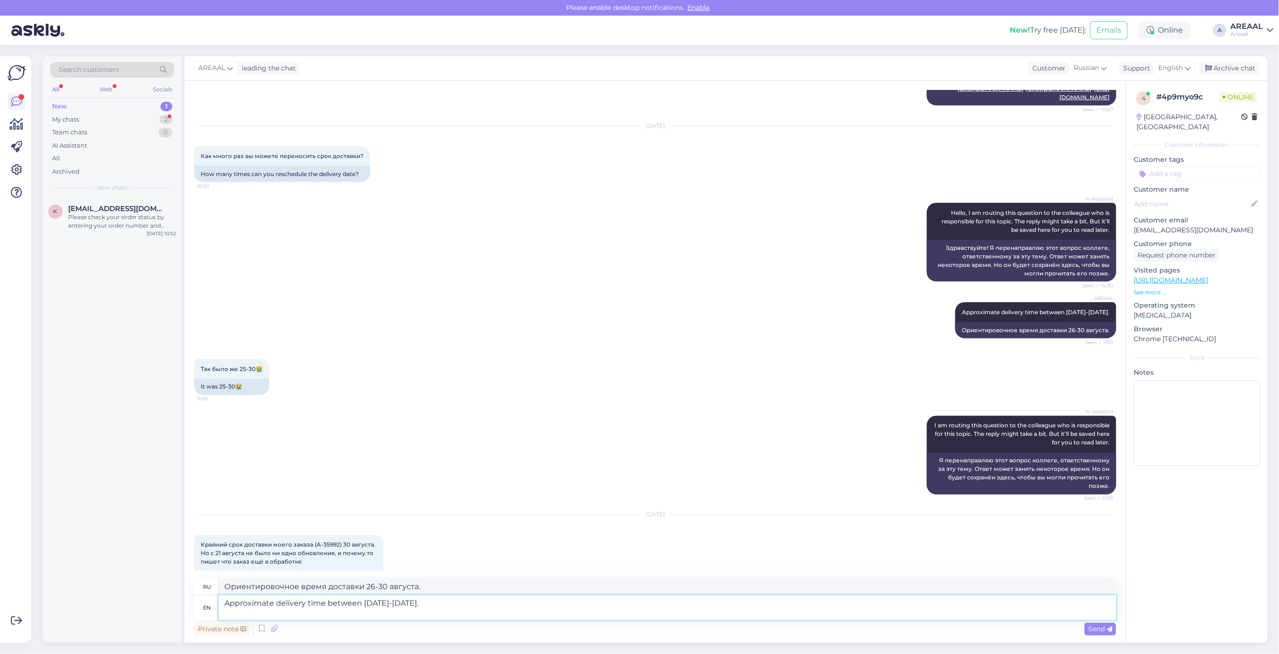
type textarea "Approximate delivery time between [DATE]-[DATE]."
type textarea "Ориентировочное время доставки 29-30 августа."
type textarea "Approximate delivery time between [DATE]-[DATE]."
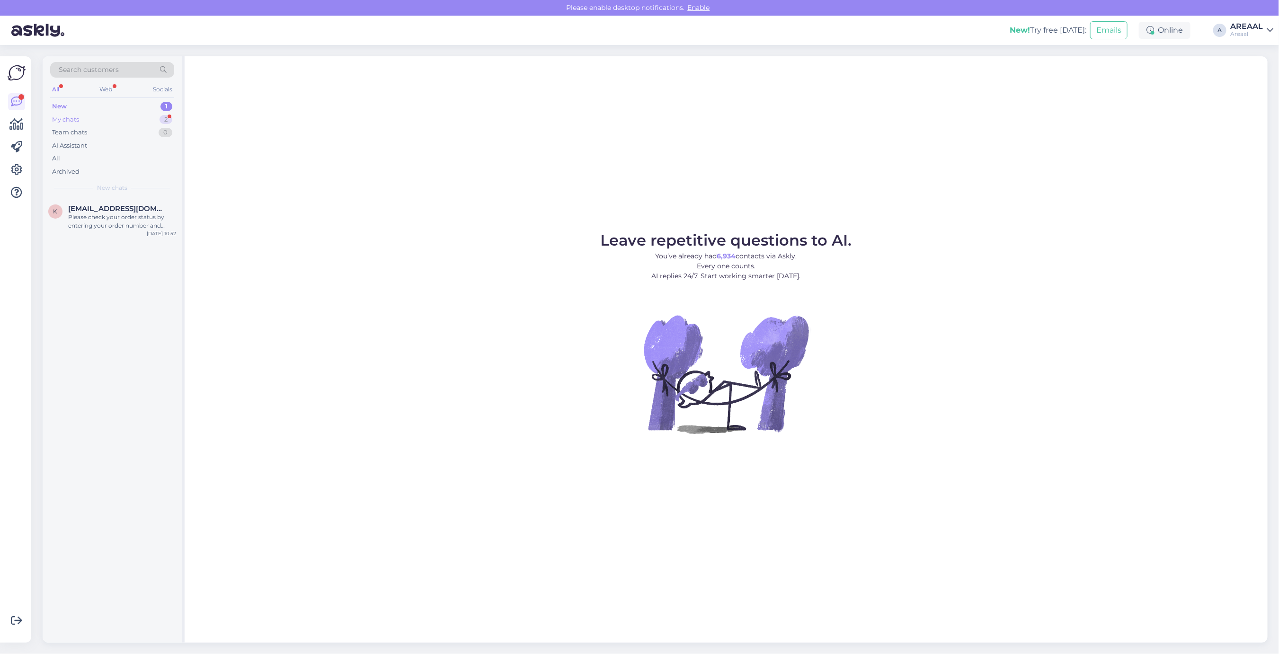
click at [170, 121] on div "2" at bounding box center [166, 119] width 13 height 9
click at [171, 200] on div "s shukurovumid859@gmail.com 2 Как долго вы еще будете его менять? Aug 28 11:55" at bounding box center [112, 219] width 139 height 43
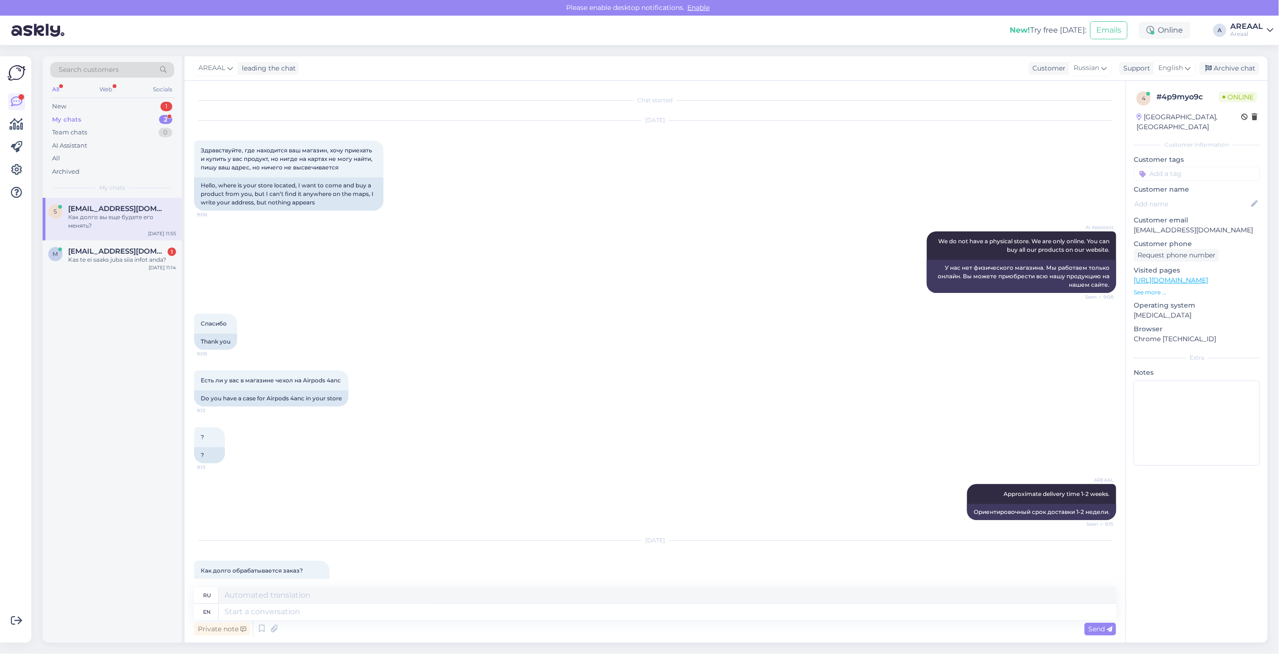
scroll to position [1785, 0]
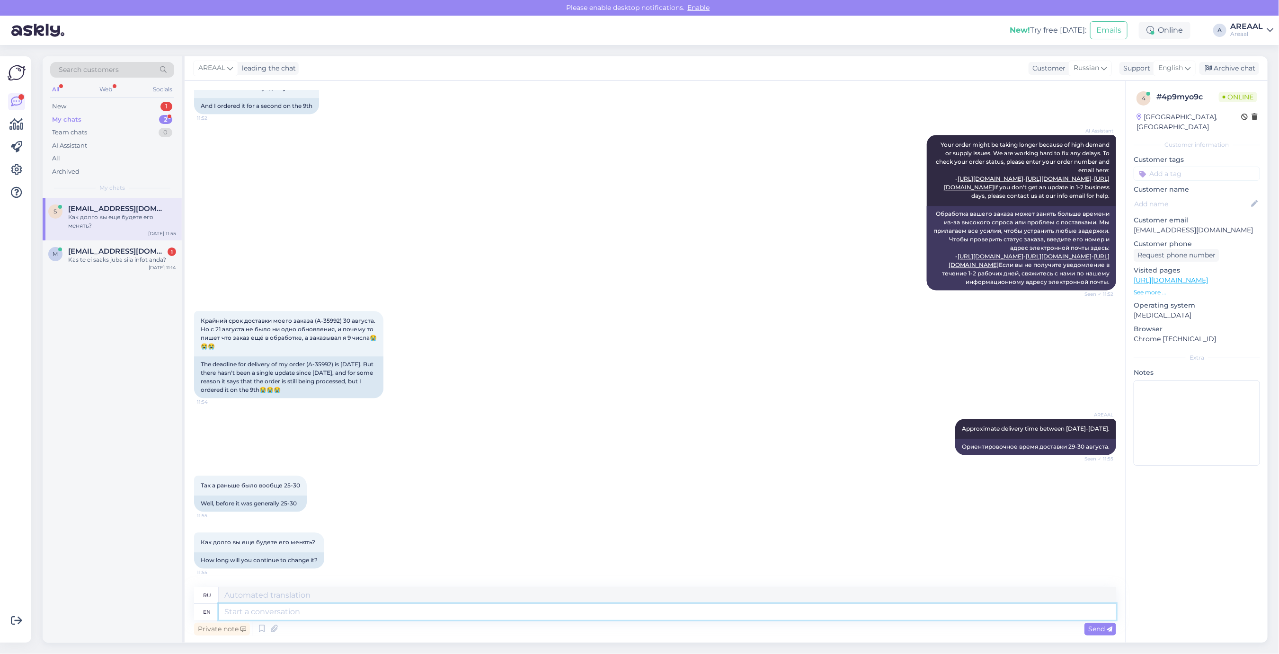
click at [542, 607] on textarea at bounding box center [668, 612] width 898 height 16
type textarea "29-30 au"
type textarea "29-30"
type textarea "29-30 august"
type textarea "29-30 августа"
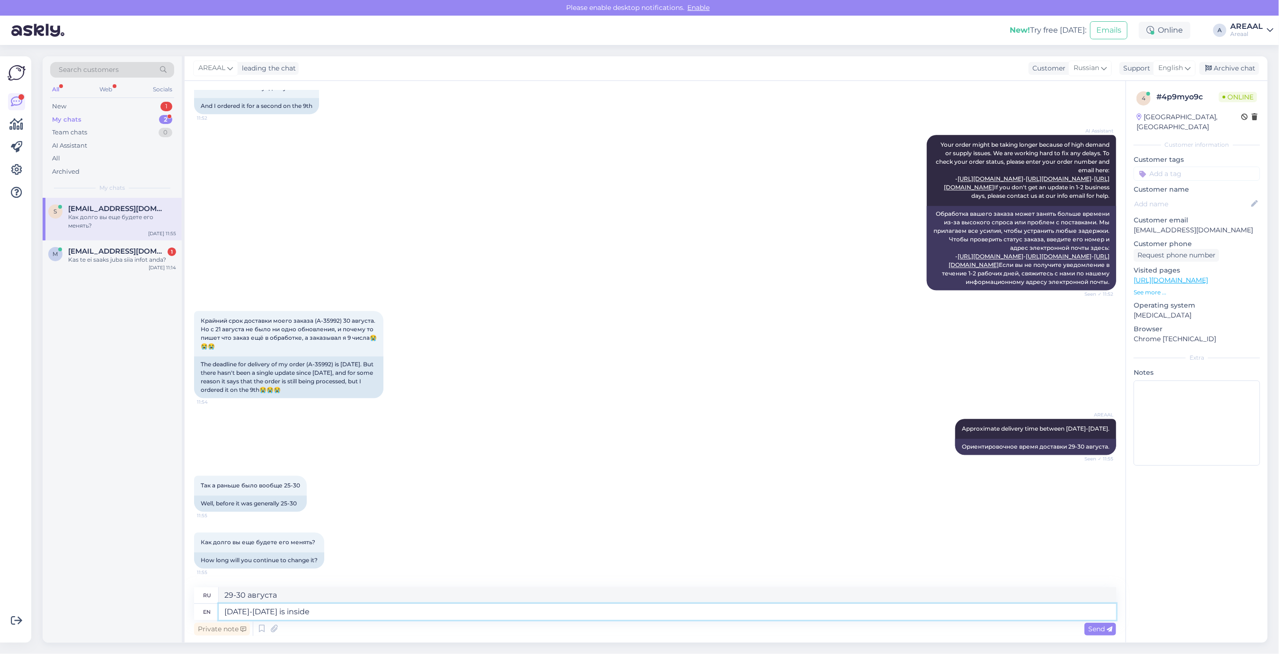
type textarea "29-30 august is inside"
type textarea "29-30 августа внутри"
type textarea "29-30 august is inside 25-30"
type textarea "29-30 августа — это 25-30"
type textarea "[DATE]-[DATE] is inside [DATE]-[DATE]"
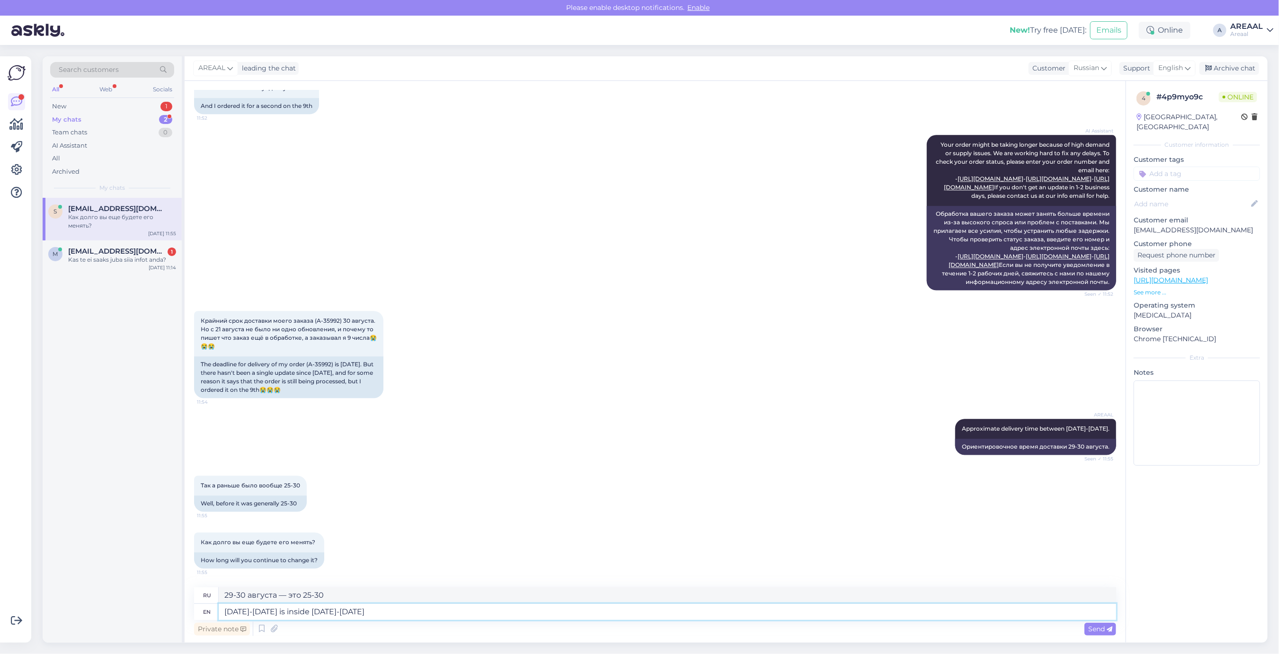
type textarea "29-30 августа находится внутри 25-30 августа"
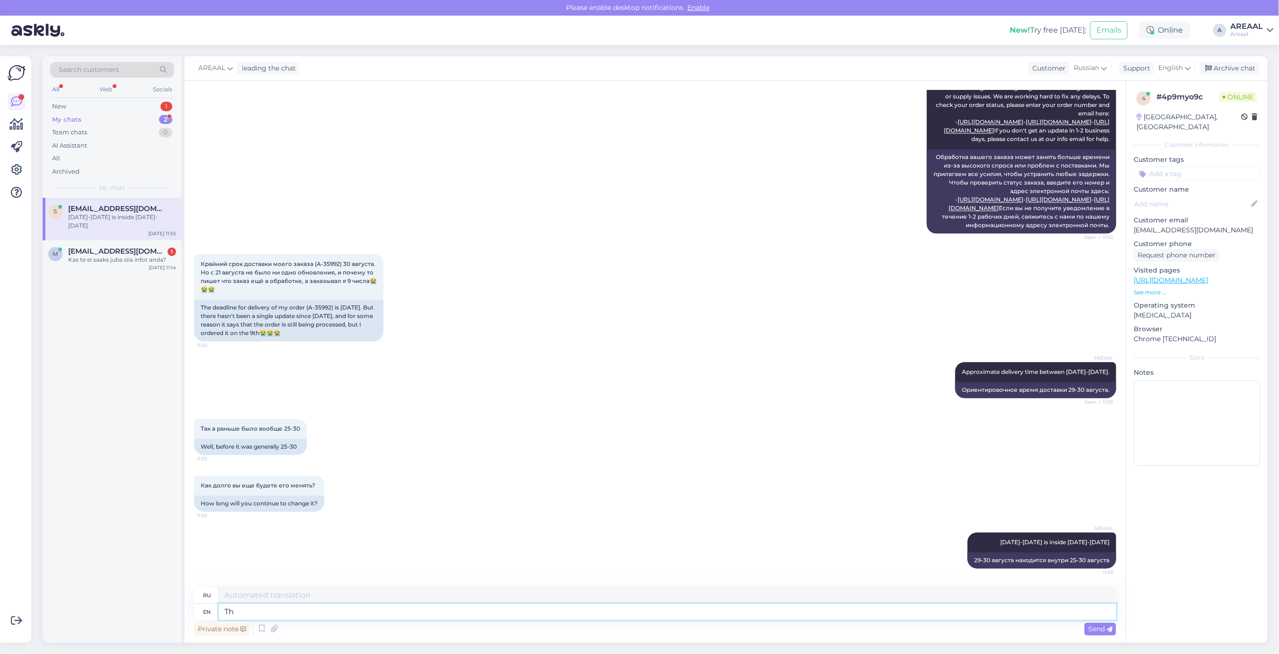
type textarea "T"
click at [1068, 563] on div "29-30 августа находится внутри 25-30 августа" at bounding box center [1042, 560] width 149 height 16
copy div "29-30 августа находится внутри 25-30 августа"
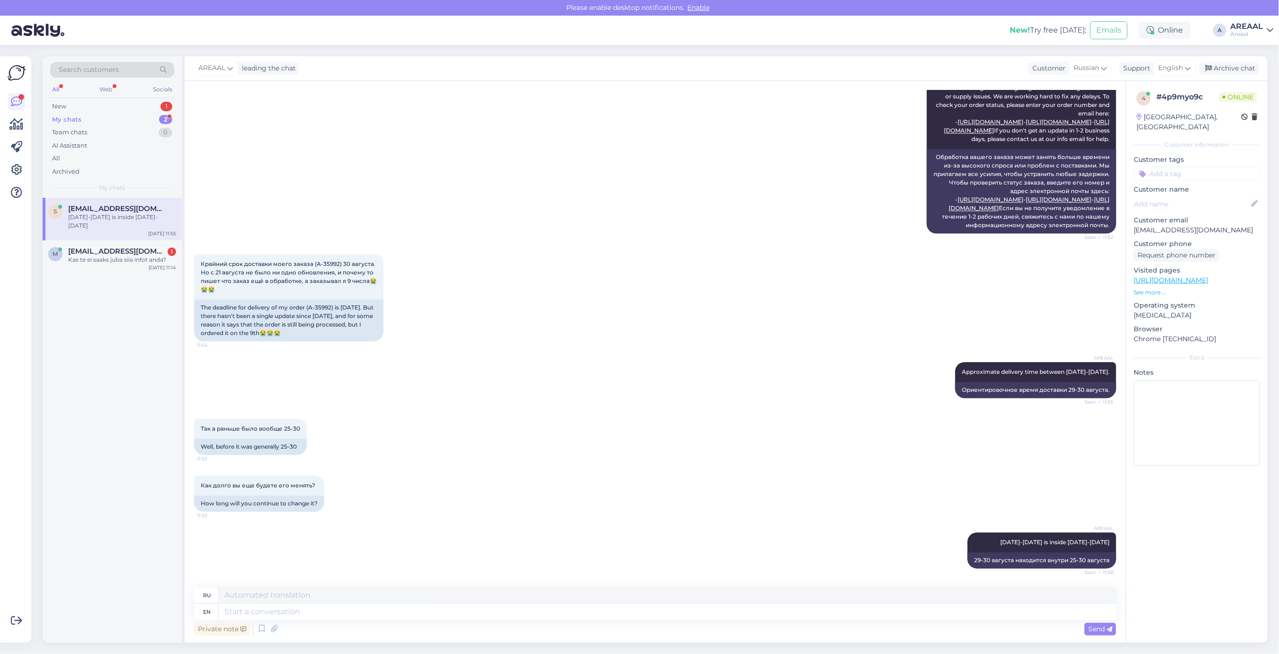
click at [691, 289] on div "Крайний срок доставки моего заказа (A-35992) 30 августа. Но с 21 августа не был…" at bounding box center [655, 298] width 922 height 108
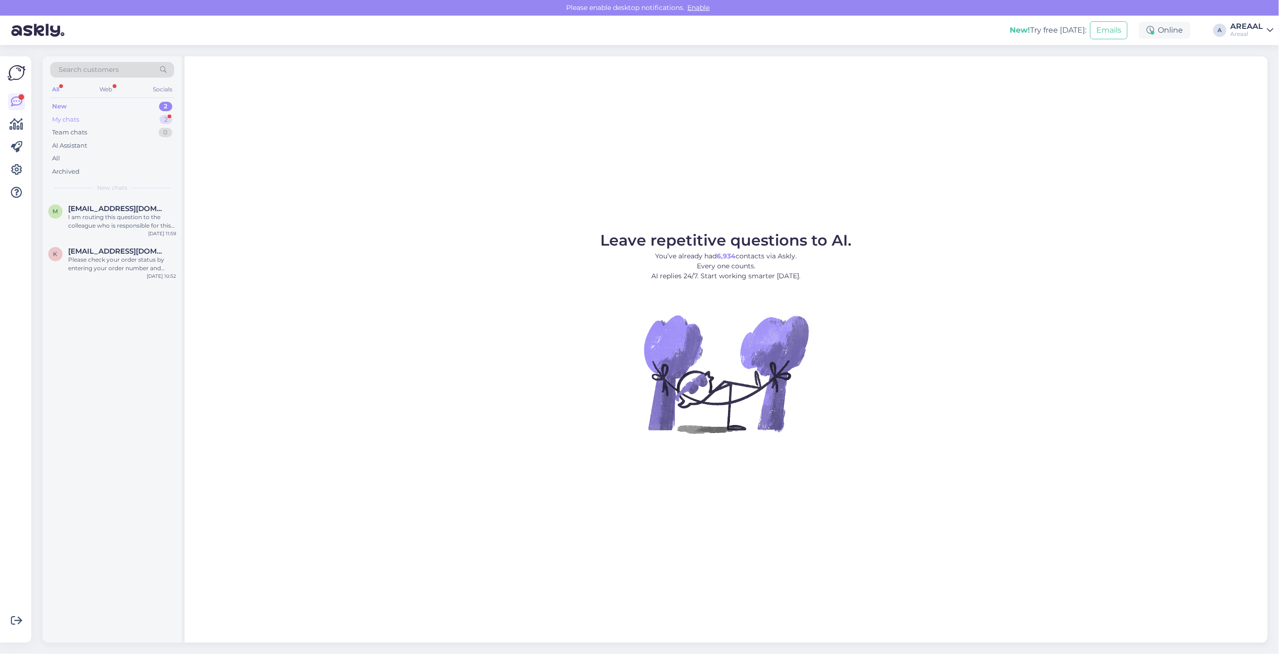
click at [152, 124] on div "My chats 2" at bounding box center [112, 119] width 124 height 13
click at [141, 148] on div "AI Assistant" at bounding box center [112, 145] width 124 height 13
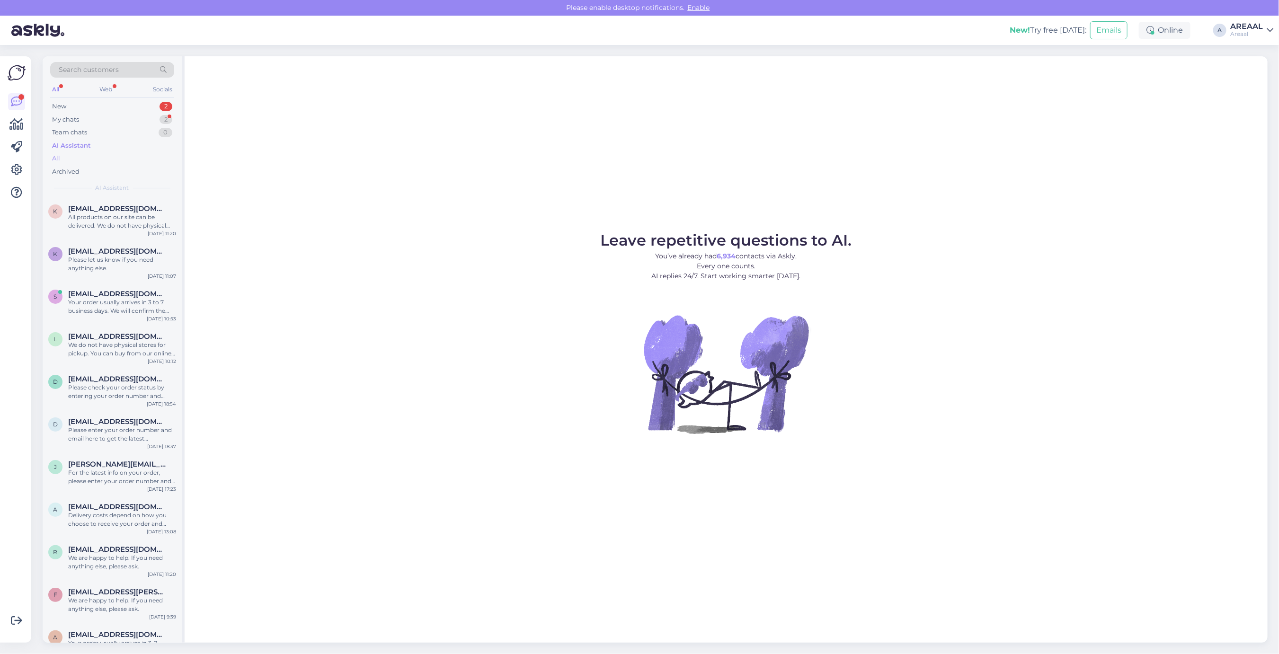
click at [141, 154] on div "All" at bounding box center [112, 158] width 124 height 13
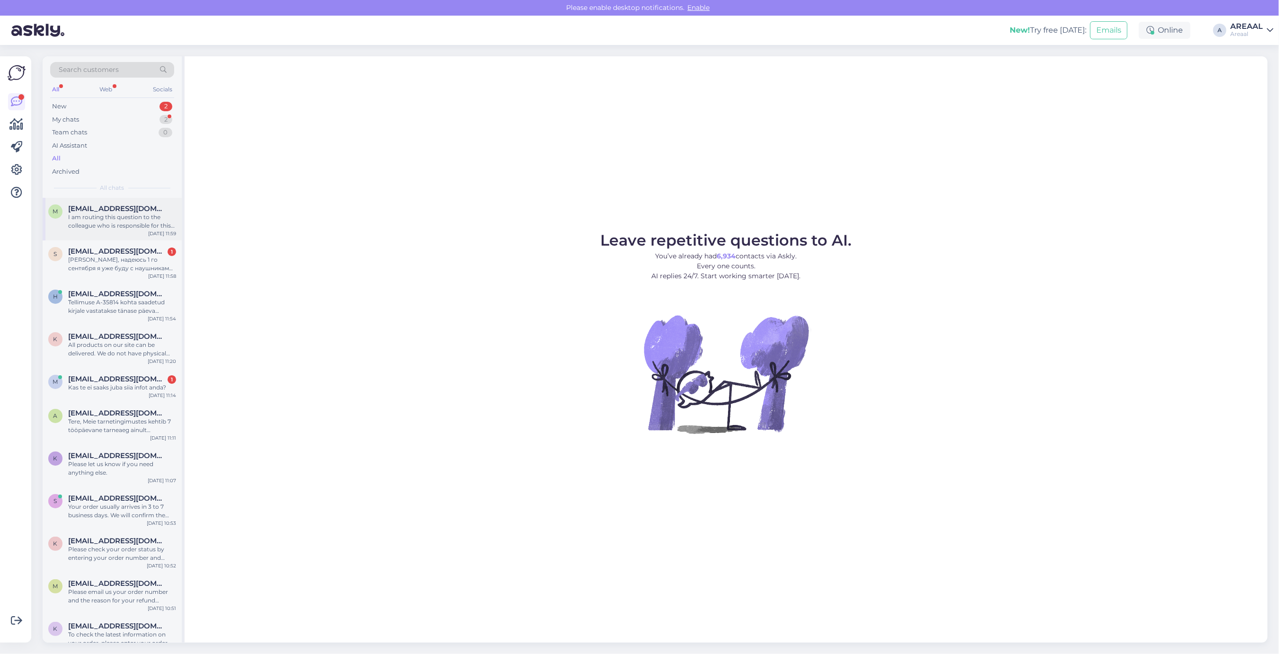
click at [143, 210] on span "[EMAIL_ADDRESS][DOMAIN_NAME]" at bounding box center [117, 209] width 98 height 9
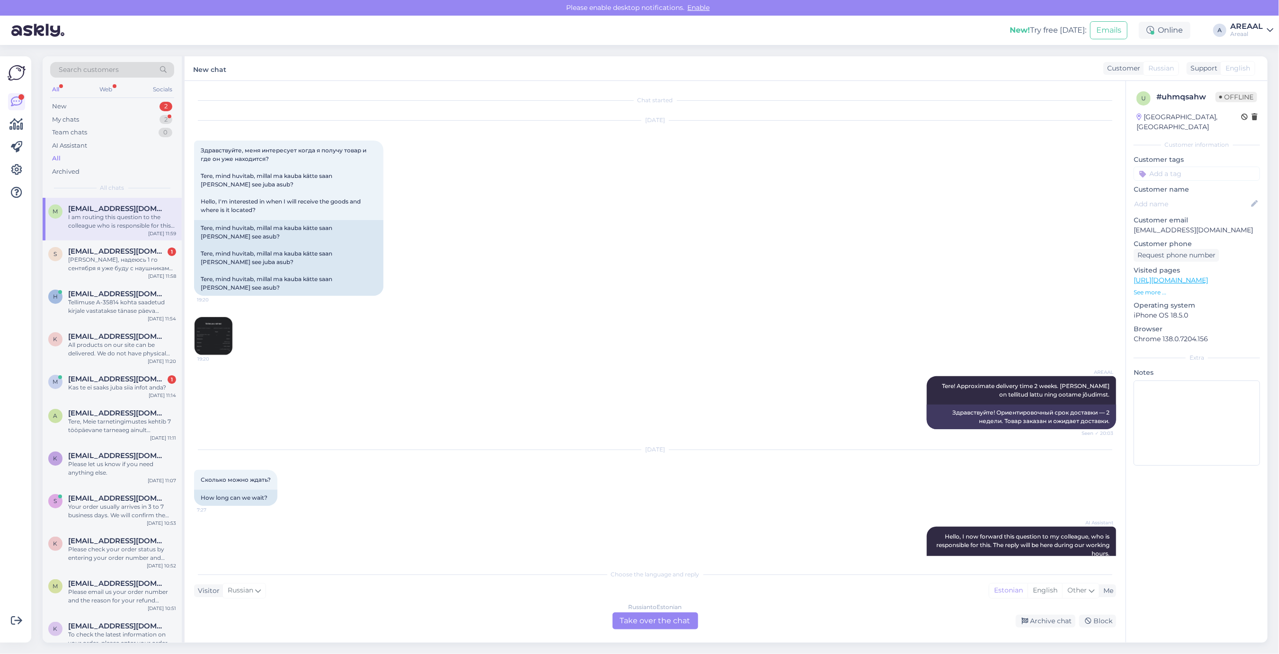
scroll to position [4681, 0]
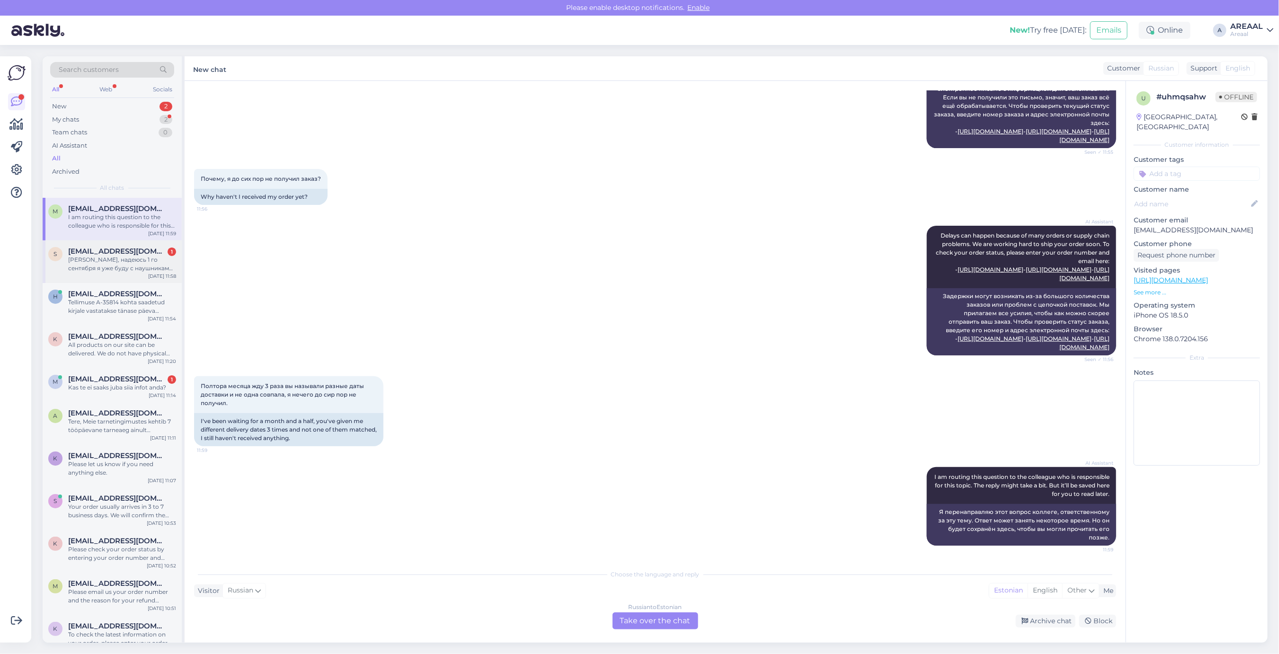
click at [129, 278] on div "s [EMAIL_ADDRESS][DOMAIN_NAME] 1 Окей, надеюсь 1 го сентября я уже буду с наушн…" at bounding box center [112, 261] width 139 height 43
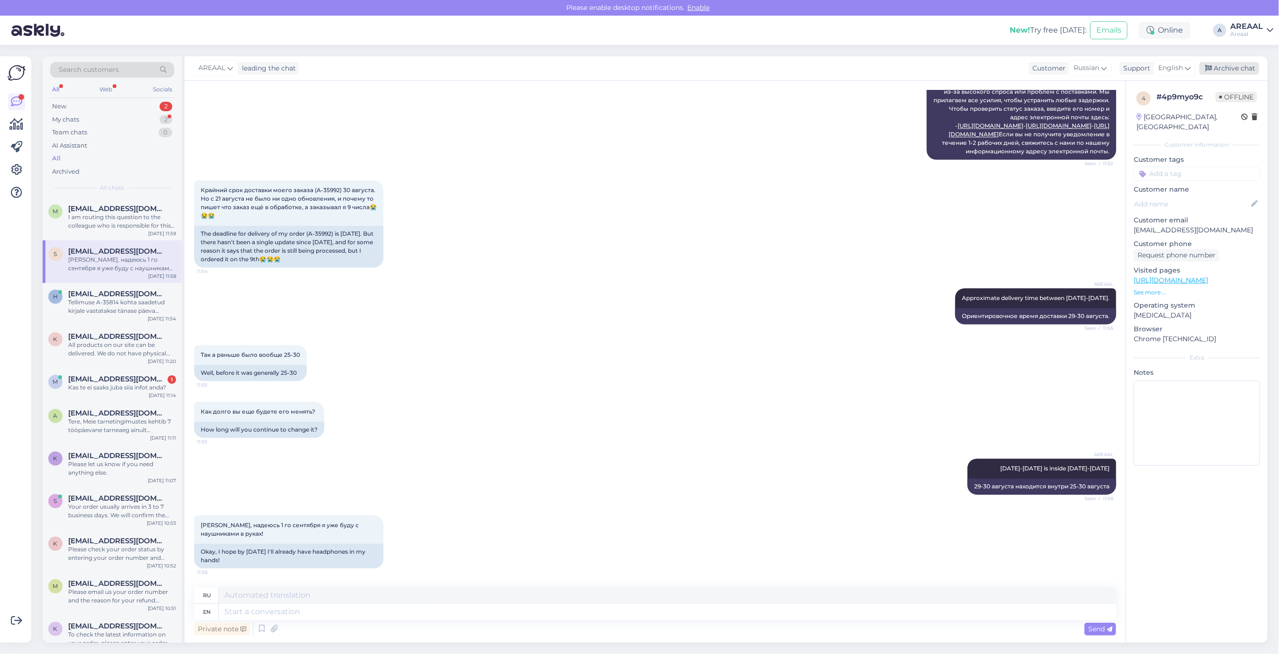
click at [1234, 69] on div "Archive chat" at bounding box center [1230, 68] width 60 height 13
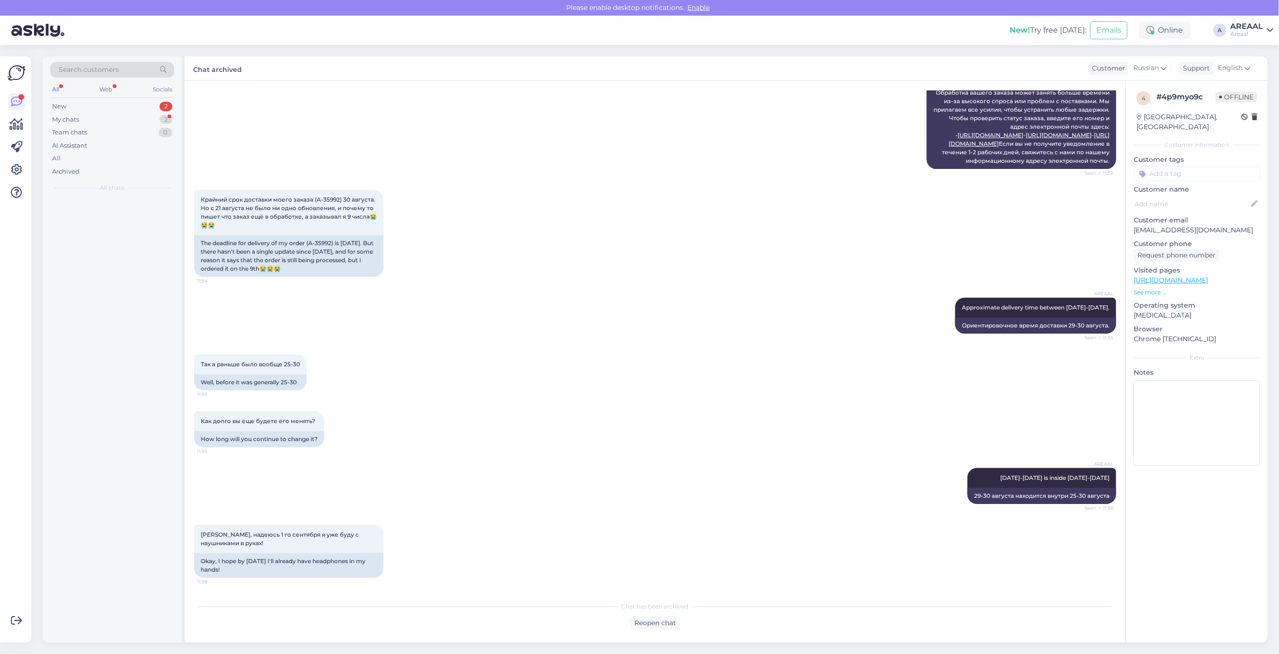
scroll to position [1906, 0]
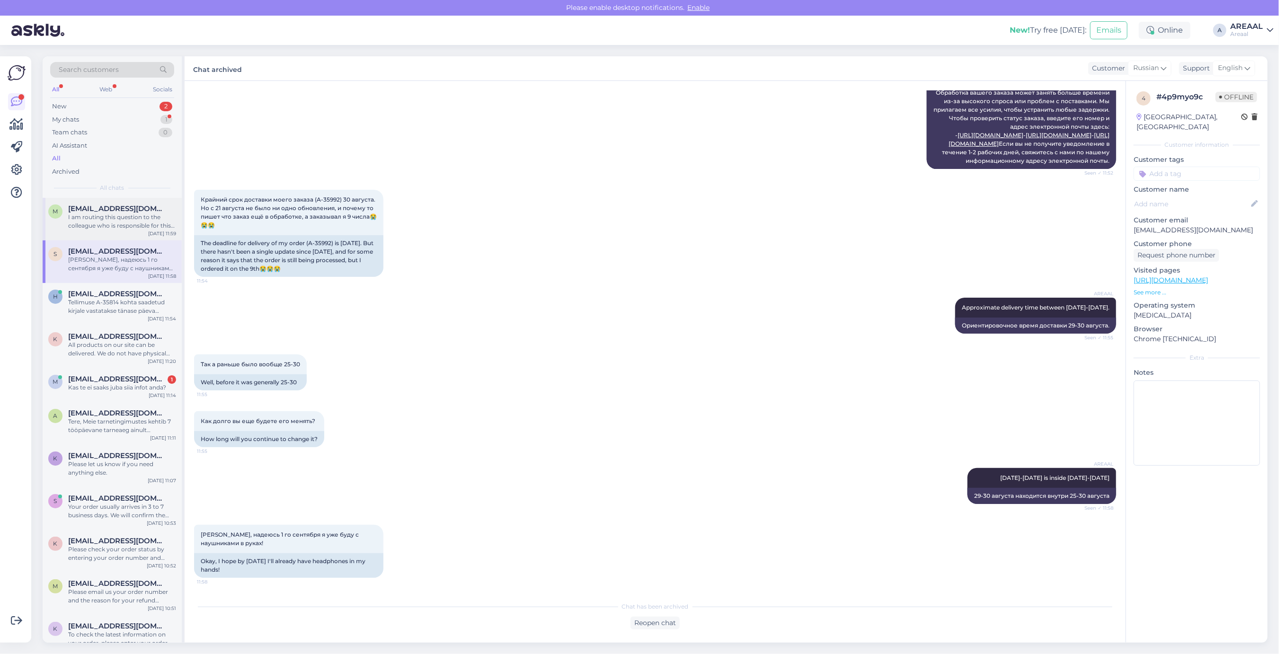
click at [119, 218] on div "I am routing this question to the colleague who is responsible for this topic. …" at bounding box center [122, 221] width 108 height 17
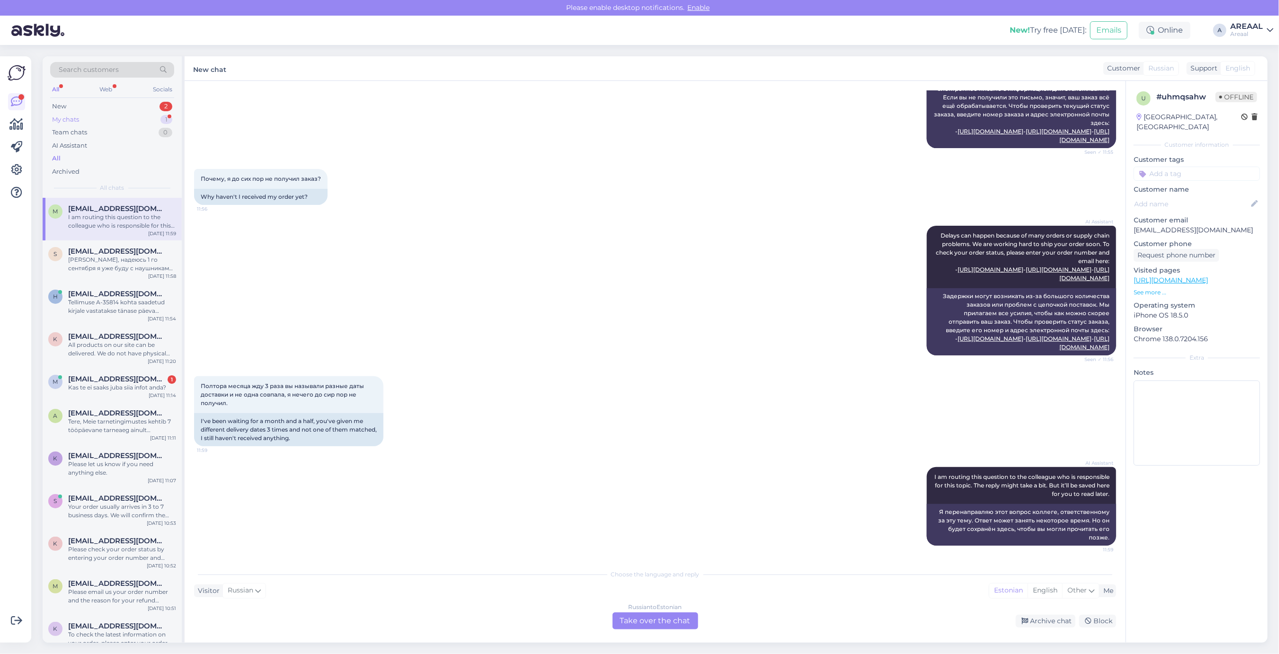
click at [147, 115] on div "My chats 1" at bounding box center [112, 119] width 124 height 13
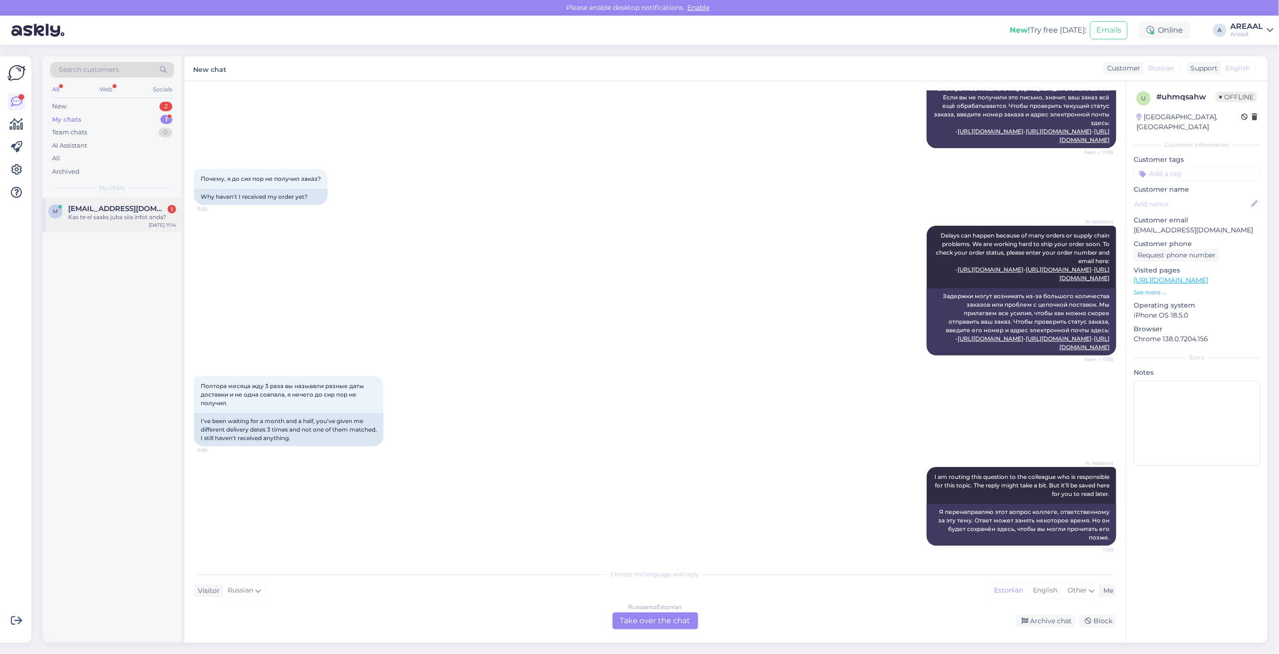
click at [148, 200] on div "m [EMAIL_ADDRESS][DOMAIN_NAME] 1 Kas te ei saaks juba siia infot anda? [DATE] 1…" at bounding box center [112, 215] width 139 height 34
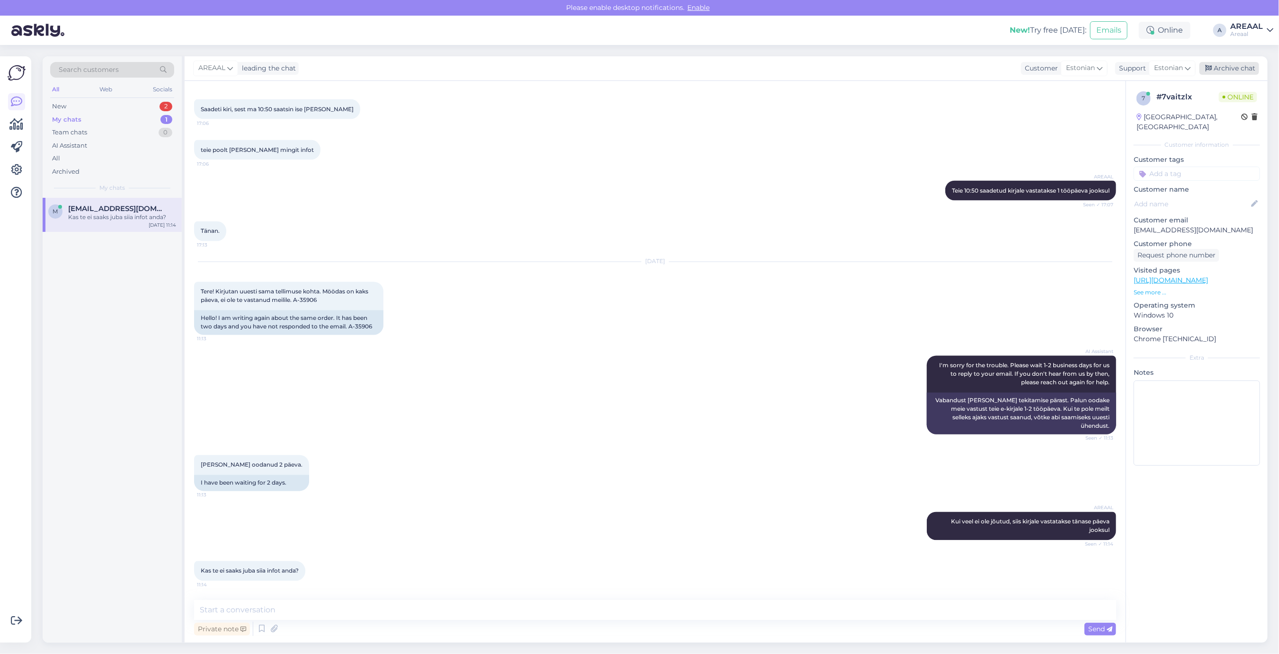
click at [1236, 72] on div "Archive chat" at bounding box center [1230, 68] width 60 height 13
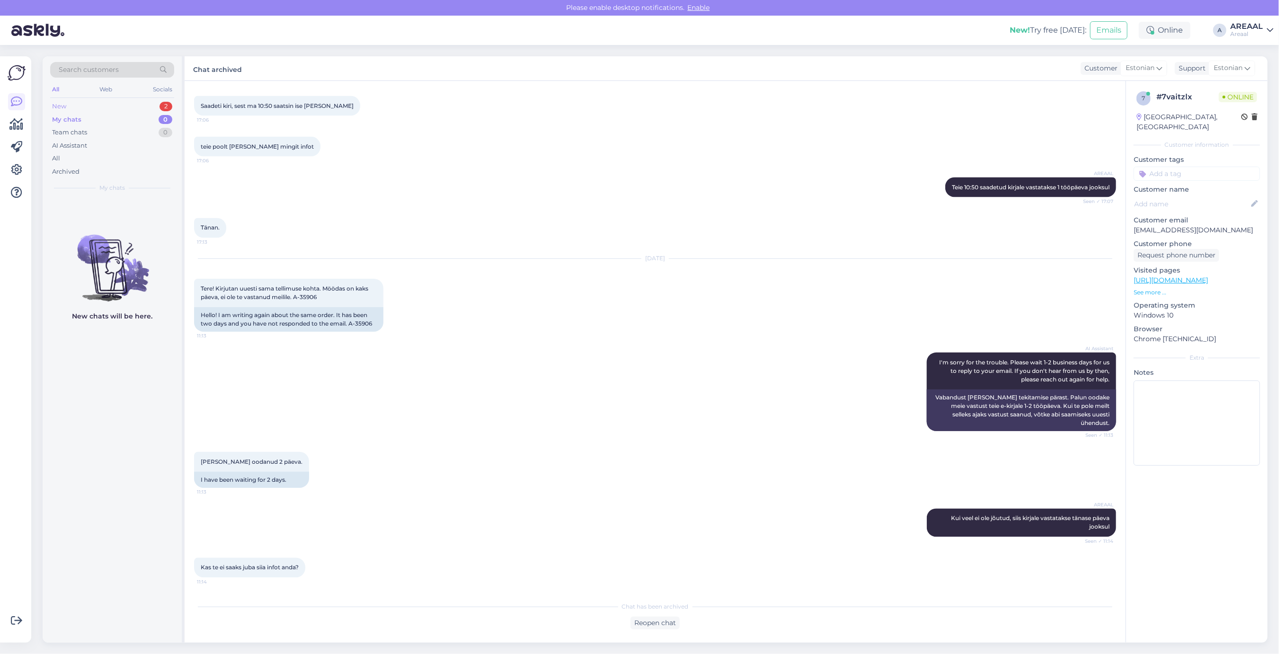
click at [129, 109] on div "New 2" at bounding box center [112, 106] width 124 height 13
click at [124, 201] on div "m [EMAIL_ADDRESS][DOMAIN_NAME] I am routing this question to the colleague who …" at bounding box center [112, 219] width 139 height 43
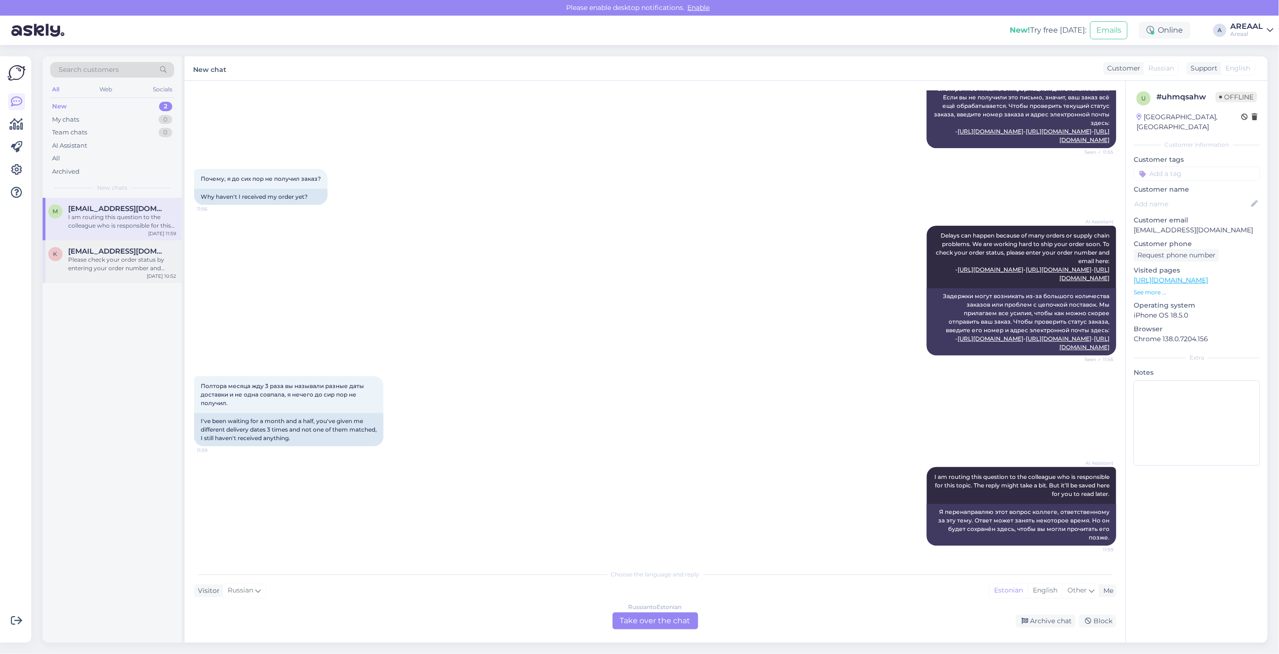
click at [126, 260] on div "Please check your order status by entering your order number and email here: - …" at bounding box center [122, 264] width 108 height 17
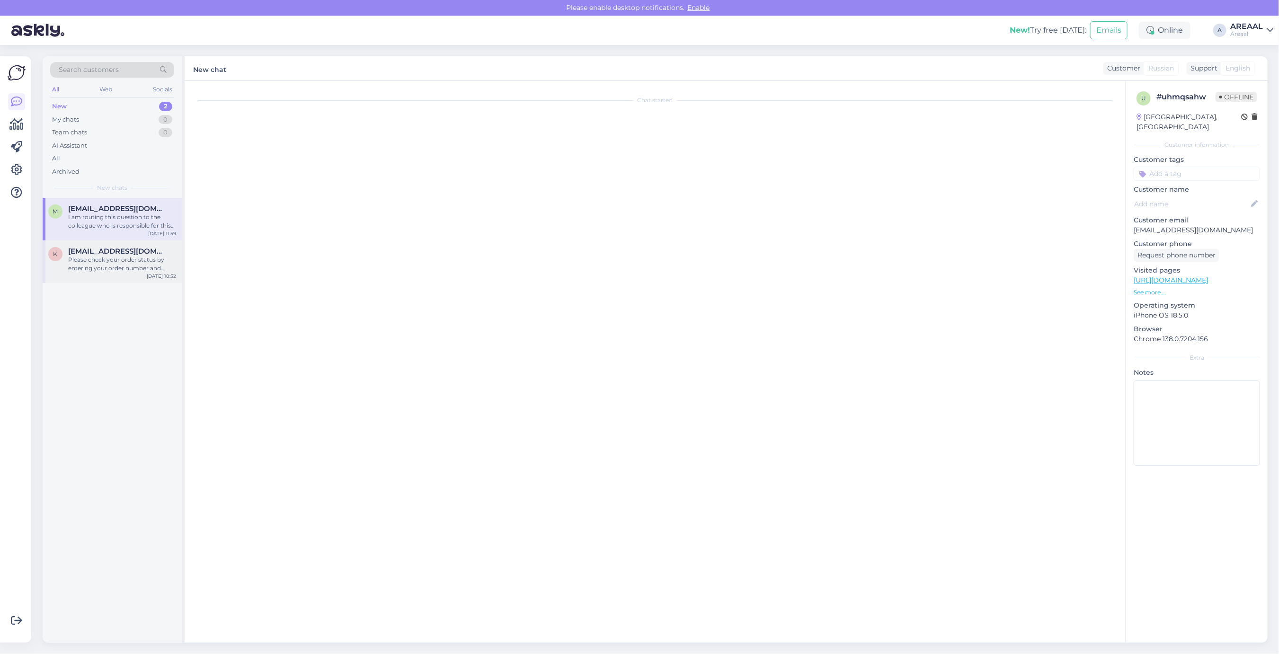
scroll to position [355, 0]
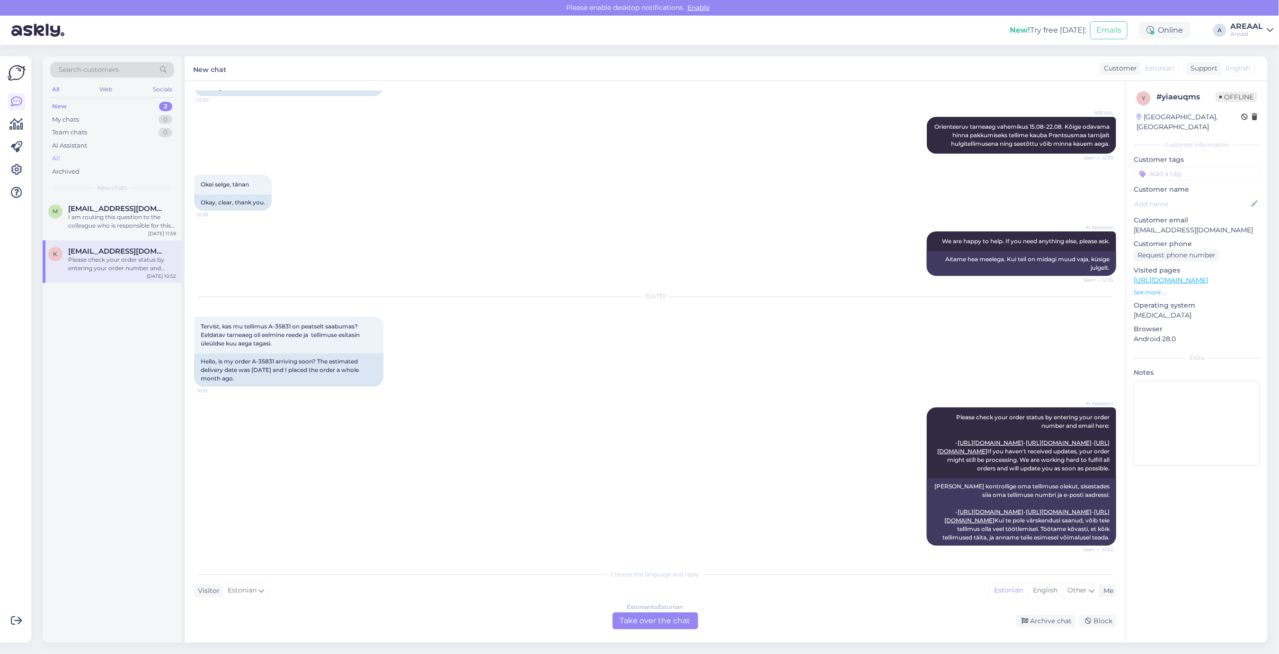
click at [107, 156] on div "All" at bounding box center [112, 158] width 124 height 13
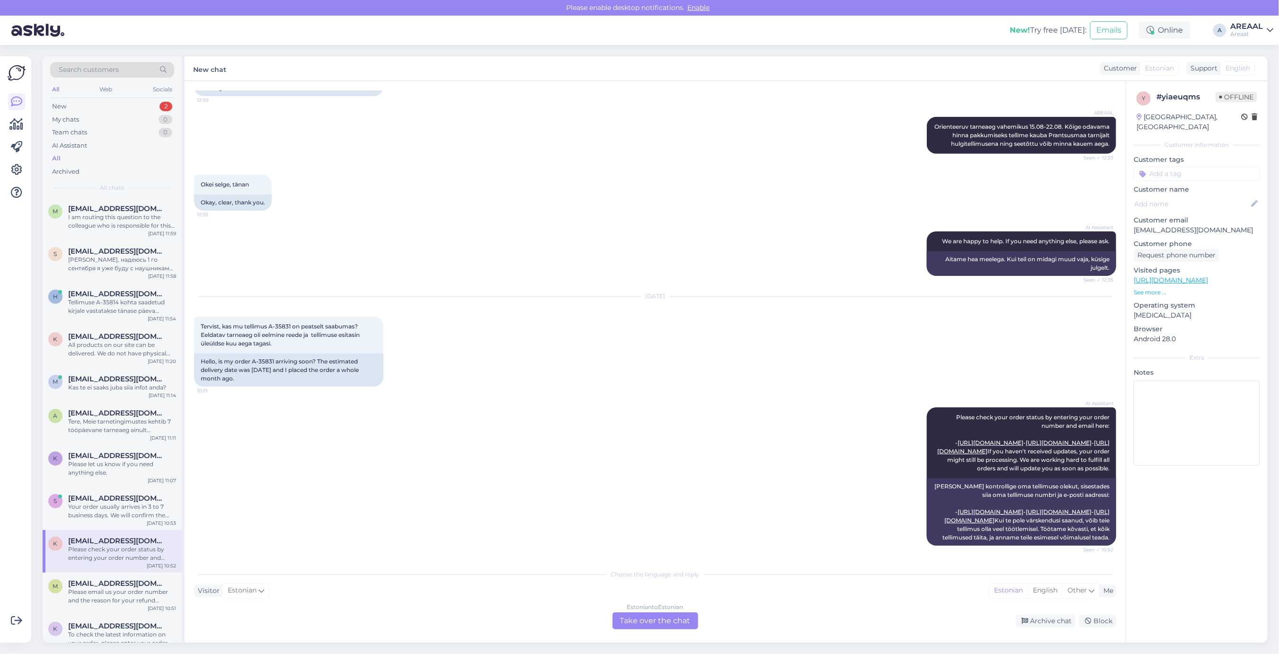
click at [1255, 32] on div "Areaal" at bounding box center [1246, 34] width 33 height 8
click at [1255, 64] on div "Nish Open" at bounding box center [1215, 73] width 116 height 20
click at [1255, 67] on button "Open" at bounding box center [1252, 73] width 27 height 15
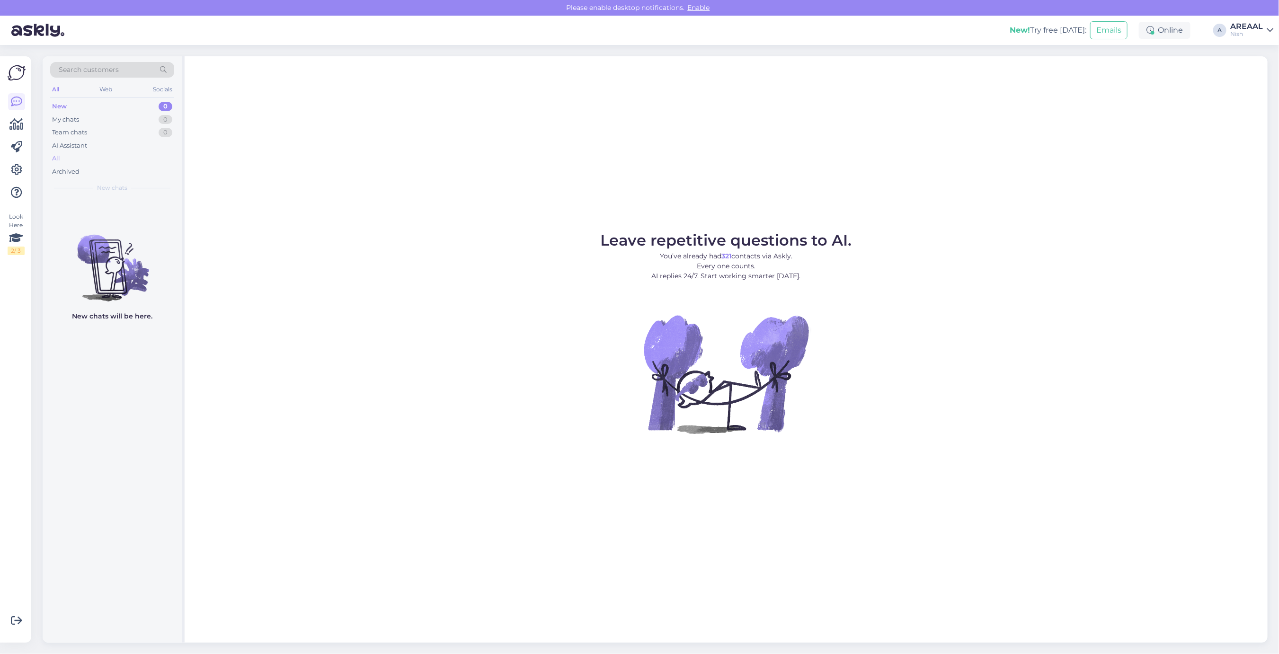
click at [98, 161] on div "All" at bounding box center [112, 158] width 124 height 13
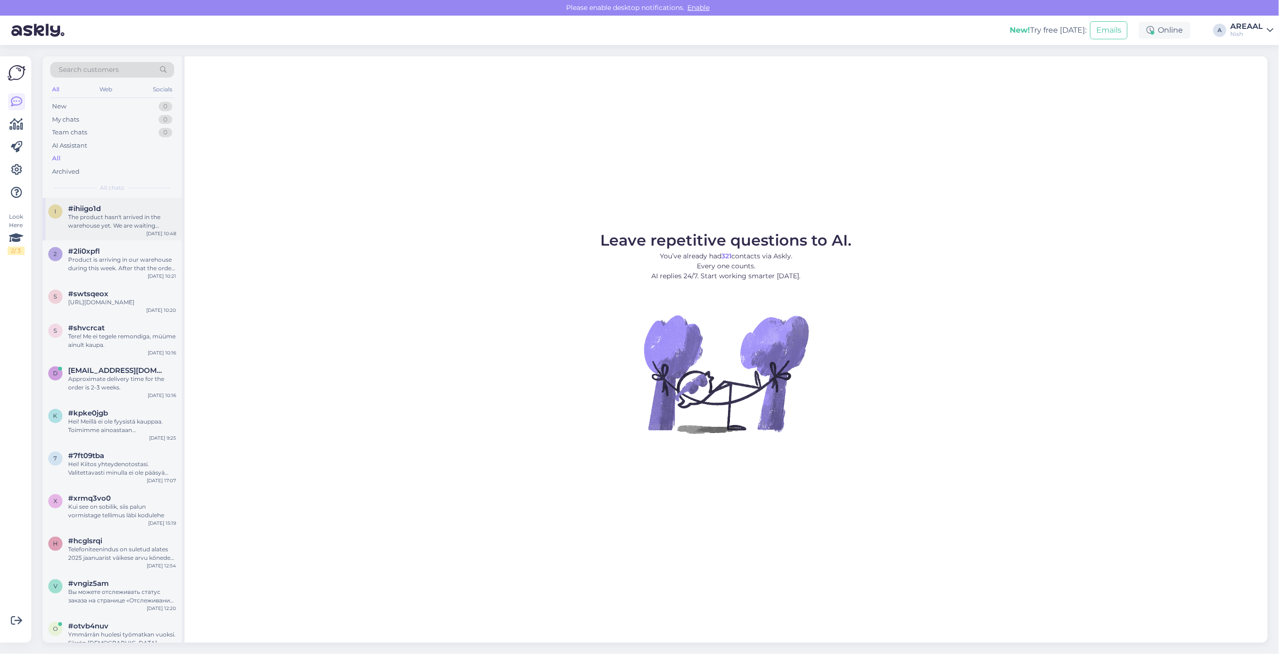
click at [107, 220] on div "The product hasn't arrived in the warehouse yet. We are waiting shipment during…" at bounding box center [122, 221] width 108 height 17
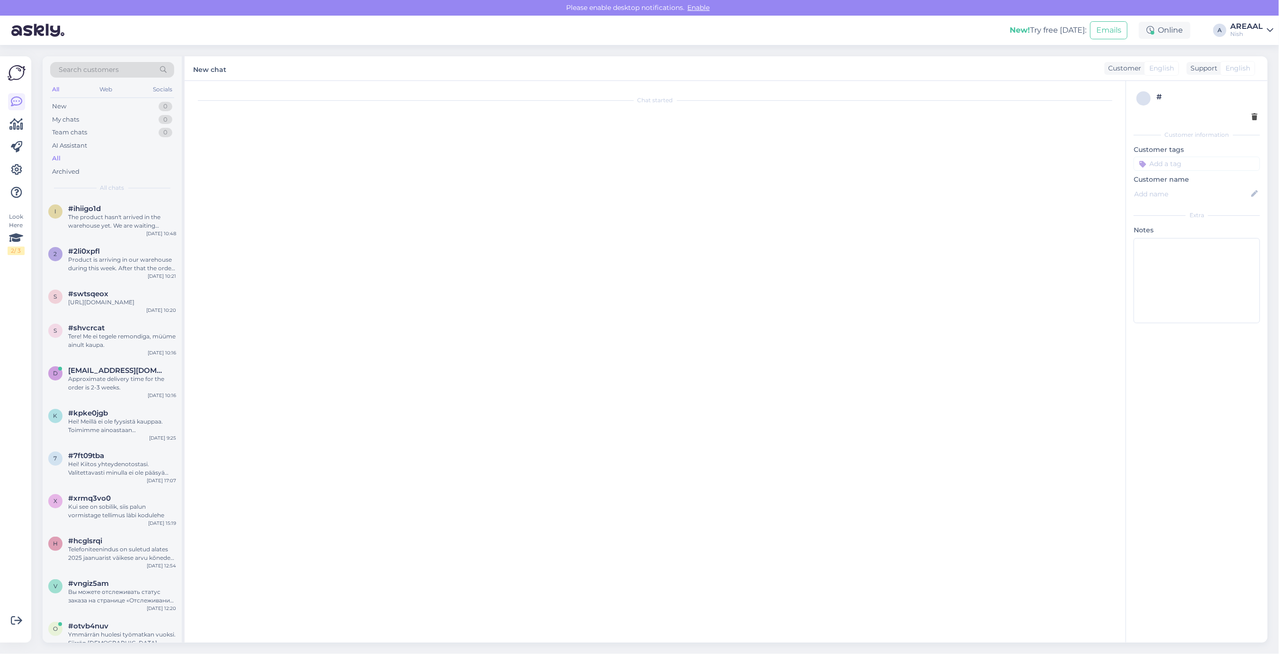
scroll to position [293, 0]
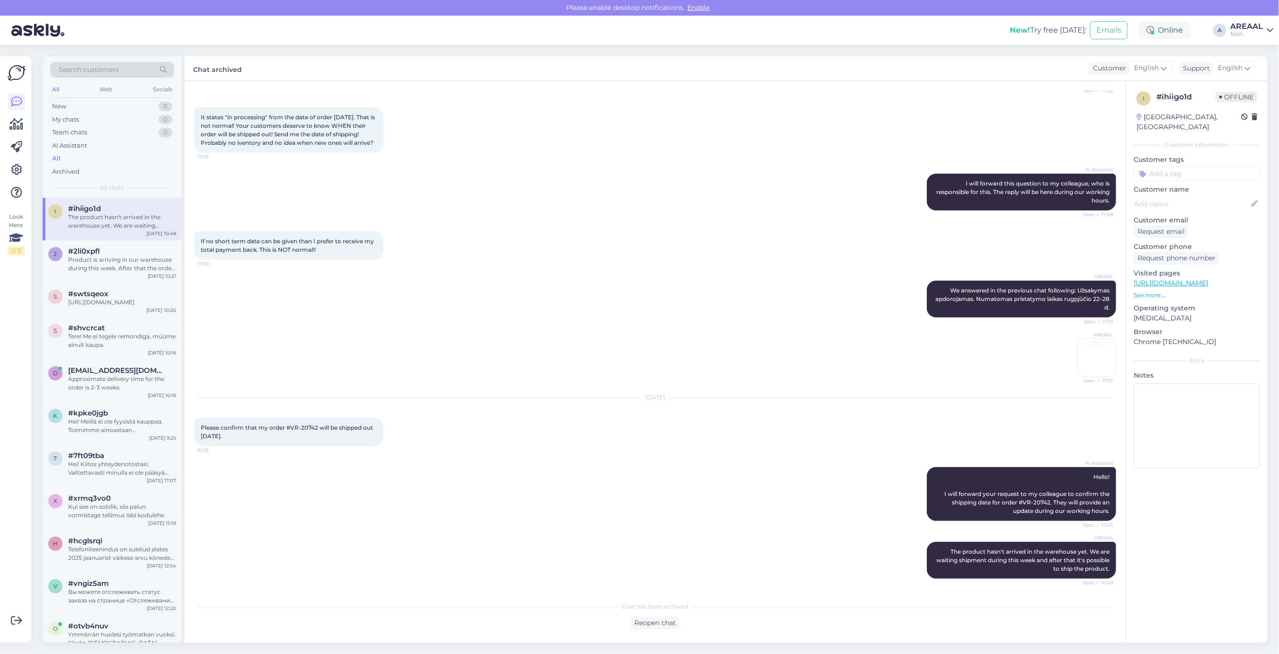
click at [1225, 34] on div "A" at bounding box center [1219, 30] width 13 height 13
drag, startPoint x: 1250, startPoint y: 29, endPoint x: 1250, endPoint y: 36, distance: 7.1
click at [1250, 30] on div "AREAAL Nish" at bounding box center [1246, 30] width 33 height 15
click at [1248, 53] on button "Open" at bounding box center [1252, 52] width 27 height 15
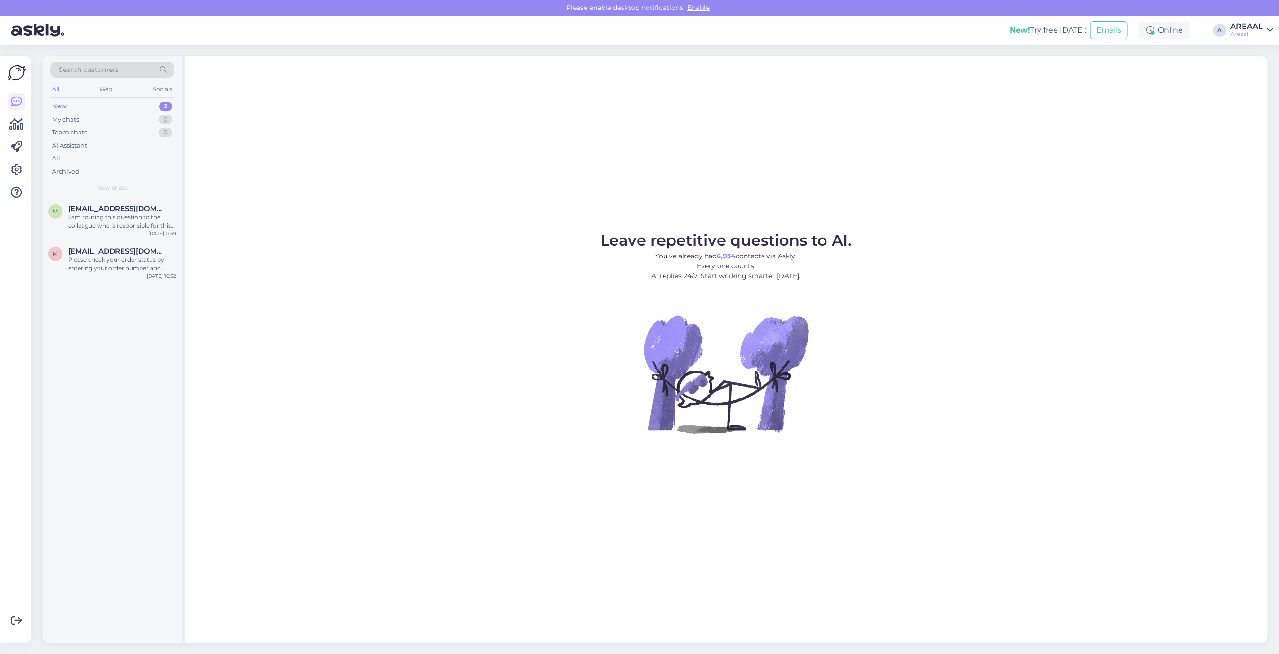
click at [865, 155] on div "Leave repetitive questions to AI. You’ve already had 6,934 contacts via Askly. …" at bounding box center [726, 349] width 1083 height 587
